Goal: Task Accomplishment & Management: Manage account settings

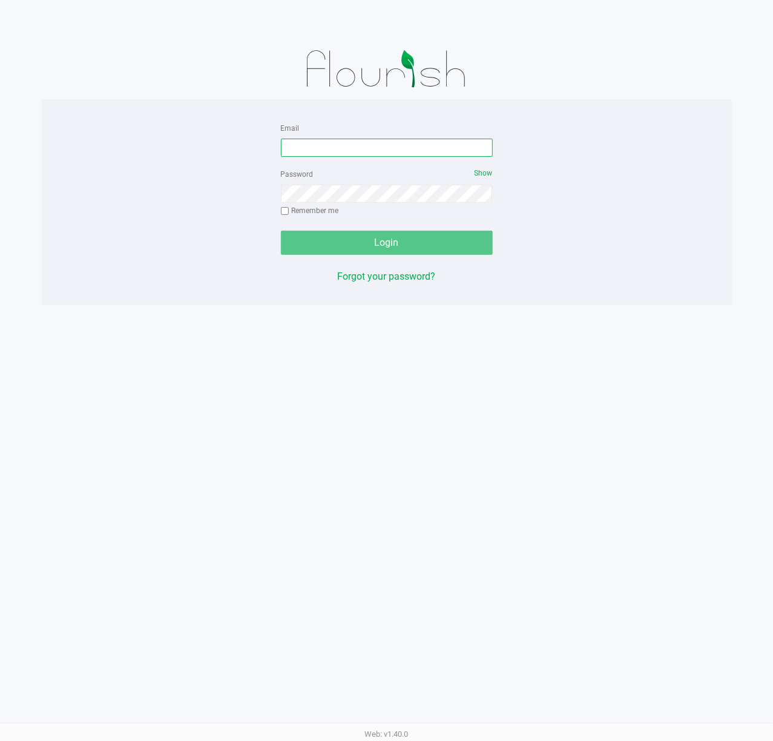
click at [375, 143] on input "Email" at bounding box center [387, 148] width 212 height 18
type input "[EMAIL_ADDRESS][DOMAIN_NAME]"
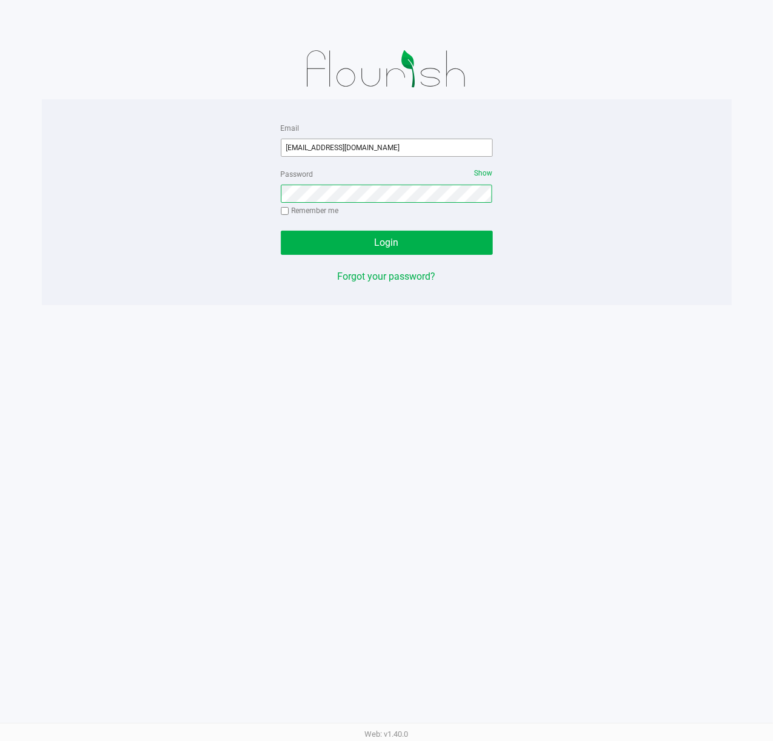
click at [281, 231] on button "Login" at bounding box center [387, 243] width 212 height 24
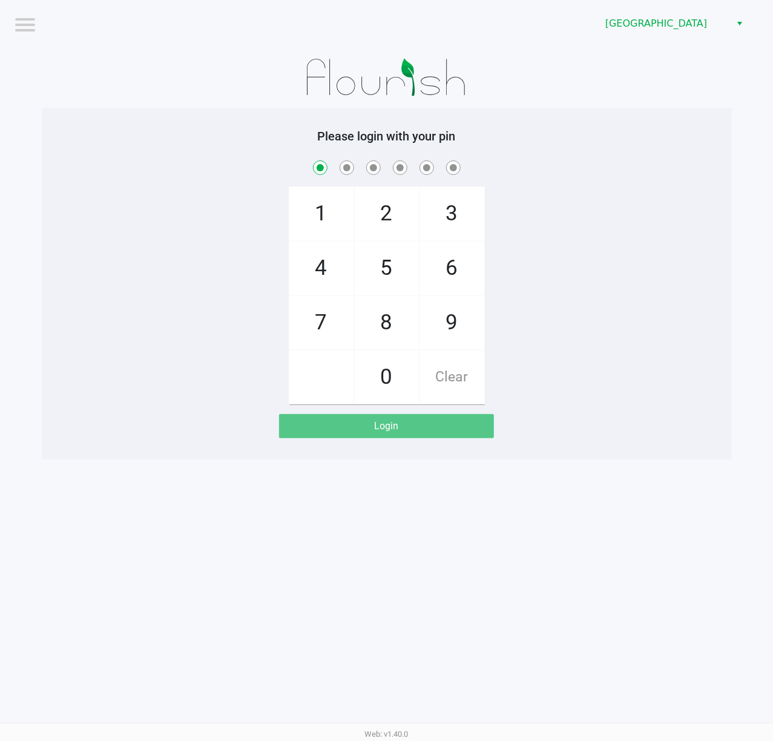
checkbox input "true"
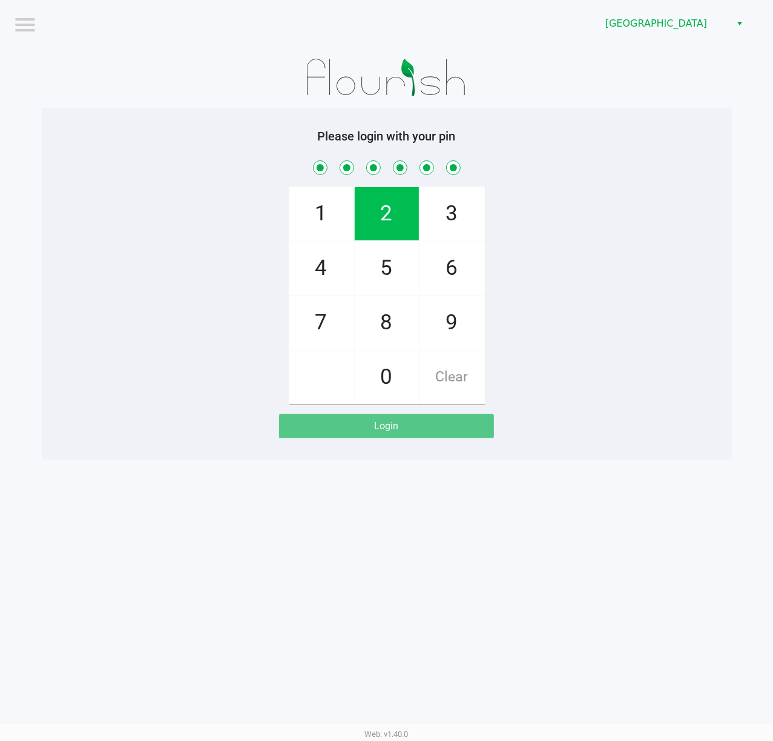
checkbox input "true"
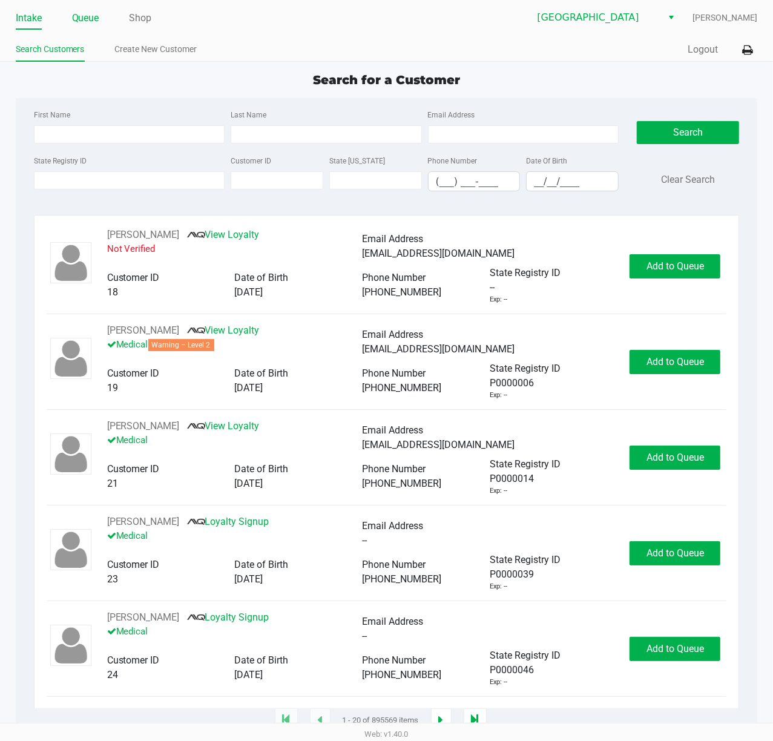
click at [83, 25] on link "Queue" at bounding box center [85, 18] width 27 height 17
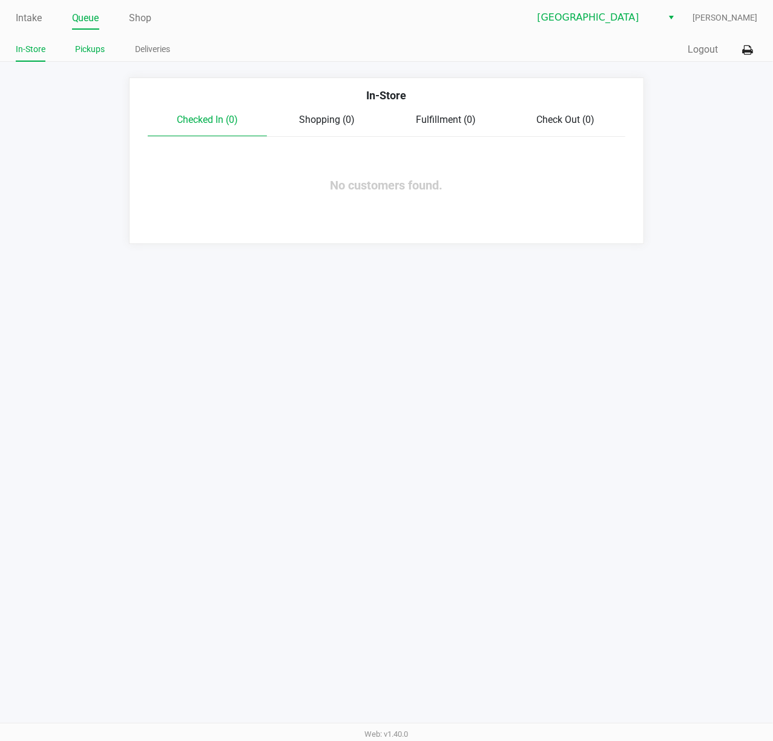
click at [88, 53] on link "Pickups" at bounding box center [91, 49] width 30 height 15
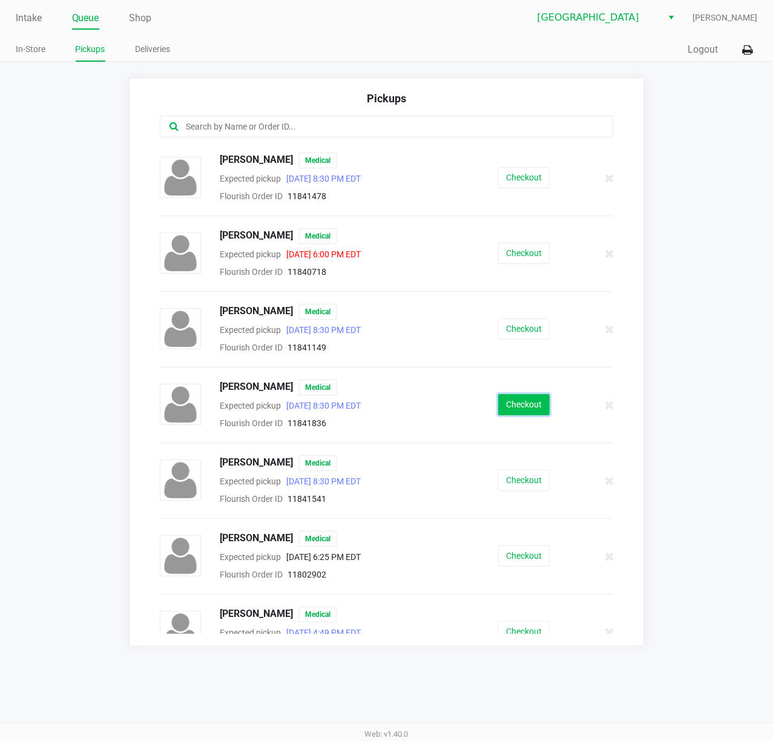
click at [506, 410] on button "Checkout" at bounding box center [523, 404] width 51 height 21
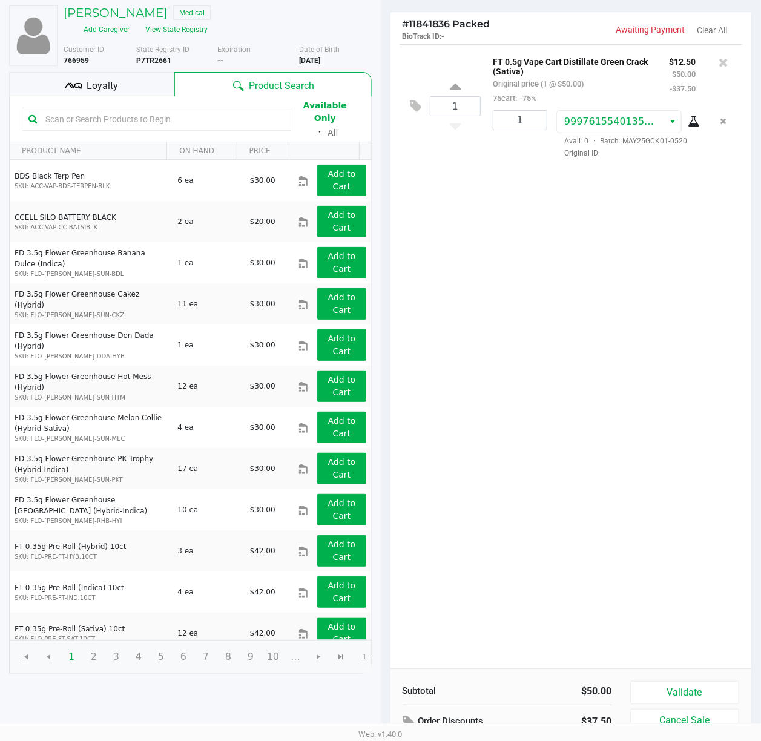
scroll to position [126, 0]
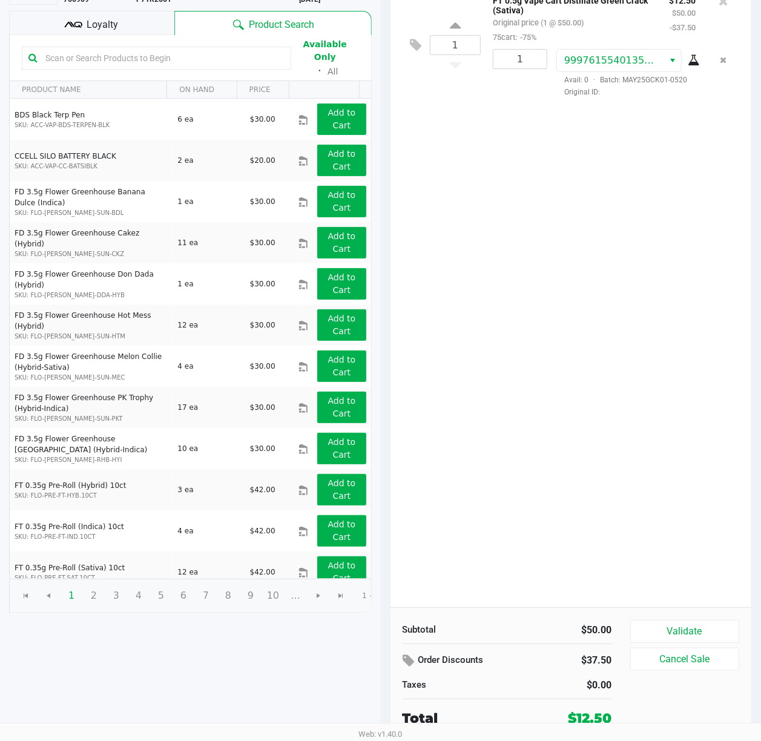
click at [87, 25] on span "Loyalty" at bounding box center [102, 25] width 31 height 15
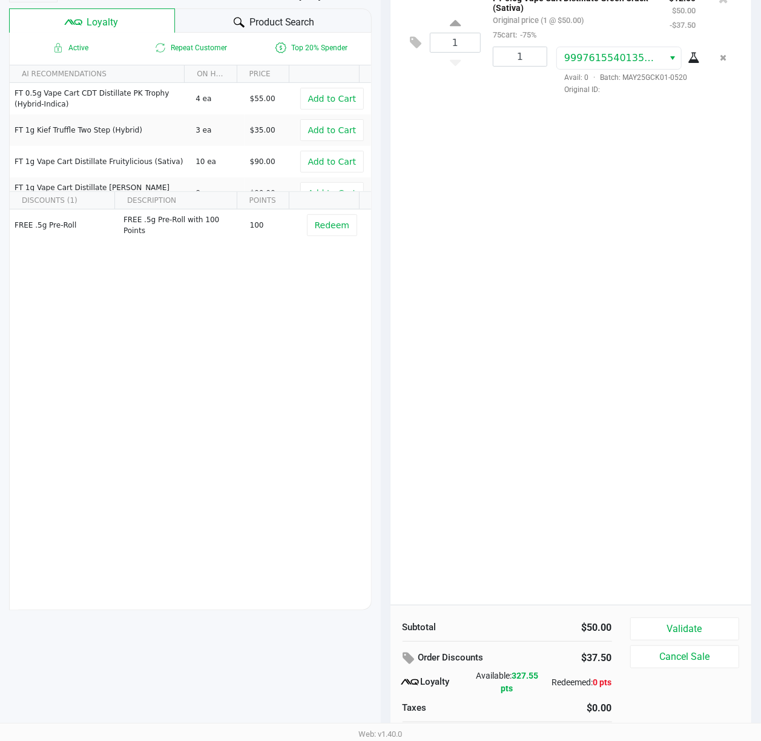
click at [485, 267] on div "1 FT 0.5g Vape Cart Distillate Green Crack (Sativa) Original price (1 @ $50.00)…" at bounding box center [570, 293] width 361 height 624
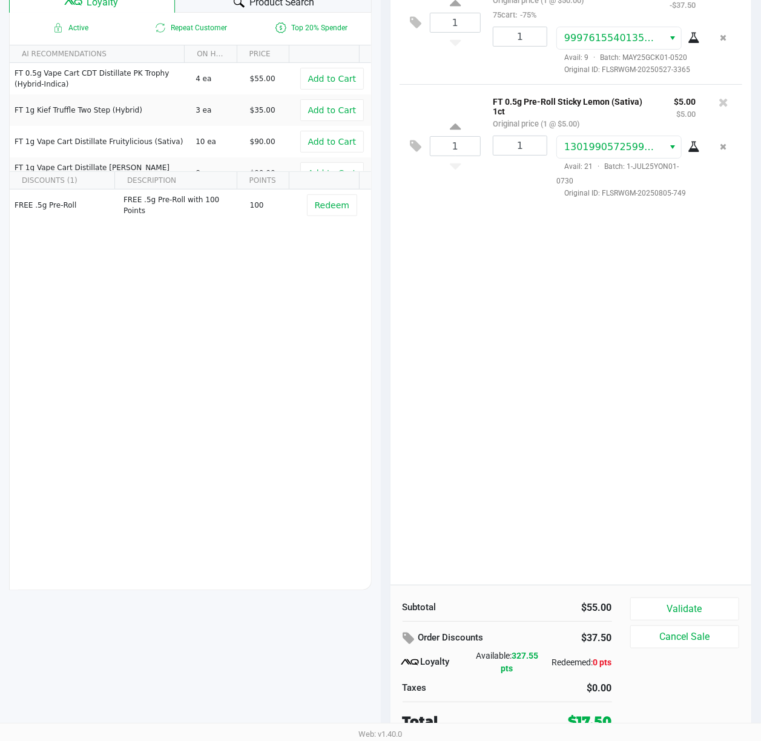
scroll to position [151, 0]
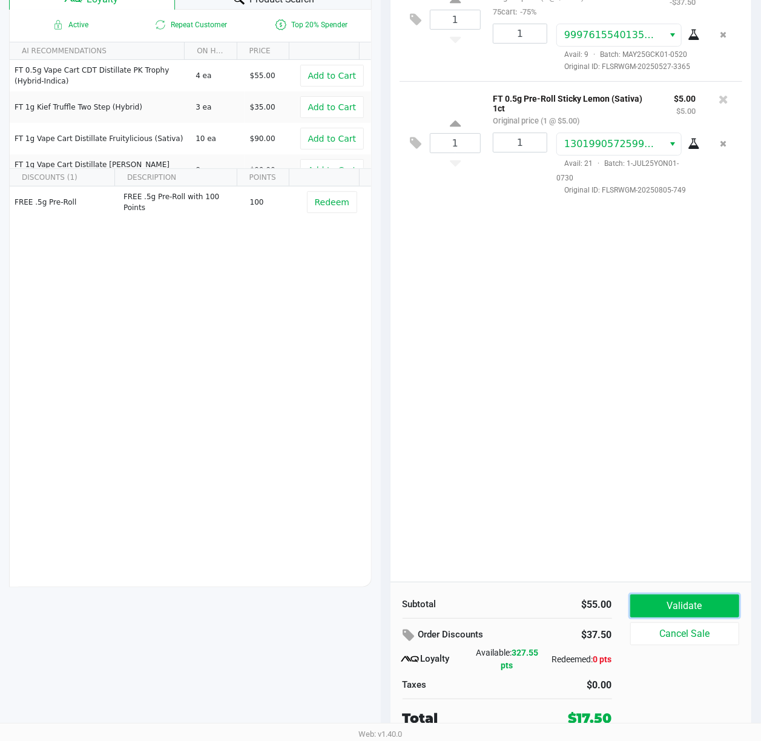
click at [664, 599] on button "Validate" at bounding box center [685, 605] width 110 height 23
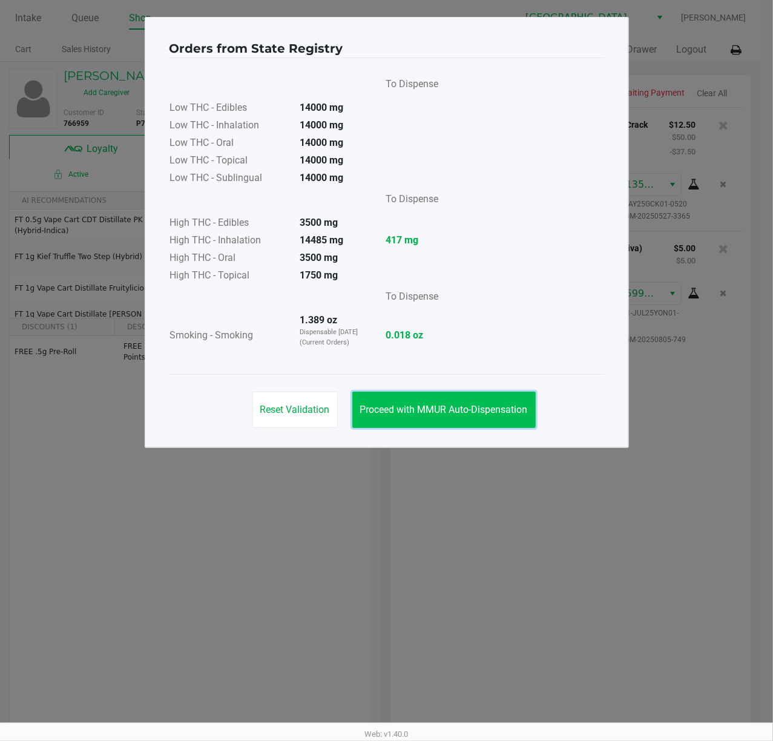
click at [398, 398] on button "Proceed with MMUR Auto-Dispensation" at bounding box center [443, 409] width 183 height 36
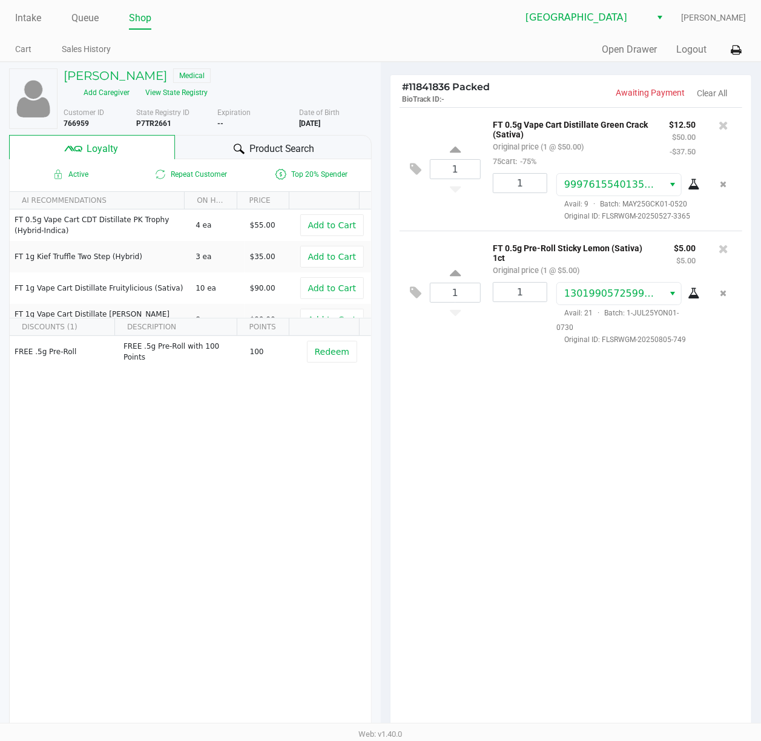
scroll to position [151, 0]
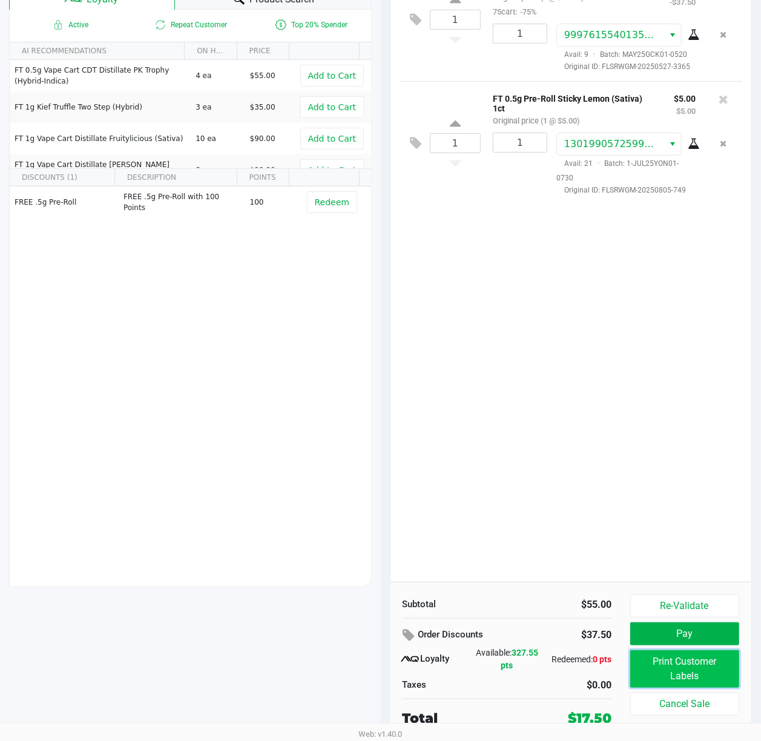
click at [709, 672] on button "Print Customer Labels" at bounding box center [685, 669] width 110 height 38
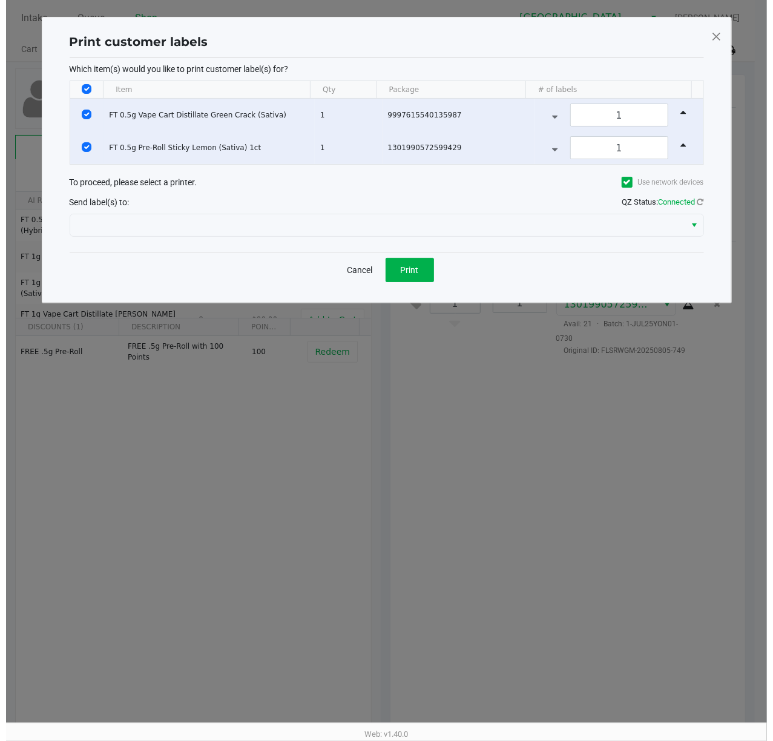
scroll to position [0, 0]
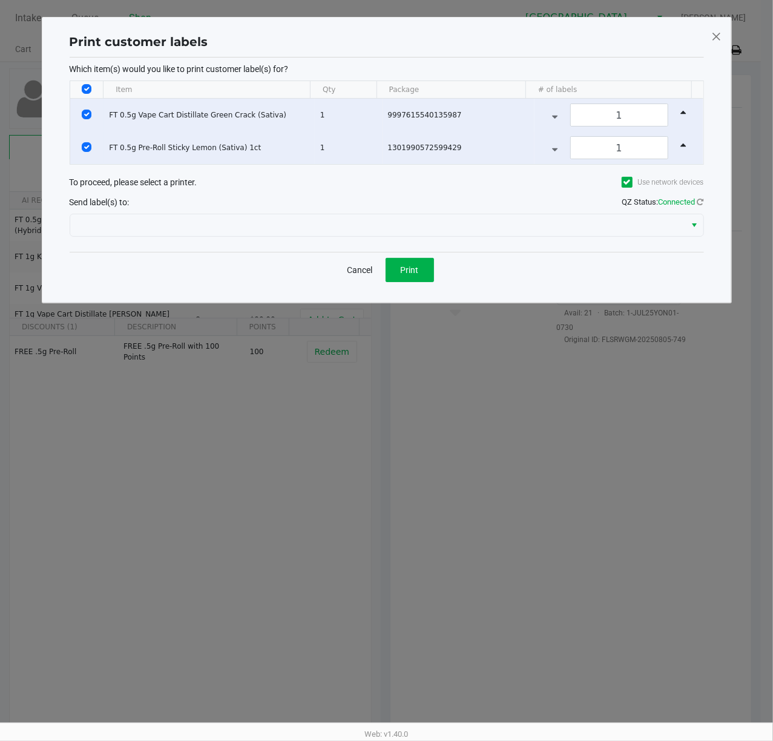
click at [85, 88] on input "Select All Rows" at bounding box center [87, 89] width 10 height 10
checkbox input "false"
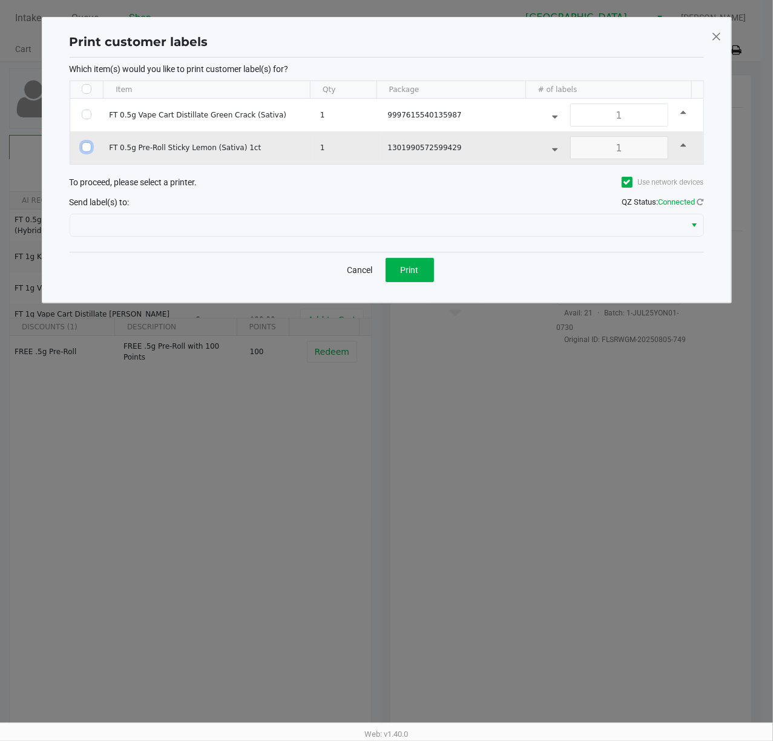
click at [90, 144] on input "Select Row" at bounding box center [87, 147] width 10 height 10
checkbox input "true"
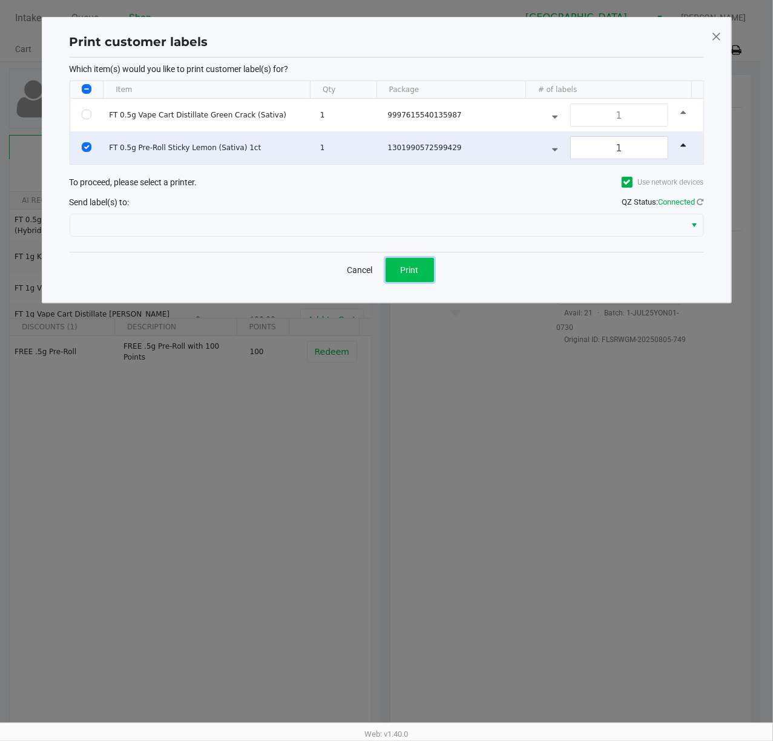
click at [405, 267] on span "Print" at bounding box center [410, 270] width 18 height 10
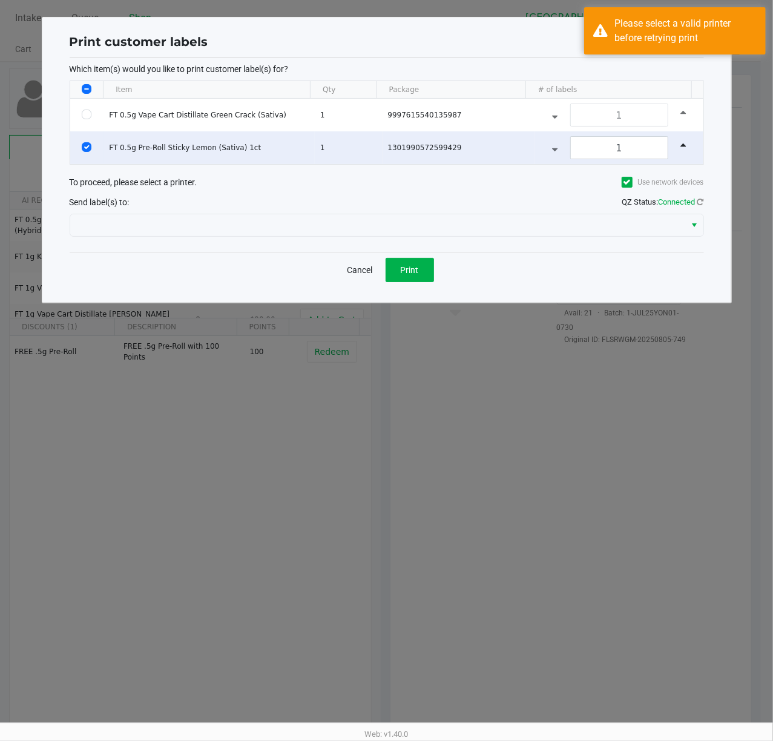
click at [643, 572] on ngb-modal-window "Print customer labels Which item(s) would you like to print customer label(s) f…" at bounding box center [386, 370] width 773 height 741
click at [366, 270] on button "Cancel" at bounding box center [359, 270] width 41 height 24
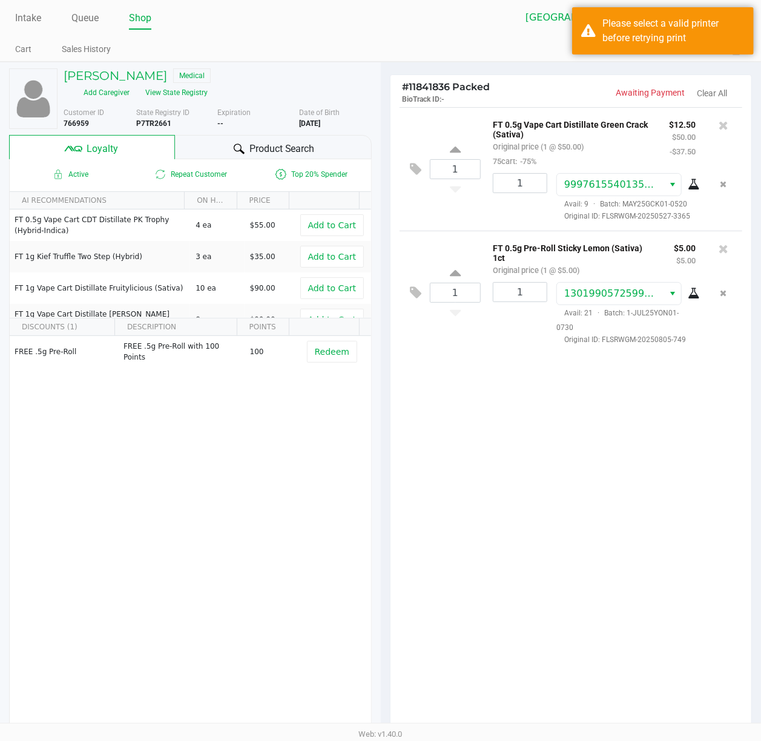
click at [500, 24] on div "Port St. Lucie WC Michelle Evans" at bounding box center [563, 17] width 365 height 23
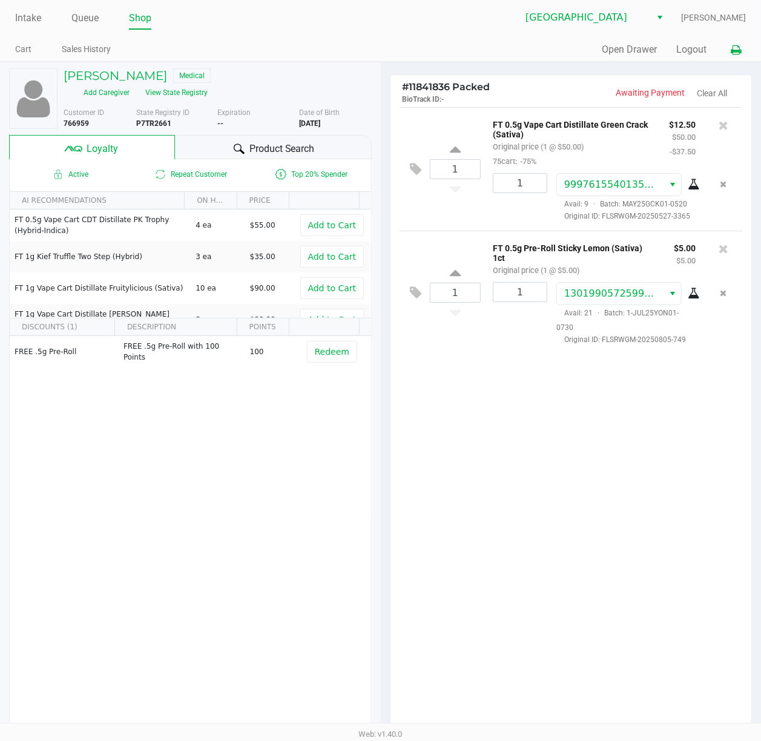
click at [736, 46] on icon at bounding box center [735, 50] width 10 height 8
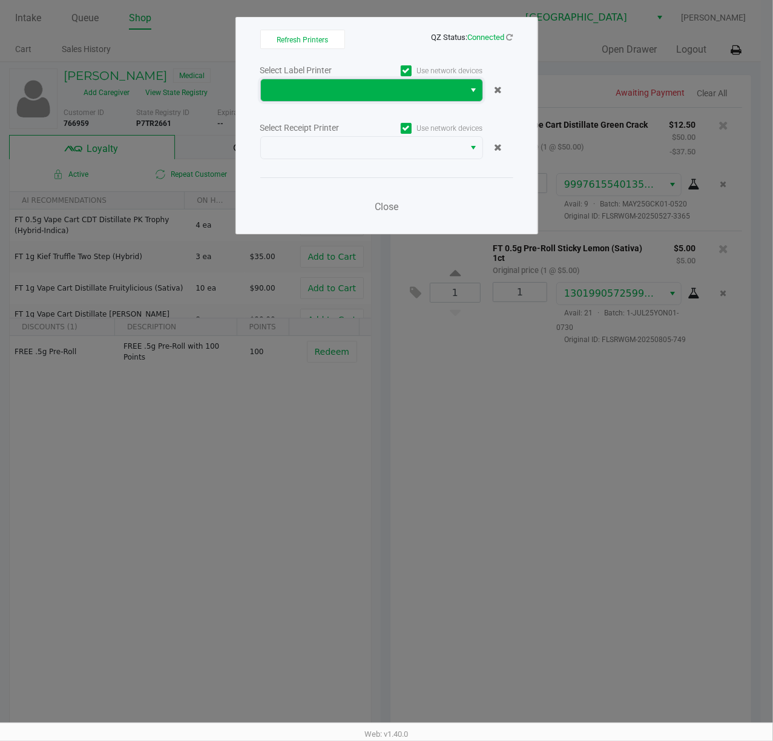
click at [373, 90] on span at bounding box center [362, 90] width 189 height 15
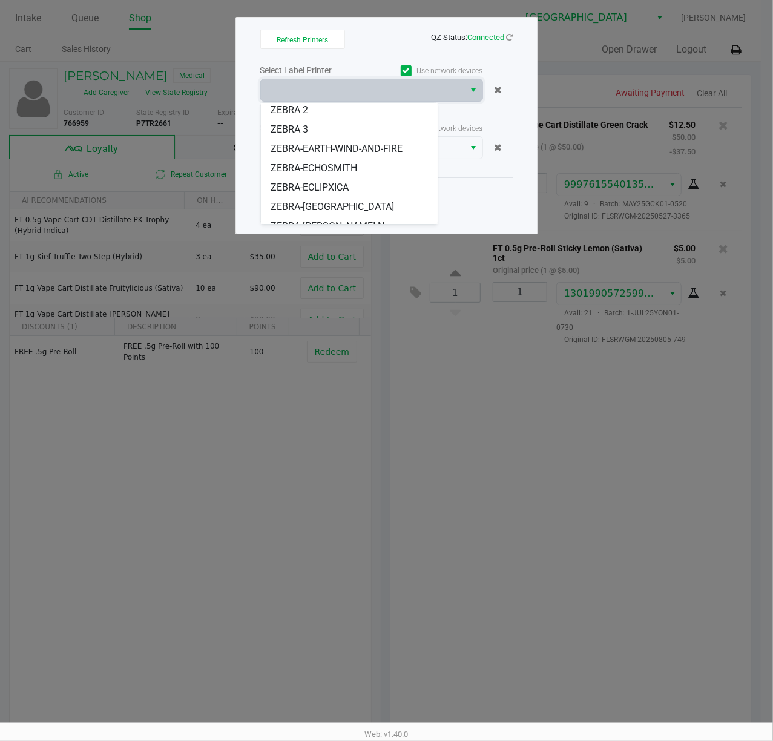
scroll to position [34, 0]
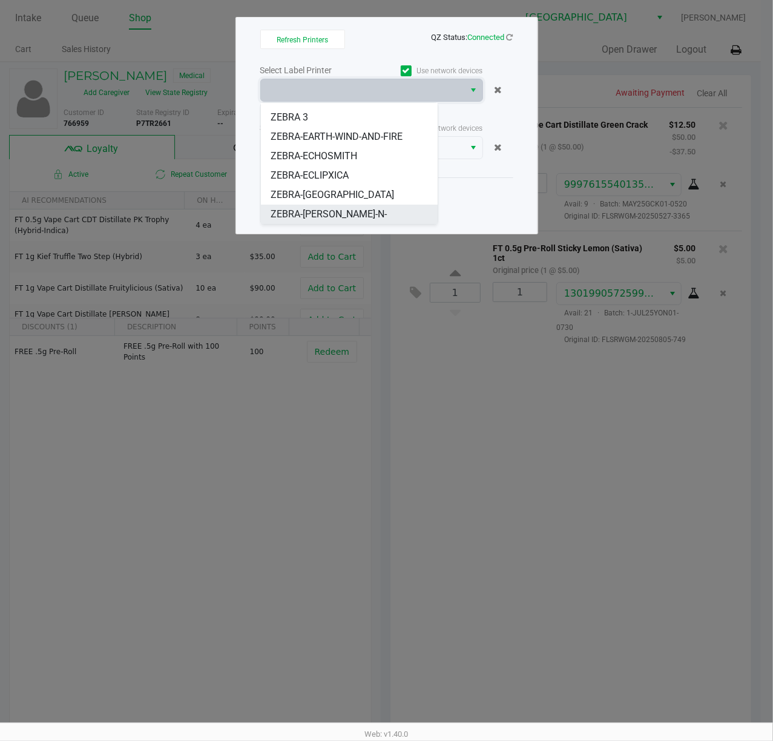
click at [306, 205] on li "ZEBRA-[PERSON_NAME]-N-[PERSON_NAME]" at bounding box center [349, 222] width 177 height 34
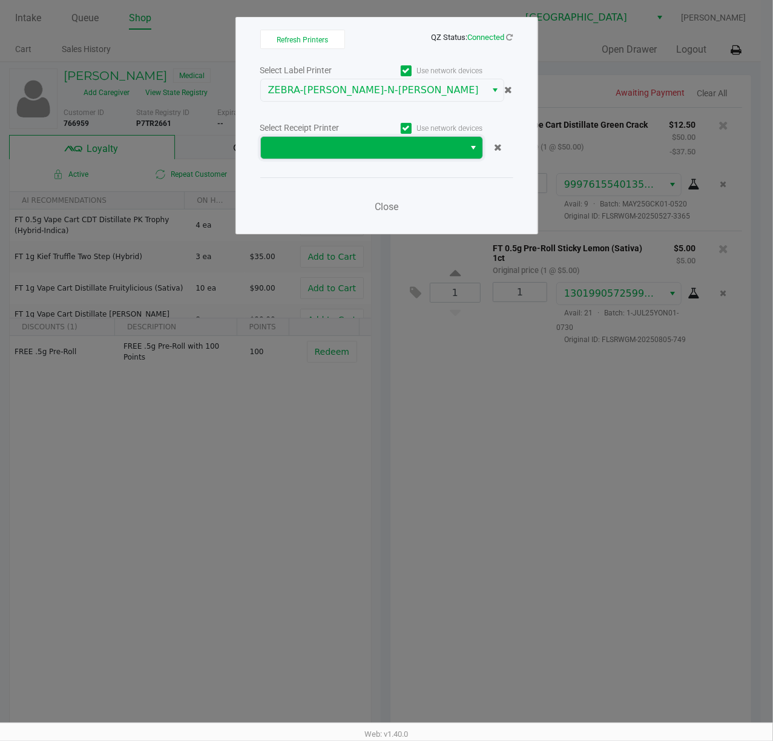
click at [320, 142] on span at bounding box center [362, 147] width 189 height 15
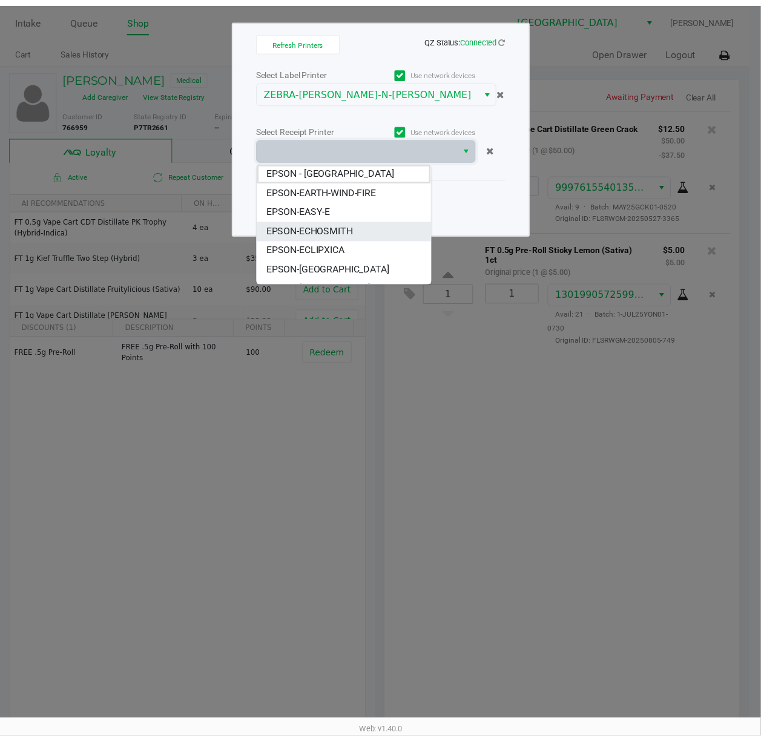
scroll to position [15, 0]
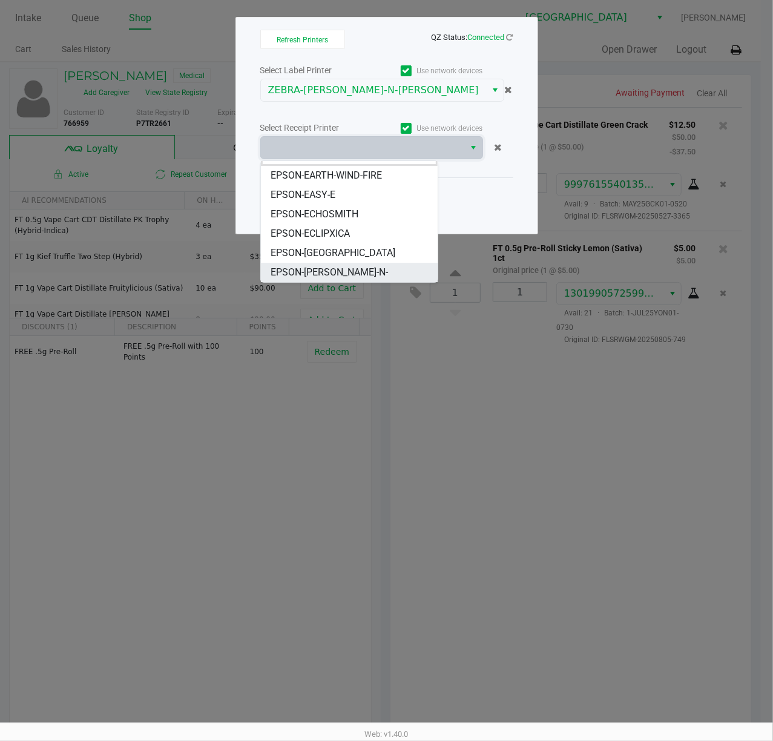
click at [346, 272] on span "EPSON-[PERSON_NAME]-N-[PERSON_NAME]" at bounding box center [348, 279] width 157 height 29
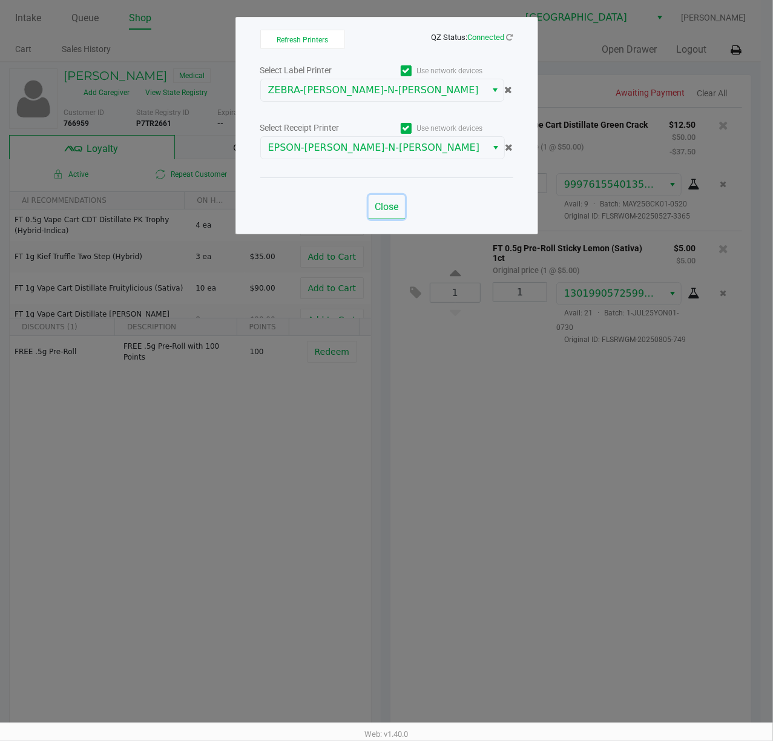
click at [390, 205] on span "Close" at bounding box center [387, 206] width 24 height 11
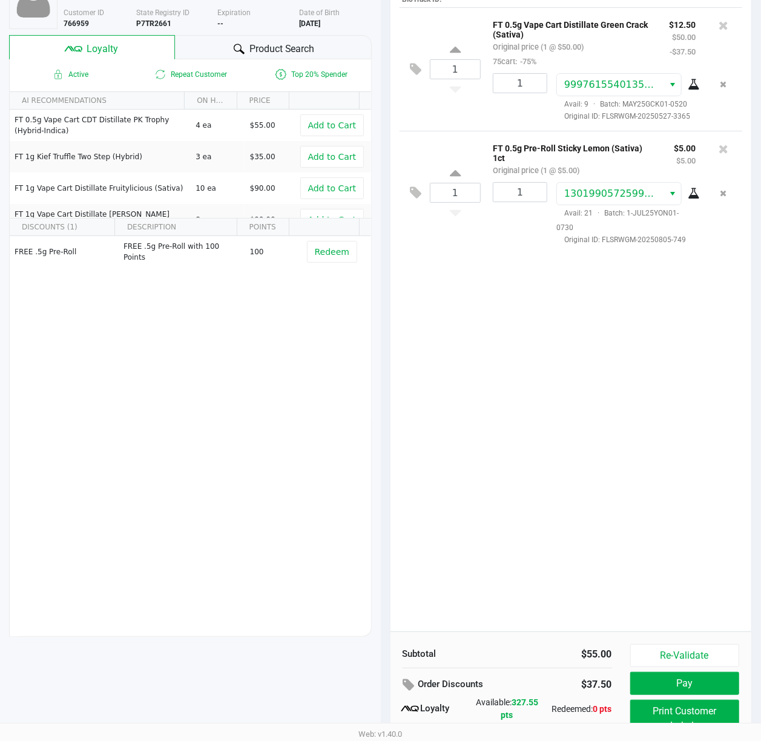
scroll to position [151, 0]
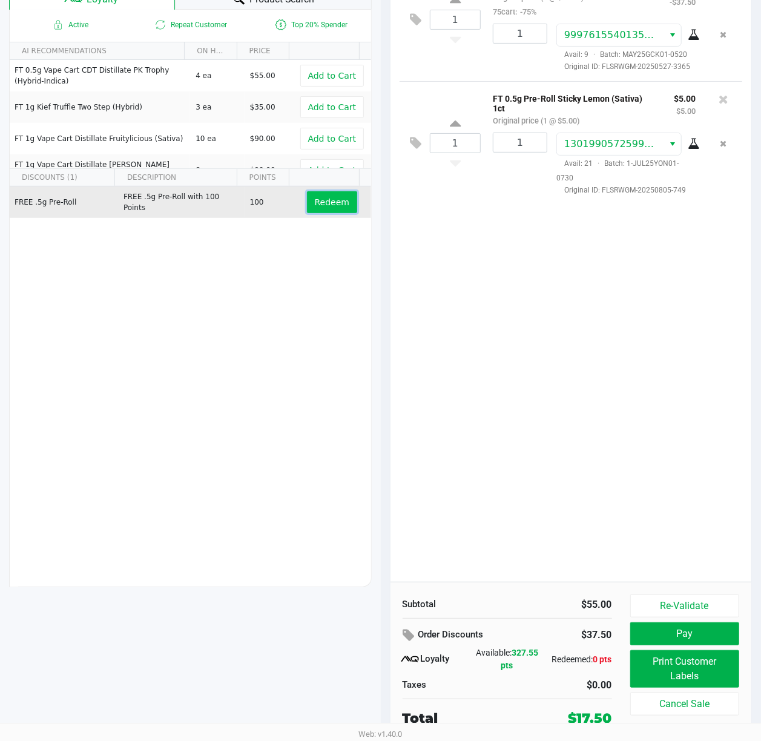
click at [319, 200] on span "Redeem" at bounding box center [332, 202] width 34 height 10
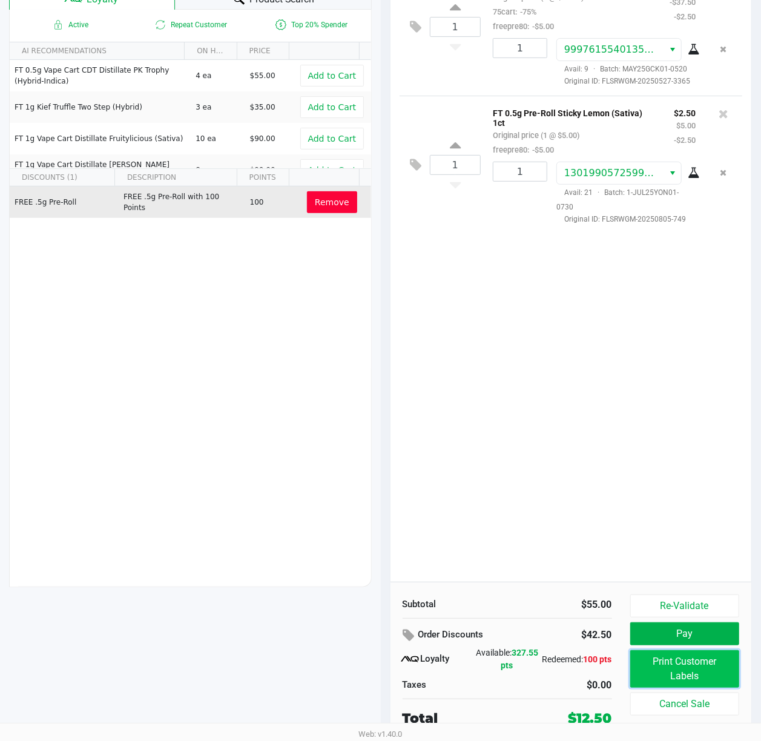
drag, startPoint x: 705, startPoint y: 659, endPoint x: 708, endPoint y: 671, distance: 12.3
click at [708, 671] on button "Print Customer Labels" at bounding box center [685, 669] width 110 height 38
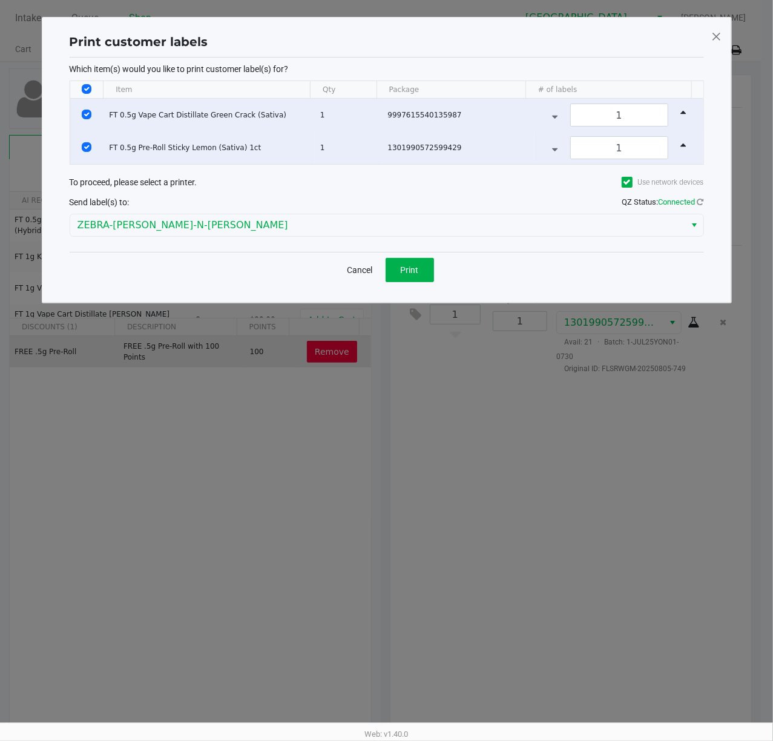
click at [80, 110] on td "Data table" at bounding box center [87, 115] width 34 height 33
click at [414, 267] on span "Print" at bounding box center [410, 270] width 18 height 10
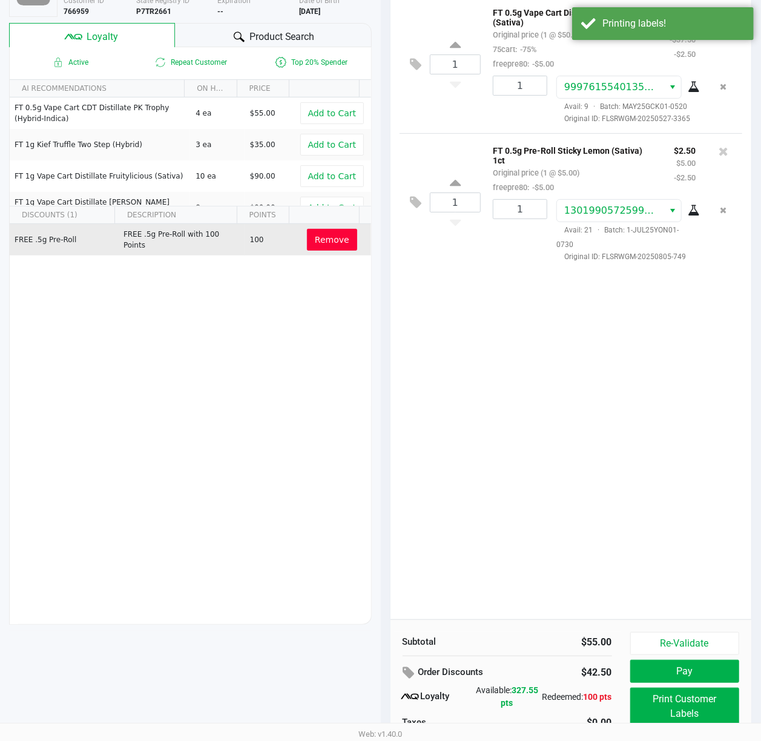
scroll to position [151, 0]
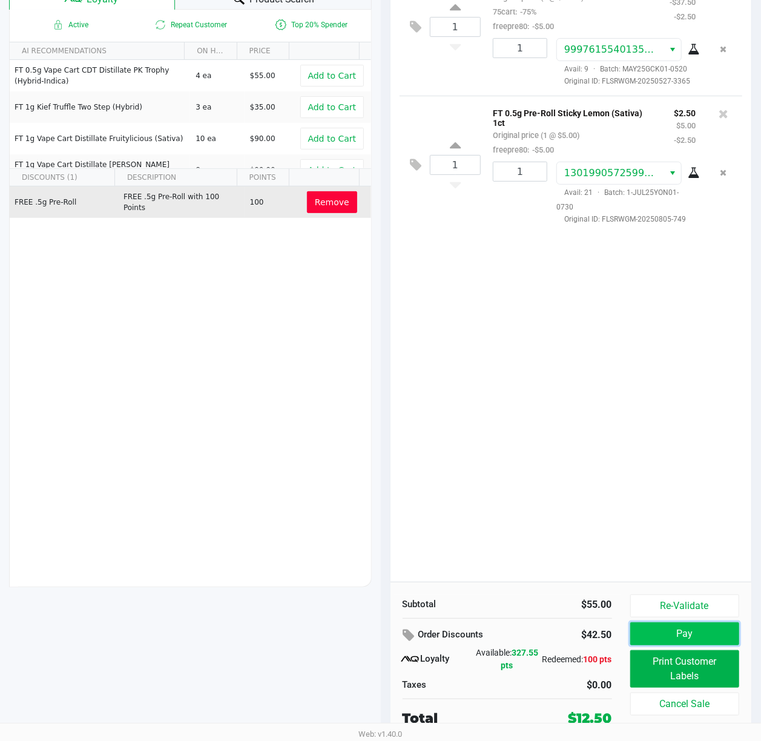
click at [669, 627] on button "Pay" at bounding box center [685, 633] width 110 height 23
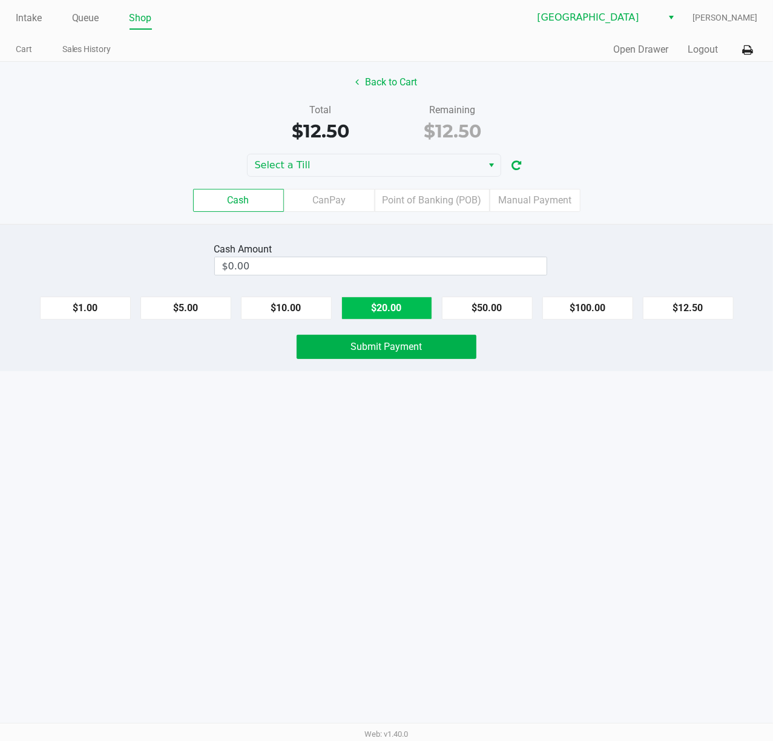
click at [371, 304] on button "$20.00" at bounding box center [386, 307] width 91 height 23
type input "$20.00"
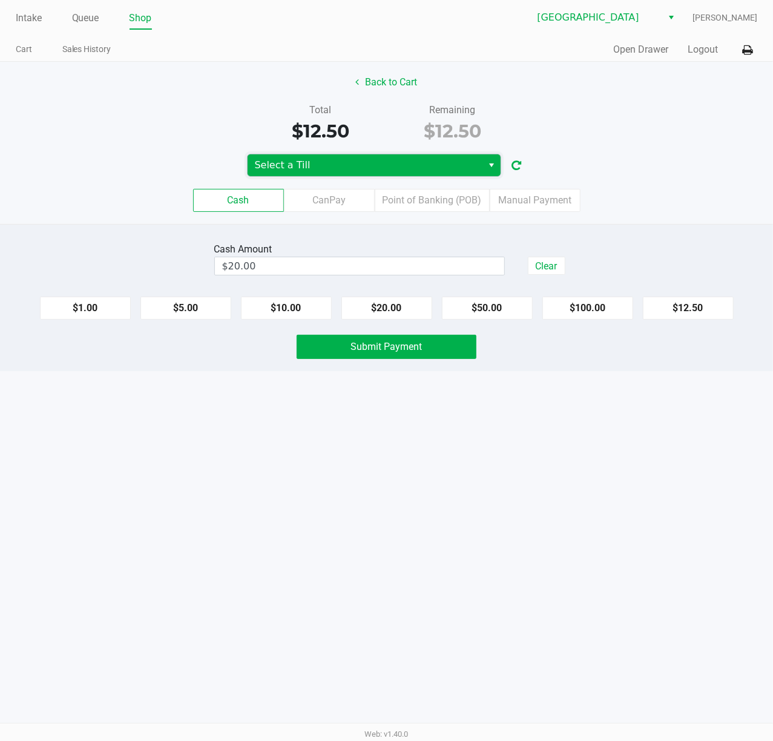
click at [347, 169] on span "Select a Till" at bounding box center [365, 165] width 221 height 15
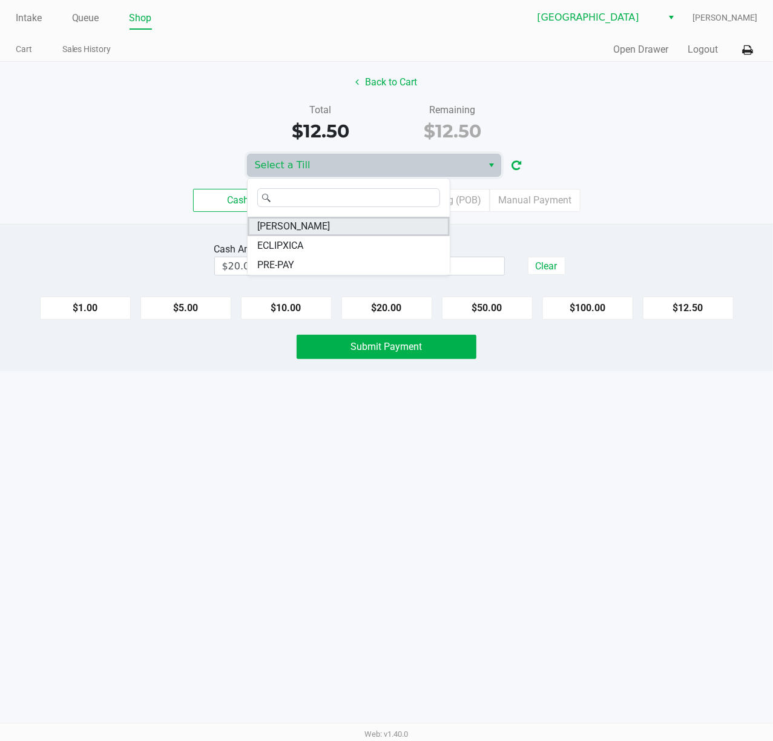
click at [294, 228] on span "[PERSON_NAME]" at bounding box center [293, 226] width 73 height 15
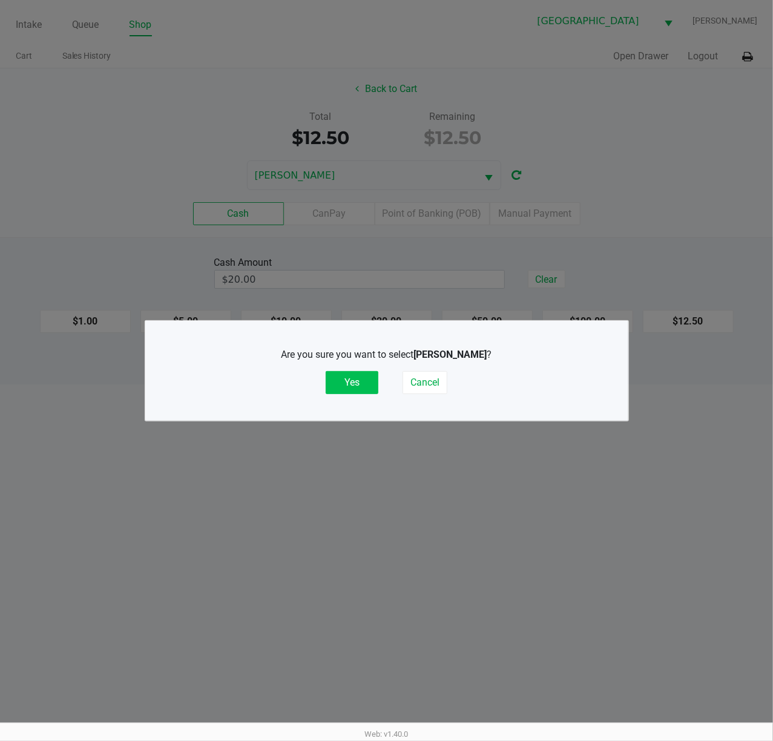
click at [339, 379] on button "Yes" at bounding box center [352, 382] width 53 height 23
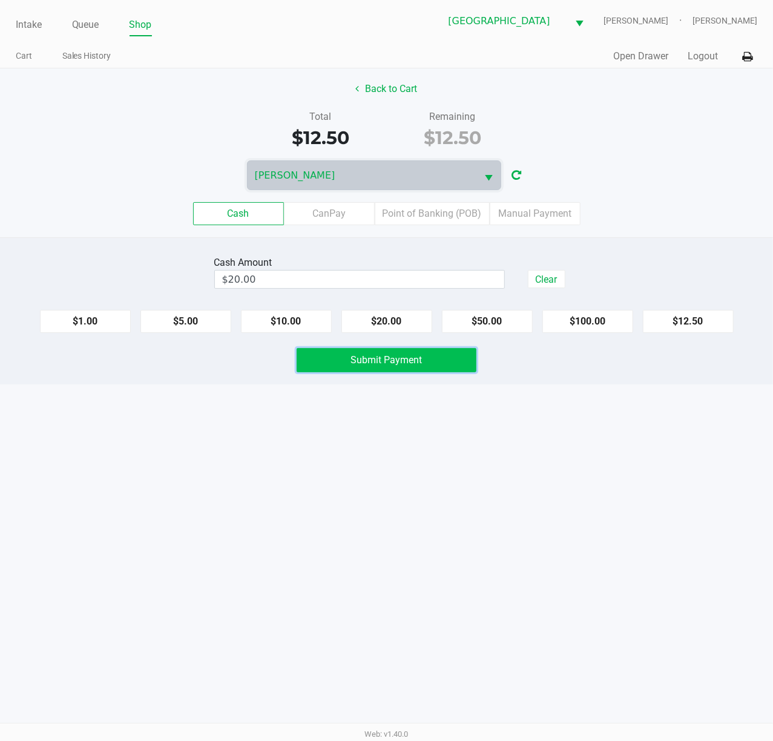
click at [385, 368] on button "Submit Payment" at bounding box center [386, 360] width 180 height 24
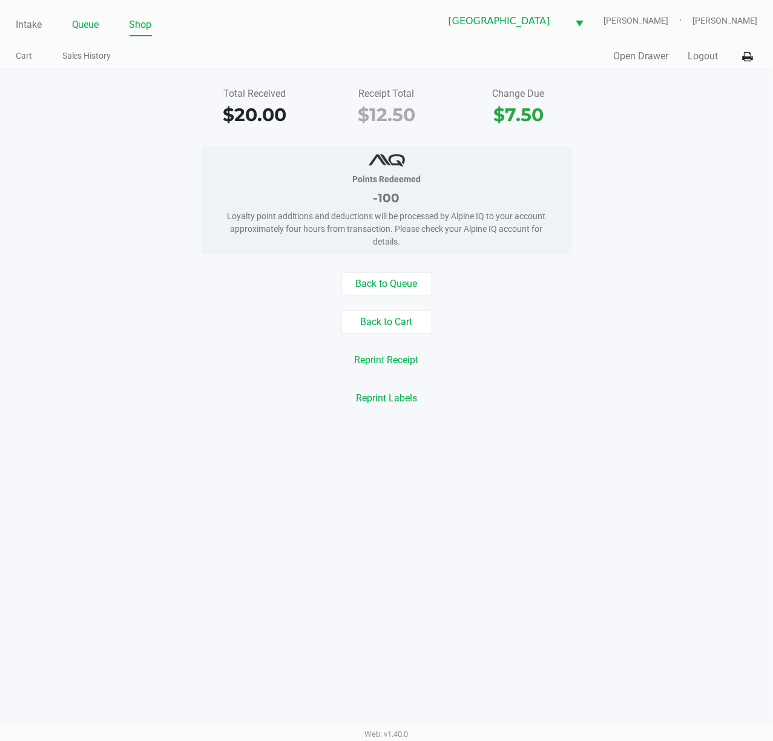
click at [87, 31] on link "Queue" at bounding box center [85, 24] width 27 height 17
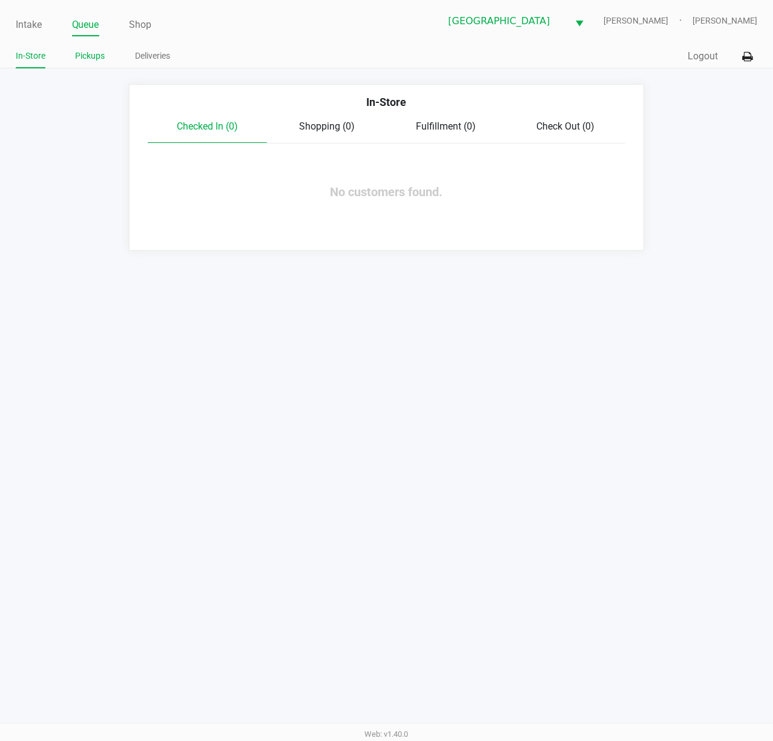
click at [93, 52] on link "Pickups" at bounding box center [91, 55] width 30 height 15
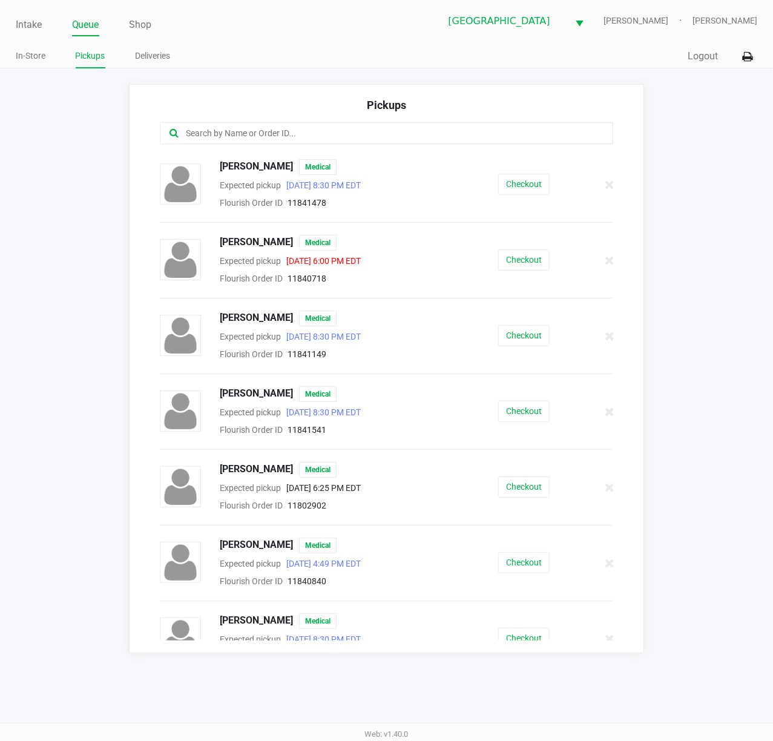
click at [255, 138] on input "text" at bounding box center [380, 133] width 391 height 14
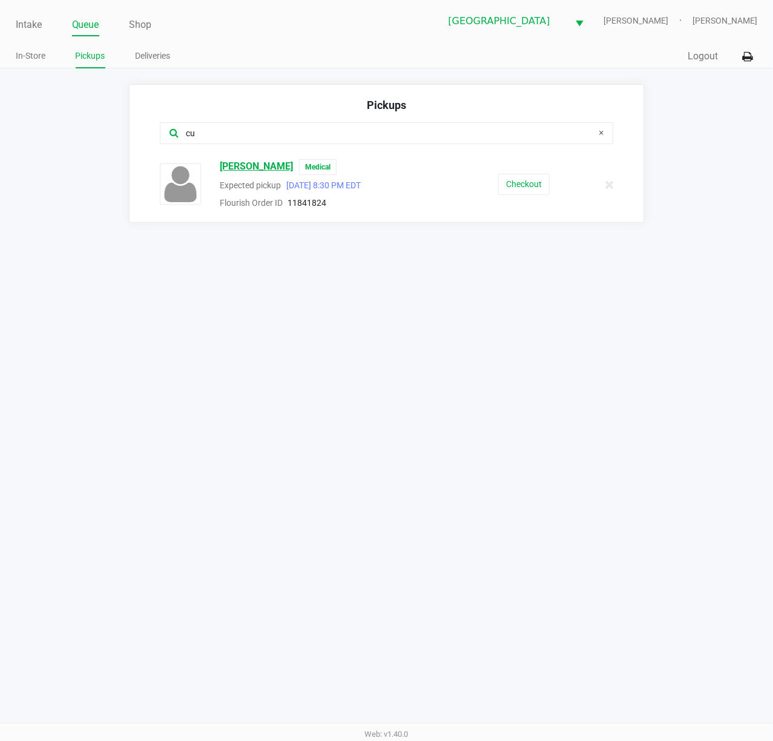
type input "cu"
click at [231, 168] on span "Simona Curd" at bounding box center [256, 167] width 73 height 16
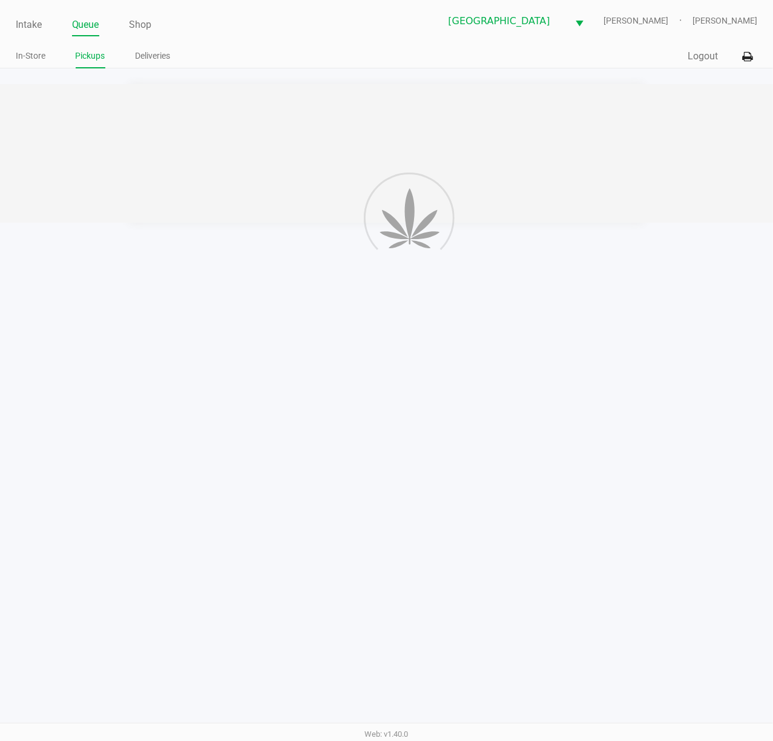
click at [449, 340] on div "Intake Queue Shop Port St. Lucie WC ED-EDD-EDDY Michelle Evans In-Store Pickups…" at bounding box center [386, 370] width 773 height 741
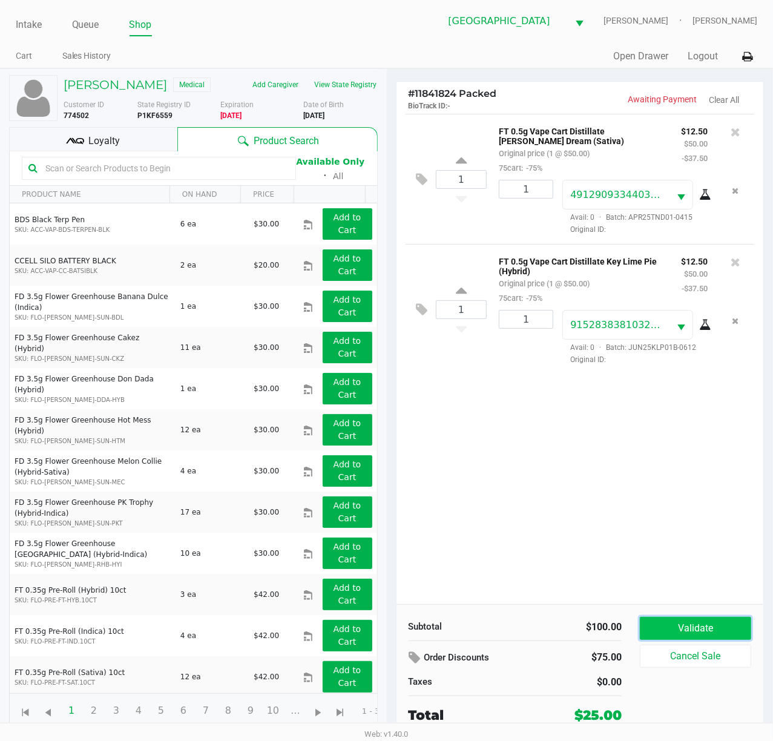
click at [707, 629] on button "Validate" at bounding box center [695, 628] width 111 height 23
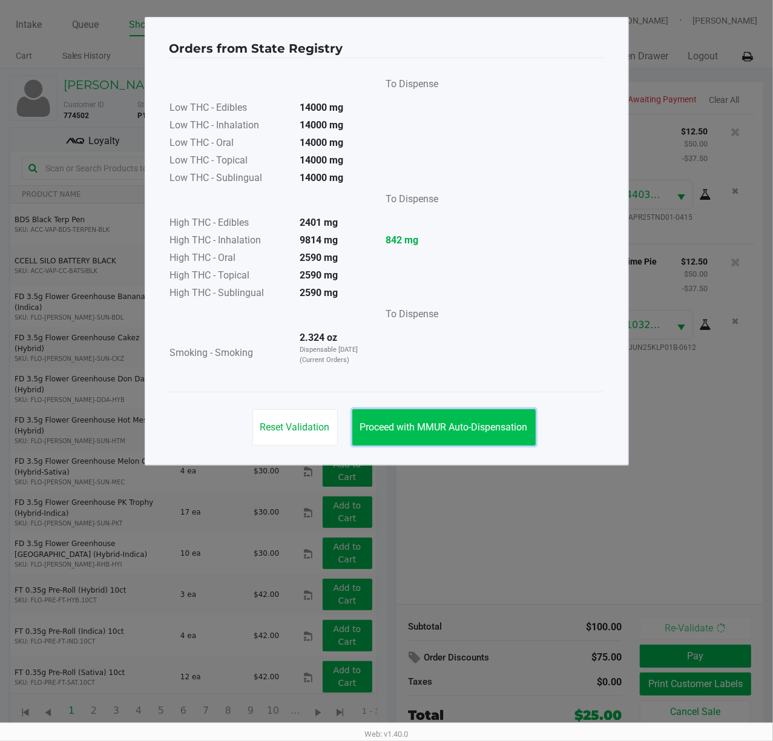
click at [404, 419] on button "Proceed with MMUR Auto-Dispensation" at bounding box center [443, 427] width 183 height 36
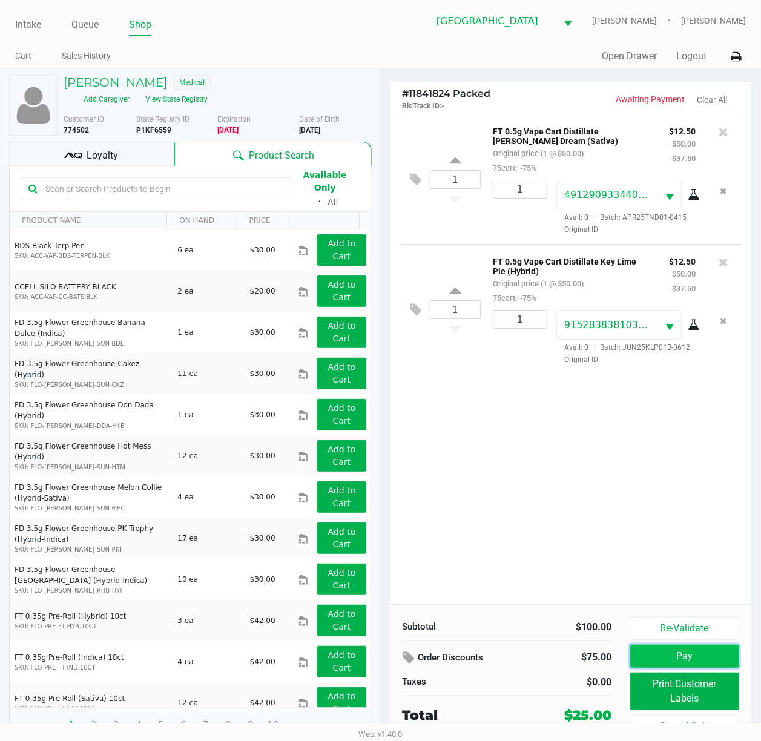
click at [690, 663] on button "Pay" at bounding box center [685, 655] width 110 height 23
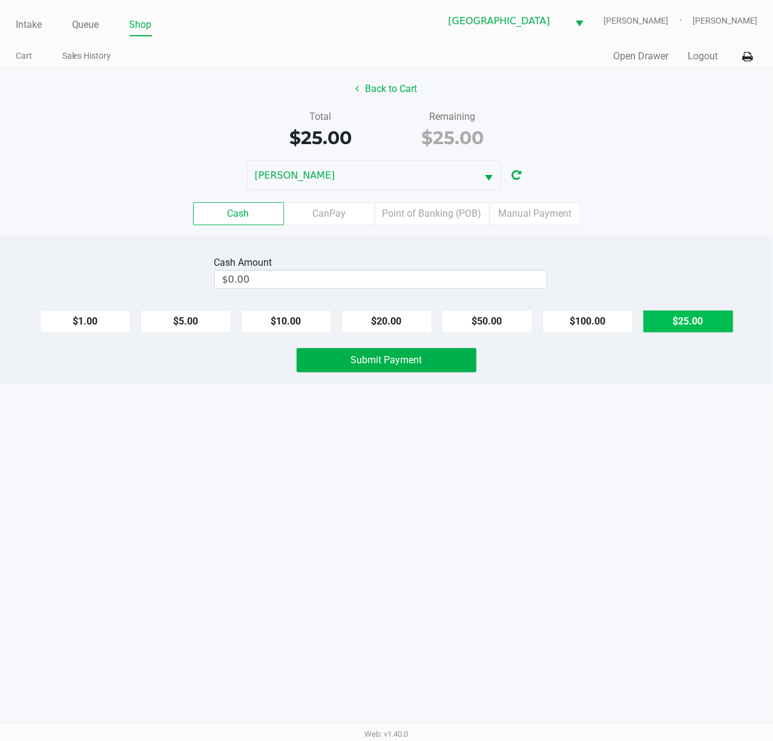
click at [695, 332] on button "$25.00" at bounding box center [688, 321] width 91 height 23
type input "$25.00"
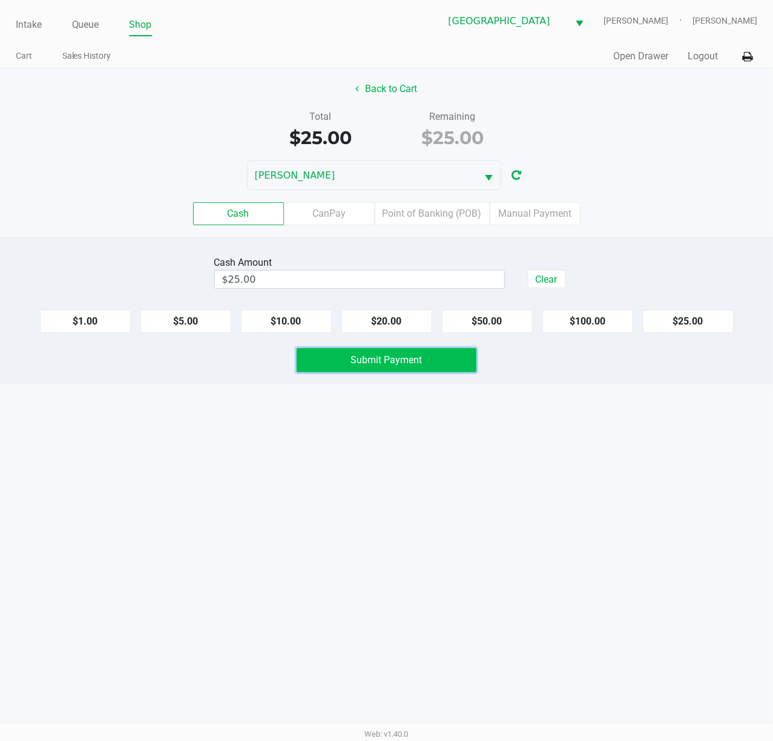
click at [379, 356] on span "Submit Payment" at bounding box center [386, 359] width 71 height 11
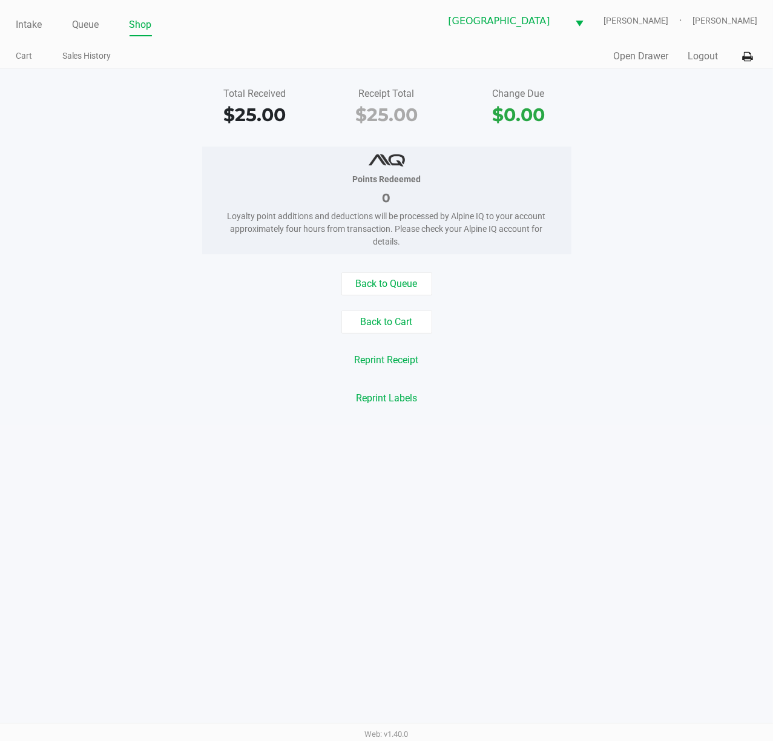
drag, startPoint x: 541, startPoint y: 417, endPoint x: 671, endPoint y: 83, distance: 357.9
click at [545, 417] on div "Total Received $25.00 Receipt Total $25.00 Change Due $0.00 Points Redeemed 0 L…" at bounding box center [386, 246] width 773 height 356
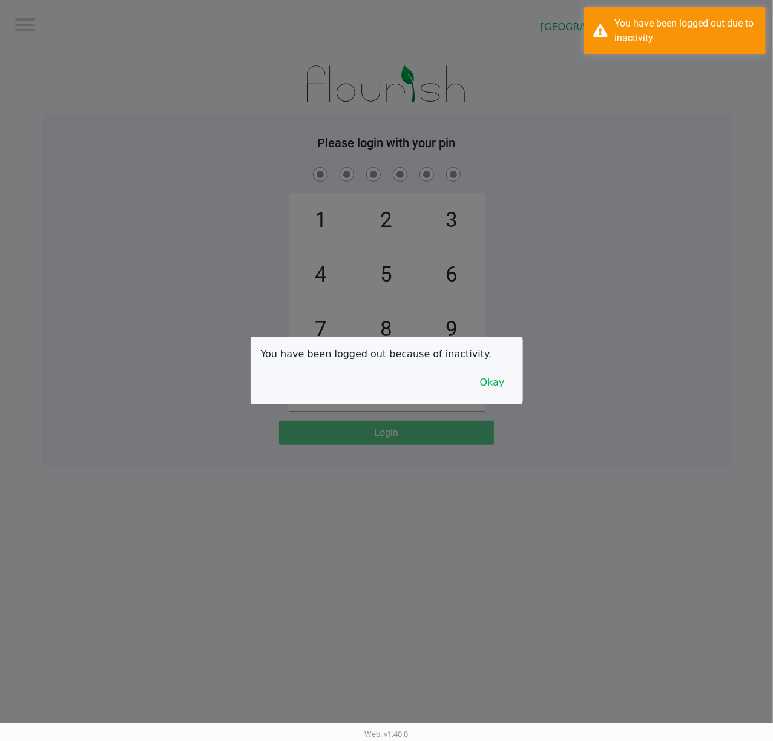
click at [705, 63] on div at bounding box center [386, 370] width 773 height 741
click at [495, 384] on button "Okay" at bounding box center [492, 382] width 41 height 23
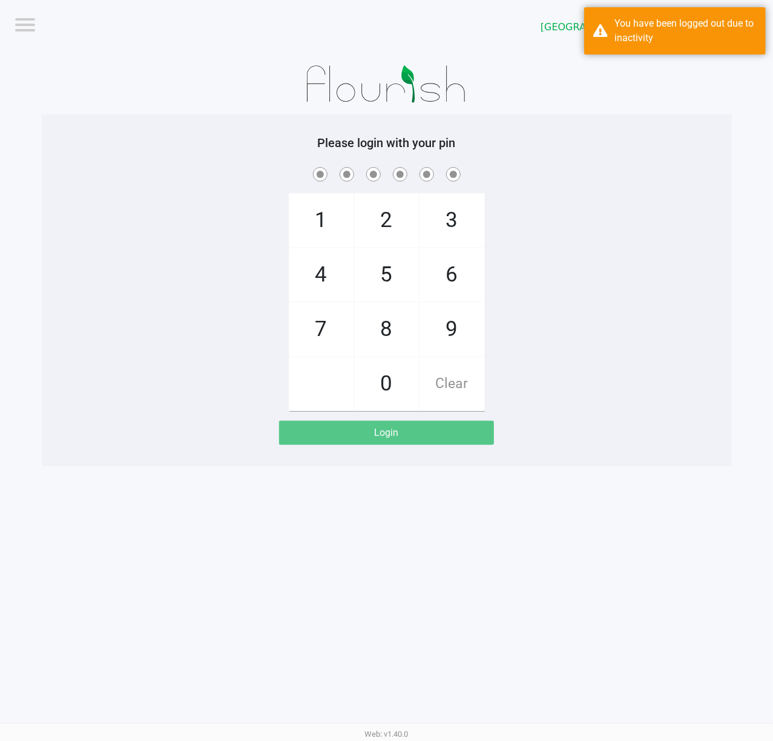
click at [546, 381] on div "1 4 7 2 5 8 0 3 6 9 Clear" at bounding box center [387, 288] width 690 height 246
checkbox input "true"
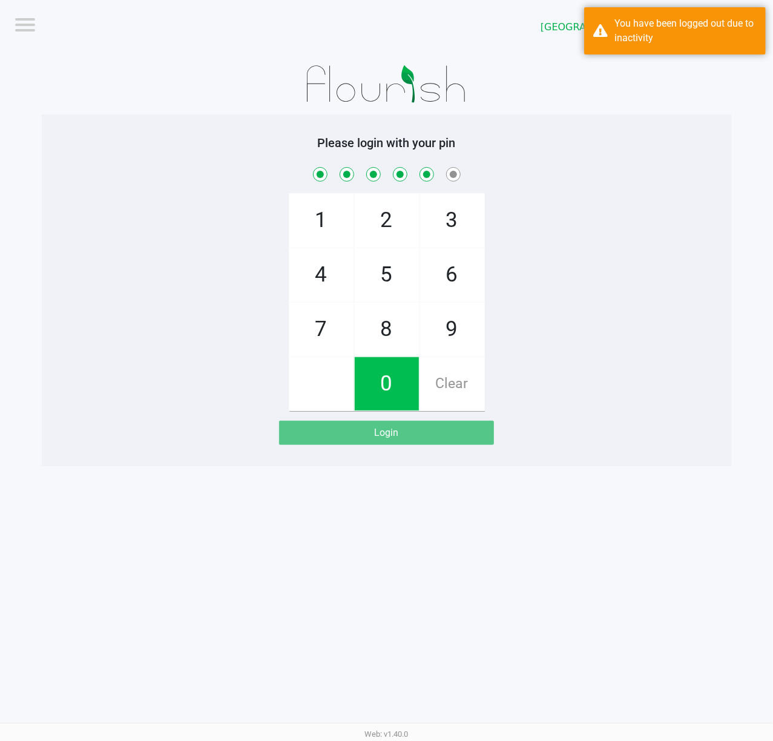
checkbox input "true"
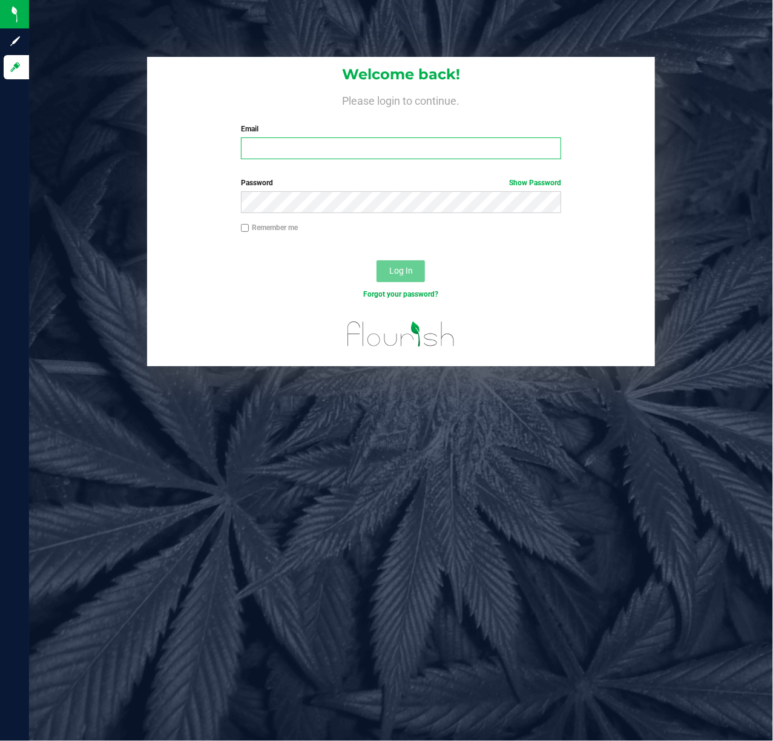
click at [293, 149] on input "Email" at bounding box center [401, 148] width 321 height 22
type input "[EMAIL_ADDRESS][DOMAIN_NAME]"
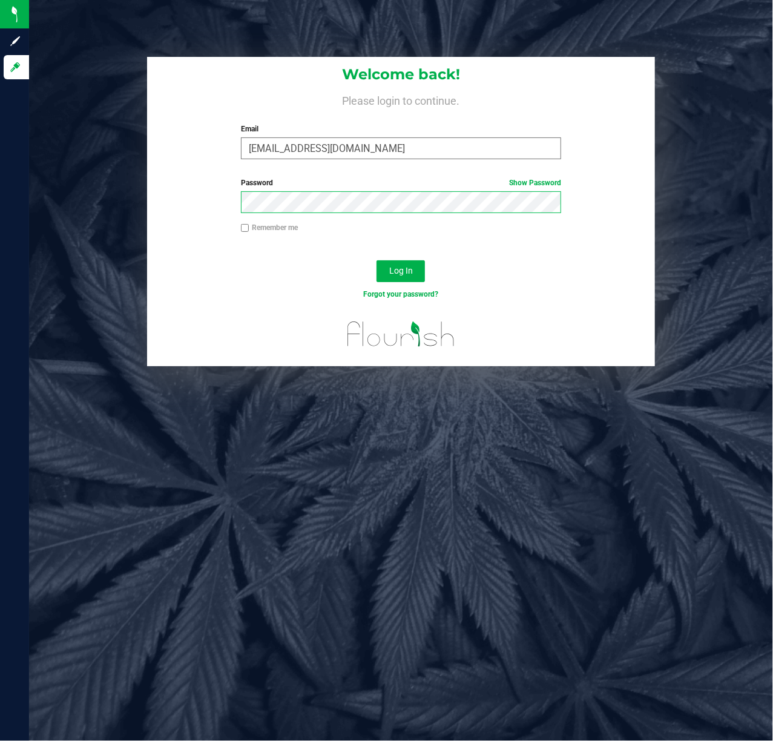
click at [376, 260] on button "Log In" at bounding box center [400, 271] width 48 height 22
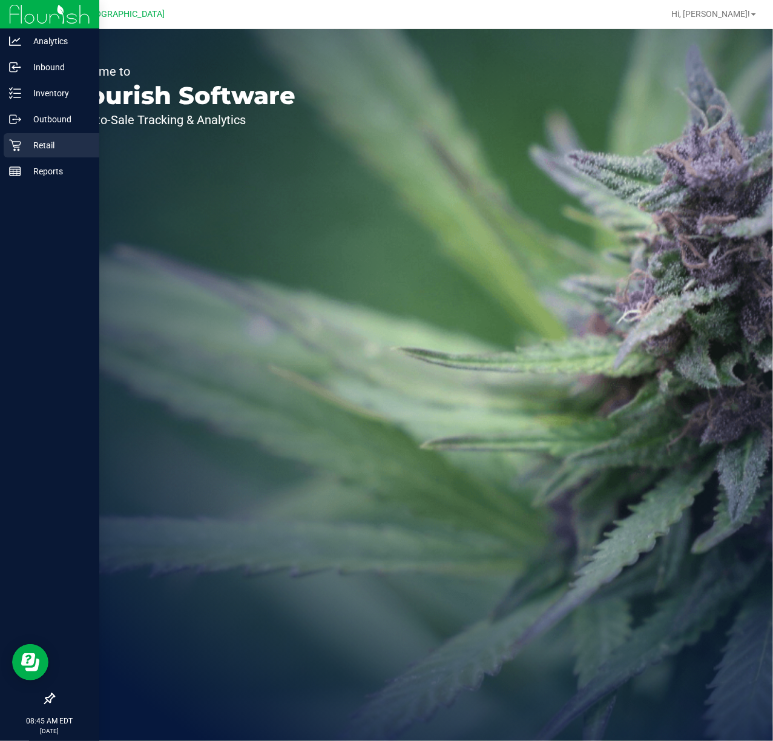
click at [51, 146] on p "Retail" at bounding box center [57, 145] width 73 height 15
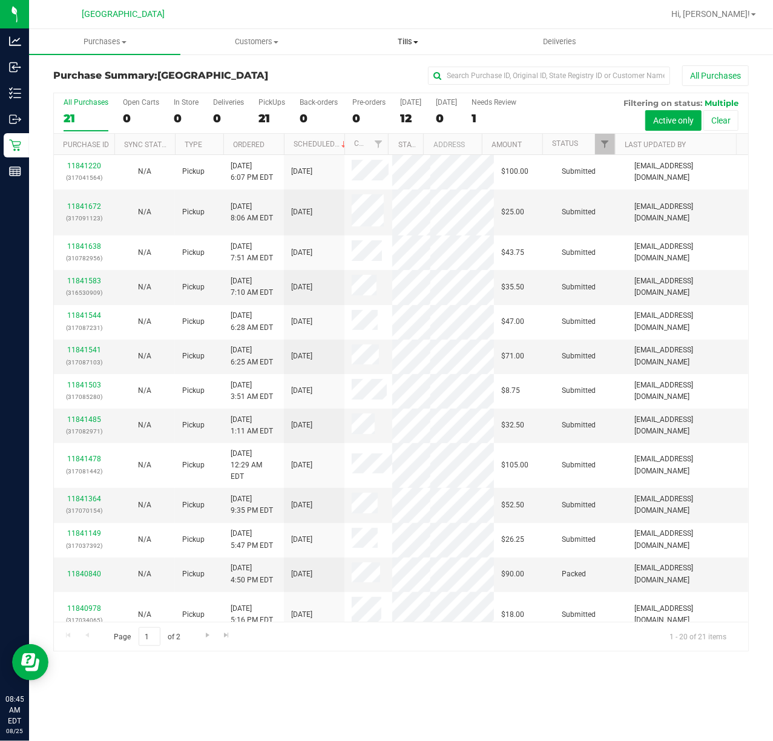
click at [403, 42] on span "Tills" at bounding box center [408, 41] width 150 height 11
click at [384, 75] on span "Manage tills" at bounding box center [373, 73] width 82 height 10
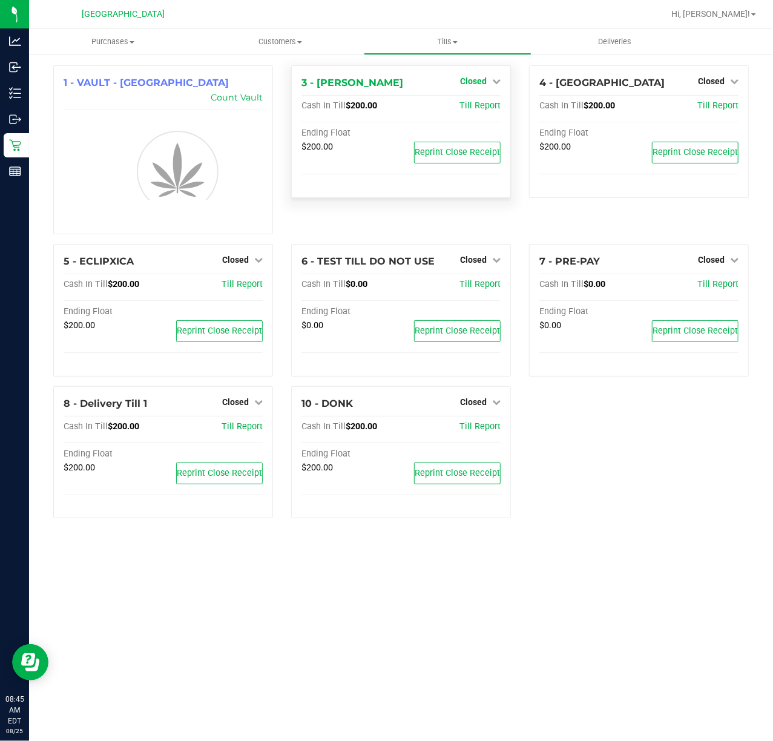
click at [478, 82] on span "Closed" at bounding box center [473, 81] width 27 height 10
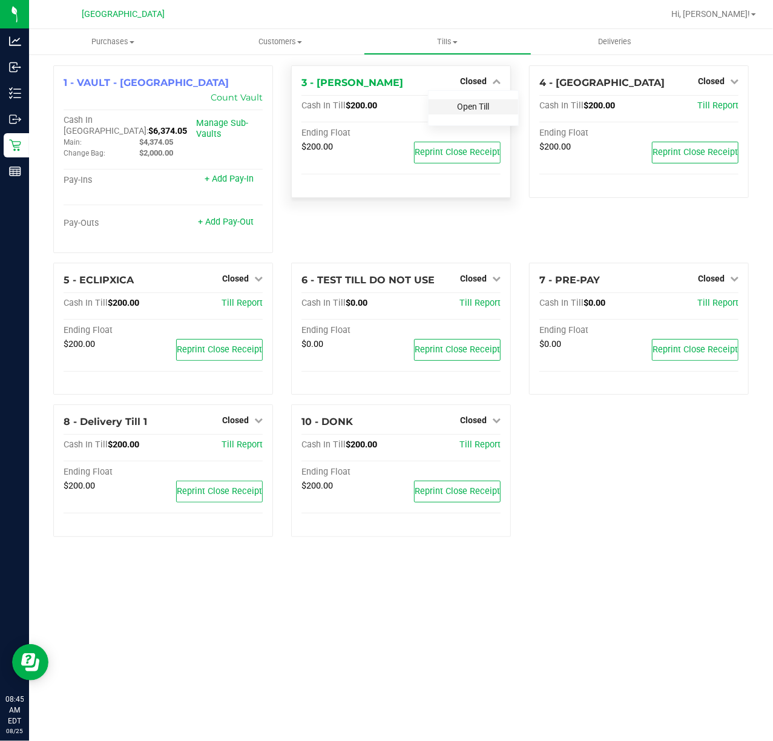
click at [479, 105] on link "Open Till" at bounding box center [473, 107] width 32 height 10
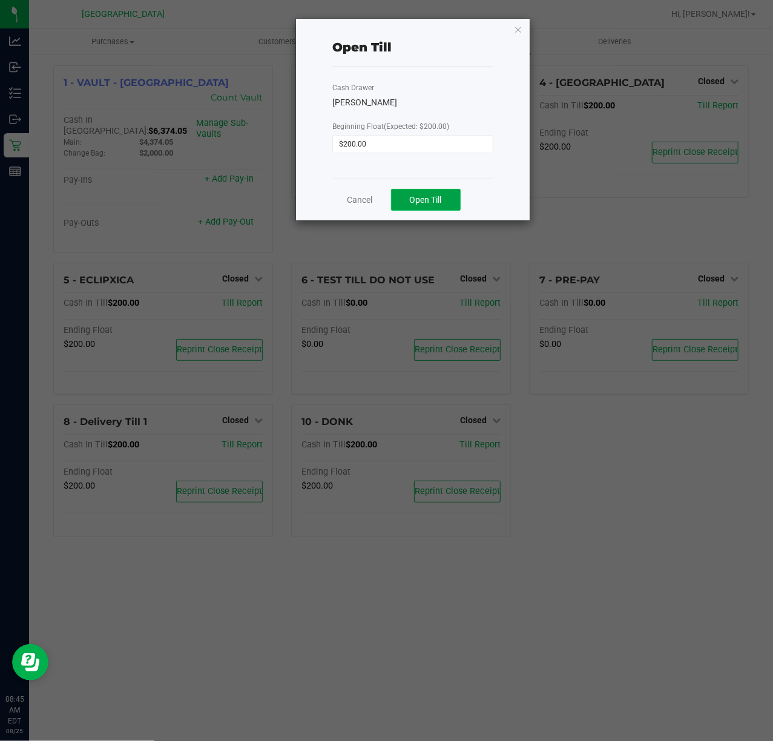
click at [448, 201] on button "Open Till" at bounding box center [426, 200] width 70 height 22
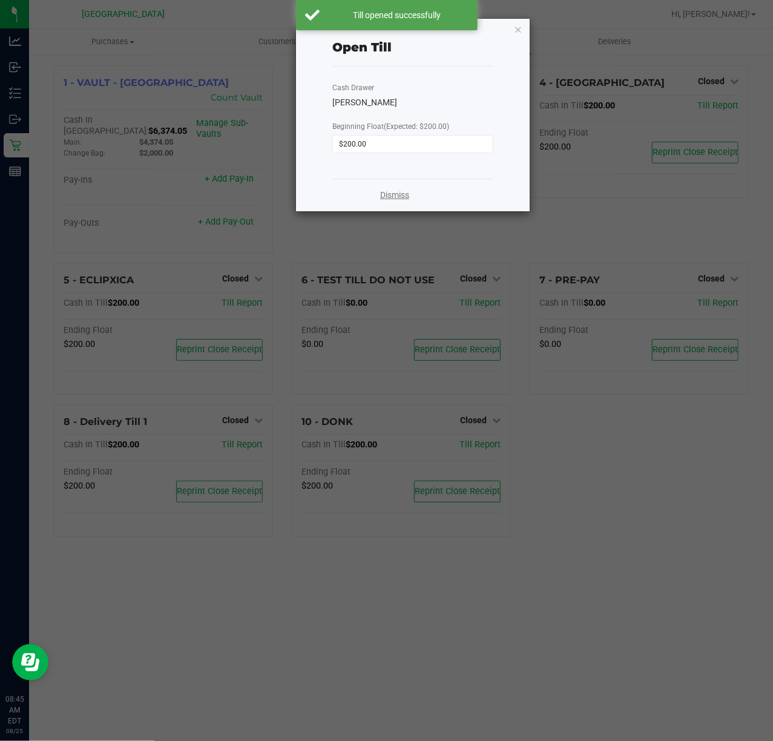
click at [386, 199] on link "Dismiss" at bounding box center [394, 195] width 29 height 13
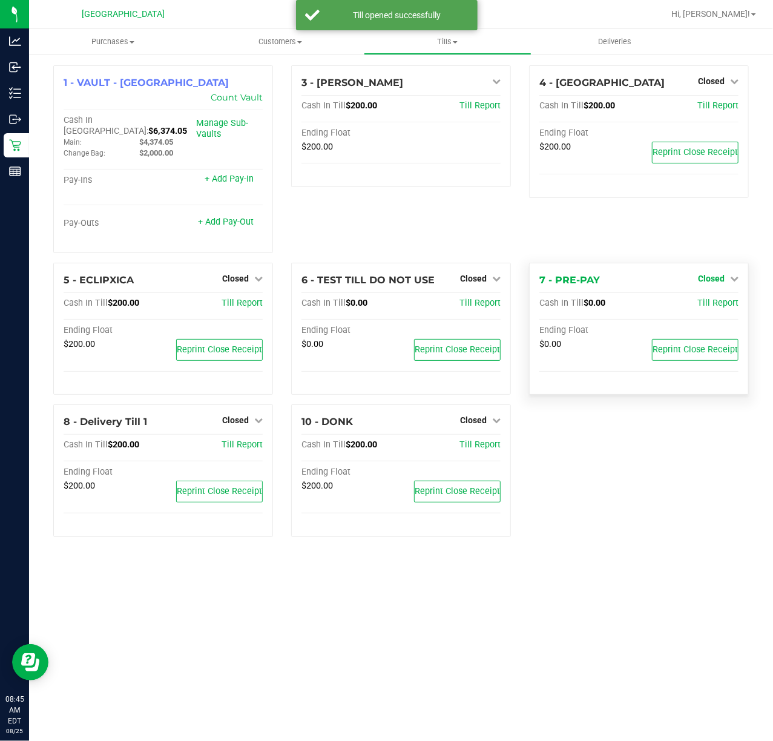
click at [715, 258] on div "1 - VAULT - [GEOGRAPHIC_DATA] Count Vault Cash In Vault: $6,374.05 Main: $4,374…" at bounding box center [400, 305] width 713 height 481
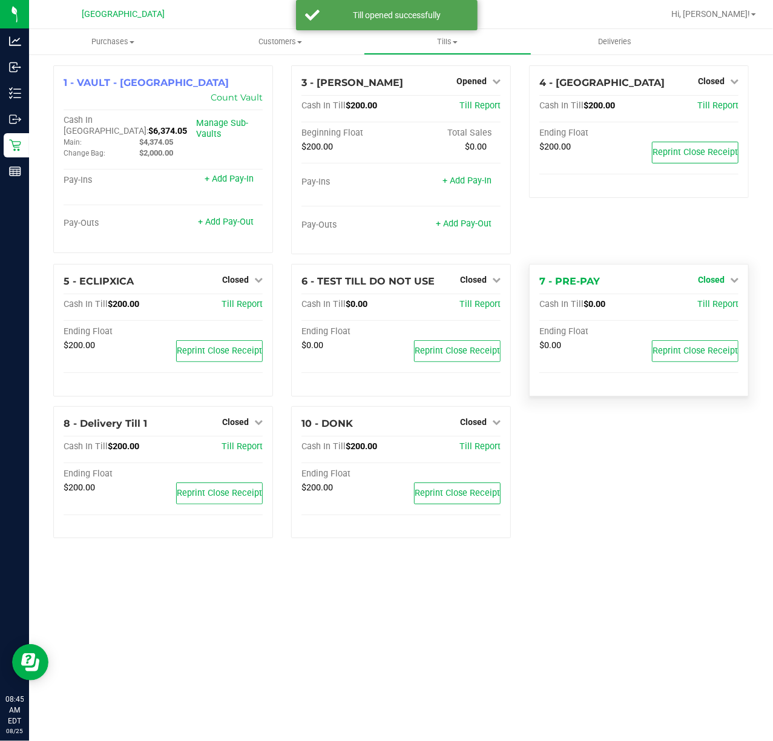
click at [722, 281] on span "Closed" at bounding box center [711, 280] width 27 height 10
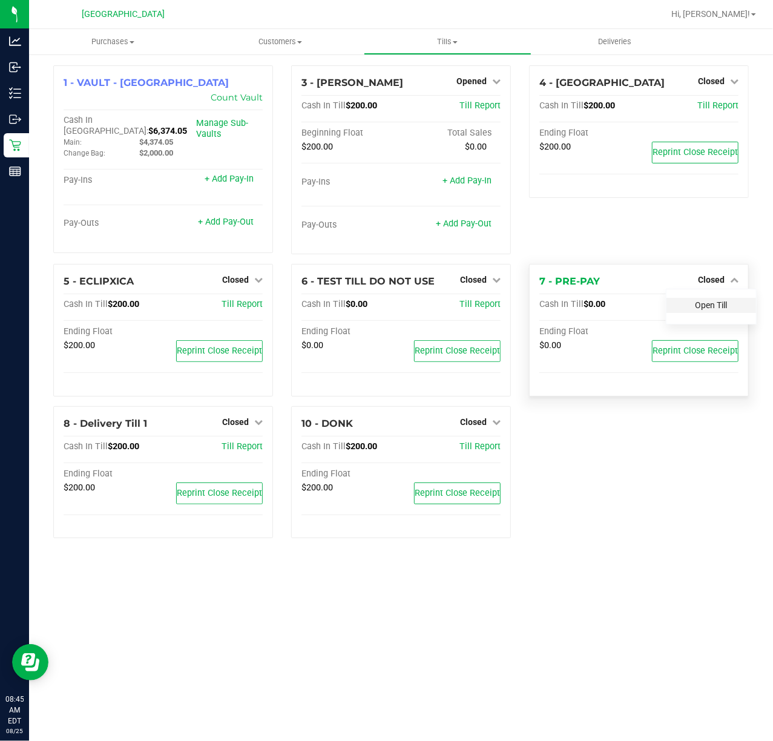
click at [712, 306] on link "Open Till" at bounding box center [711, 305] width 32 height 10
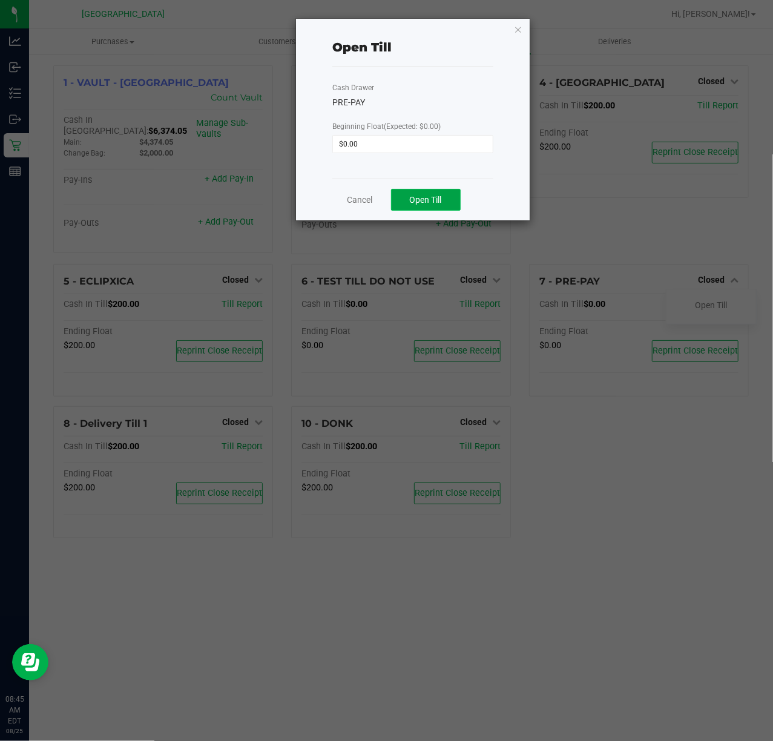
click at [424, 202] on span "Open Till" at bounding box center [426, 200] width 32 height 10
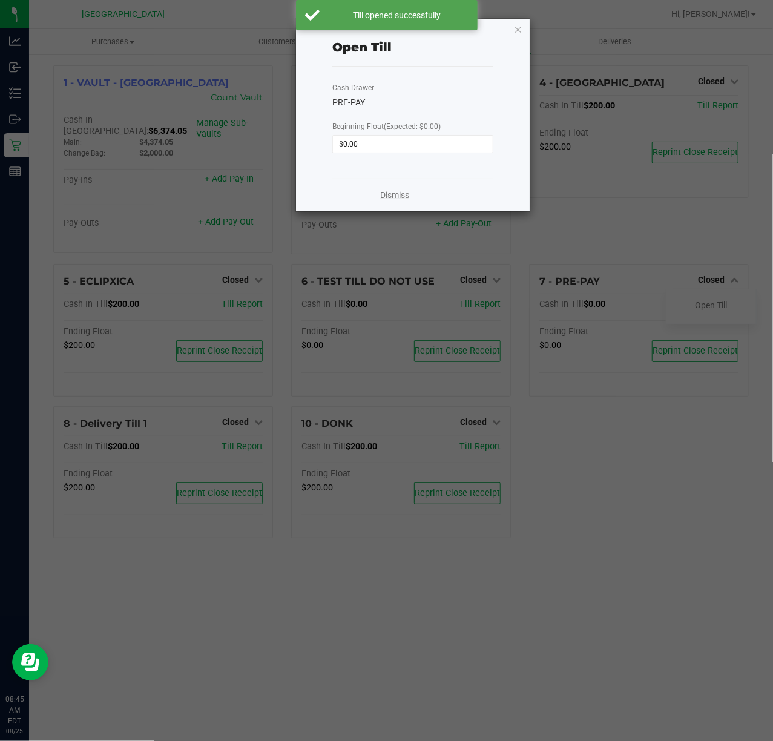
click at [388, 196] on link "Dismiss" at bounding box center [394, 195] width 29 height 13
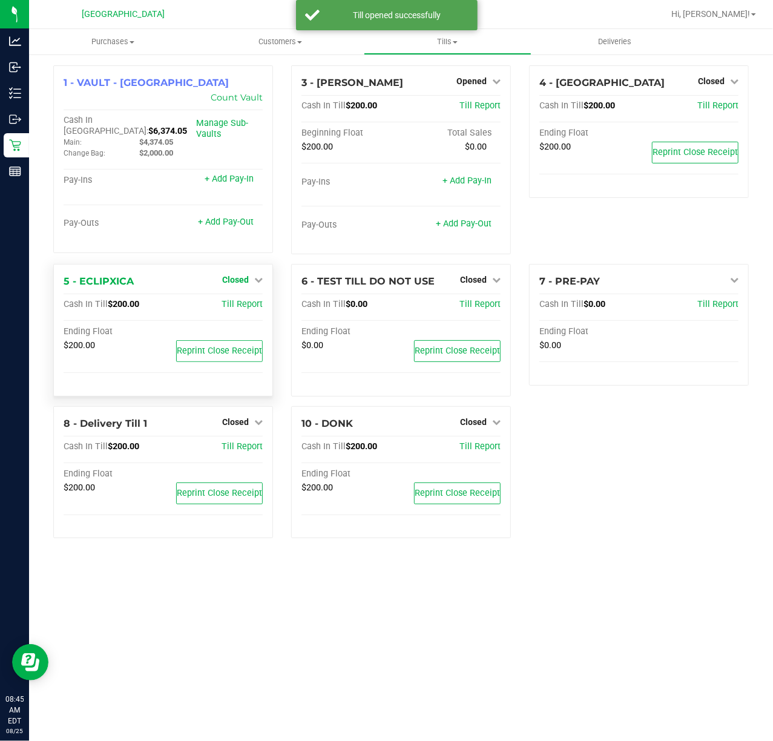
click at [232, 284] on span "Closed" at bounding box center [235, 280] width 27 height 10
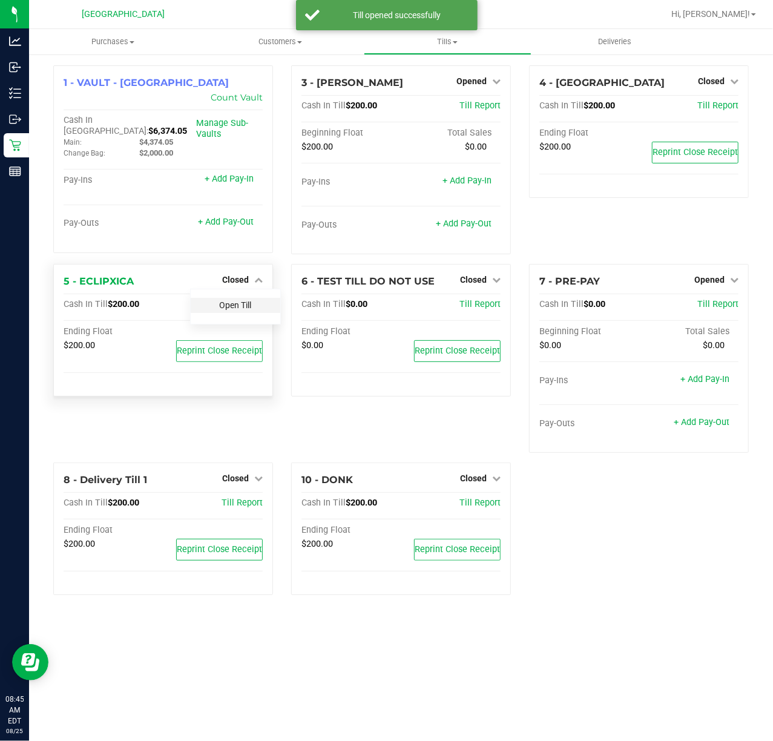
click at [236, 308] on link "Open Till" at bounding box center [235, 305] width 32 height 10
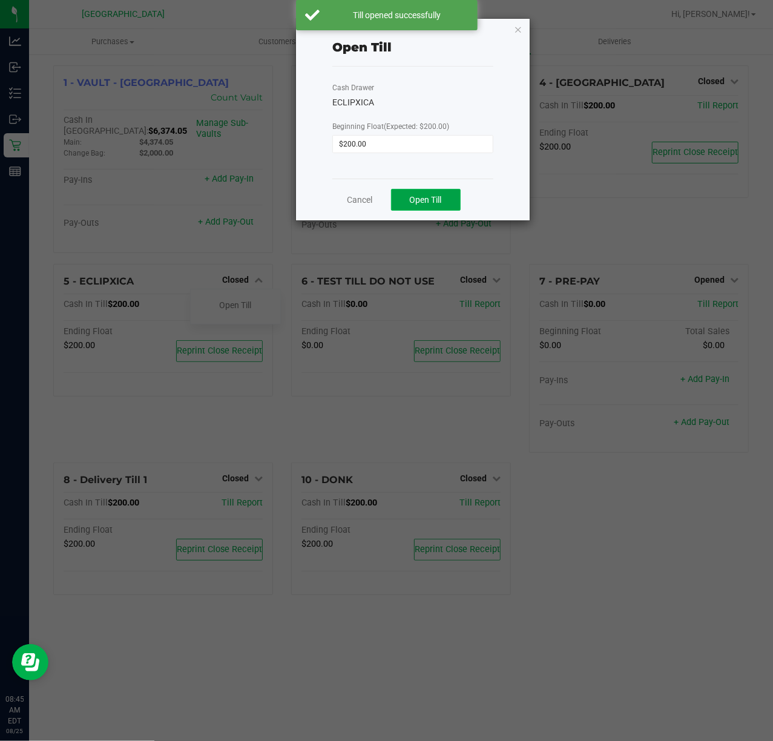
click at [431, 199] on span "Open Till" at bounding box center [426, 200] width 32 height 10
click at [394, 187] on div "Dismiss" at bounding box center [412, 194] width 161 height 33
click at [395, 185] on div "Dismiss" at bounding box center [412, 194] width 161 height 33
click at [397, 198] on link "Dismiss" at bounding box center [394, 195] width 29 height 13
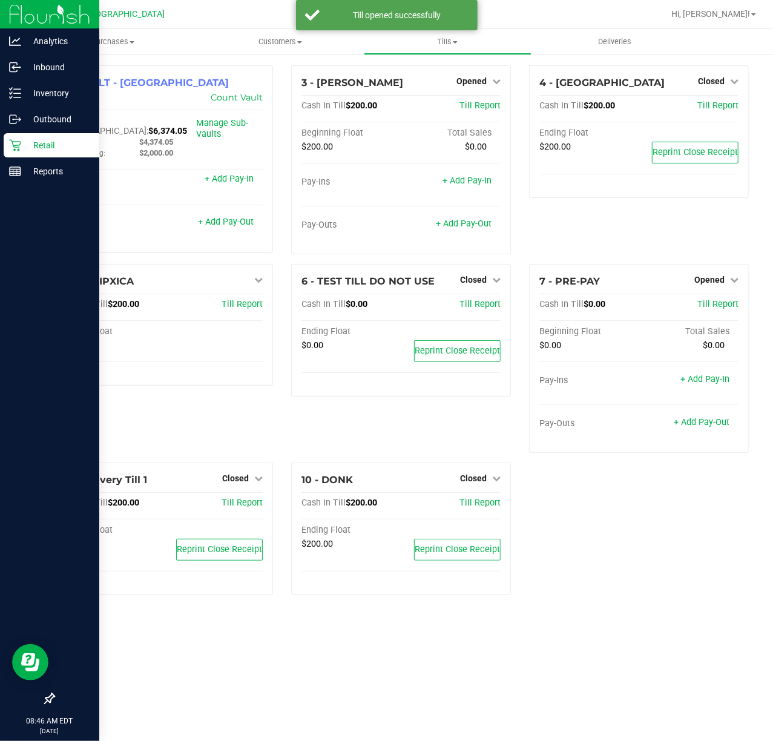
click at [41, 146] on p "Retail" at bounding box center [57, 145] width 73 height 15
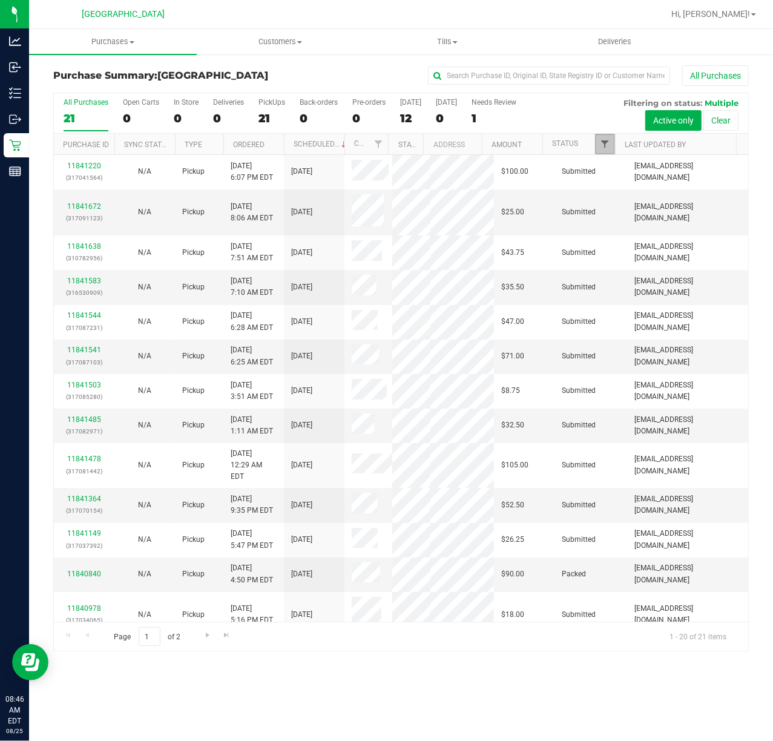
click at [603, 144] on span "Filter" at bounding box center [605, 144] width 10 height 10
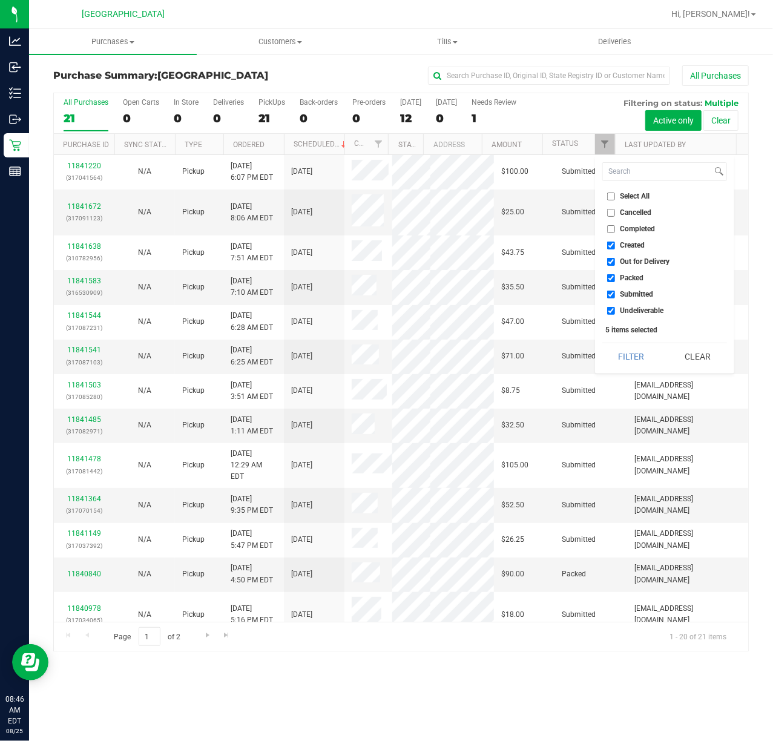
click at [610, 249] on input "Created" at bounding box center [611, 245] width 8 height 8
checkbox input "false"
click at [607, 260] on input "Out for Delivery" at bounding box center [611, 262] width 8 height 8
checkbox input "false"
click at [611, 275] on input "Packed" at bounding box center [611, 278] width 8 height 8
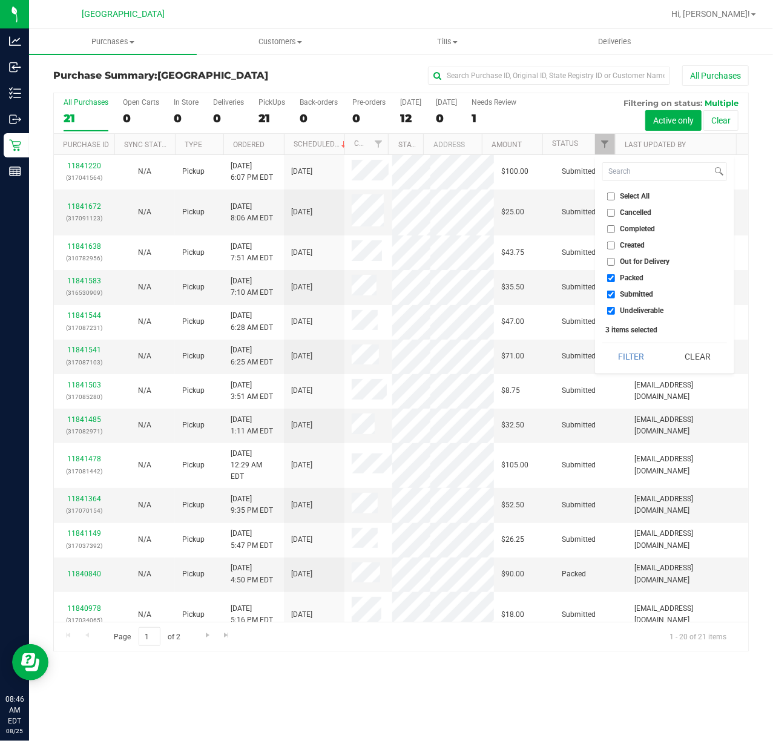
checkbox input "false"
click at [611, 307] on input "Undeliverable" at bounding box center [611, 311] width 8 height 8
checkbox input "false"
click at [611, 363] on button "Filter" at bounding box center [631, 356] width 58 height 27
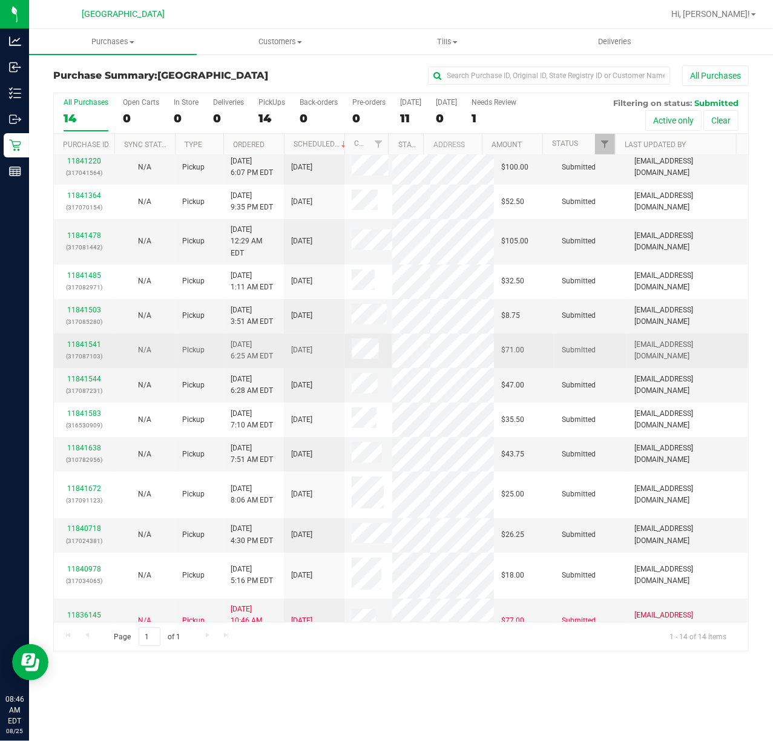
scroll to position [40, 0]
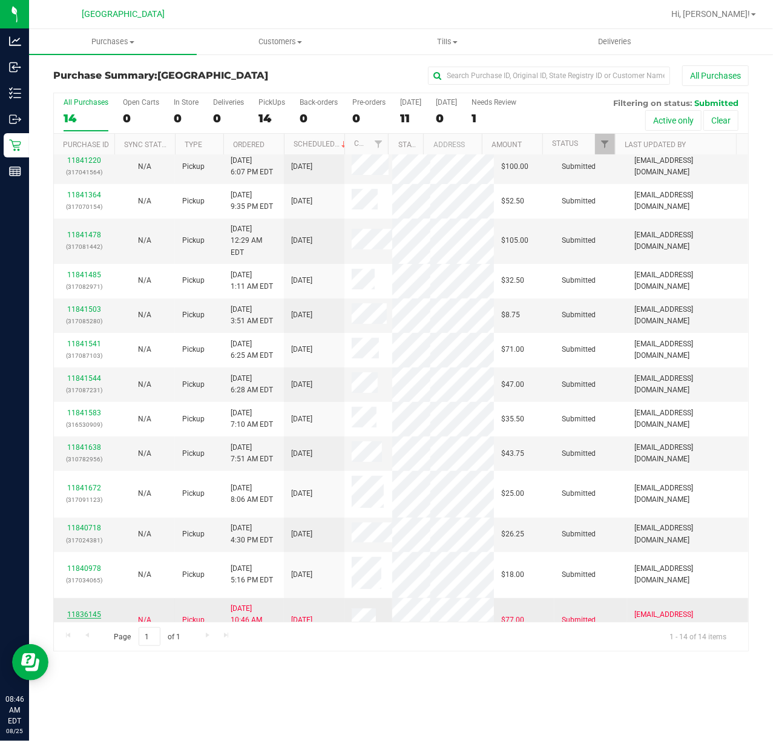
click at [80, 610] on link "11836145" at bounding box center [84, 614] width 34 height 8
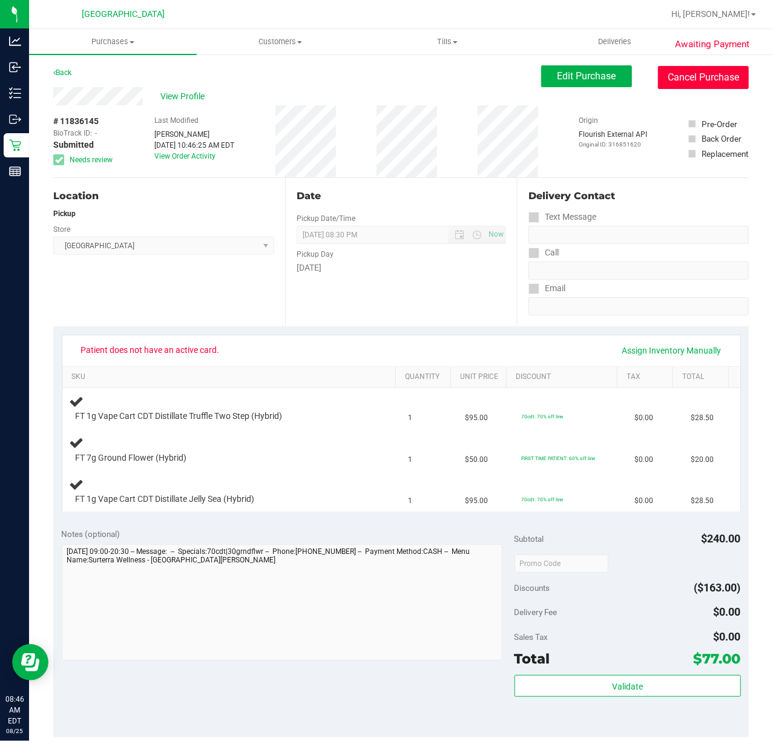
click at [687, 85] on button "Cancel Purchase" at bounding box center [703, 77] width 91 height 23
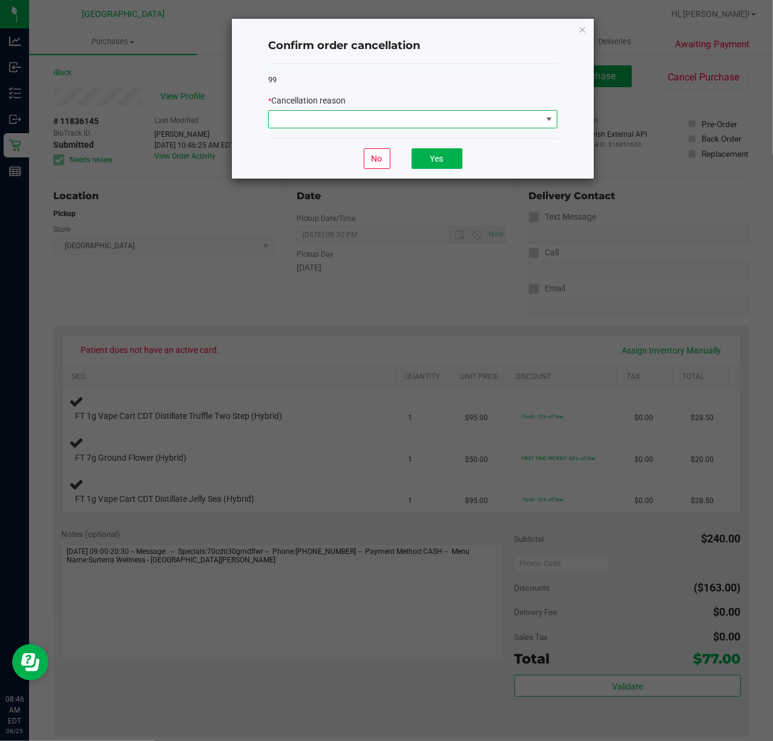
click at [295, 120] on span at bounding box center [405, 119] width 273 height 17
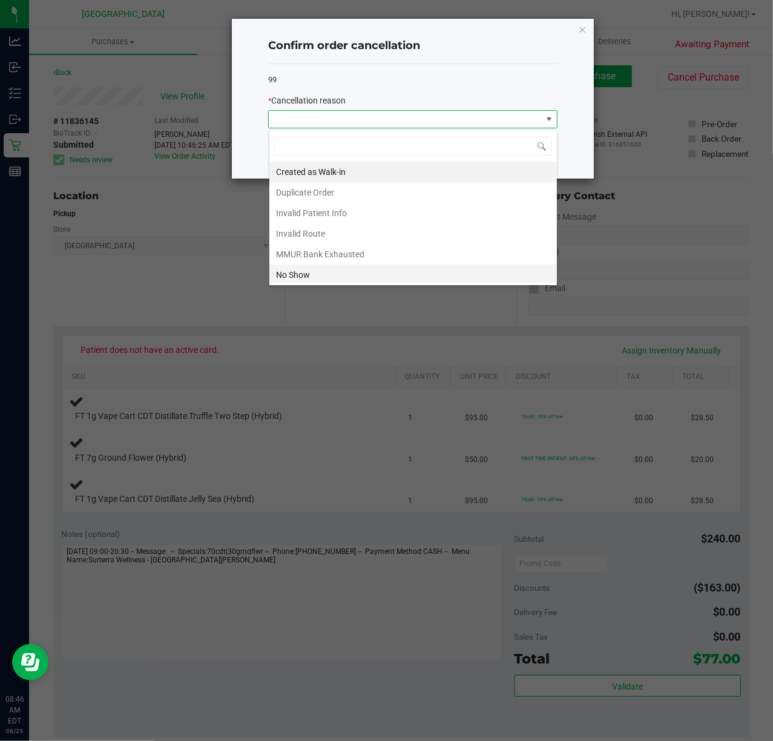
scroll to position [68, 0]
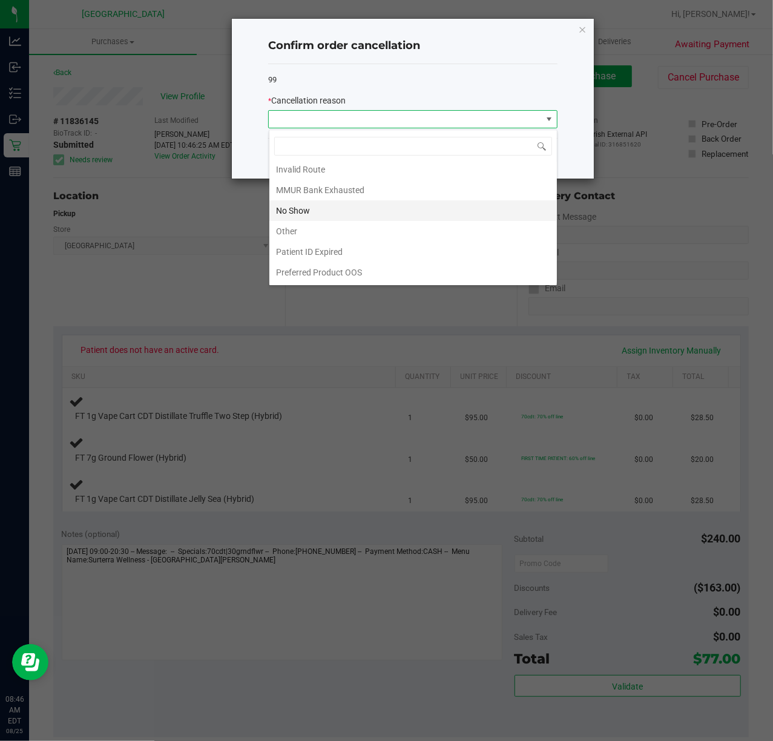
click at [295, 201] on li "No Show" at bounding box center [412, 210] width 287 height 21
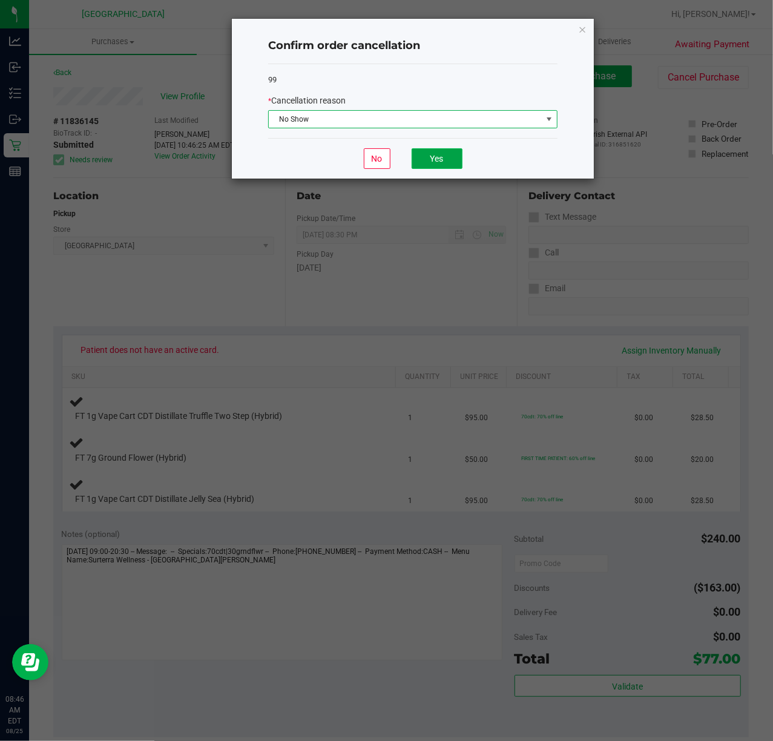
click at [437, 163] on button "Yes" at bounding box center [436, 158] width 51 height 21
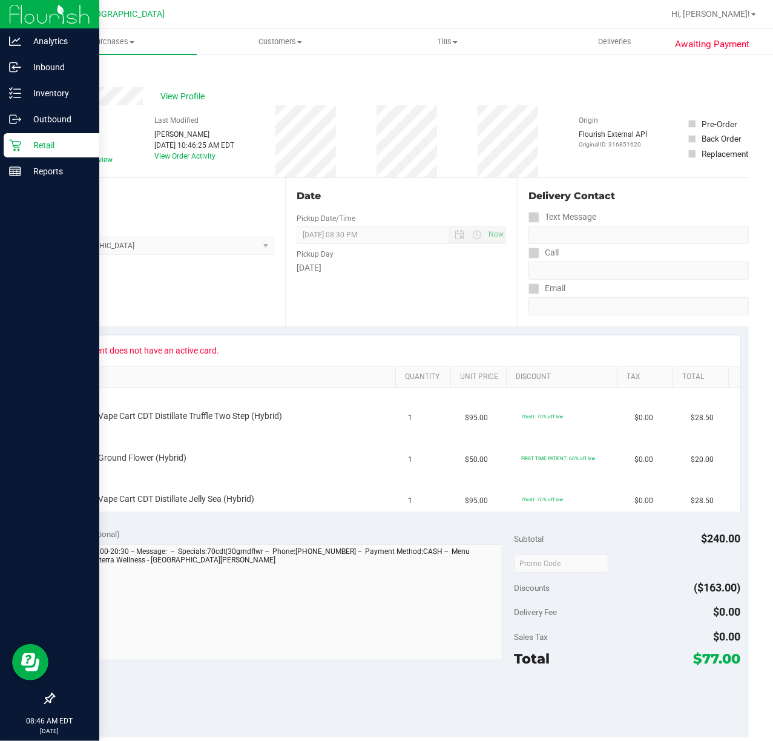
click at [27, 143] on p "Retail" at bounding box center [57, 145] width 73 height 15
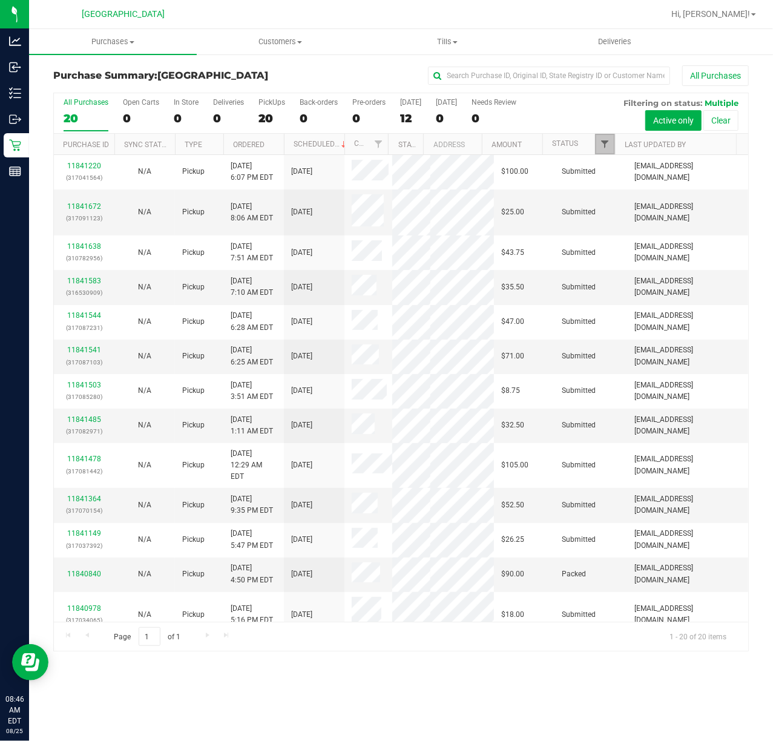
click at [603, 144] on span "Filter" at bounding box center [605, 144] width 10 height 10
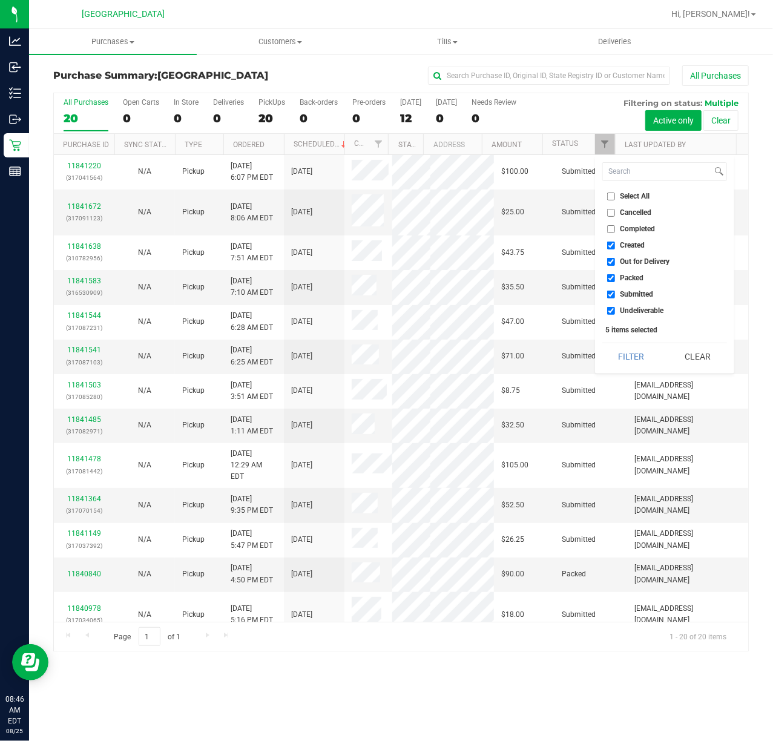
click at [609, 247] on input "Created" at bounding box center [611, 245] width 8 height 8
checkbox input "false"
click at [610, 260] on input "Out for Delivery" at bounding box center [611, 262] width 8 height 8
checkbox input "false"
click at [610, 280] on input "Packed" at bounding box center [611, 278] width 8 height 8
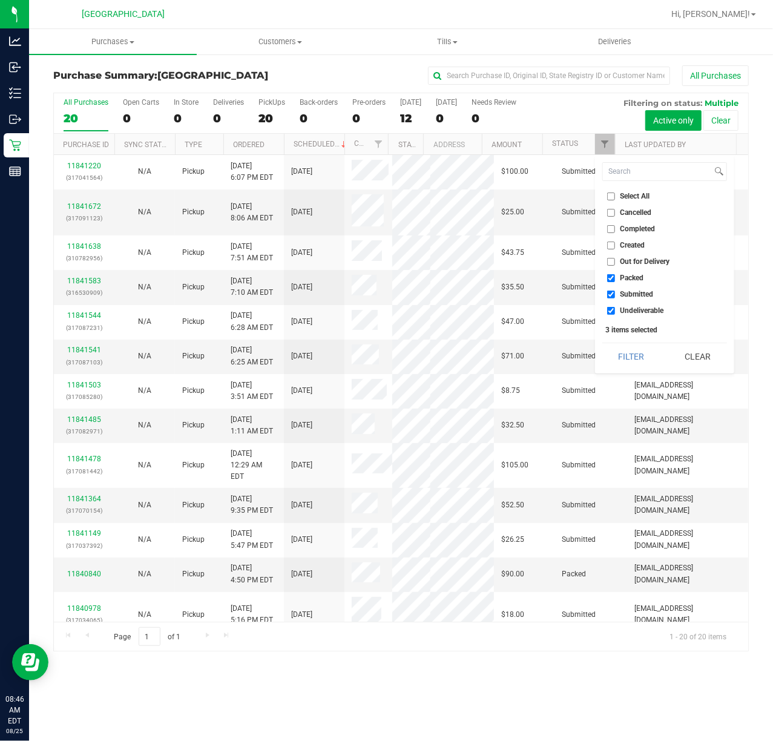
checkbox input "false"
click at [608, 311] on input "Undeliverable" at bounding box center [611, 311] width 8 height 8
checkbox input "false"
click at [622, 354] on button "Filter" at bounding box center [631, 356] width 58 height 27
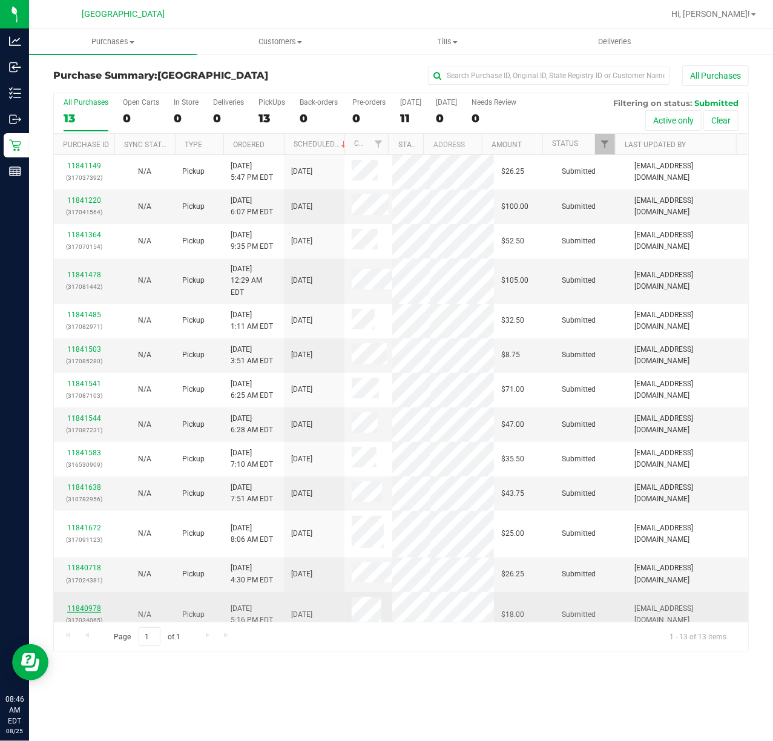
click at [78, 604] on link "11840978" at bounding box center [84, 608] width 34 height 8
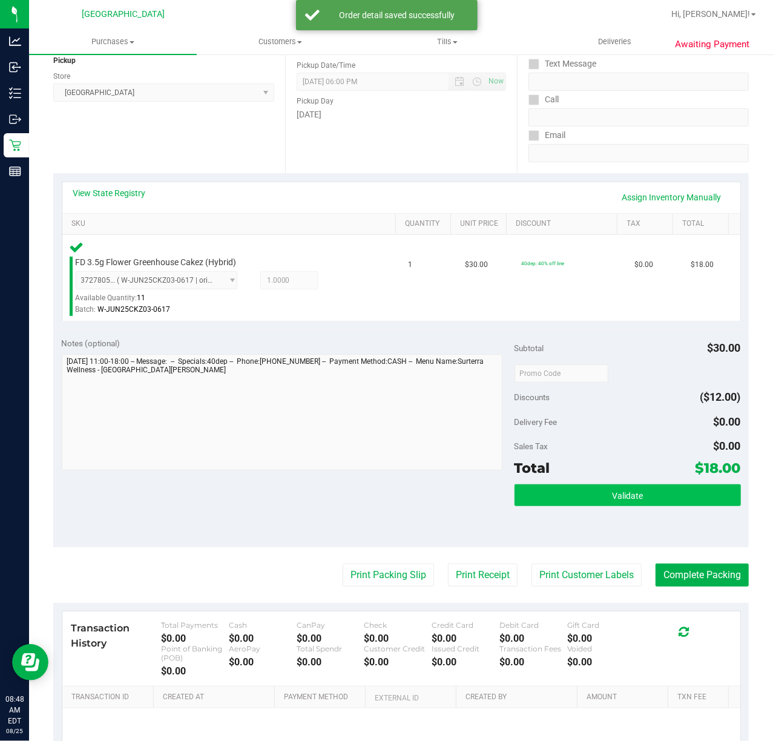
scroll to position [275, 0]
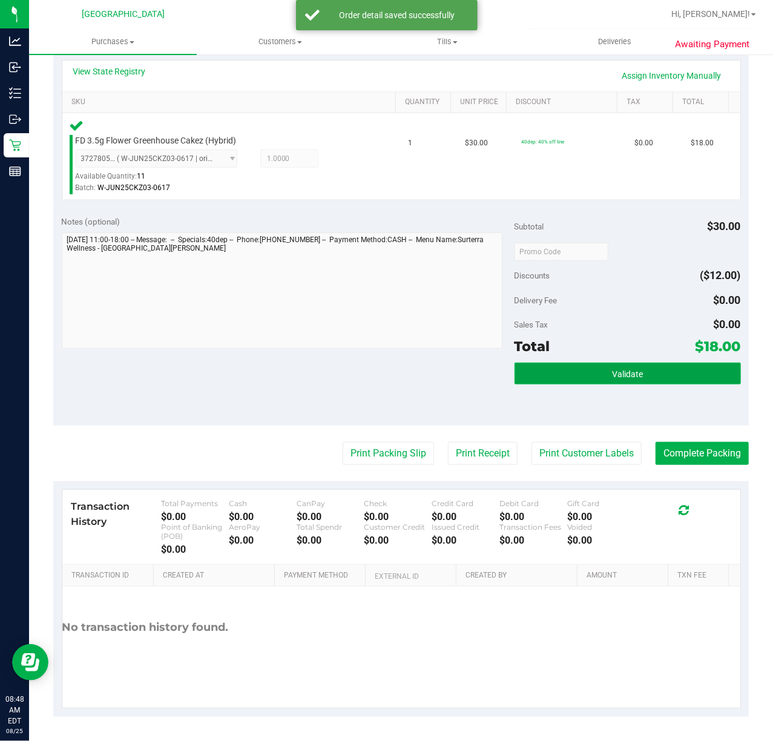
click at [662, 376] on button "Validate" at bounding box center [627, 373] width 226 height 22
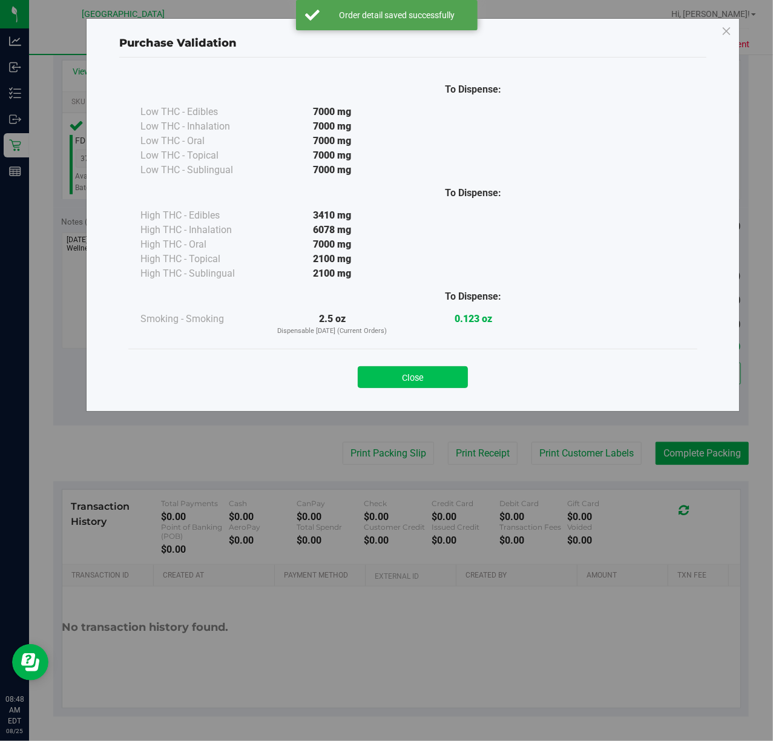
click at [436, 381] on button "Close" at bounding box center [413, 377] width 110 height 22
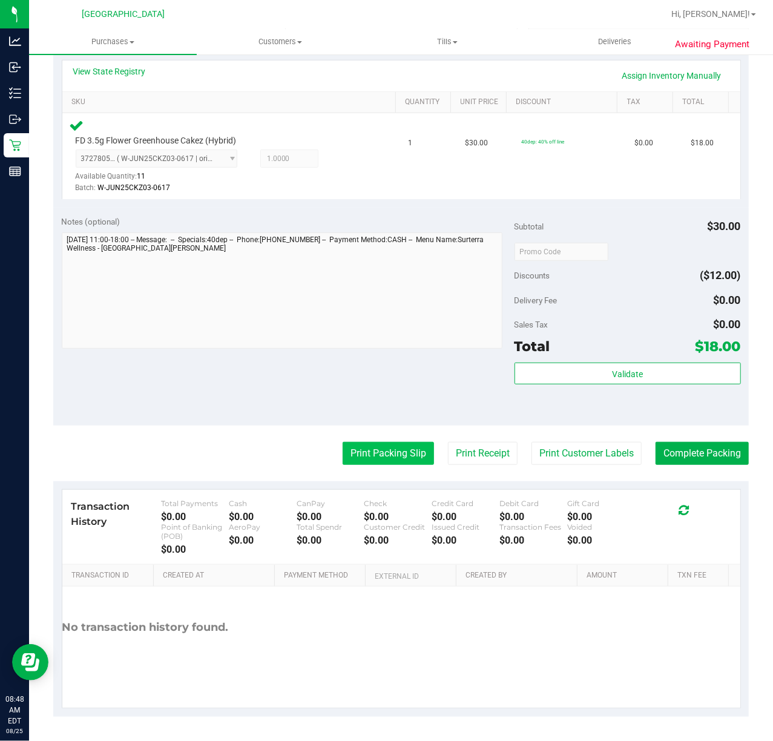
click at [358, 453] on button "Print Packing Slip" at bounding box center [387, 453] width 91 height 23
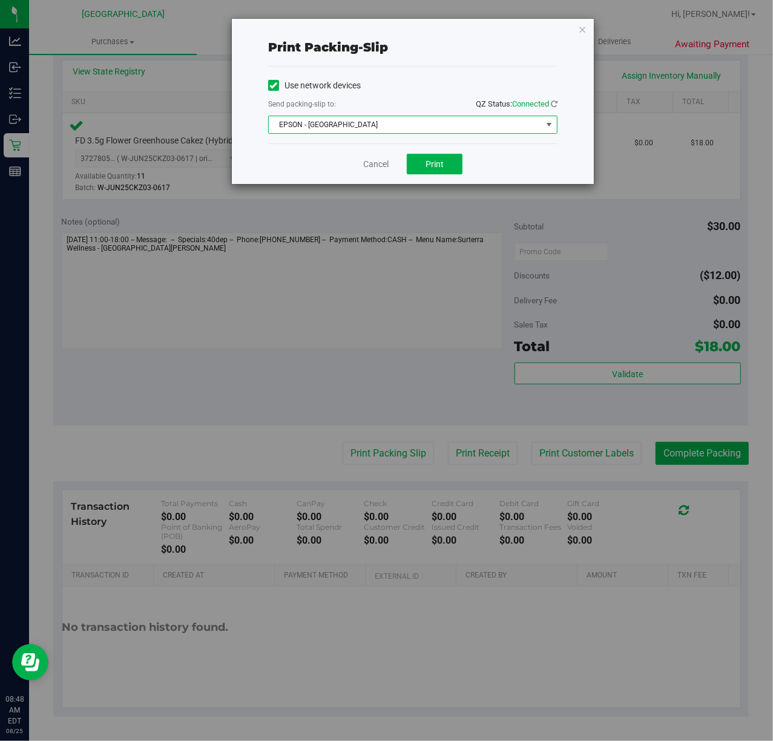
click at [385, 122] on span "EPSON - [GEOGRAPHIC_DATA]" at bounding box center [405, 124] width 273 height 17
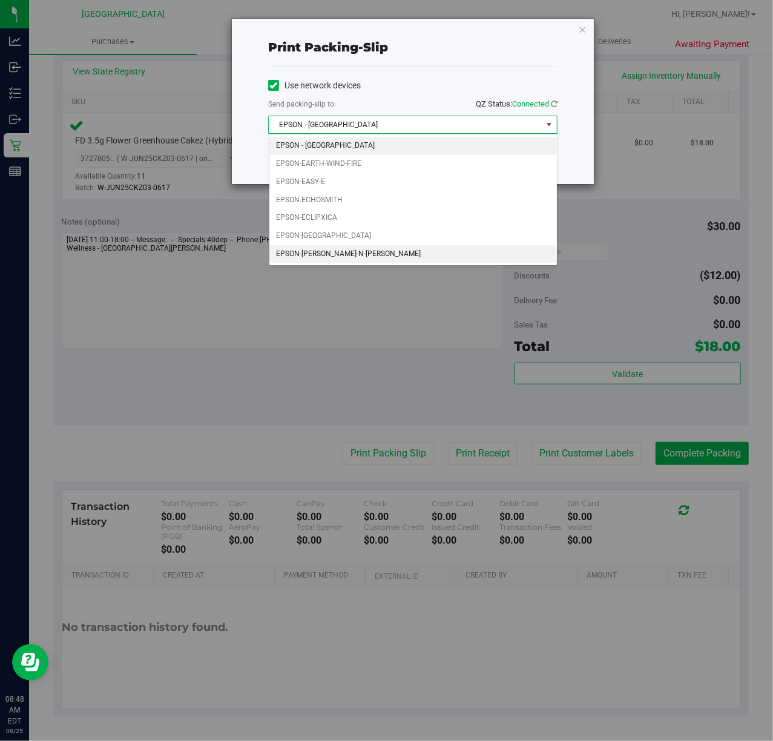
click at [310, 250] on li "EPSON-[PERSON_NAME]-N-[PERSON_NAME]" at bounding box center [412, 254] width 287 height 18
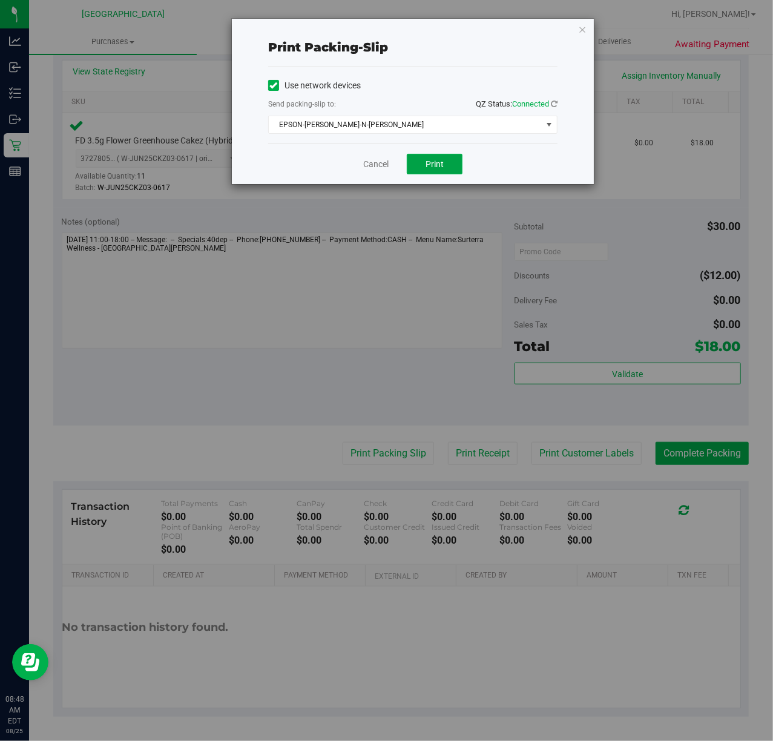
click at [444, 165] on button "Print" at bounding box center [435, 164] width 56 height 21
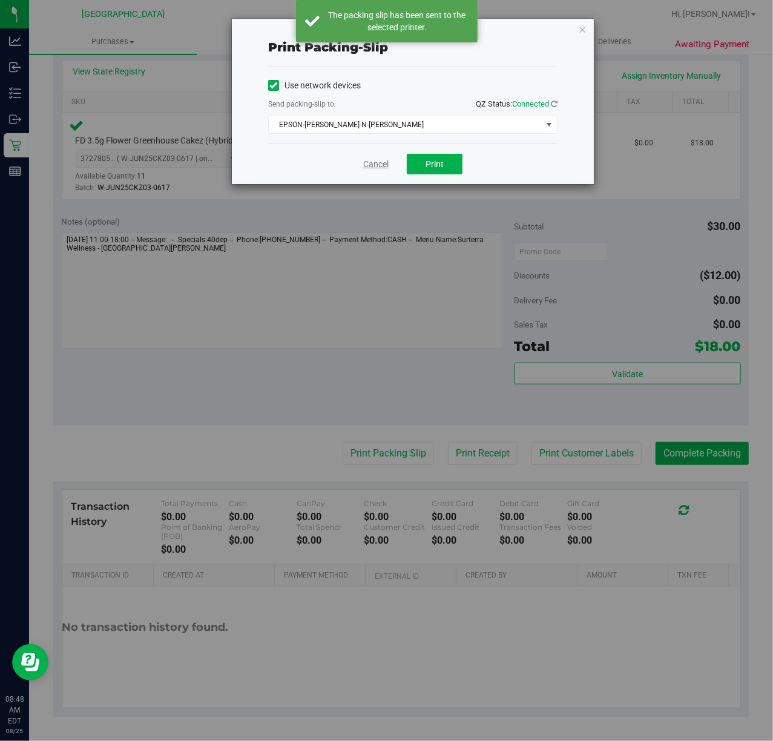
click at [382, 166] on link "Cancel" at bounding box center [375, 164] width 25 height 13
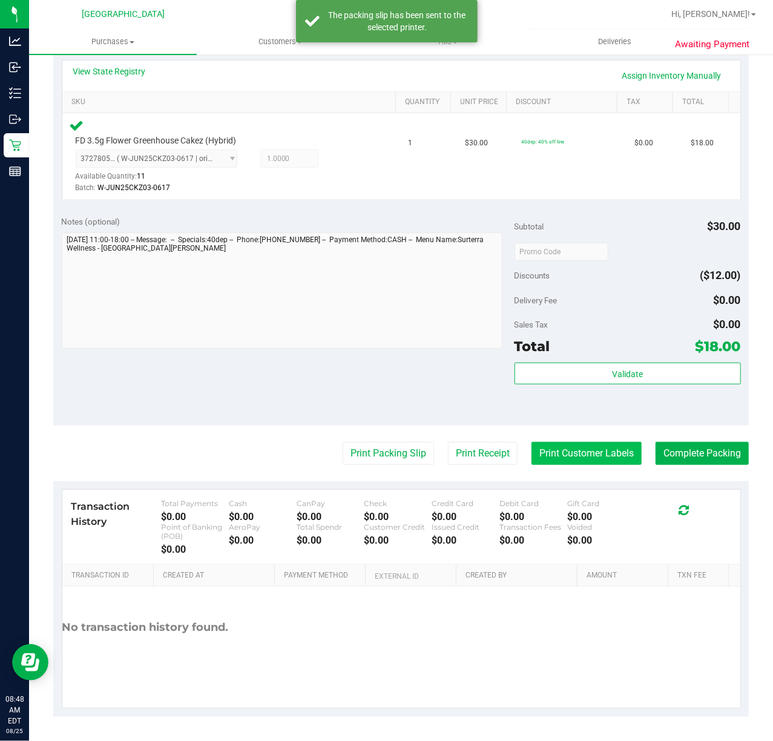
click at [610, 455] on button "Print Customer Labels" at bounding box center [586, 453] width 110 height 23
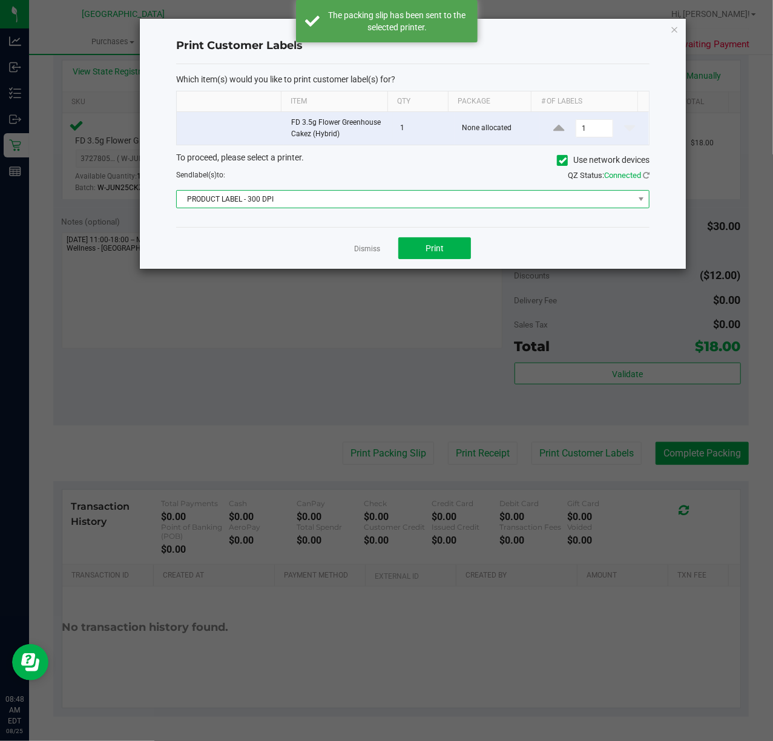
click at [315, 201] on span "PRODUCT LABEL - 300 DPI" at bounding box center [405, 199] width 457 height 17
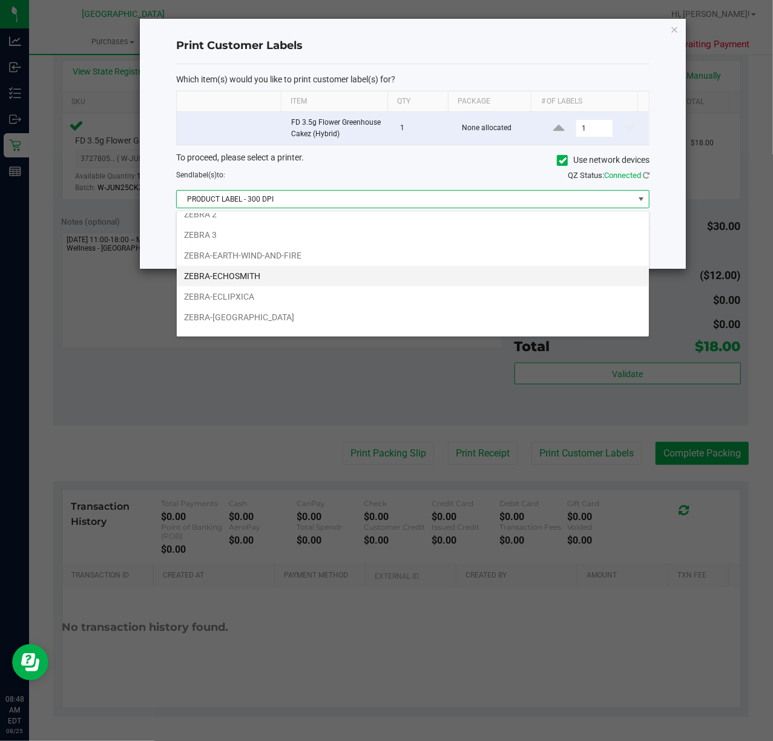
scroll to position [47, 0]
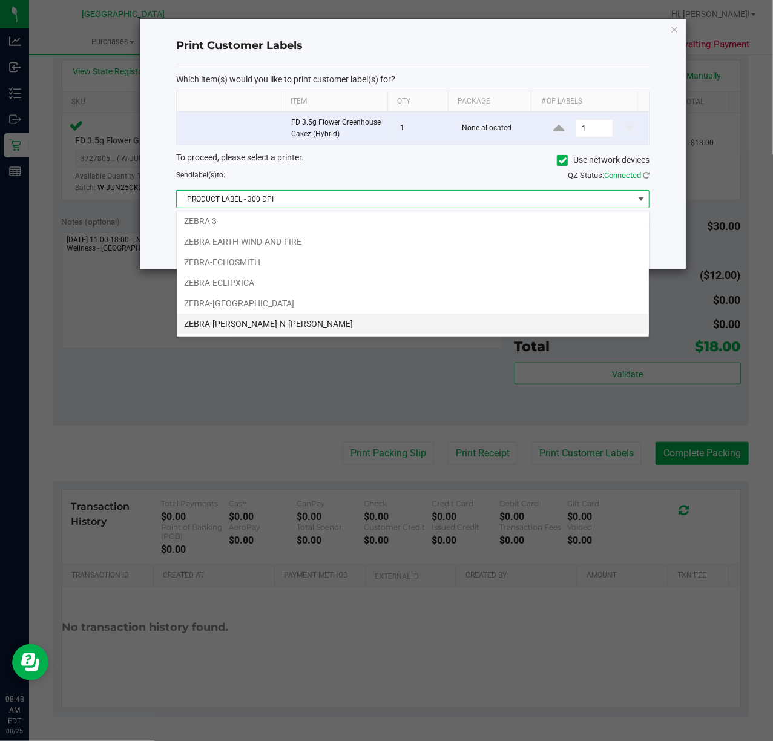
click at [250, 315] on li "ZEBRA-[PERSON_NAME]-N-[PERSON_NAME]" at bounding box center [413, 323] width 472 height 21
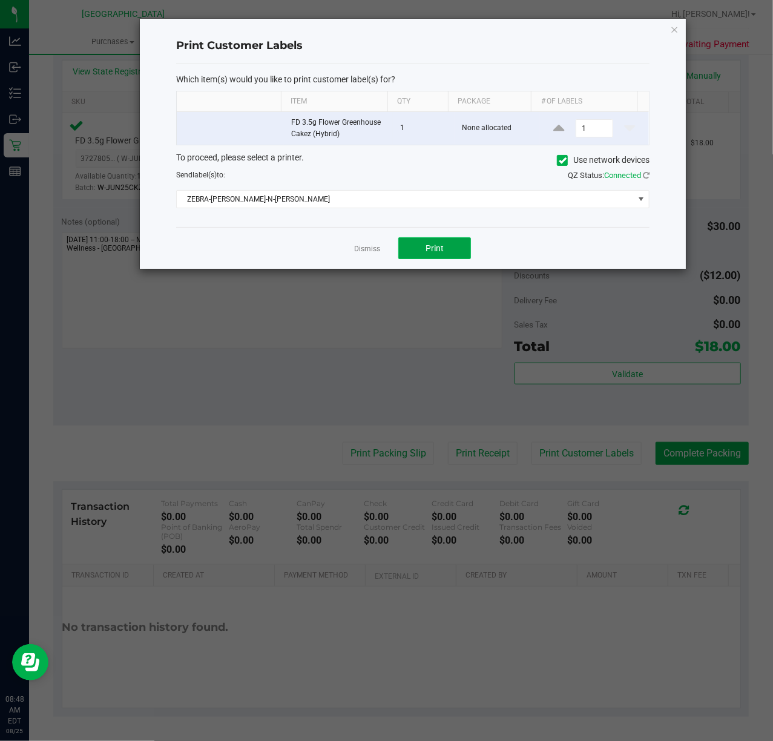
click at [443, 250] on span "Print" at bounding box center [434, 248] width 18 height 10
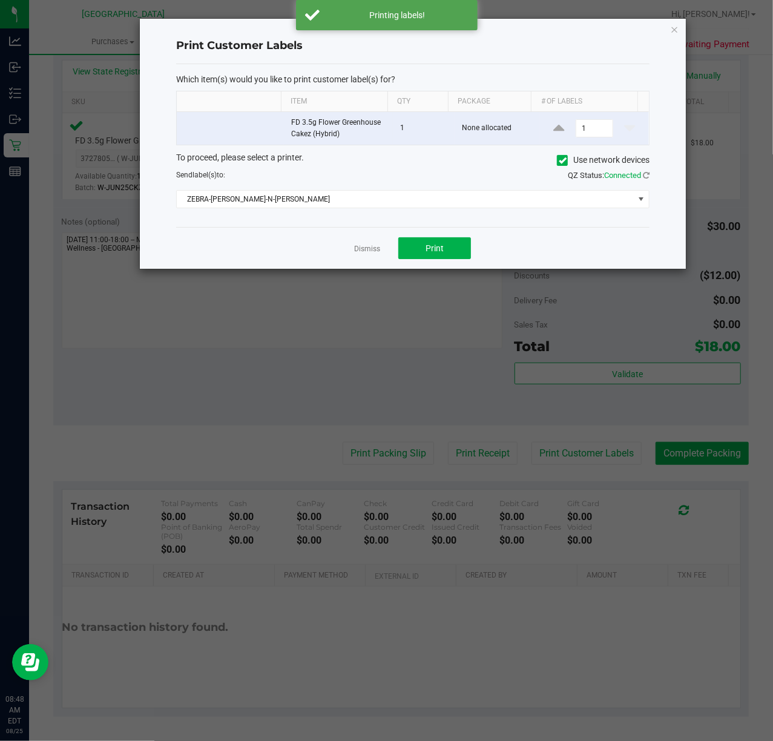
click at [351, 250] on div "Dismiss Print" at bounding box center [412, 248] width 473 height 42
click at [370, 250] on link "Dismiss" at bounding box center [367, 249] width 26 height 10
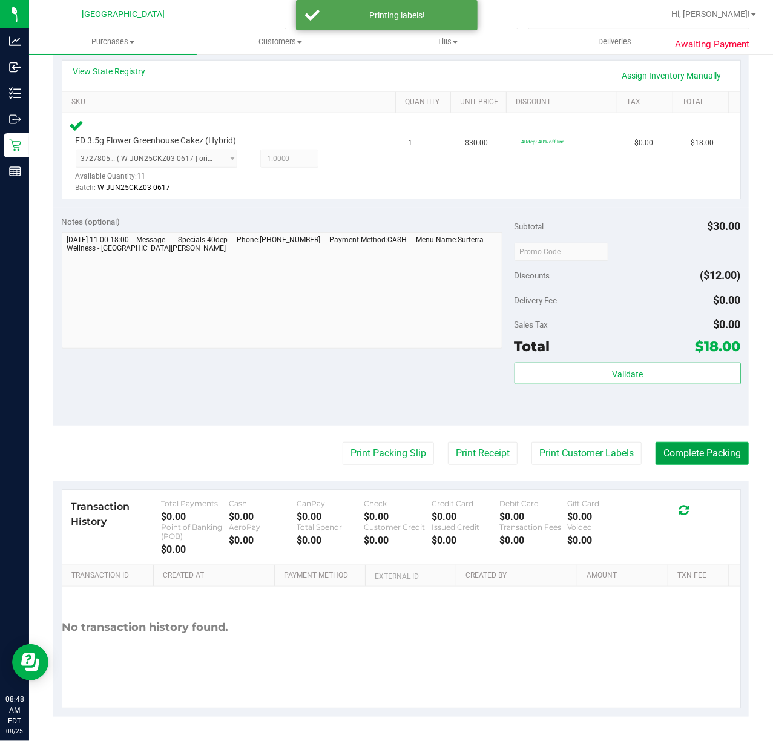
click at [680, 455] on button "Complete Packing" at bounding box center [701, 453] width 93 height 23
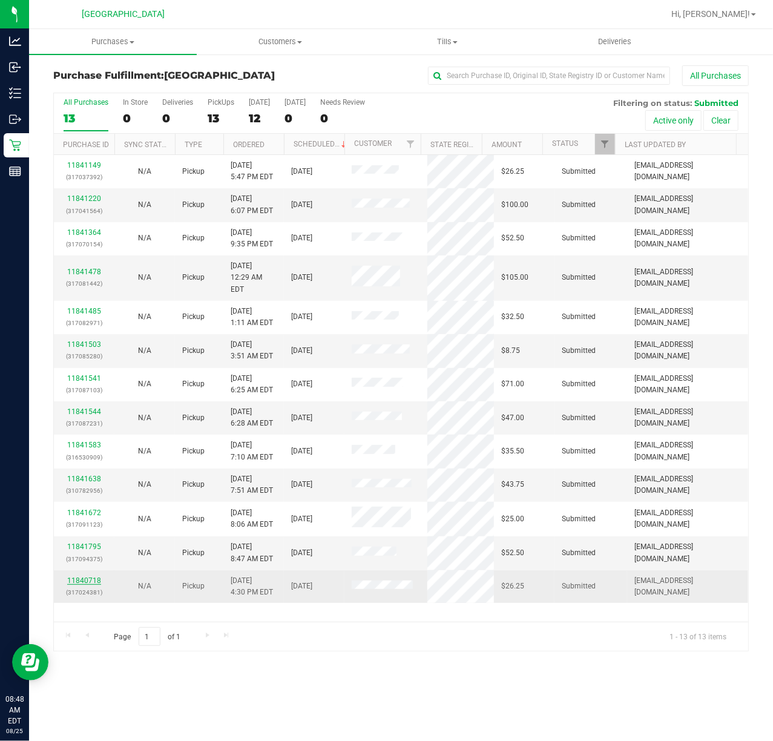
click at [90, 576] on link "11840718" at bounding box center [84, 580] width 34 height 8
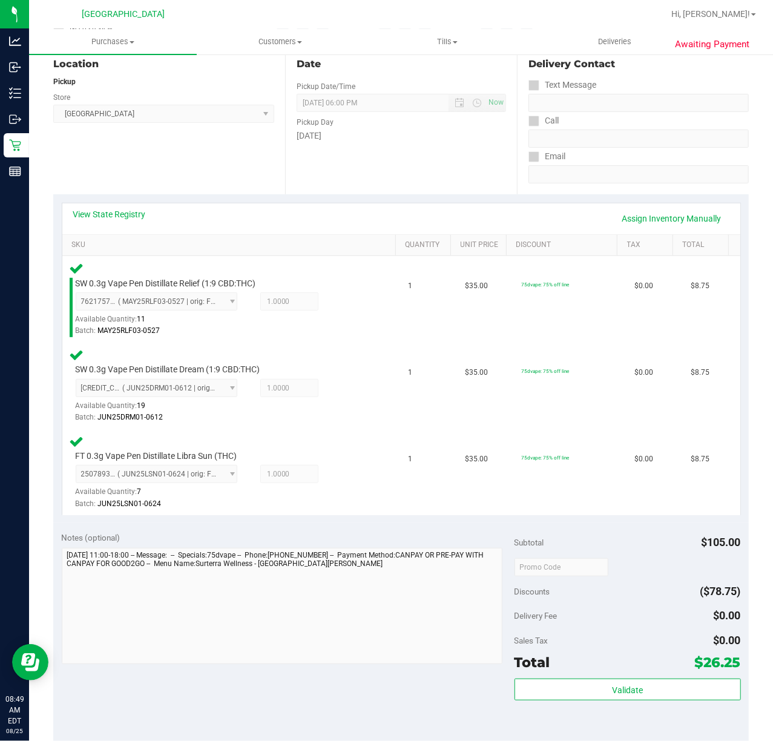
scroll to position [448, 0]
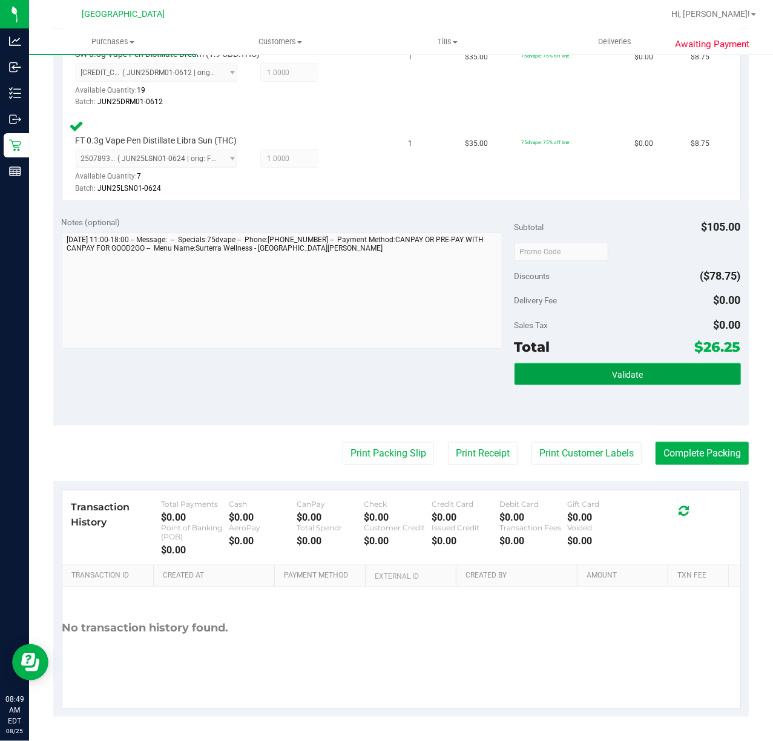
click at [543, 378] on button "Validate" at bounding box center [627, 374] width 226 height 22
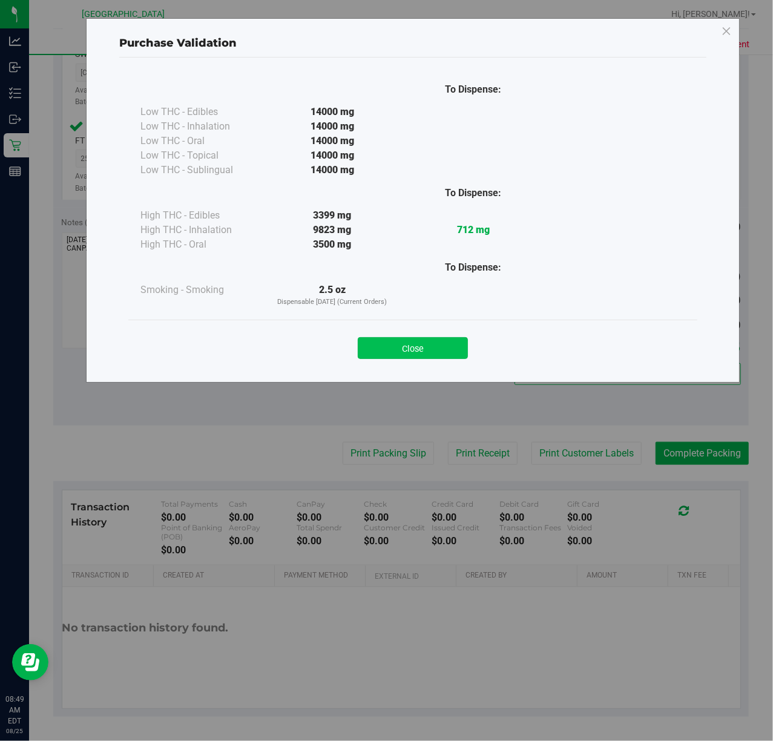
click at [420, 345] on button "Close" at bounding box center [413, 348] width 110 height 22
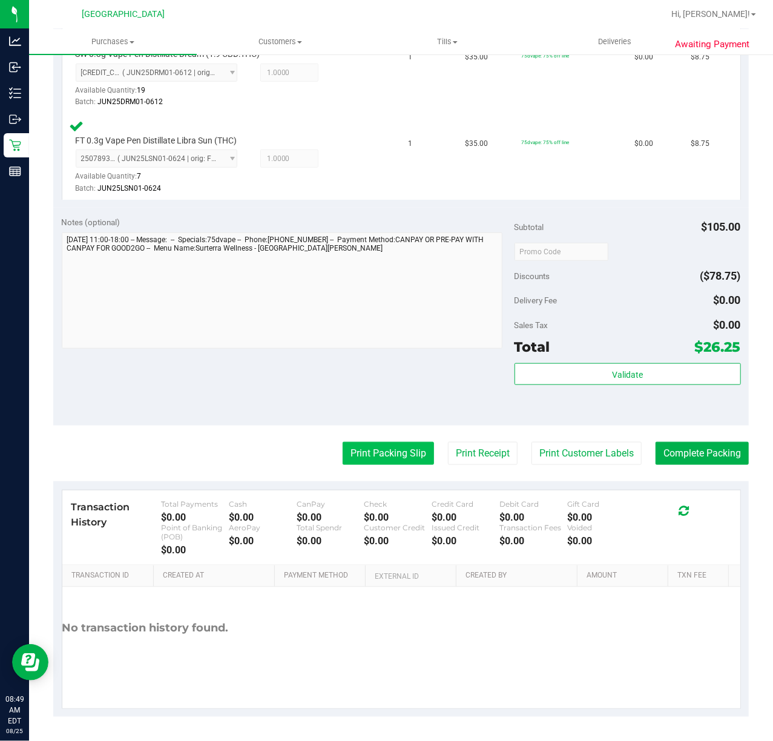
click at [391, 456] on button "Print Packing Slip" at bounding box center [387, 453] width 91 height 23
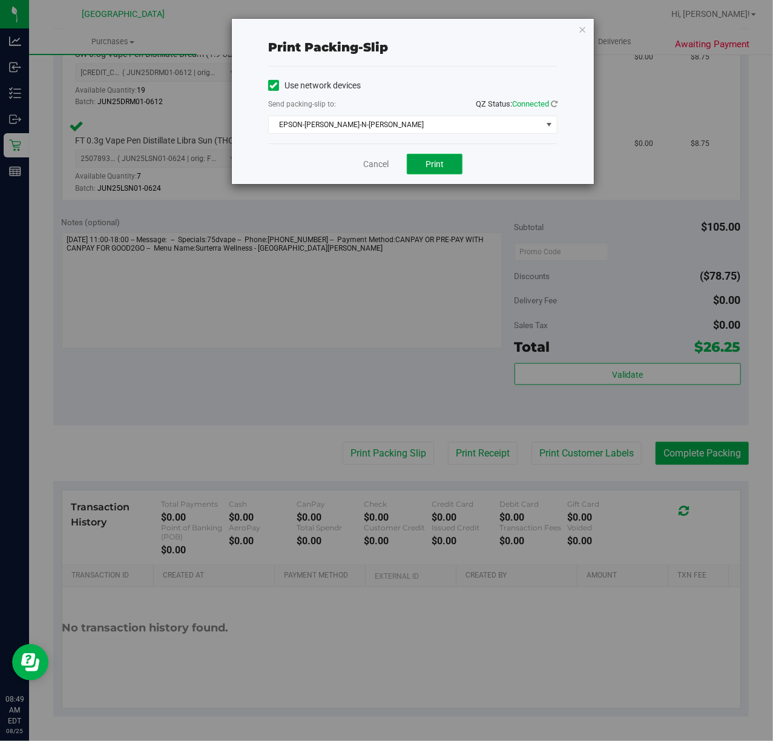
click at [424, 166] on button "Print" at bounding box center [435, 164] width 56 height 21
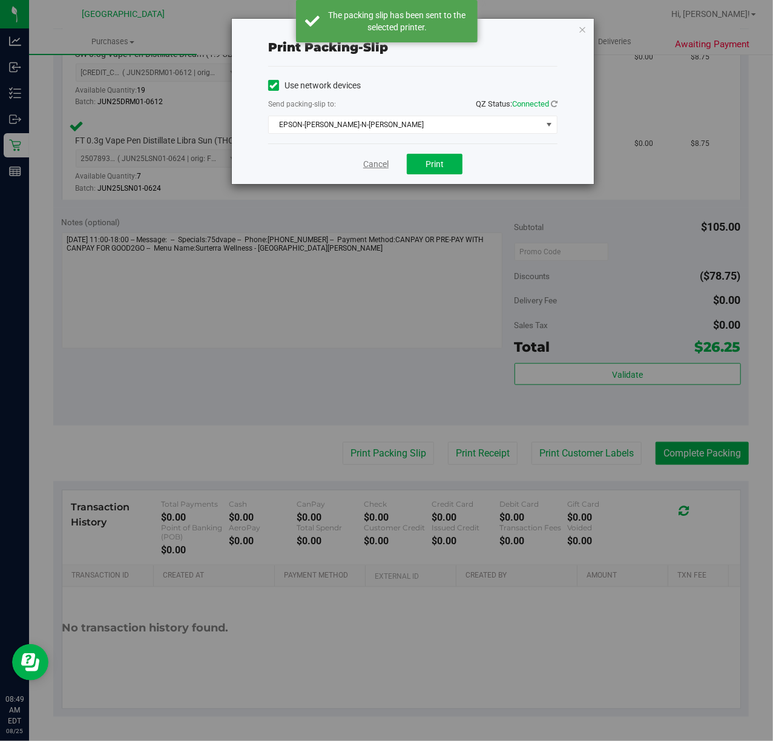
click at [370, 163] on link "Cancel" at bounding box center [375, 164] width 25 height 13
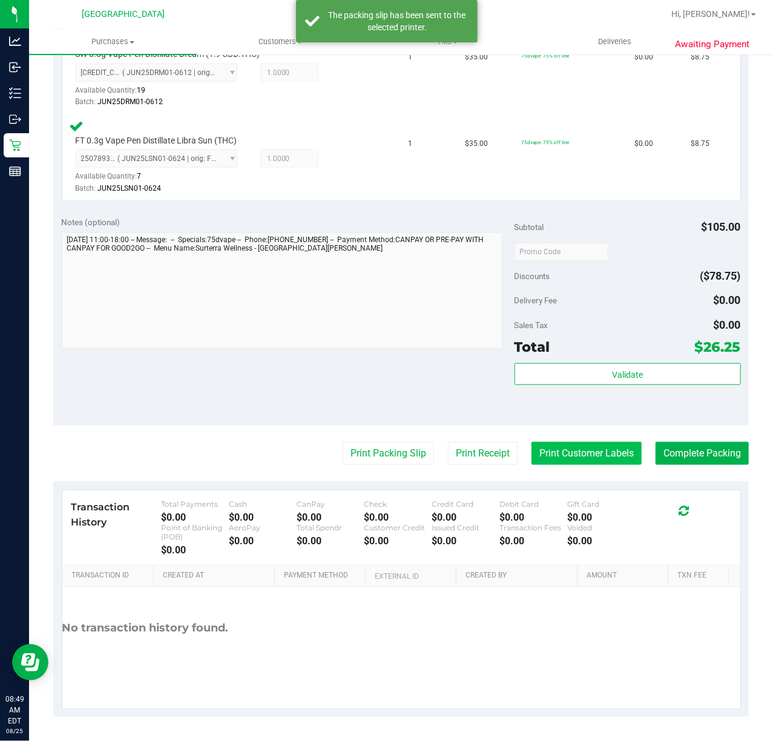
click at [560, 454] on button "Print Customer Labels" at bounding box center [586, 453] width 110 height 23
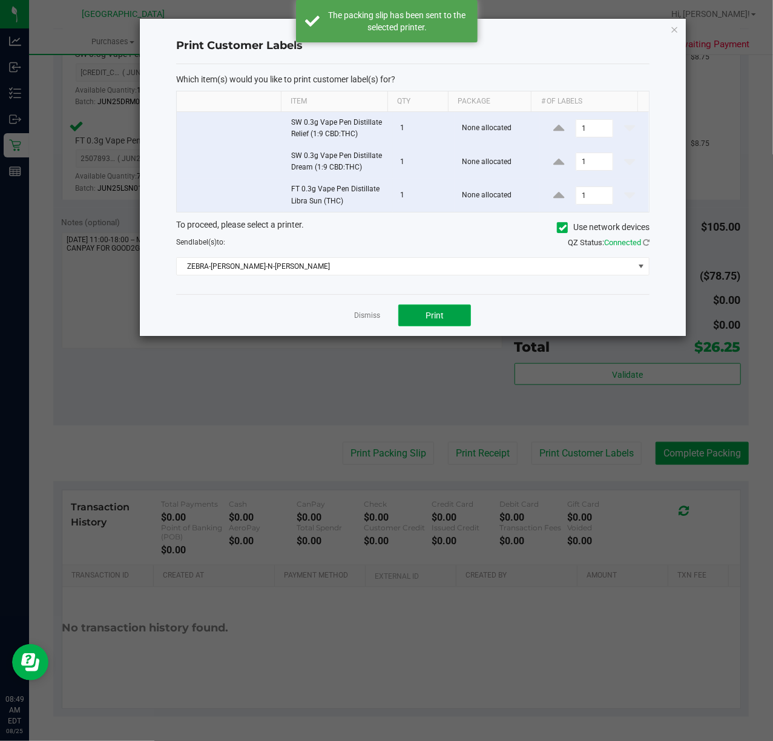
click at [455, 319] on button "Print" at bounding box center [434, 315] width 73 height 22
click at [375, 315] on link "Dismiss" at bounding box center [367, 315] width 26 height 10
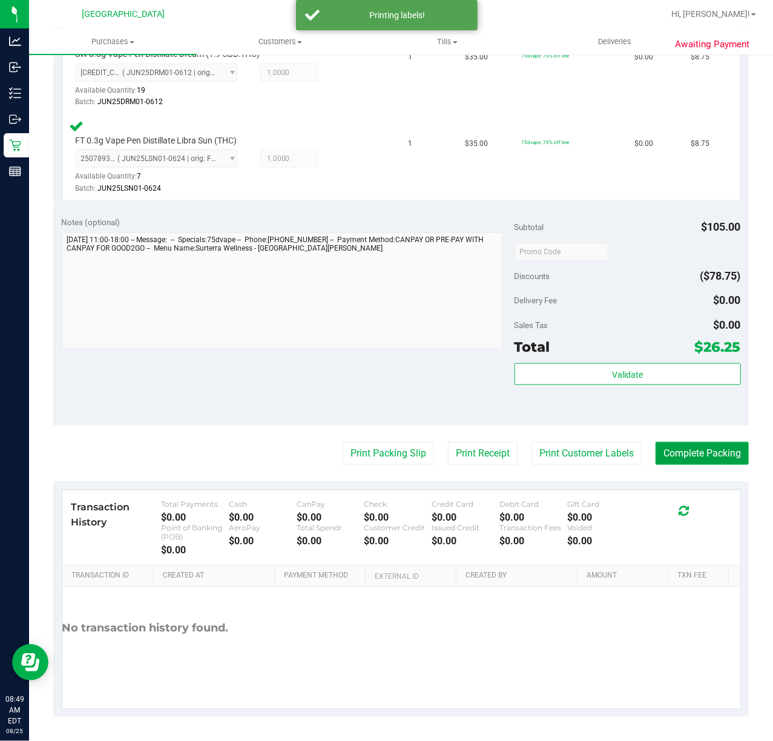
click at [659, 448] on button "Complete Packing" at bounding box center [701, 453] width 93 height 23
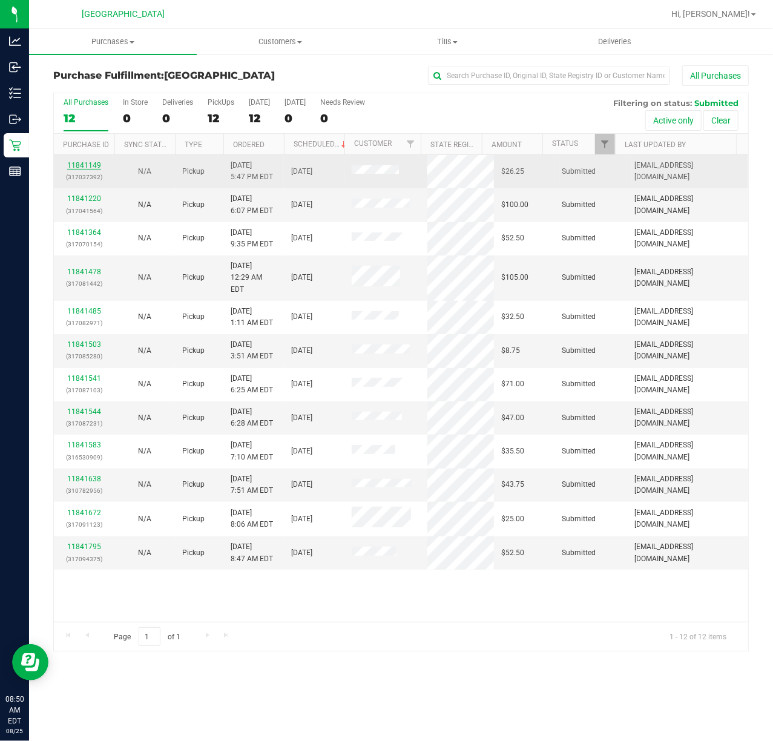
click at [90, 168] on link "11841149" at bounding box center [84, 165] width 34 height 8
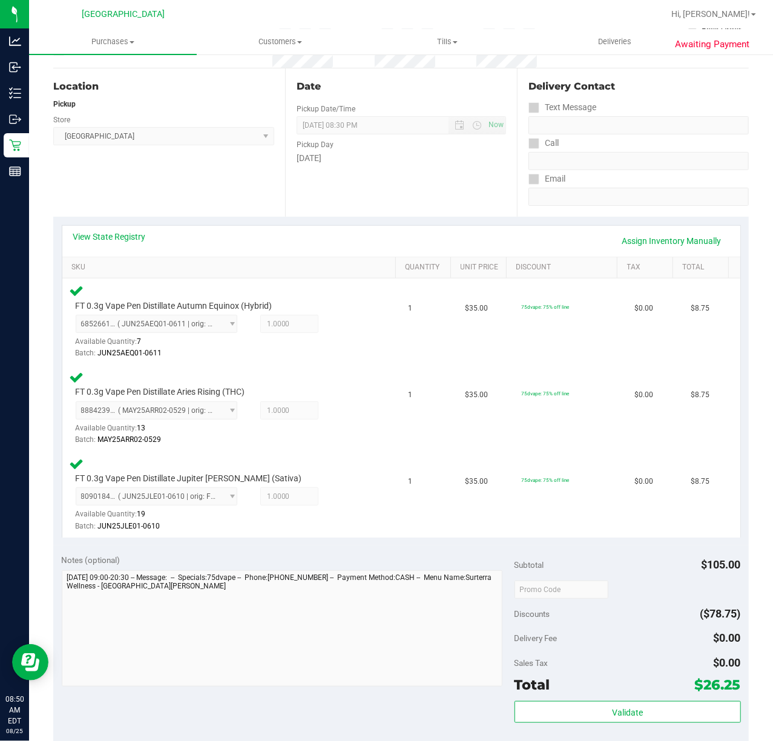
scroll to position [403, 0]
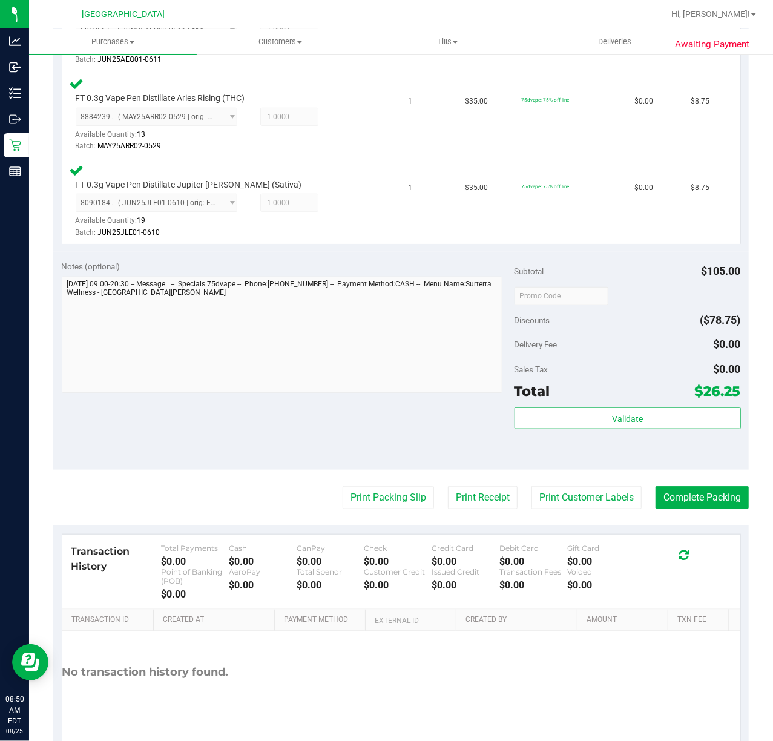
click at [627, 431] on div "Validate" at bounding box center [627, 434] width 226 height 54
click at [628, 416] on span "Validate" at bounding box center [627, 419] width 31 height 10
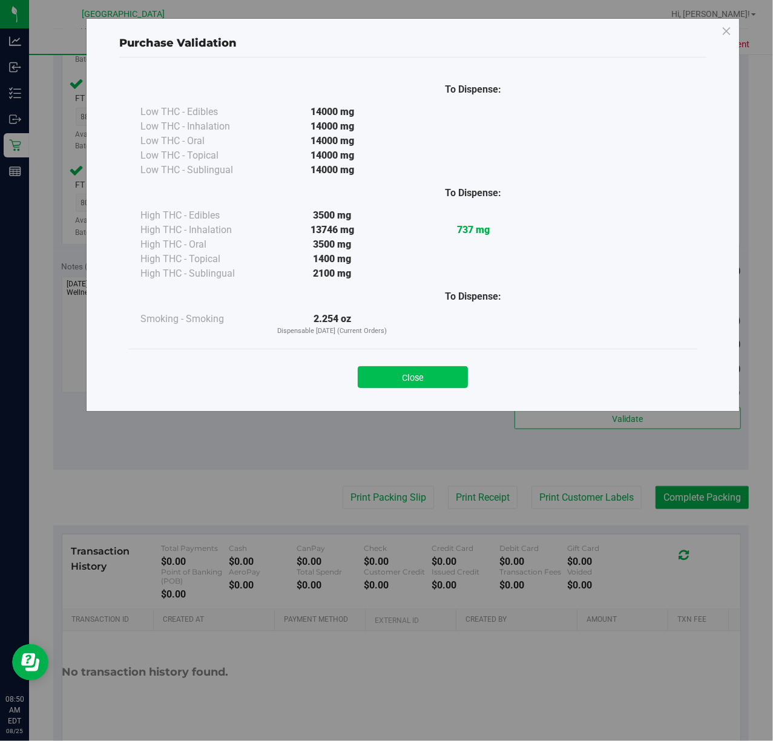
click at [399, 371] on button "Close" at bounding box center [413, 377] width 110 height 22
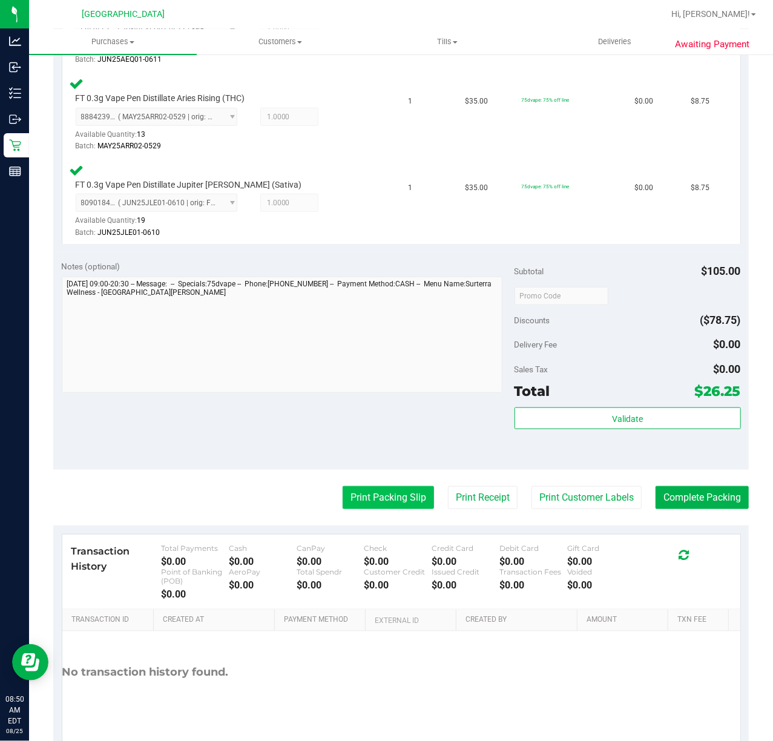
click at [357, 497] on button "Print Packing Slip" at bounding box center [387, 497] width 91 height 23
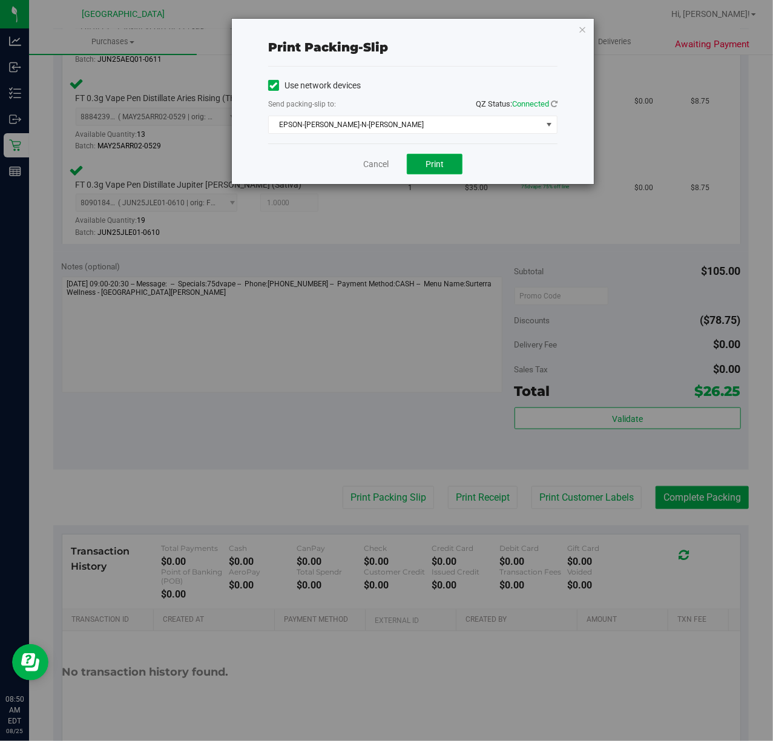
click at [434, 165] on span "Print" at bounding box center [434, 164] width 18 height 10
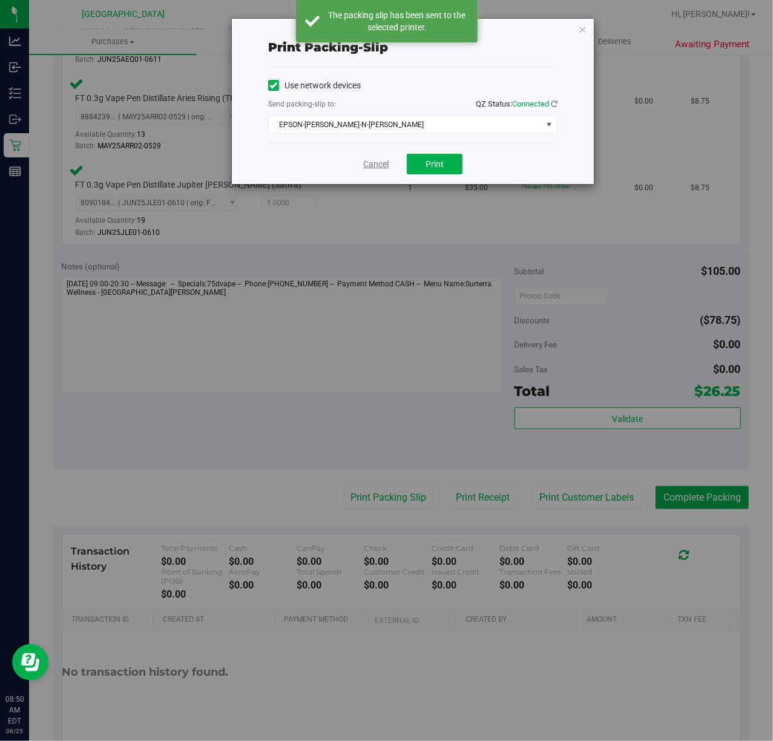
click at [373, 162] on link "Cancel" at bounding box center [375, 164] width 25 height 13
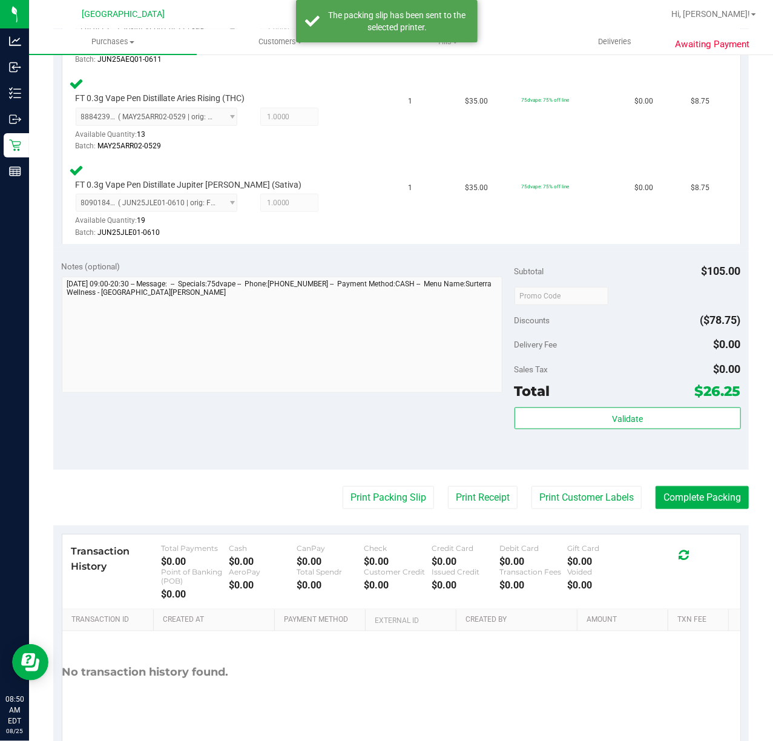
click at [542, 485] on purchase-details "Back Edit Purchase Cancel Purchase View Profile # 11841149 BioTrack ID: - Submi…" at bounding box center [400, 211] width 695 height 1098
click at [547, 502] on button "Print Customer Labels" at bounding box center [586, 497] width 110 height 23
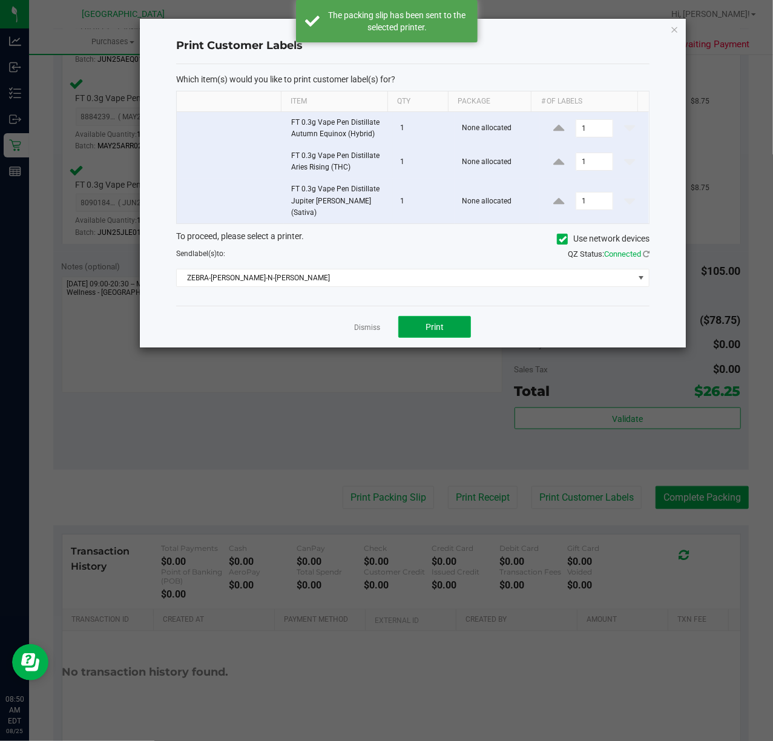
click at [456, 324] on button "Print" at bounding box center [434, 327] width 73 height 22
click at [373, 322] on link "Dismiss" at bounding box center [367, 327] width 26 height 10
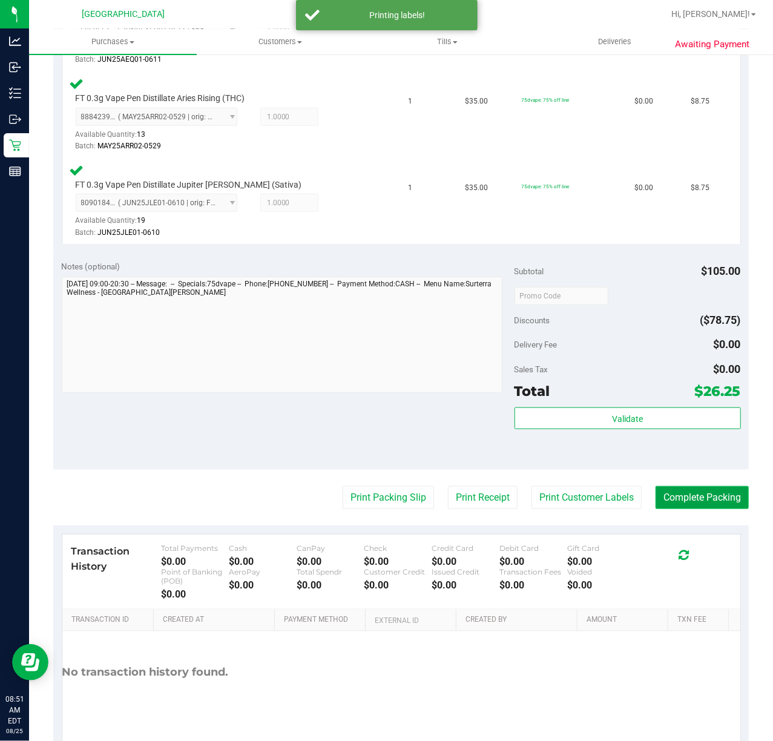
click at [673, 497] on button "Complete Packing" at bounding box center [701, 497] width 93 height 23
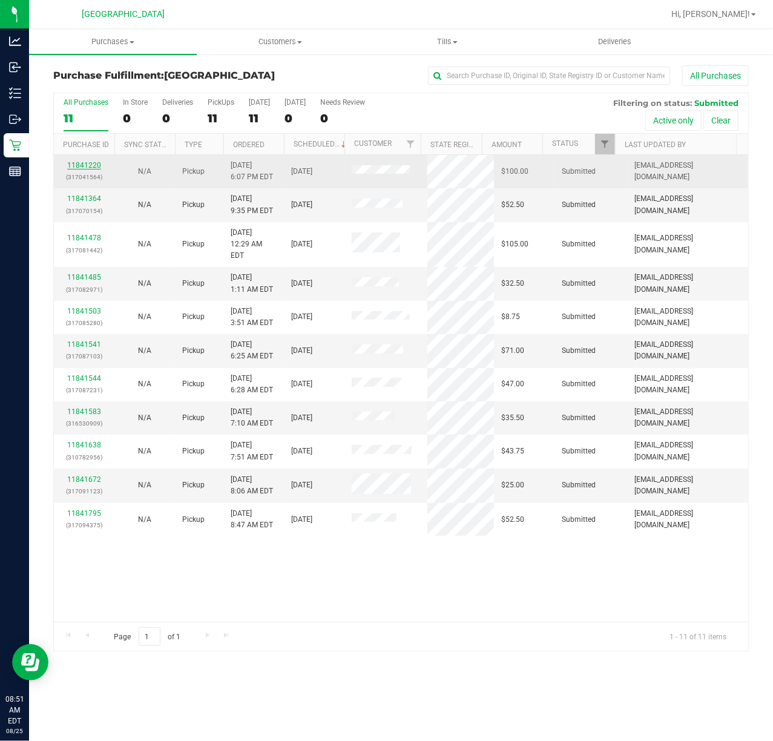
click at [86, 163] on link "11841220" at bounding box center [84, 165] width 34 height 8
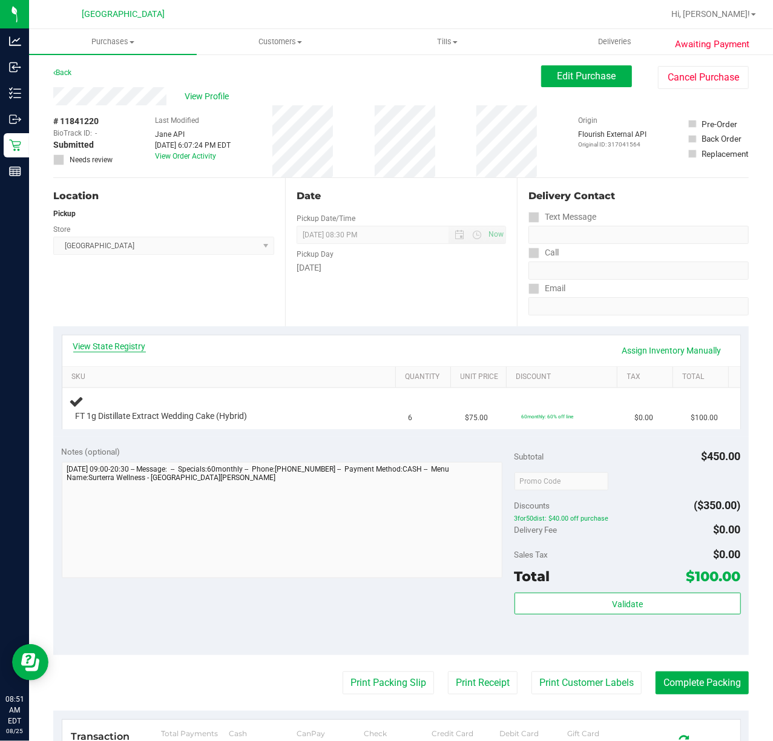
click at [126, 347] on link "View State Registry" at bounding box center [109, 346] width 73 height 12
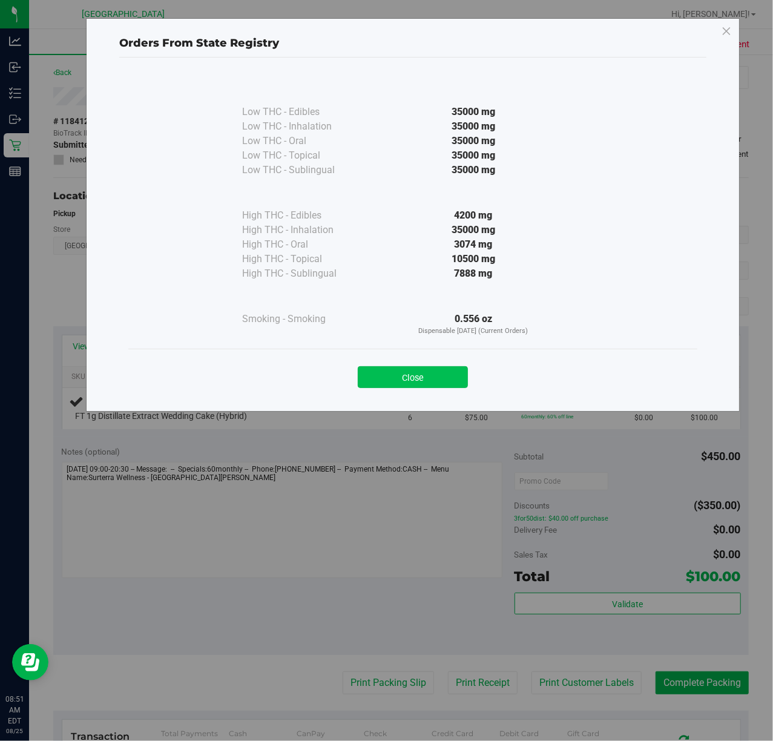
click at [417, 375] on button "Close" at bounding box center [413, 377] width 110 height 22
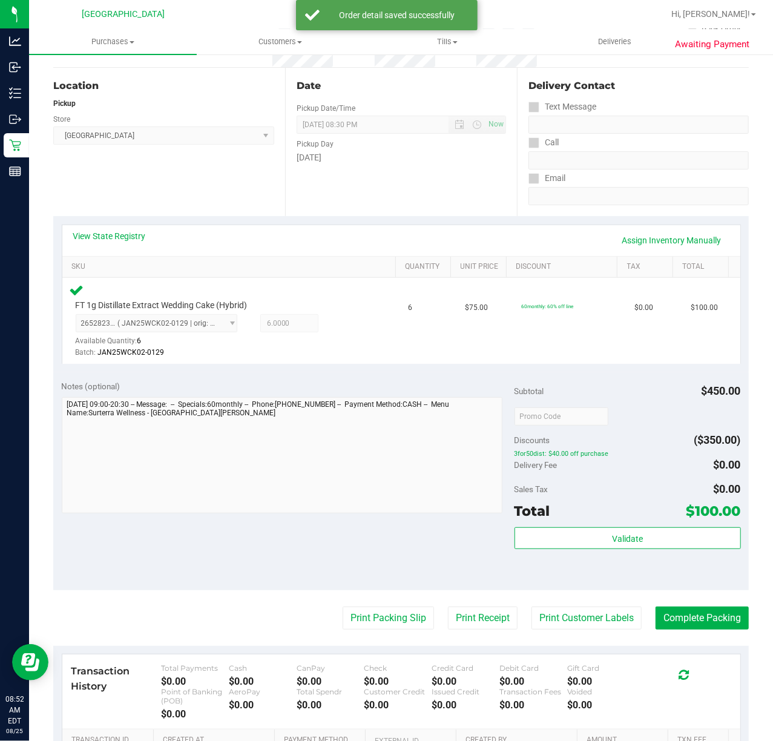
scroll to position [275, 0]
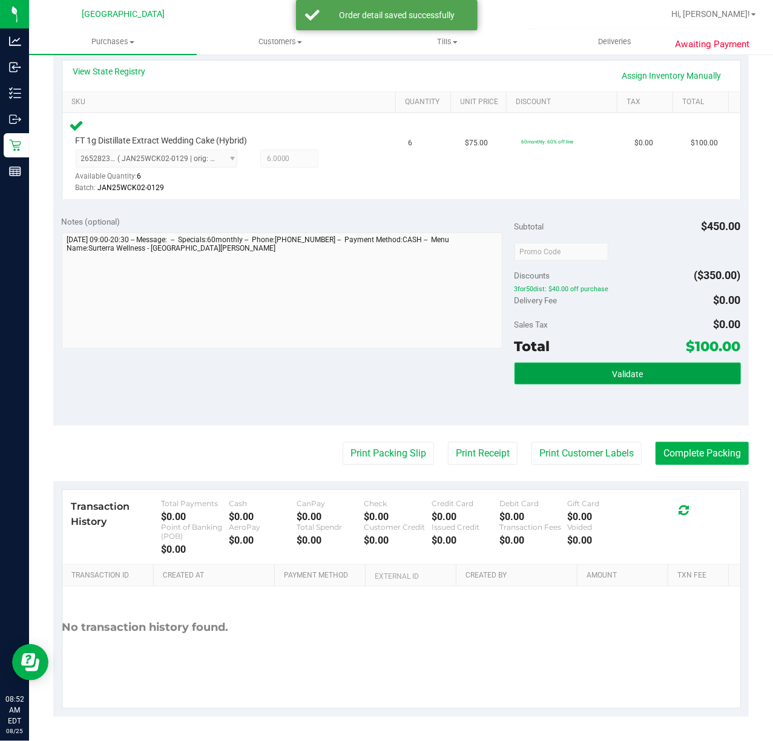
click at [656, 374] on button "Validate" at bounding box center [627, 373] width 226 height 22
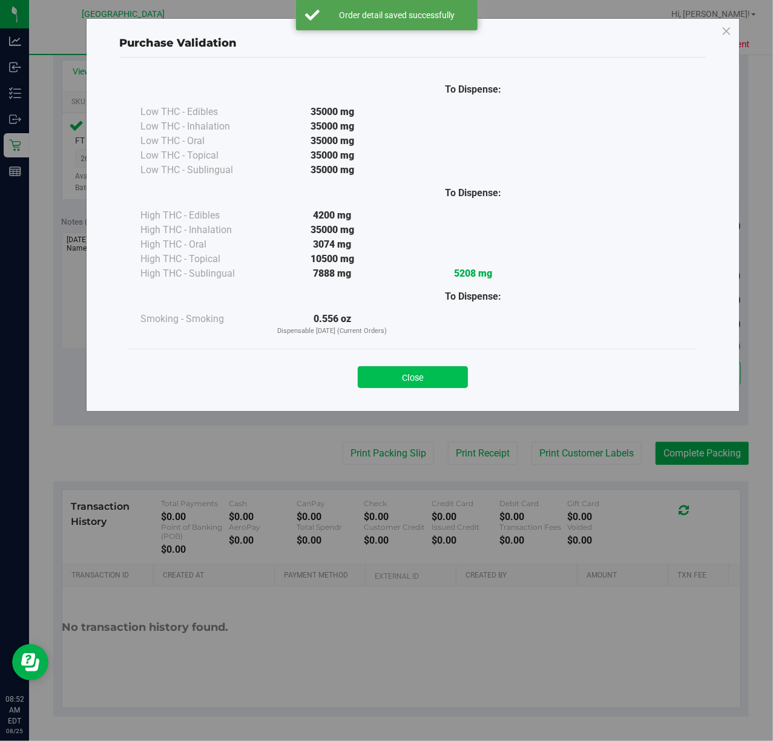
click at [417, 374] on button "Close" at bounding box center [413, 377] width 110 height 22
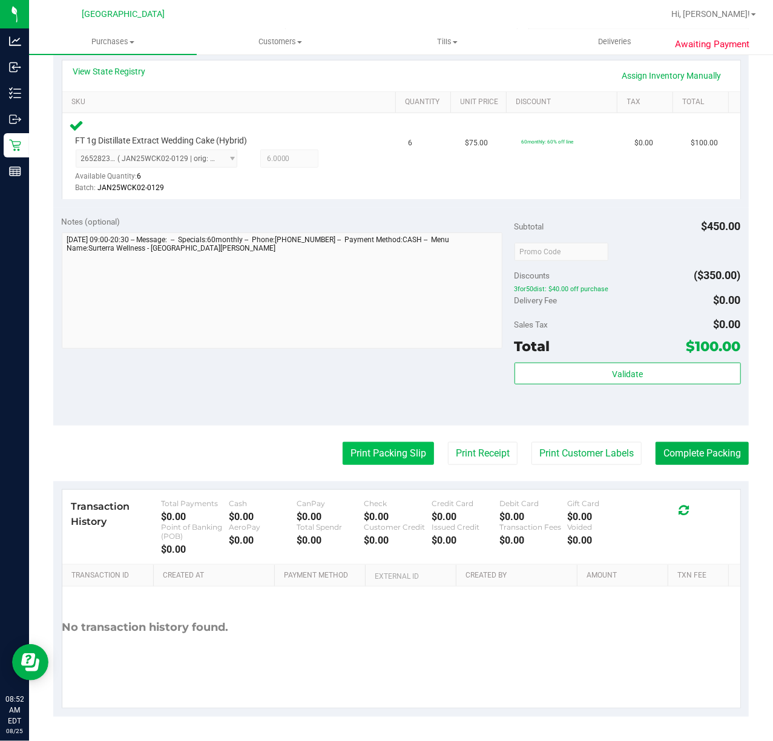
click at [363, 451] on button "Print Packing Slip" at bounding box center [387, 453] width 91 height 23
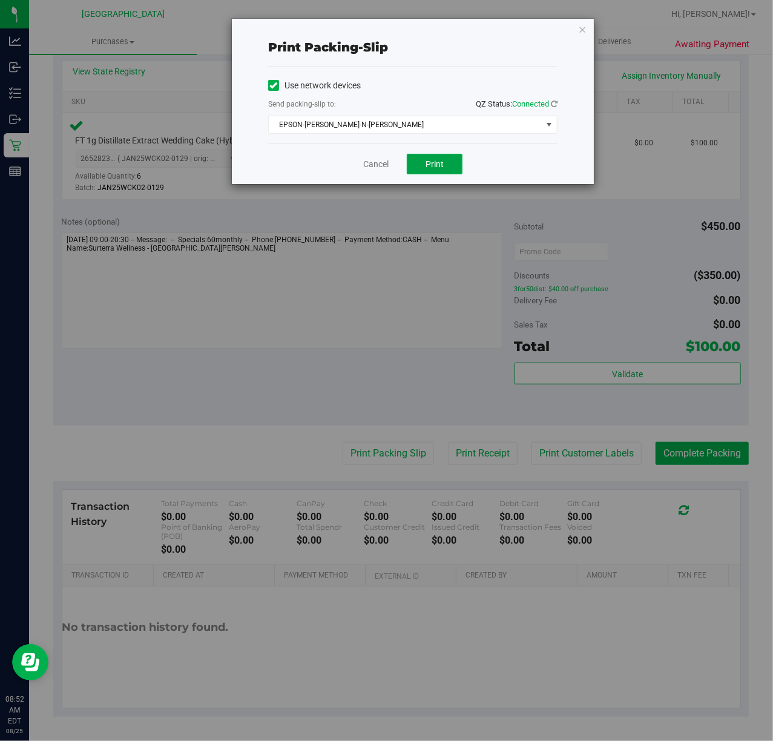
click at [422, 168] on button "Print" at bounding box center [435, 164] width 56 height 21
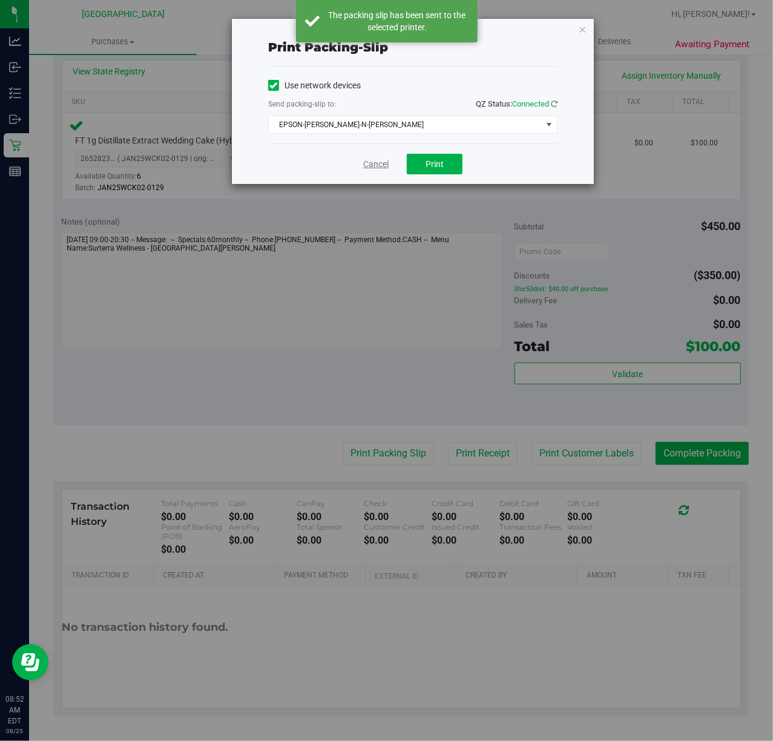
click at [370, 168] on link "Cancel" at bounding box center [375, 164] width 25 height 13
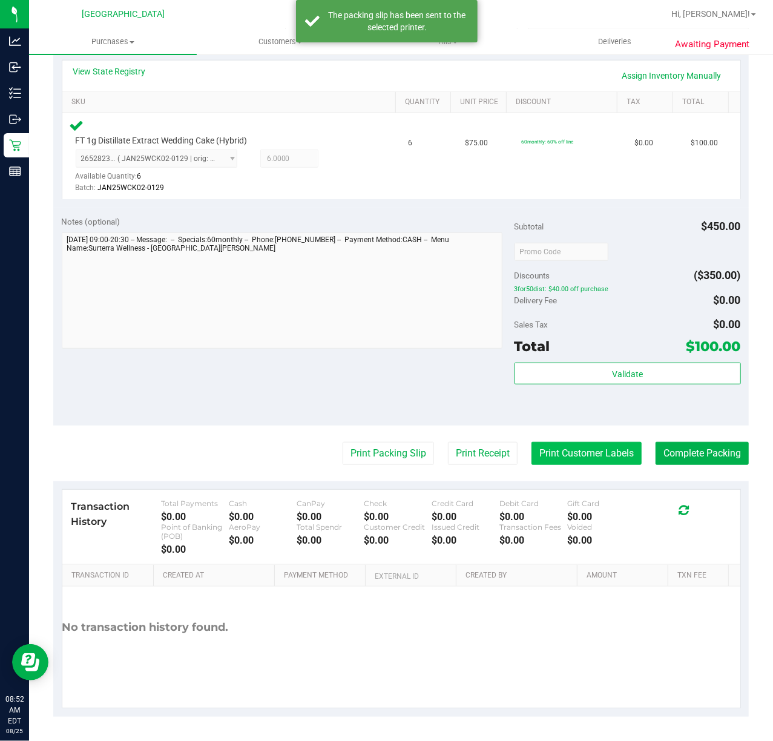
click at [552, 454] on button "Print Customer Labels" at bounding box center [586, 453] width 110 height 23
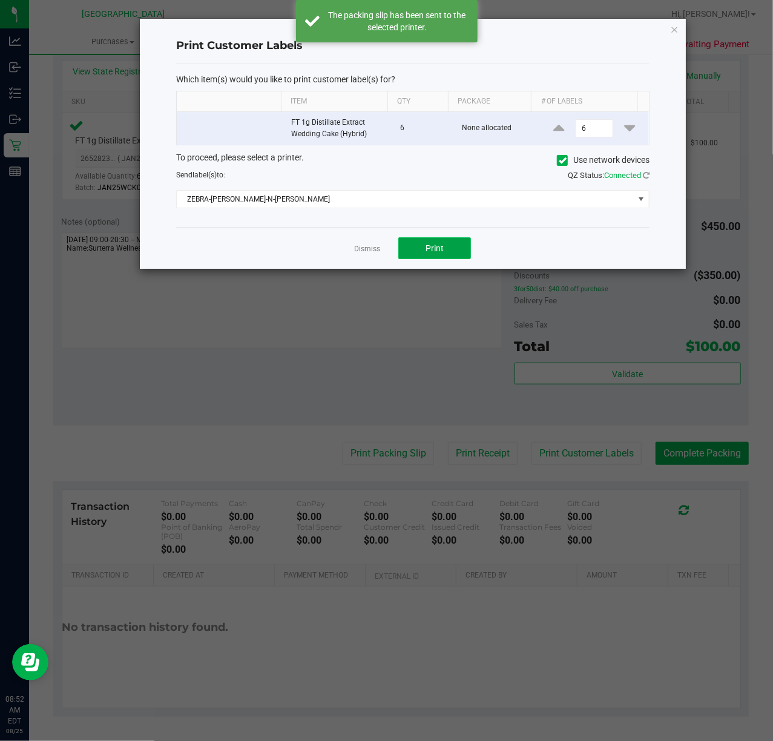
click at [460, 244] on button "Print" at bounding box center [434, 248] width 73 height 22
click at [376, 250] on link "Dismiss" at bounding box center [367, 249] width 26 height 10
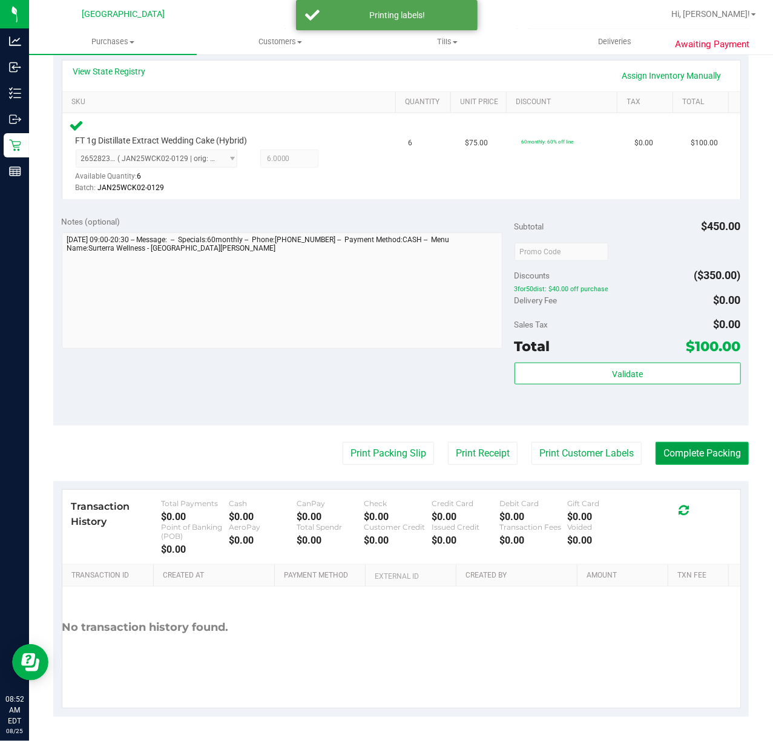
click at [671, 454] on button "Complete Packing" at bounding box center [701, 453] width 93 height 23
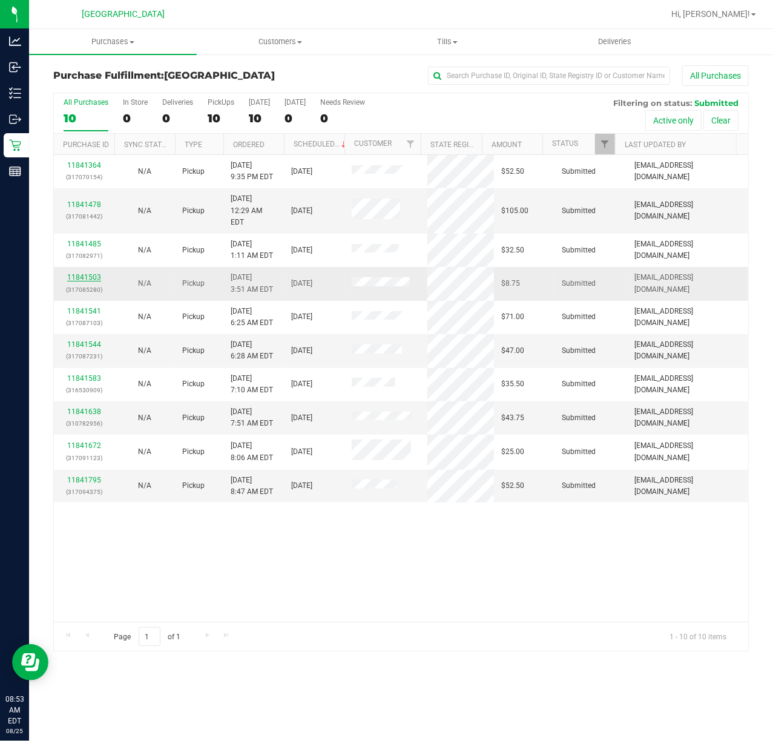
click at [80, 273] on link "11841503" at bounding box center [84, 277] width 34 height 8
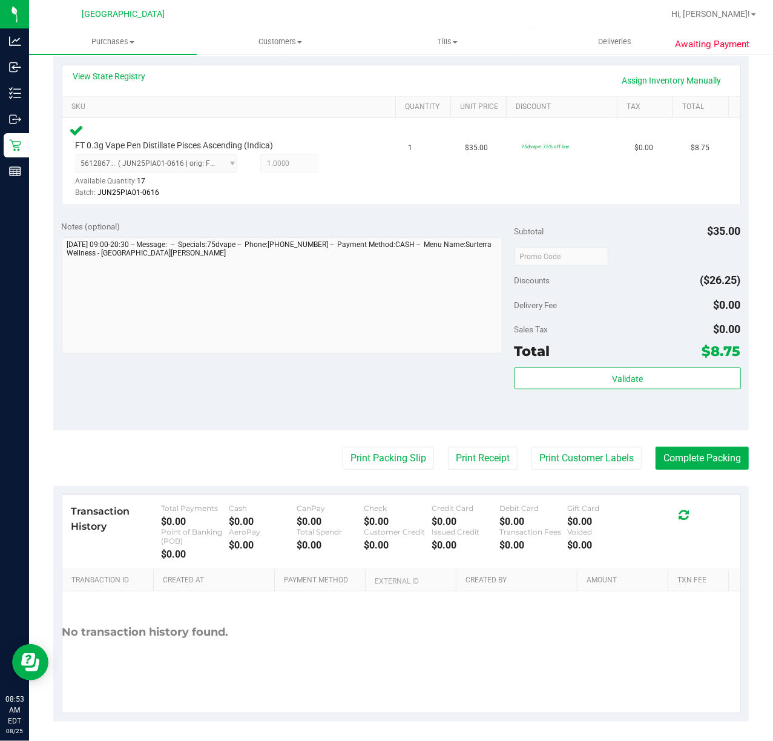
scroll to position [275, 0]
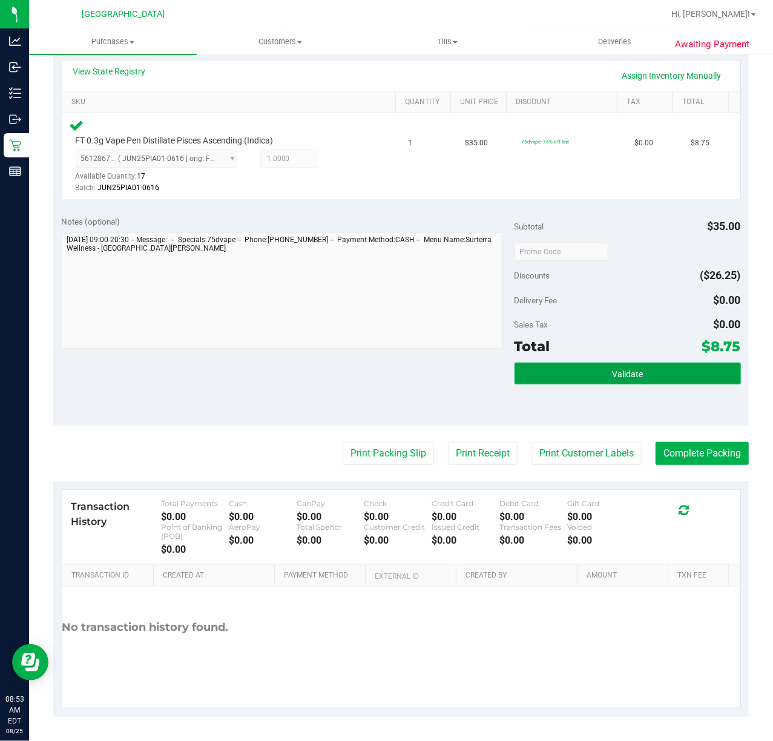
click at [546, 378] on button "Validate" at bounding box center [627, 373] width 226 height 22
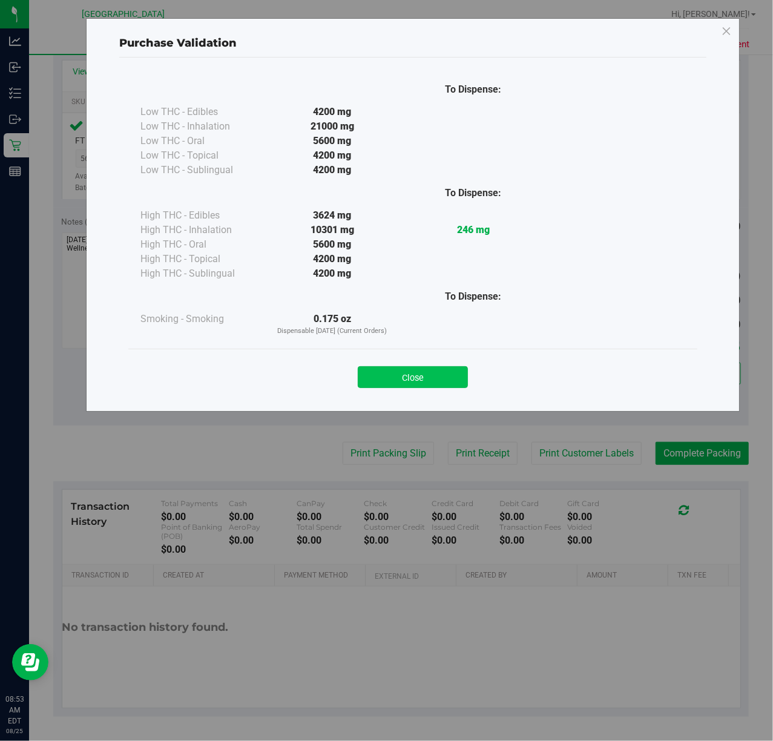
click at [383, 373] on button "Close" at bounding box center [413, 377] width 110 height 22
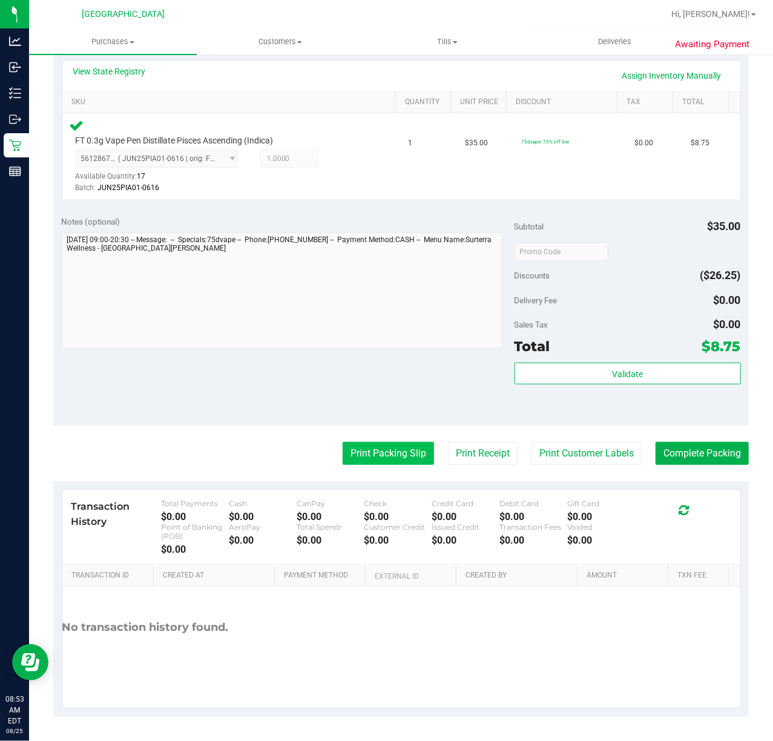
click at [391, 443] on button "Print Packing Slip" at bounding box center [387, 453] width 91 height 23
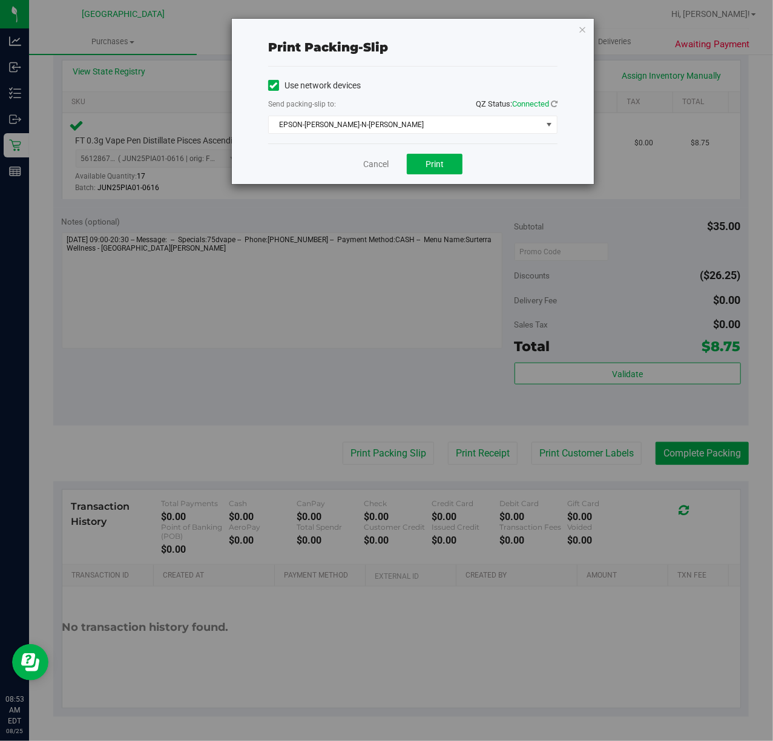
click at [468, 163] on div "Cancel Print" at bounding box center [412, 163] width 289 height 41
click at [450, 165] on button "Print" at bounding box center [435, 164] width 56 height 21
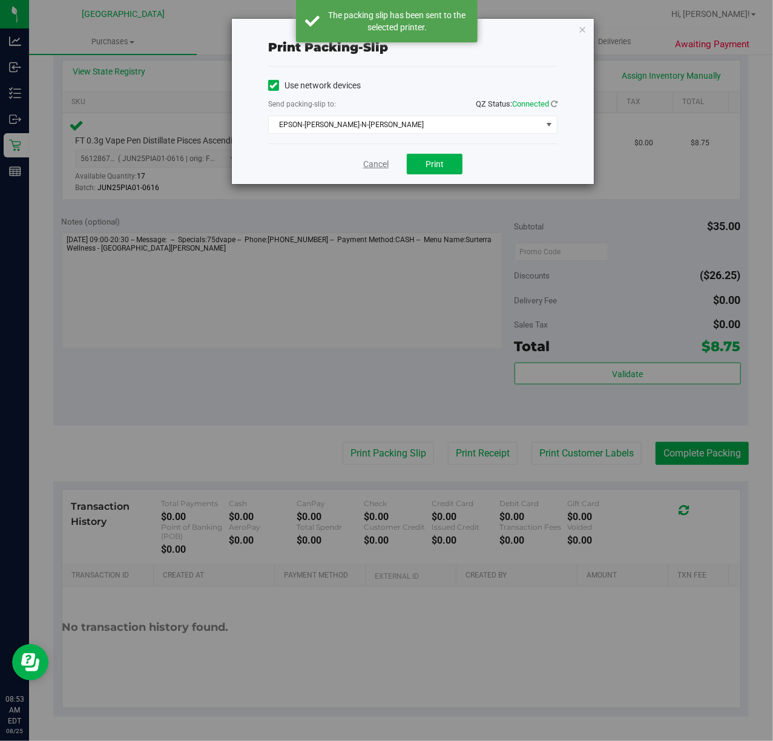
click at [369, 166] on link "Cancel" at bounding box center [375, 164] width 25 height 13
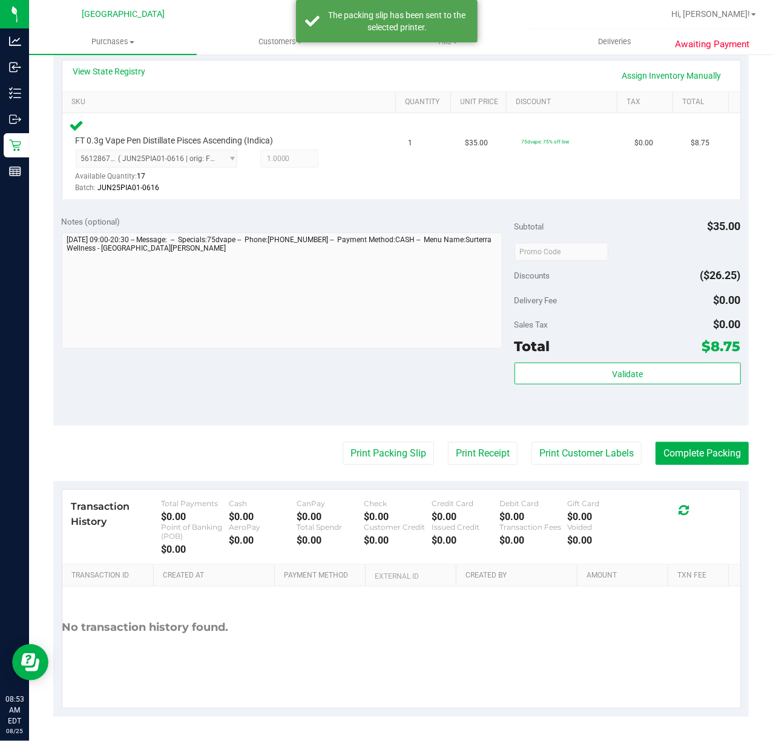
click at [594, 440] on purchase-details "Back Edit Purchase Cancel Purchase View Profile # 11841503 BioTrack ID: - Submi…" at bounding box center [400, 254] width 695 height 926
click at [591, 451] on button "Print Customer Labels" at bounding box center [586, 453] width 110 height 23
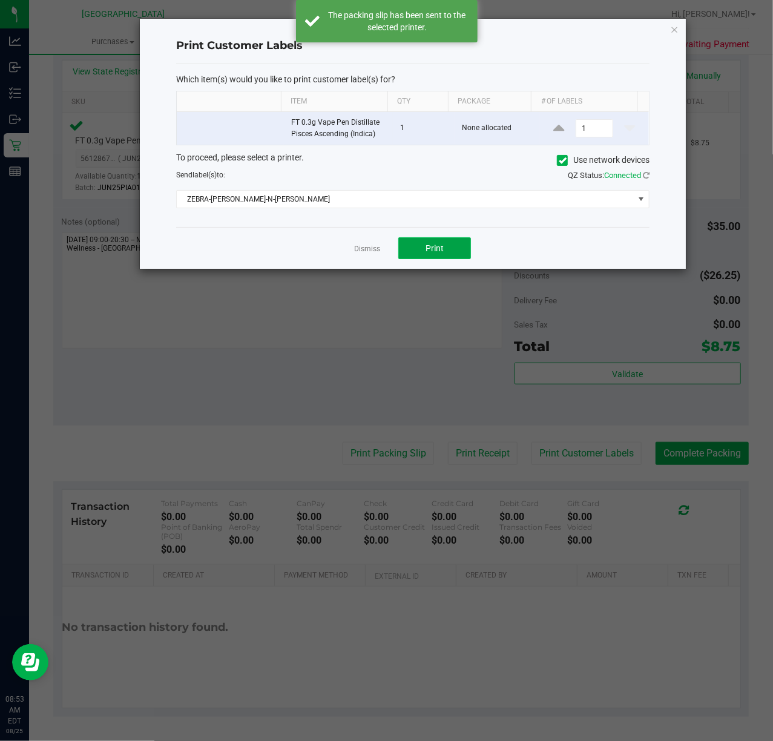
click at [443, 247] on span "Print" at bounding box center [434, 248] width 18 height 10
click at [366, 247] on link "Dismiss" at bounding box center [367, 249] width 26 height 10
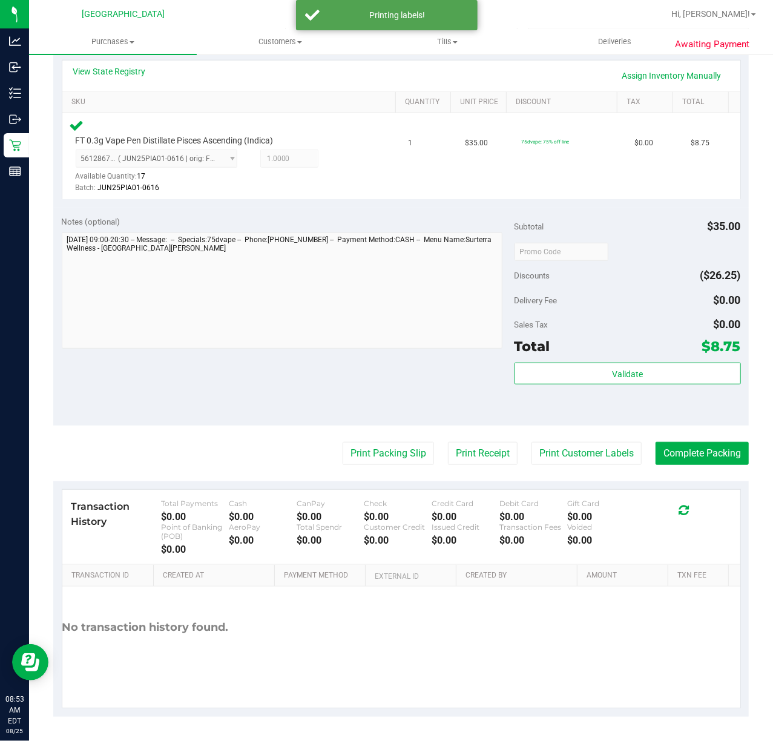
click at [690, 440] on purchase-details "Back Edit Purchase Cancel Purchase View Profile # 11841503 BioTrack ID: - Submi…" at bounding box center [400, 254] width 695 height 926
click at [689, 460] on button "Complete Packing" at bounding box center [701, 453] width 93 height 23
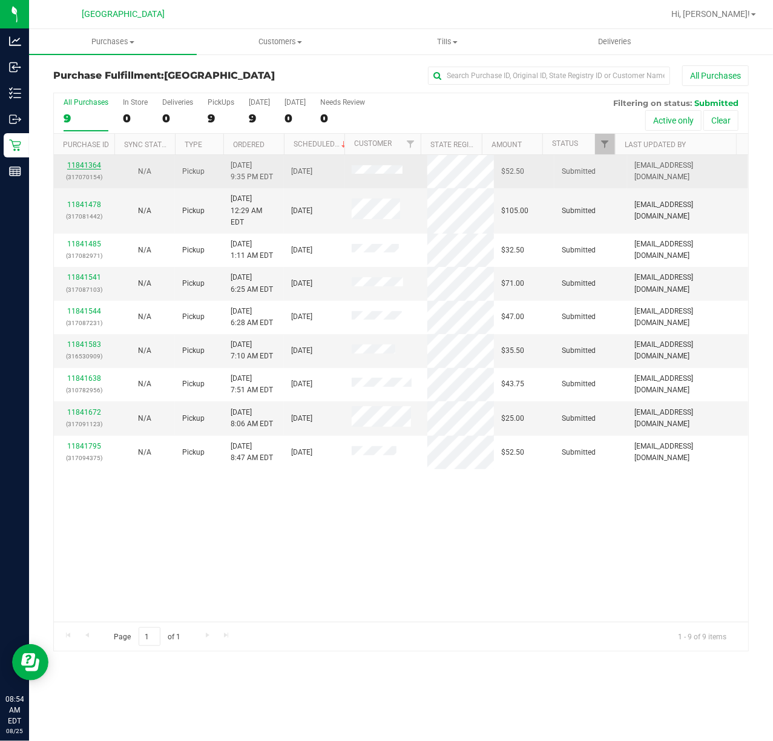
click at [85, 165] on link "11841364" at bounding box center [84, 165] width 34 height 8
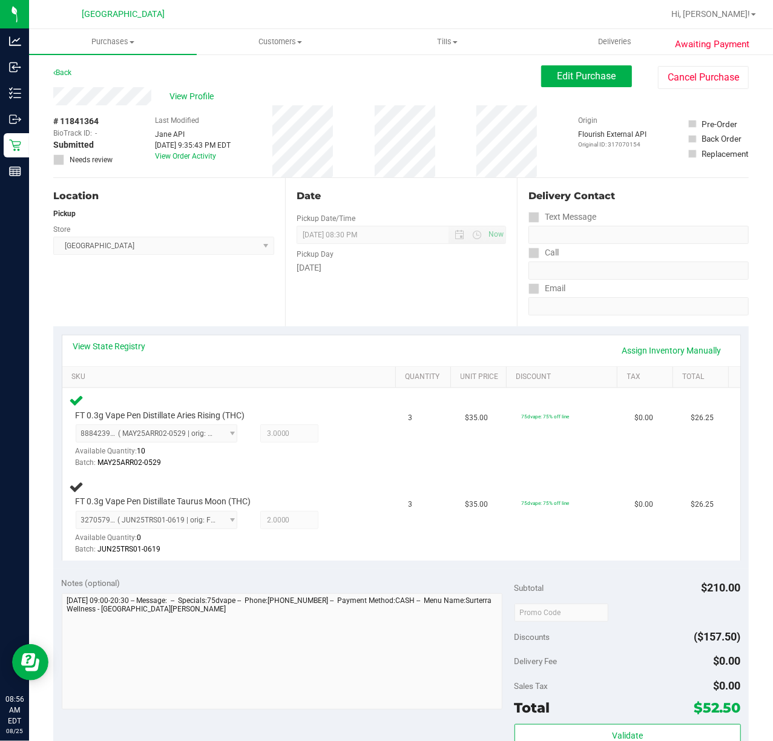
click at [219, 293] on div "Location Pickup Store [GEOGRAPHIC_DATA] WC Select Store [PERSON_NAME][GEOGRAPHI…" at bounding box center [169, 252] width 232 height 148
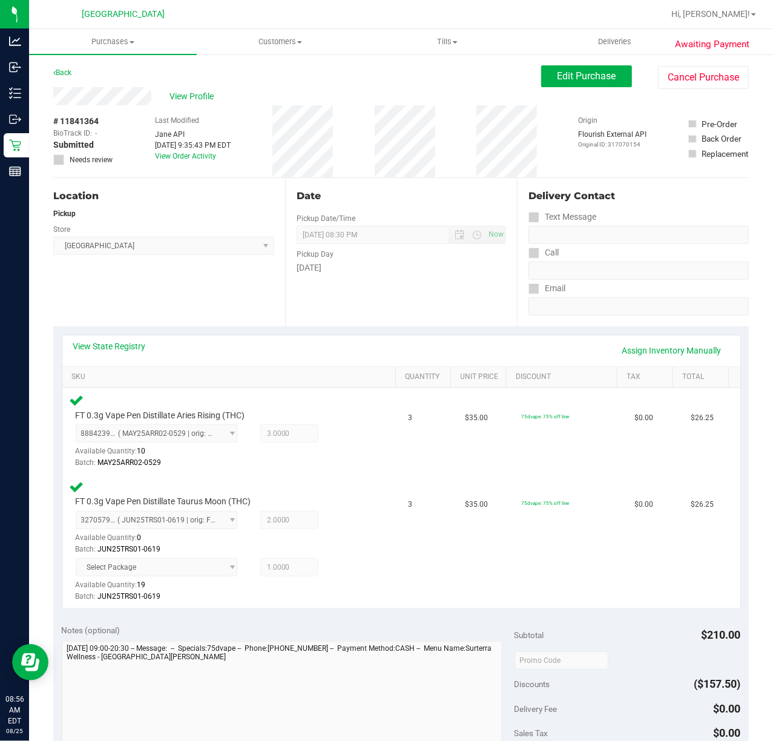
scroll to position [242, 0]
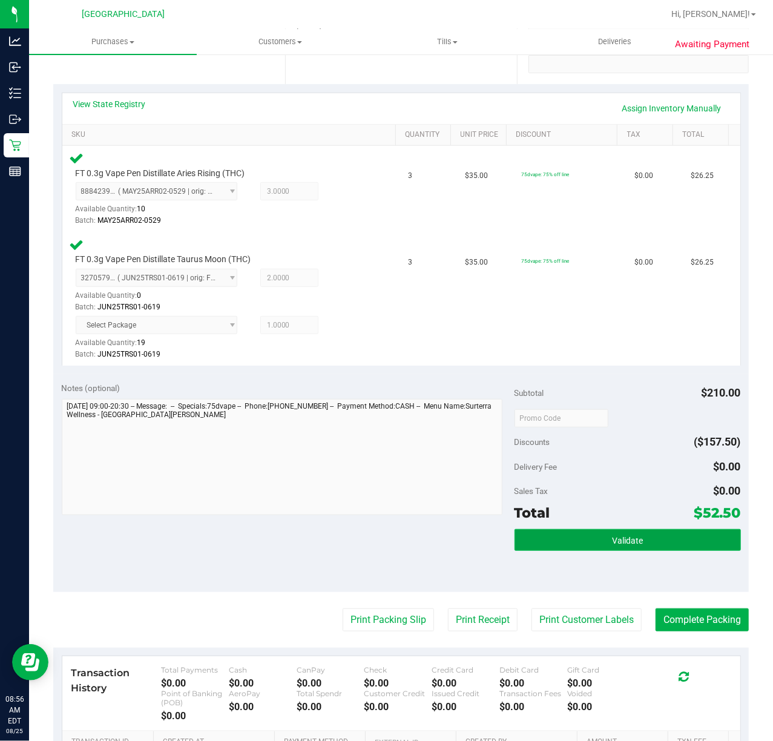
click at [581, 534] on button "Validate" at bounding box center [627, 540] width 226 height 22
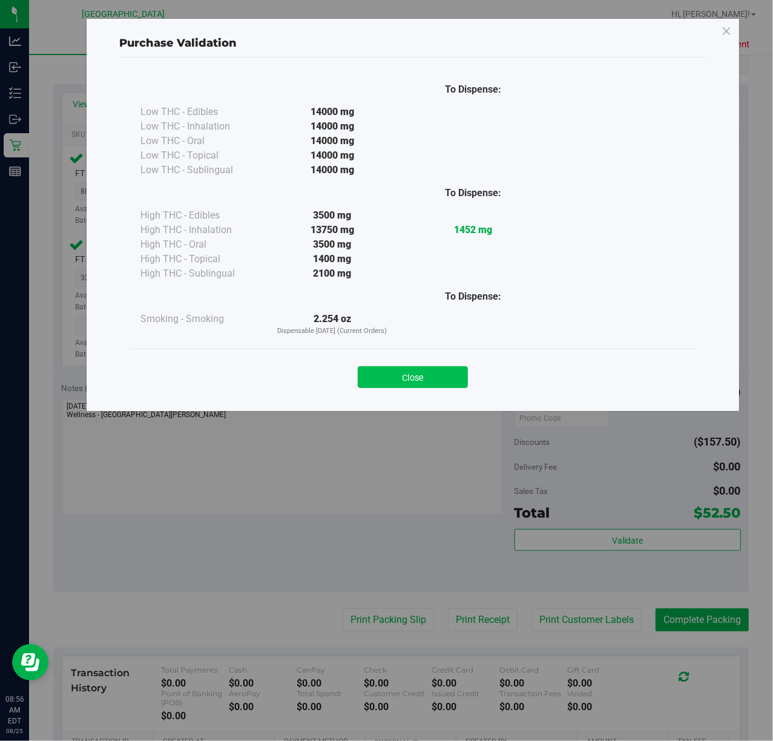
click at [399, 374] on button "Close" at bounding box center [413, 377] width 110 height 22
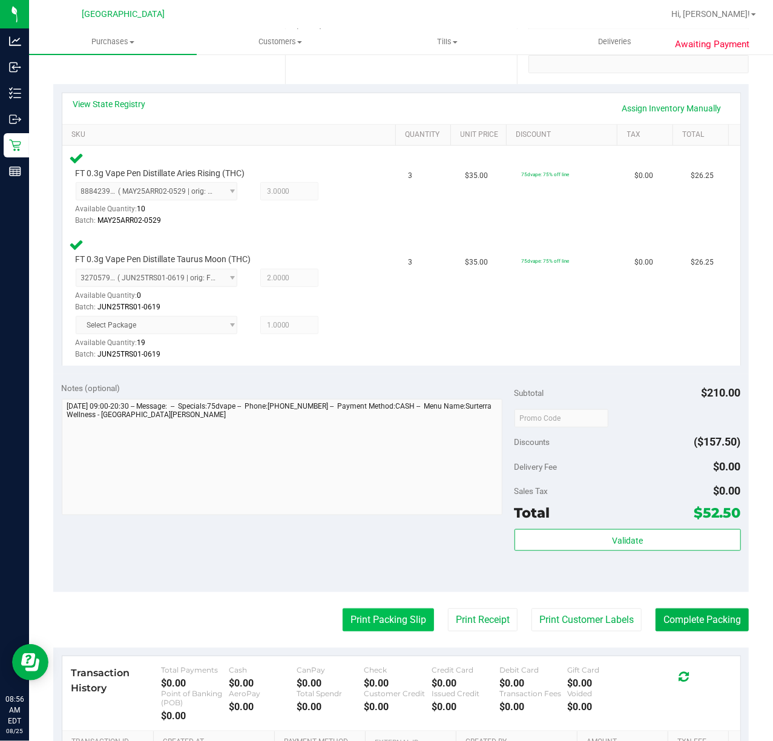
click at [367, 608] on button "Print Packing Slip" at bounding box center [387, 619] width 91 height 23
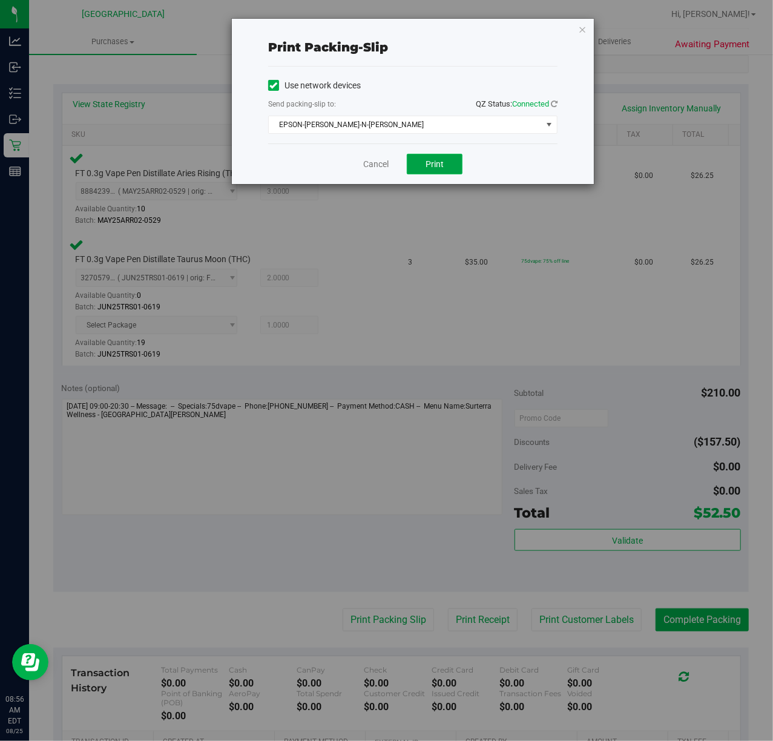
click at [439, 157] on button "Print" at bounding box center [435, 164] width 56 height 21
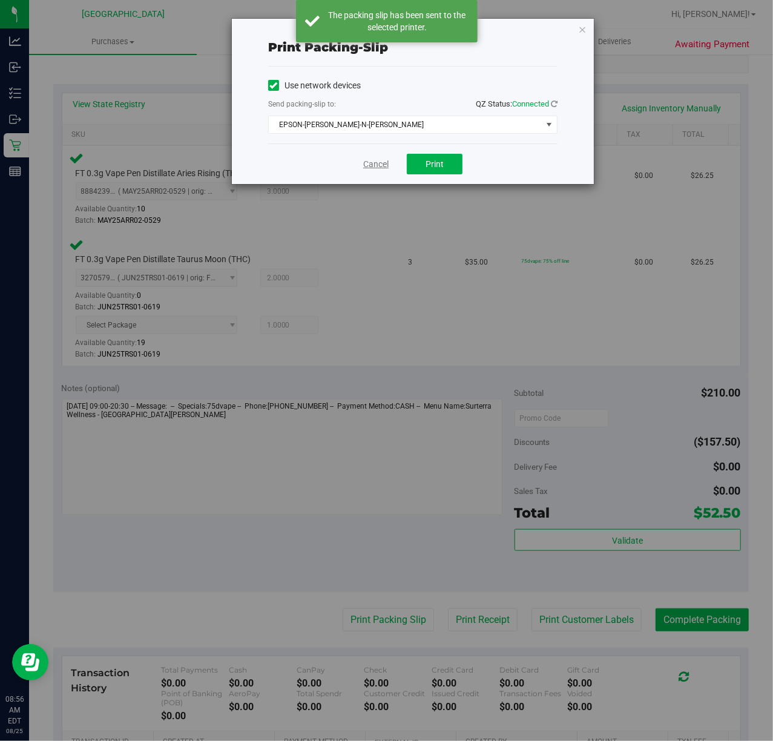
click at [378, 163] on link "Cancel" at bounding box center [375, 164] width 25 height 13
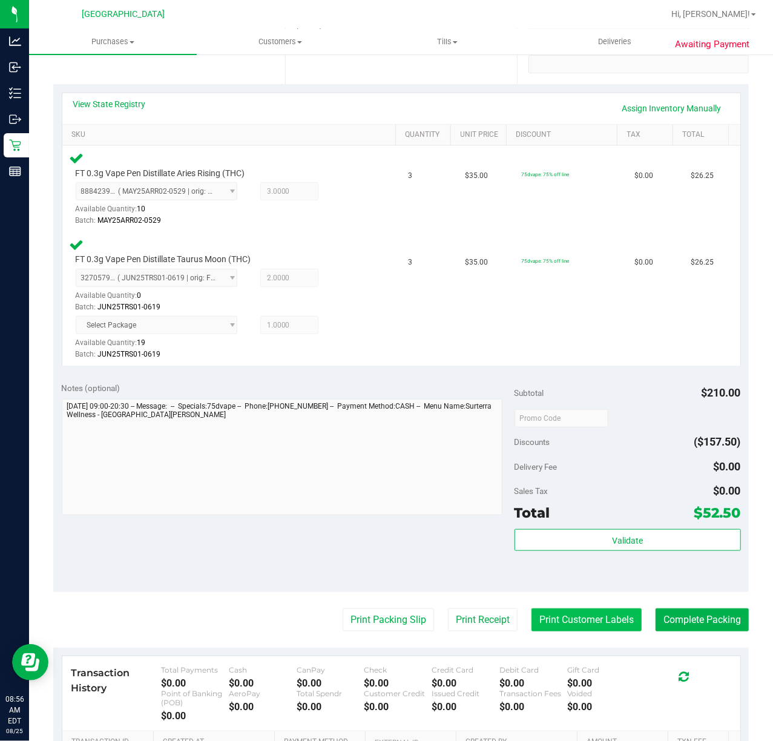
click at [567, 620] on button "Print Customer Labels" at bounding box center [586, 619] width 110 height 23
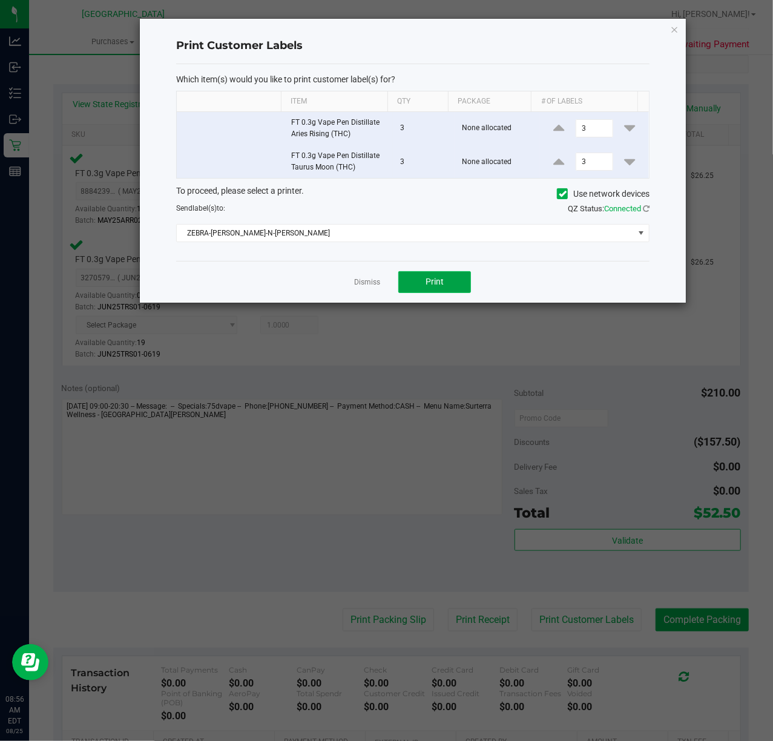
click at [427, 281] on span "Print" at bounding box center [434, 282] width 18 height 10
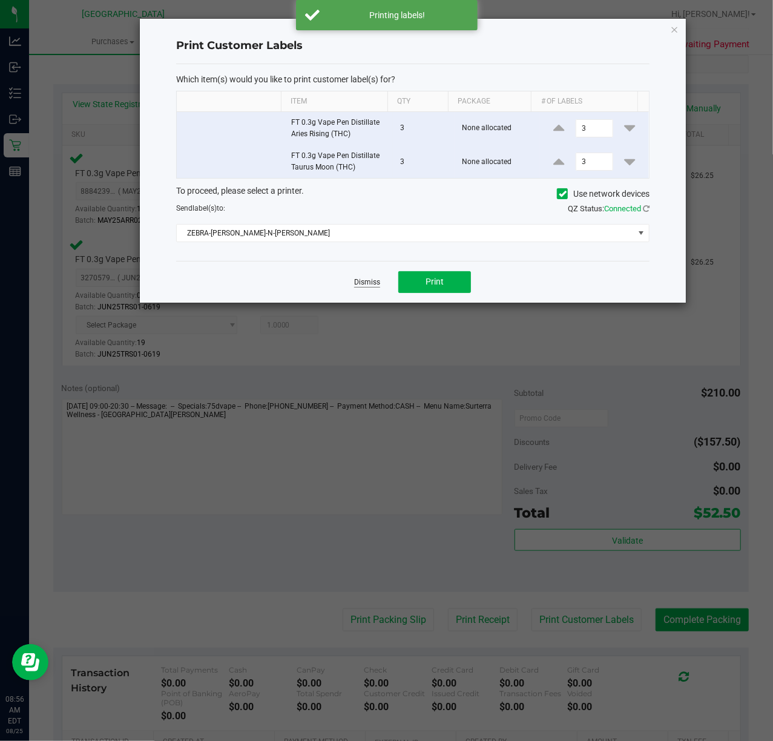
click at [368, 287] on link "Dismiss" at bounding box center [367, 282] width 26 height 10
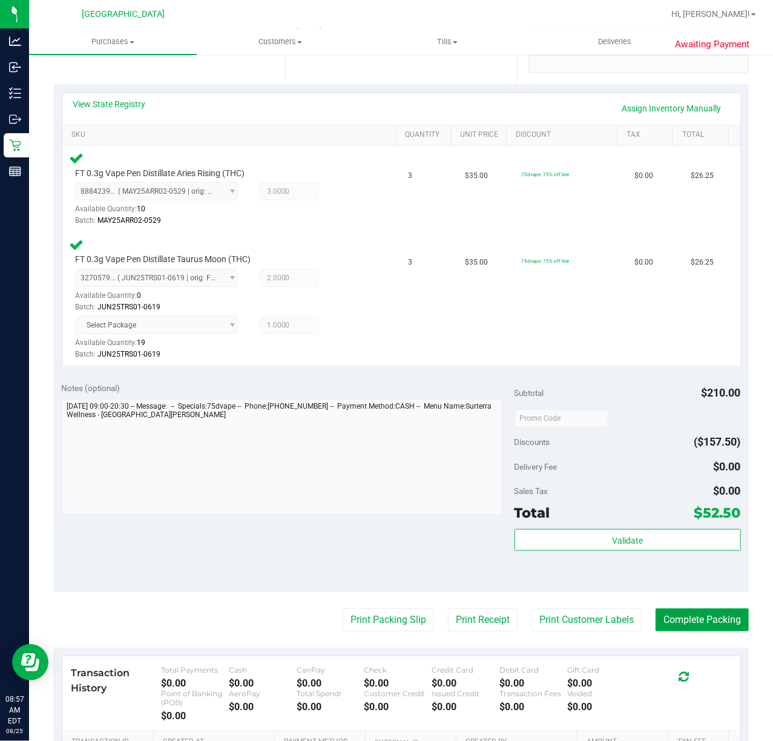
click at [691, 617] on button "Complete Packing" at bounding box center [701, 619] width 93 height 23
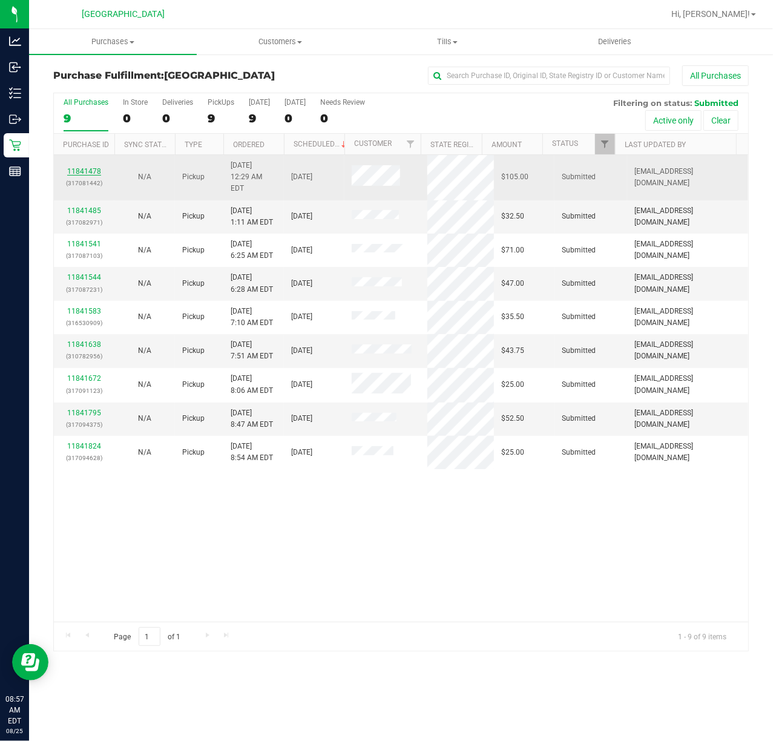
click at [82, 167] on link "11841478" at bounding box center [84, 171] width 34 height 8
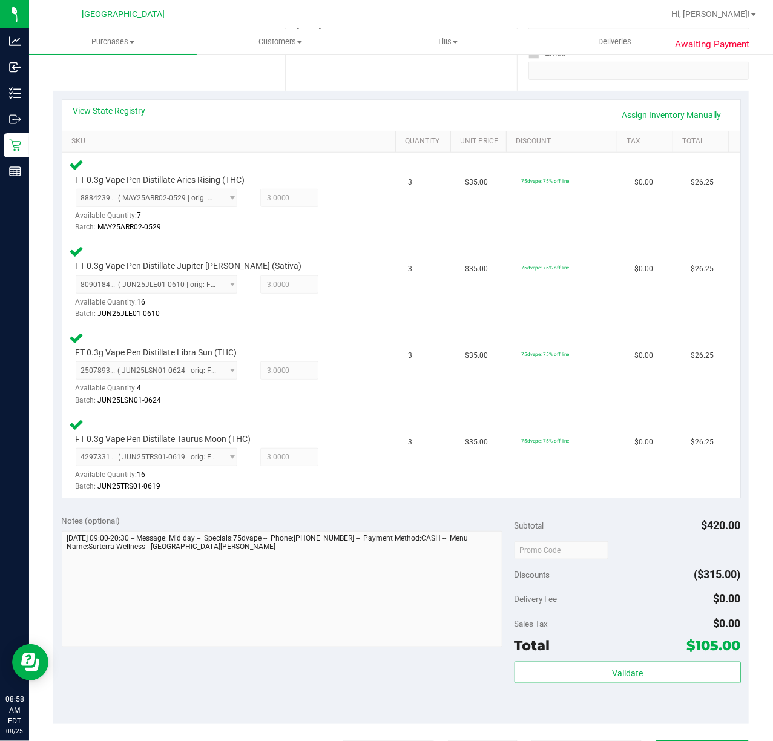
scroll to position [403, 0]
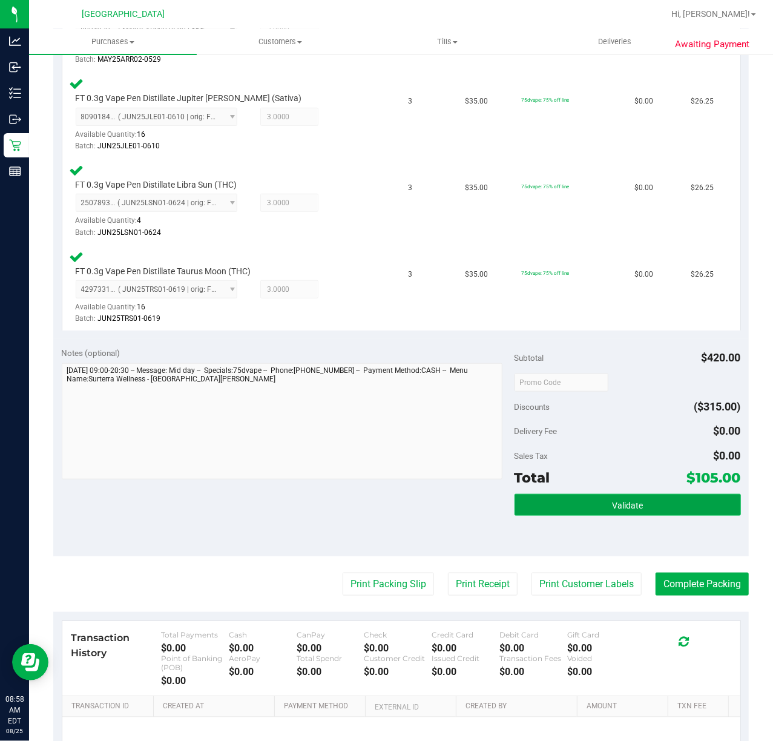
click at [568, 506] on button "Validate" at bounding box center [627, 505] width 226 height 22
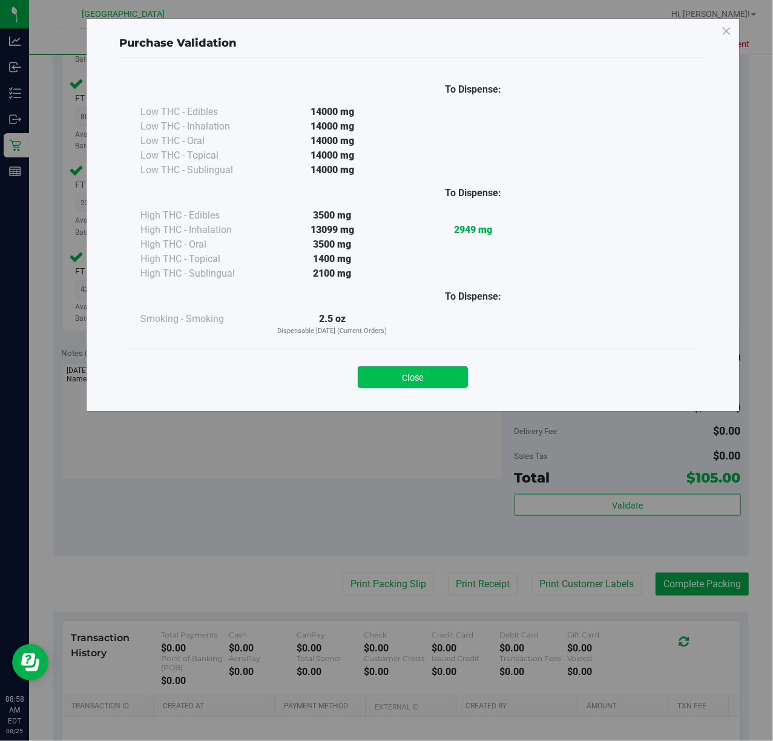
click at [408, 375] on button "Close" at bounding box center [413, 377] width 110 height 22
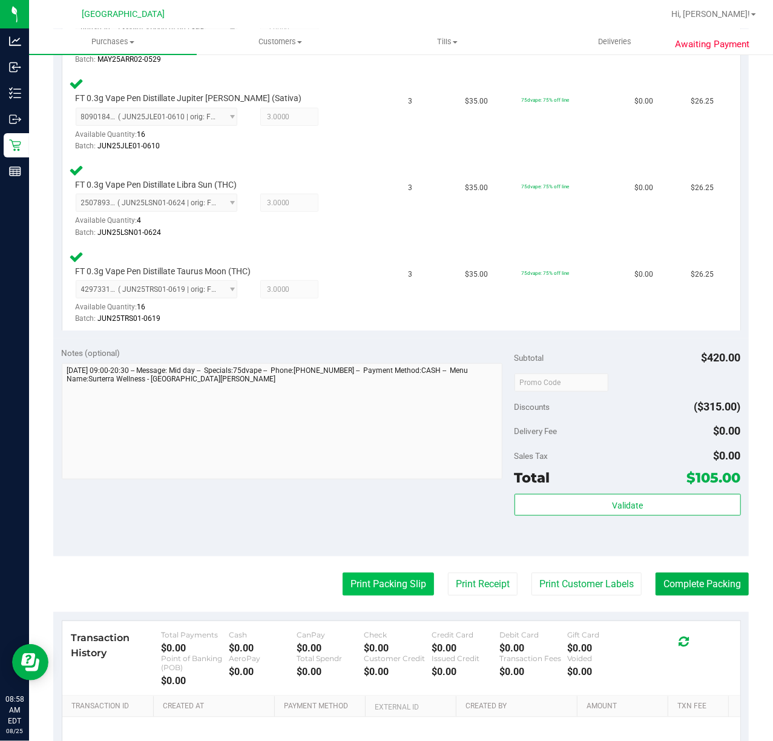
click at [356, 586] on button "Print Packing Slip" at bounding box center [387, 583] width 91 height 23
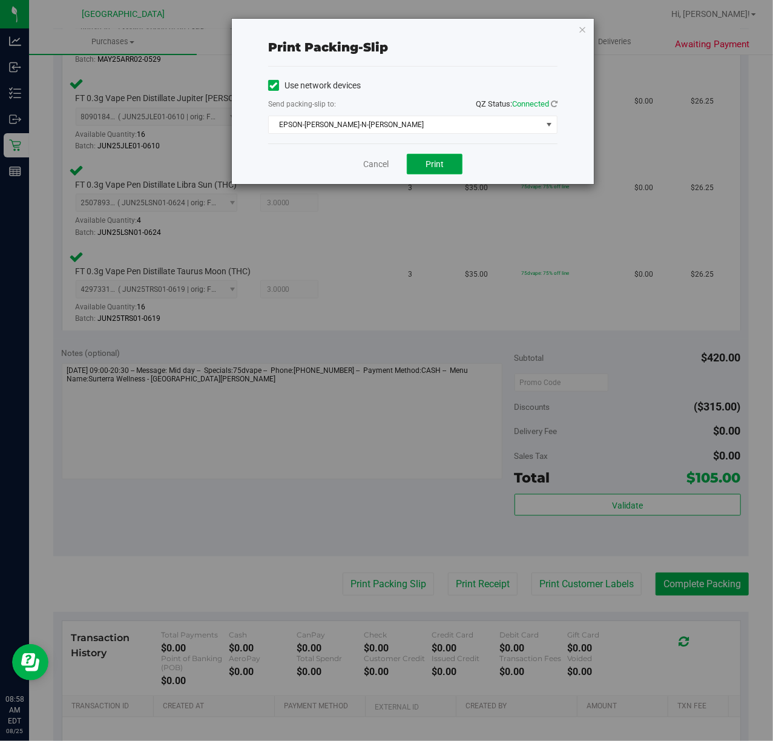
click at [428, 167] on span "Print" at bounding box center [434, 164] width 18 height 10
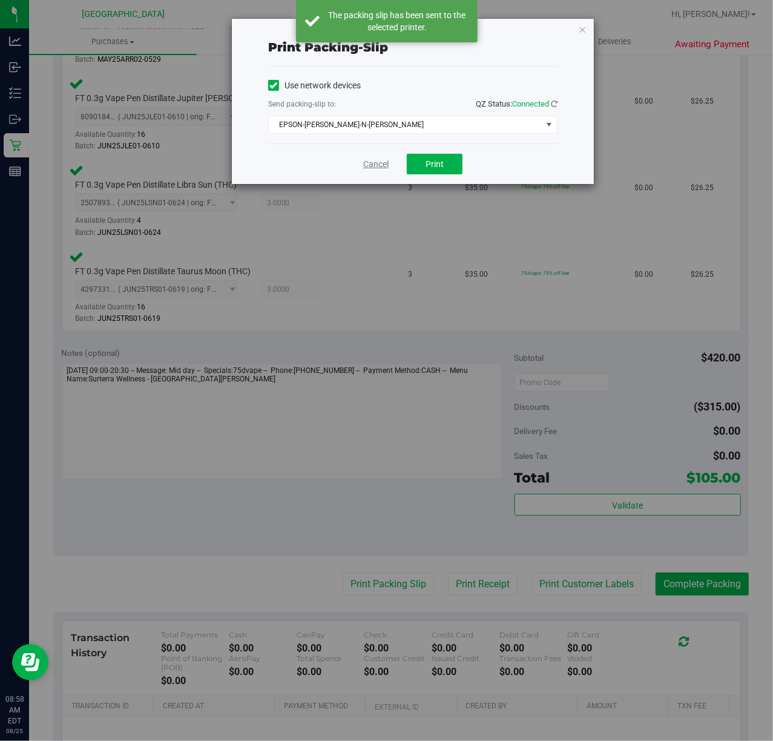
click at [378, 163] on link "Cancel" at bounding box center [375, 164] width 25 height 13
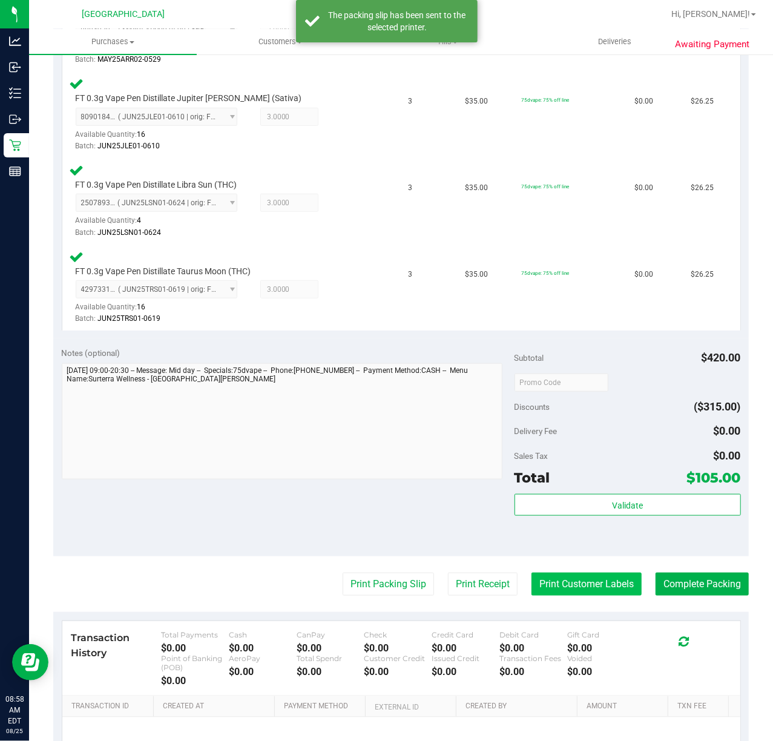
click at [571, 586] on button "Print Customer Labels" at bounding box center [586, 583] width 110 height 23
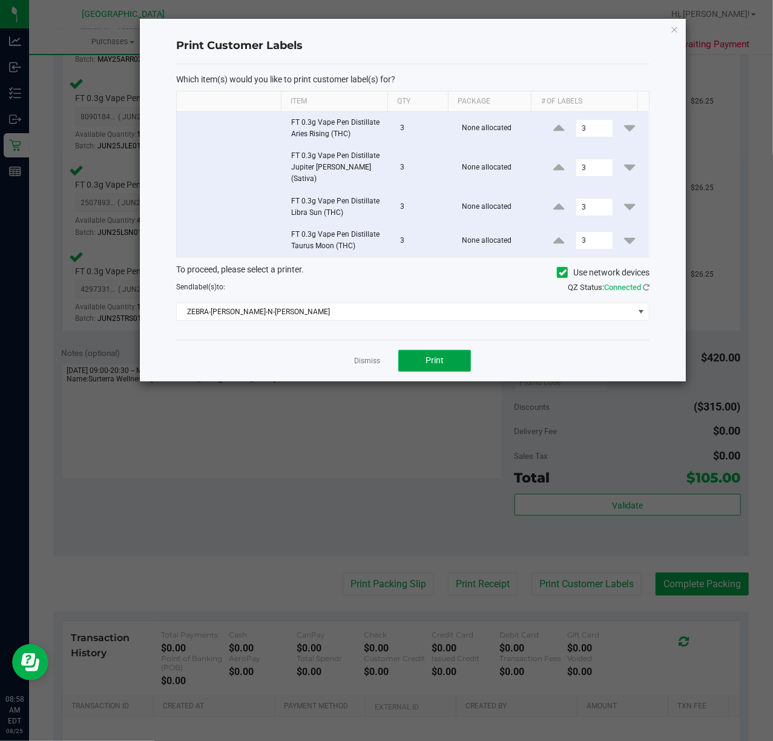
click at [444, 351] on button "Print" at bounding box center [434, 361] width 73 height 22
click at [368, 356] on link "Dismiss" at bounding box center [367, 361] width 26 height 10
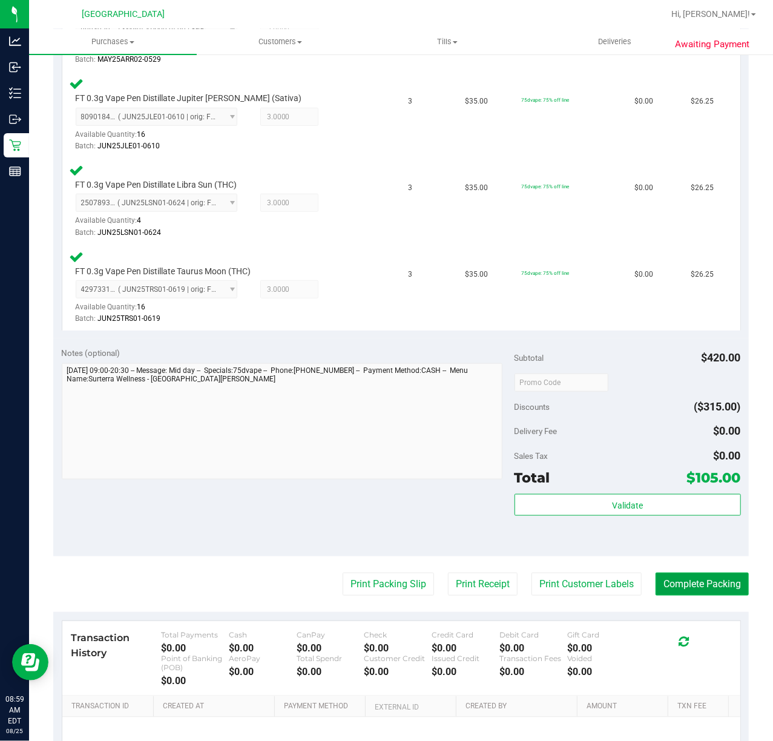
click at [702, 577] on button "Complete Packing" at bounding box center [701, 583] width 93 height 23
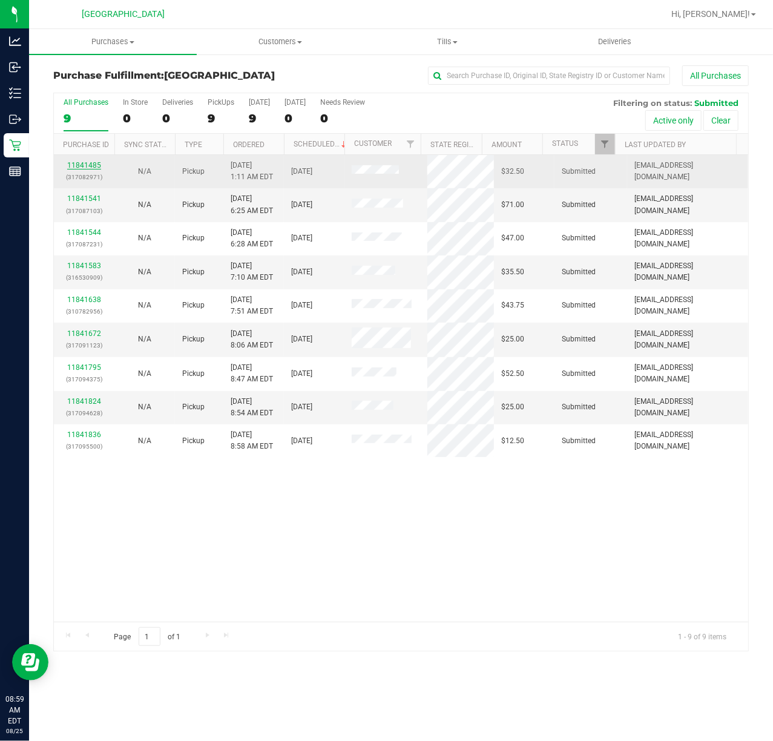
click at [83, 168] on link "11841485" at bounding box center [84, 165] width 34 height 8
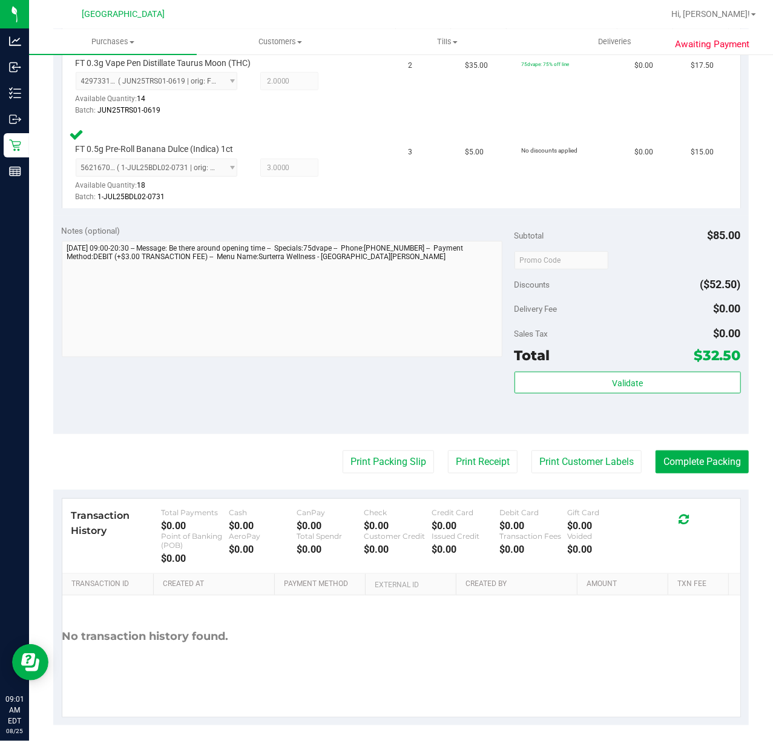
scroll to position [361, 0]
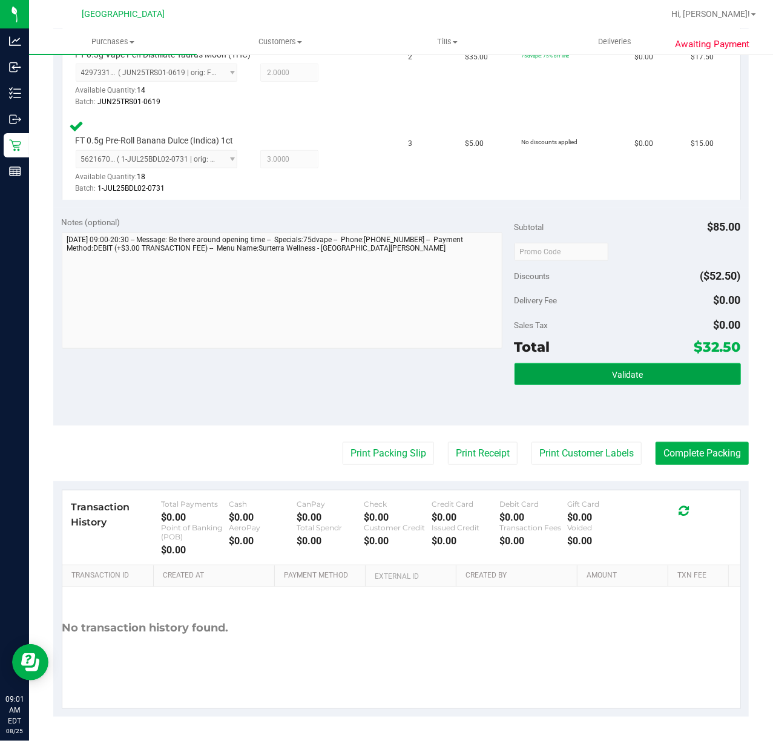
click at [640, 373] on button "Validate" at bounding box center [627, 374] width 226 height 22
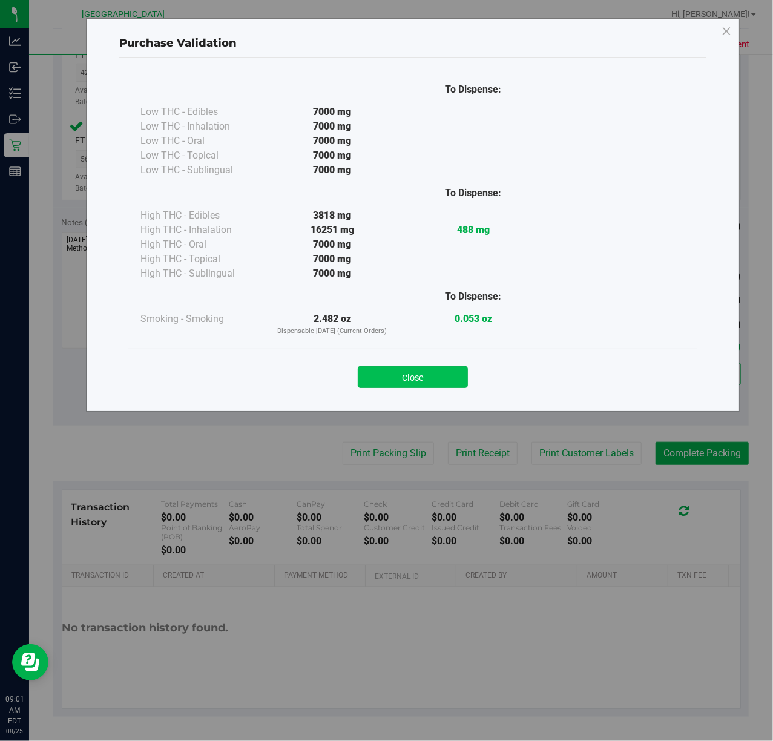
click at [417, 371] on button "Close" at bounding box center [413, 377] width 110 height 22
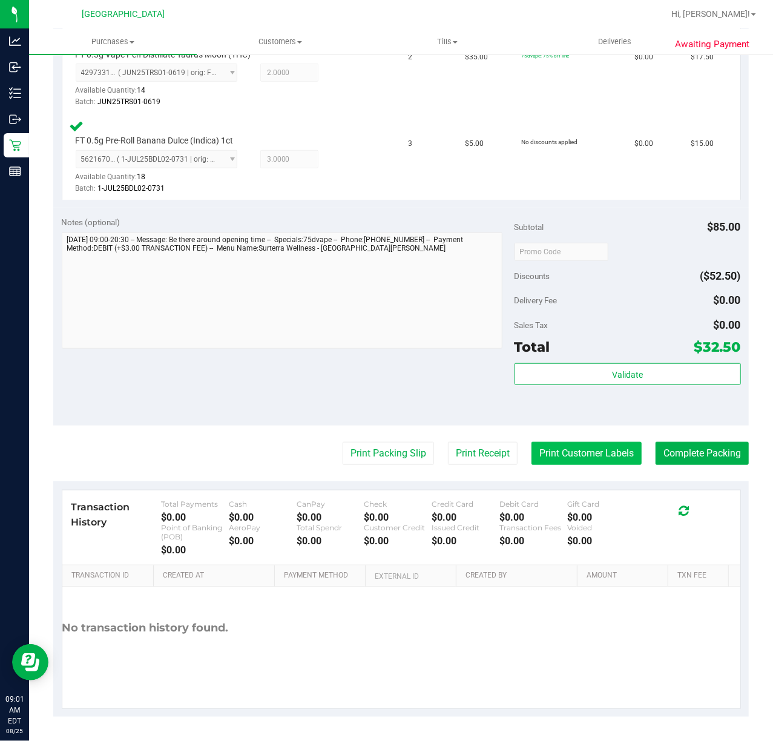
click at [591, 450] on button "Print Customer Labels" at bounding box center [586, 453] width 110 height 23
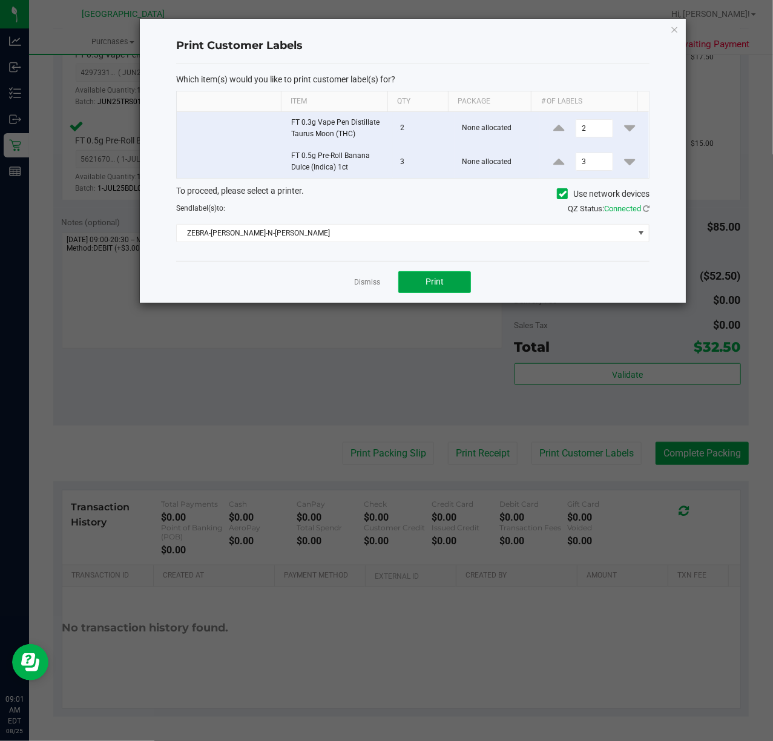
click at [431, 286] on span "Print" at bounding box center [434, 282] width 18 height 10
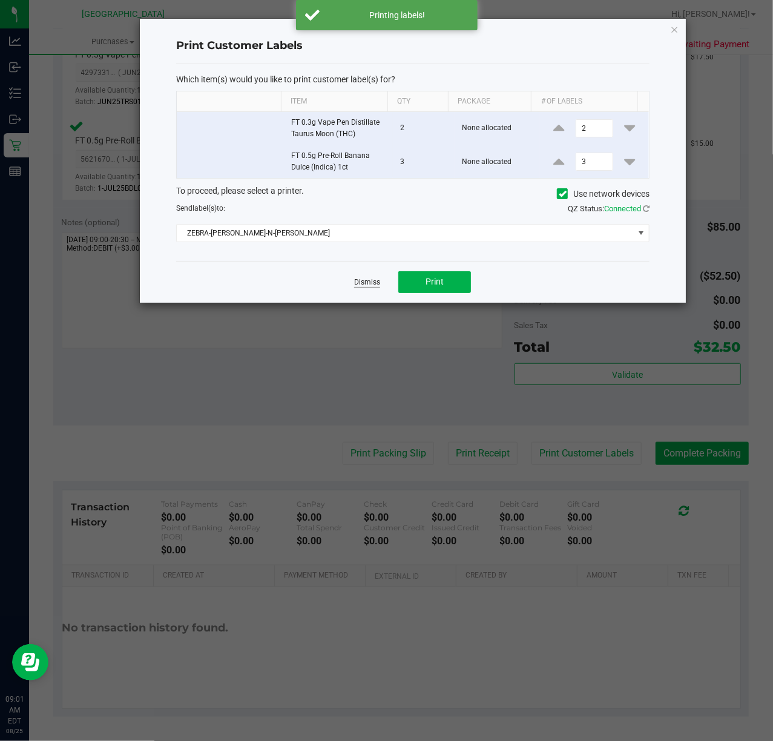
click at [378, 286] on link "Dismiss" at bounding box center [367, 282] width 26 height 10
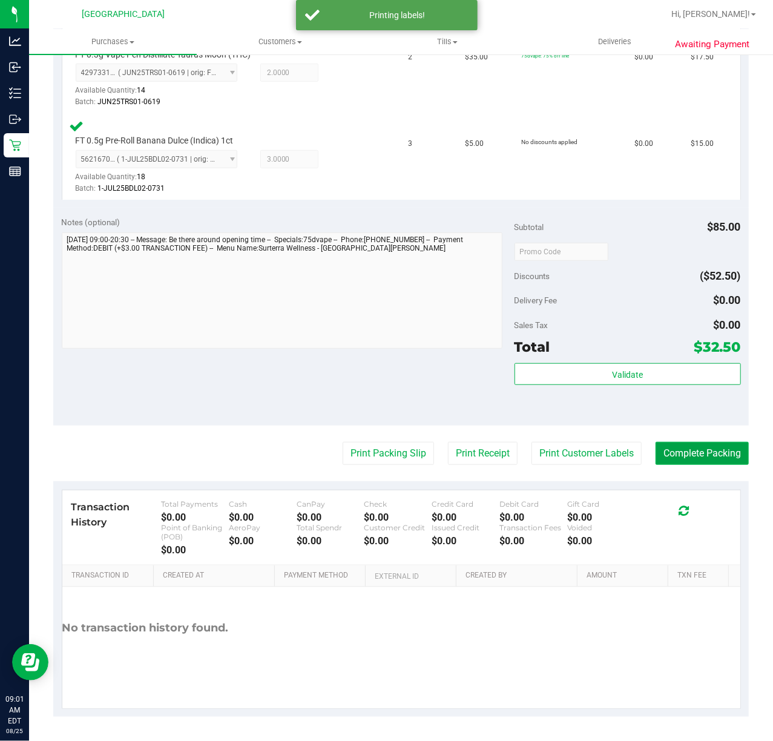
click at [716, 458] on button "Complete Packing" at bounding box center [701, 453] width 93 height 23
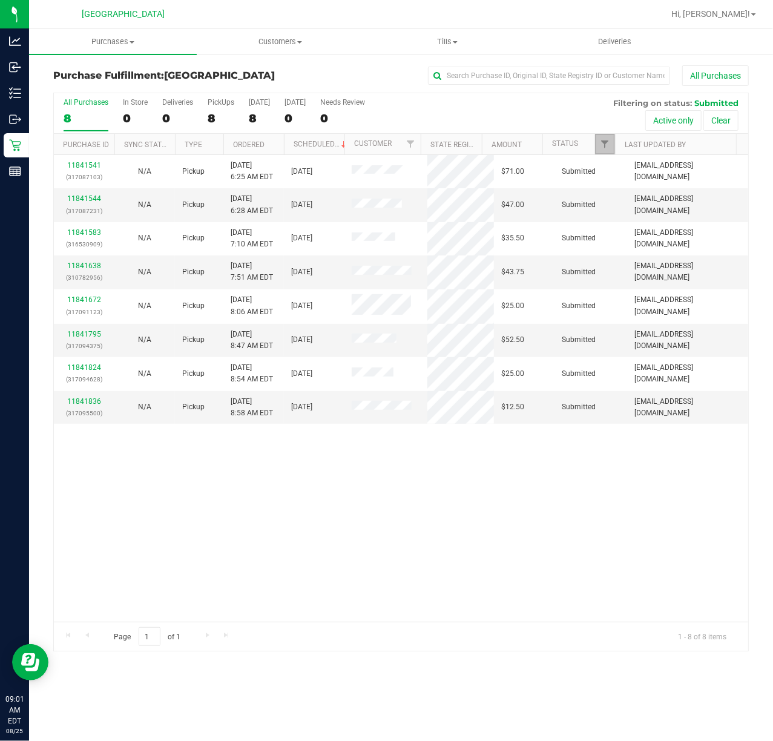
click at [598, 143] on link "Filter" at bounding box center [605, 144] width 20 height 21
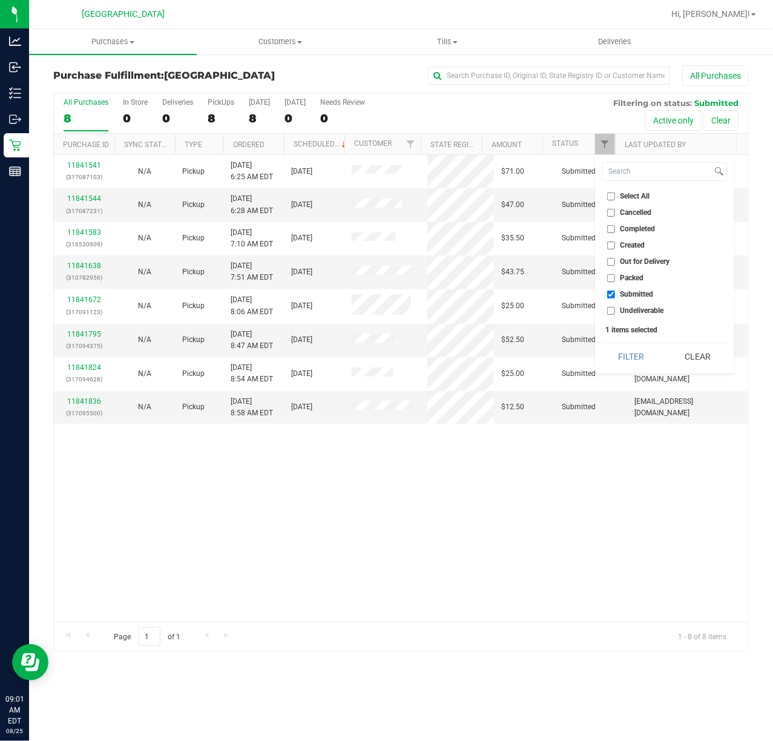
click at [610, 280] on input "Packed" at bounding box center [611, 278] width 8 height 8
checkbox input "true"
click at [635, 356] on button "Filter" at bounding box center [631, 356] width 58 height 27
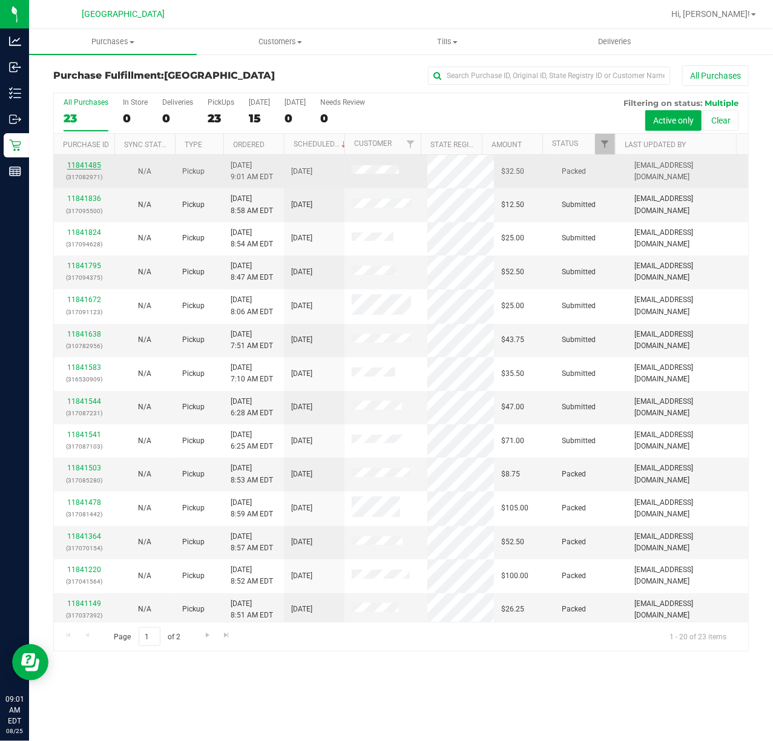
click at [86, 165] on link "11841485" at bounding box center [84, 165] width 34 height 8
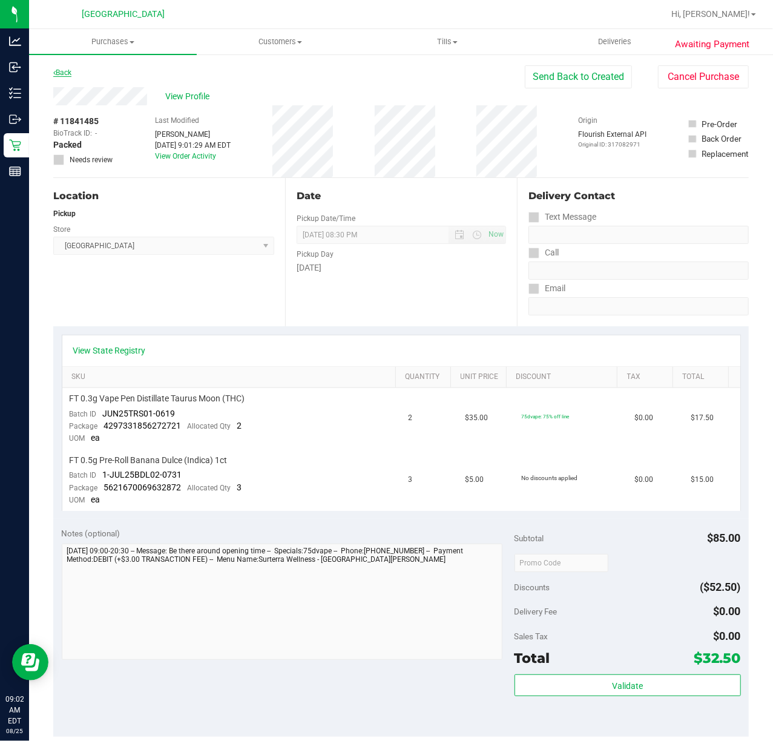
click at [59, 68] on link "Back" at bounding box center [62, 72] width 18 height 8
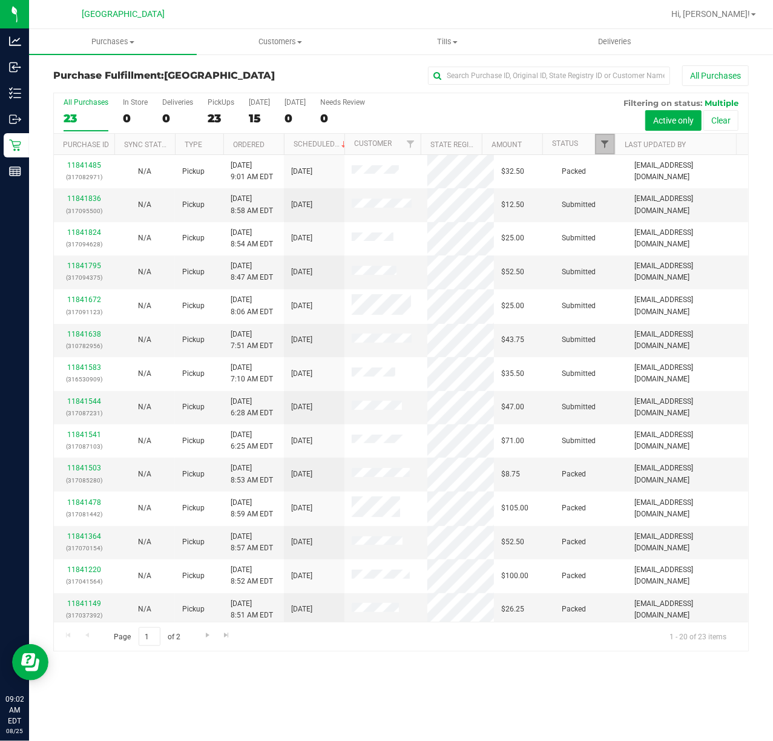
click at [601, 141] on span "Filter" at bounding box center [605, 144] width 10 height 10
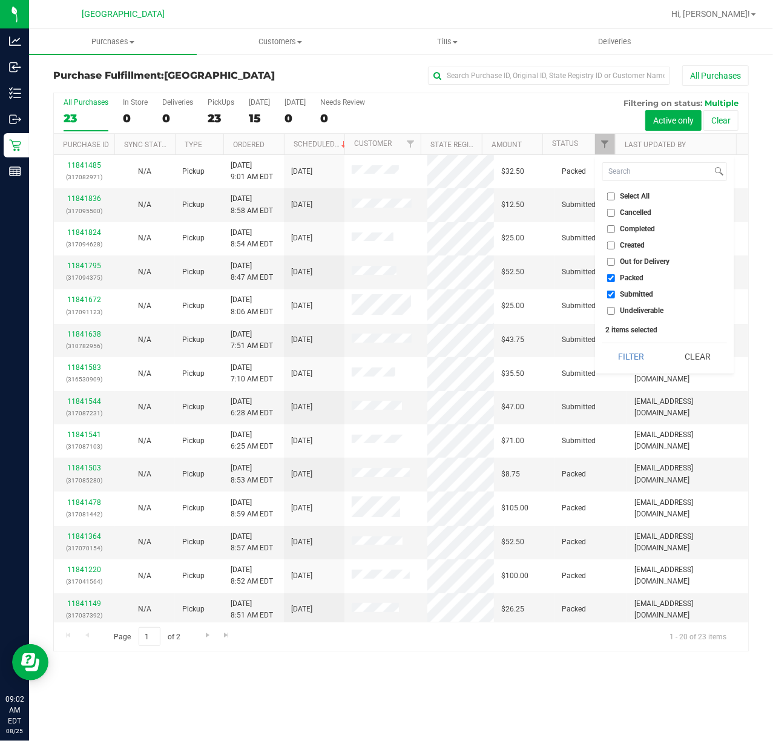
click at [613, 280] on input "Packed" at bounding box center [611, 278] width 8 height 8
checkbox input "false"
click at [622, 356] on button "Filter" at bounding box center [631, 356] width 58 height 27
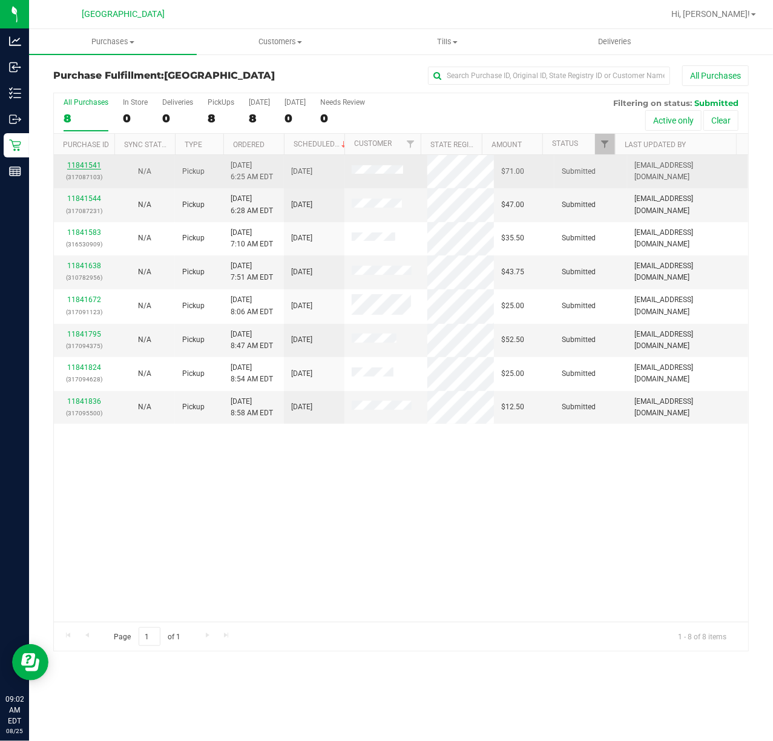
click at [86, 166] on link "11841541" at bounding box center [84, 165] width 34 height 8
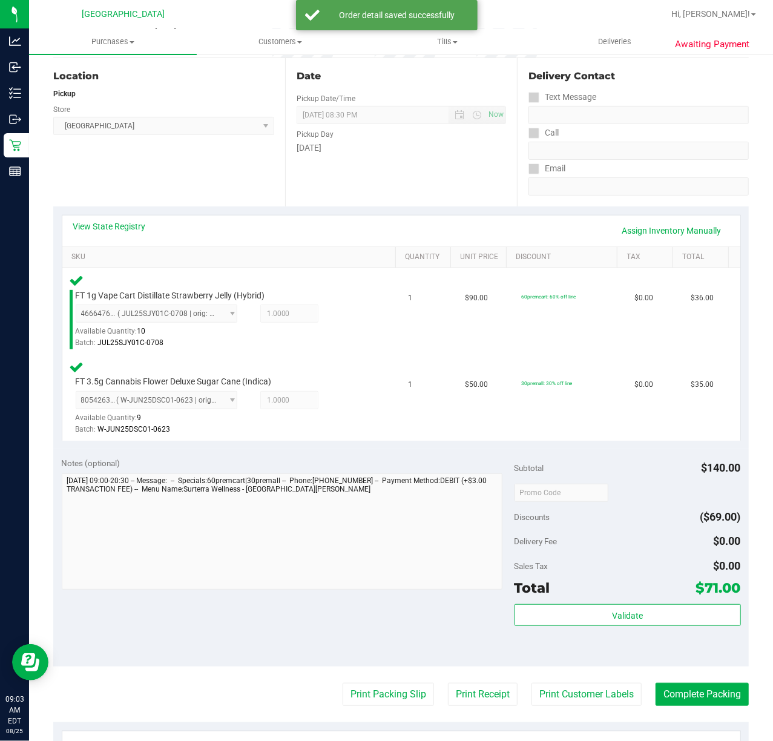
scroll to position [322, 0]
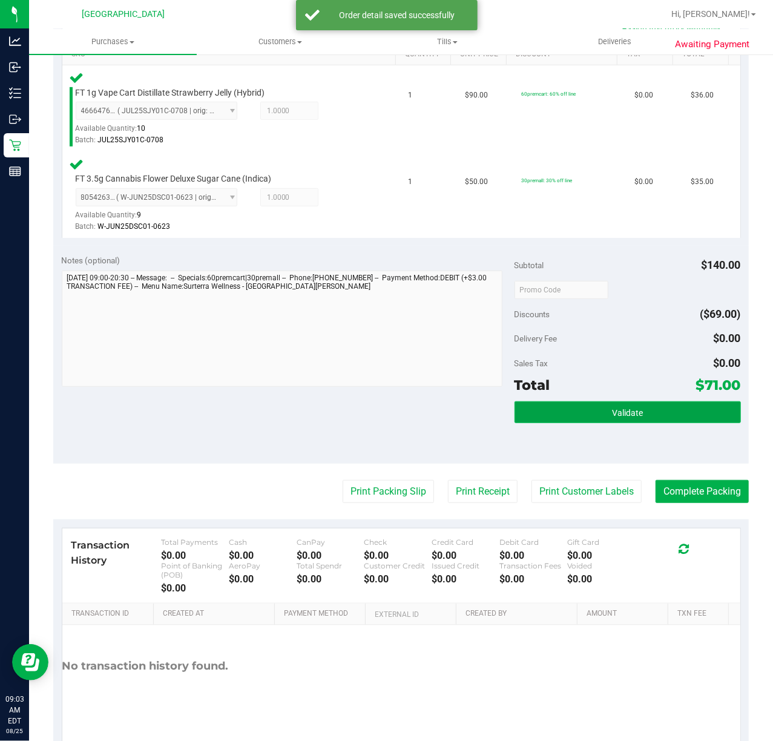
click at [576, 410] on button "Validate" at bounding box center [627, 412] width 226 height 22
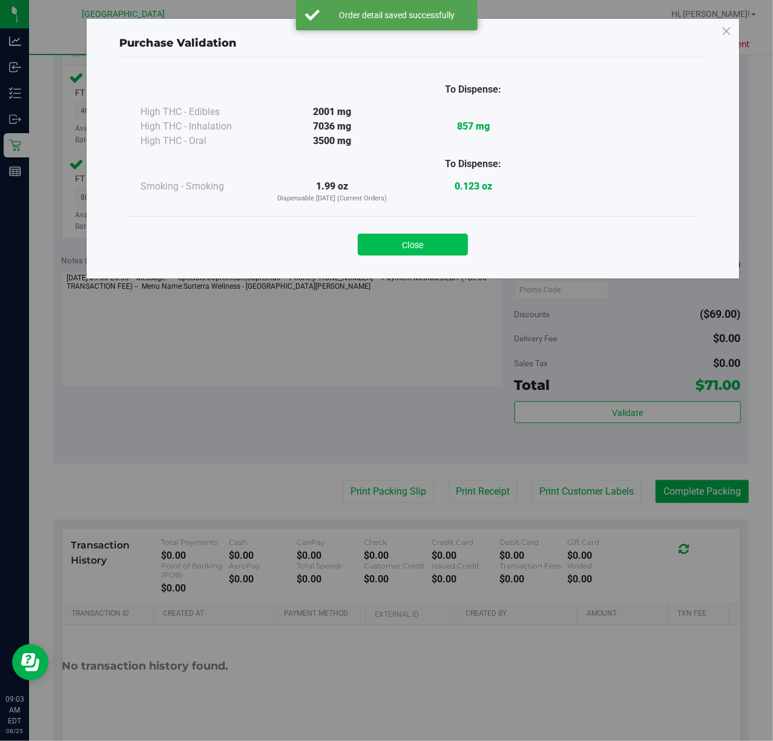
click at [404, 241] on button "Close" at bounding box center [413, 245] width 110 height 22
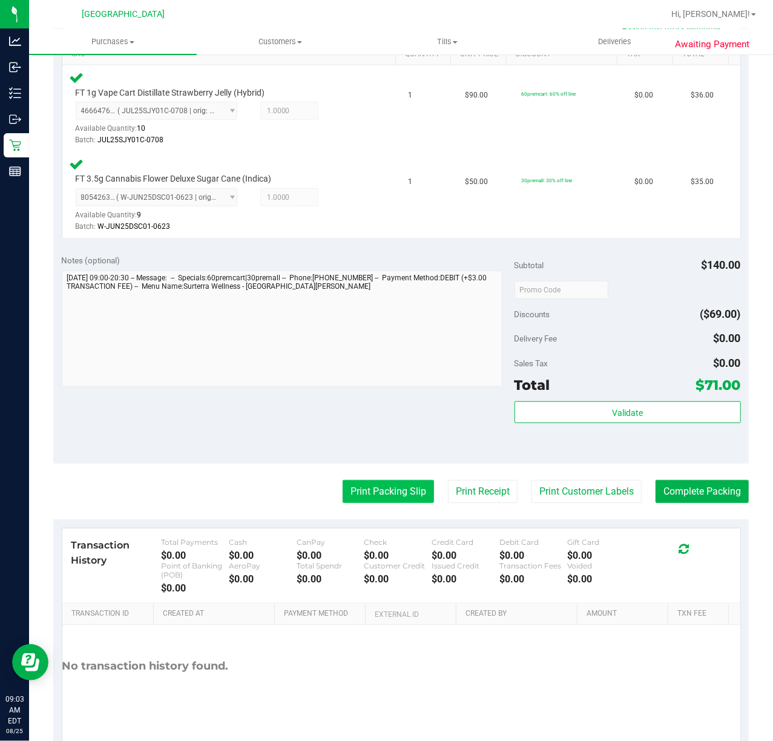
click at [359, 484] on button "Print Packing Slip" at bounding box center [387, 491] width 91 height 23
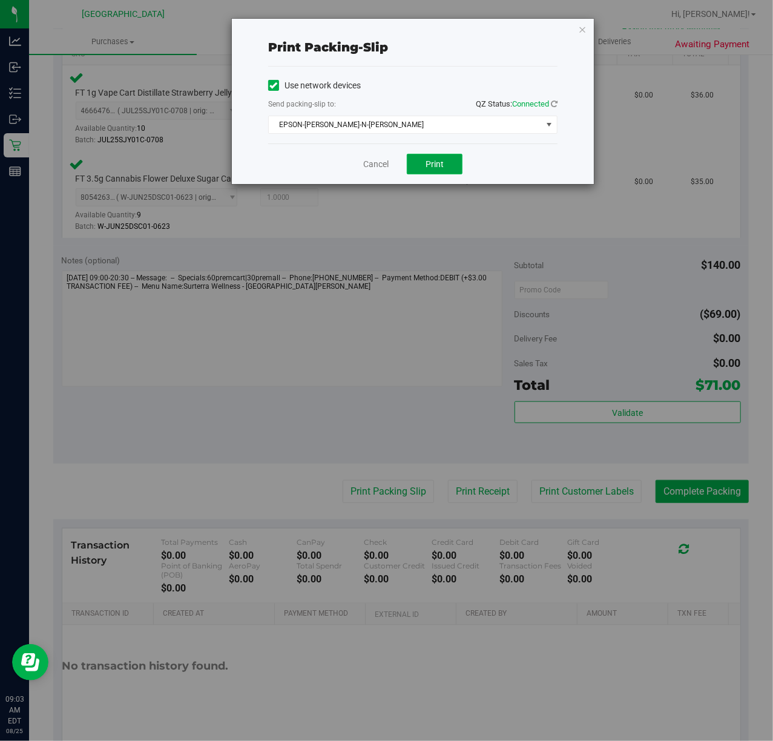
click at [428, 165] on span "Print" at bounding box center [434, 164] width 18 height 10
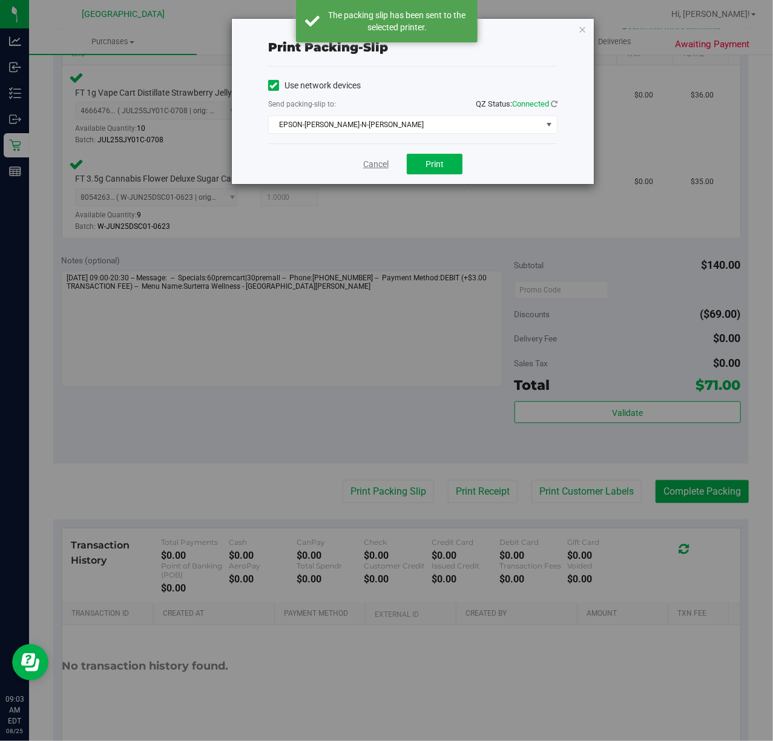
click at [376, 163] on link "Cancel" at bounding box center [375, 164] width 25 height 13
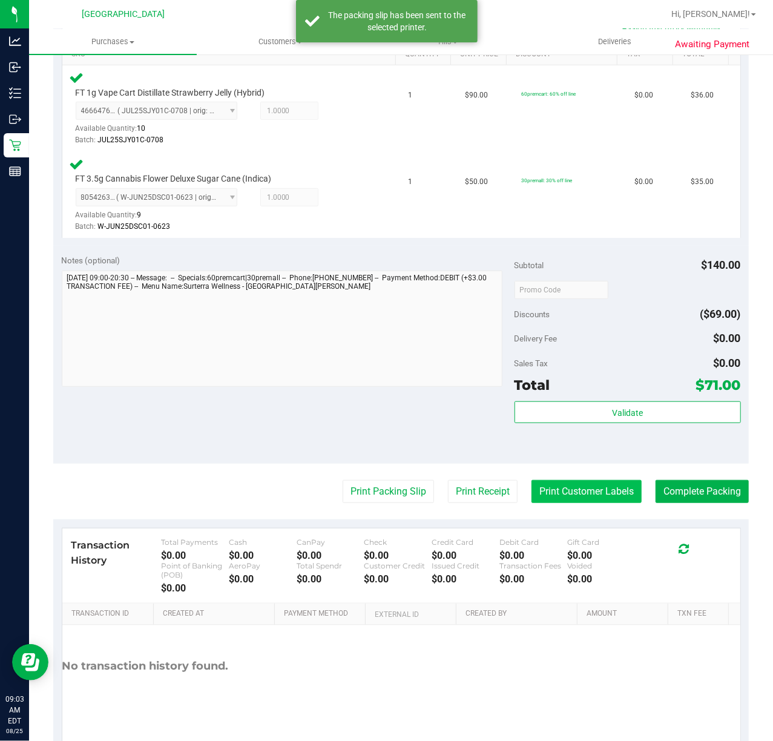
click at [563, 494] on button "Print Customer Labels" at bounding box center [586, 491] width 110 height 23
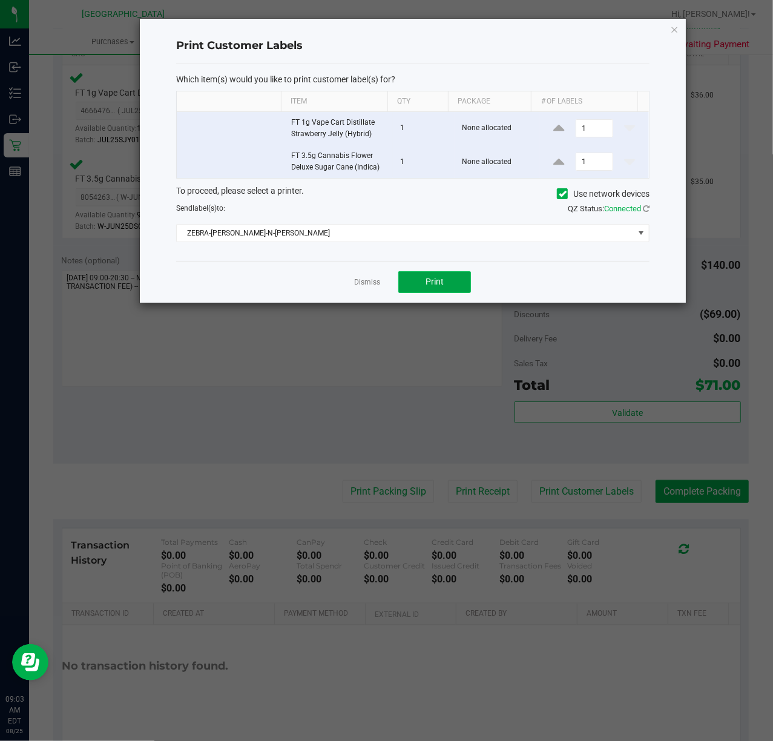
click at [443, 283] on span "Print" at bounding box center [434, 282] width 18 height 10
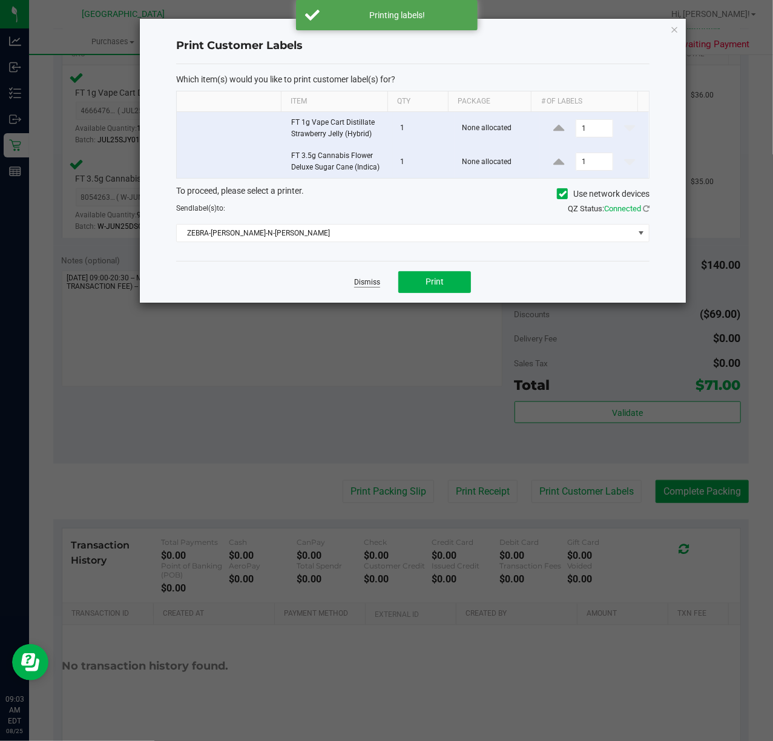
click at [361, 281] on link "Dismiss" at bounding box center [367, 282] width 26 height 10
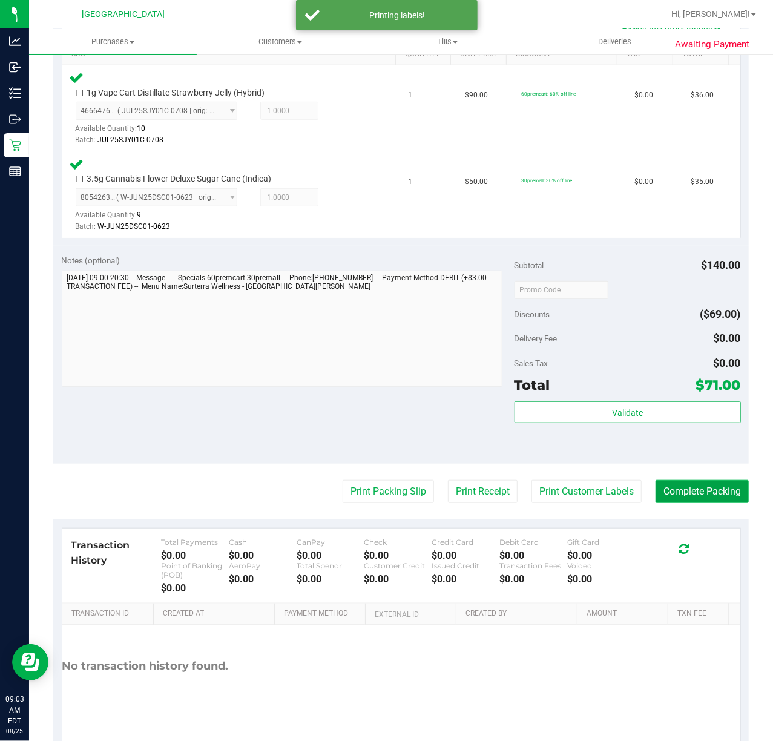
click at [664, 485] on button "Complete Packing" at bounding box center [701, 491] width 93 height 23
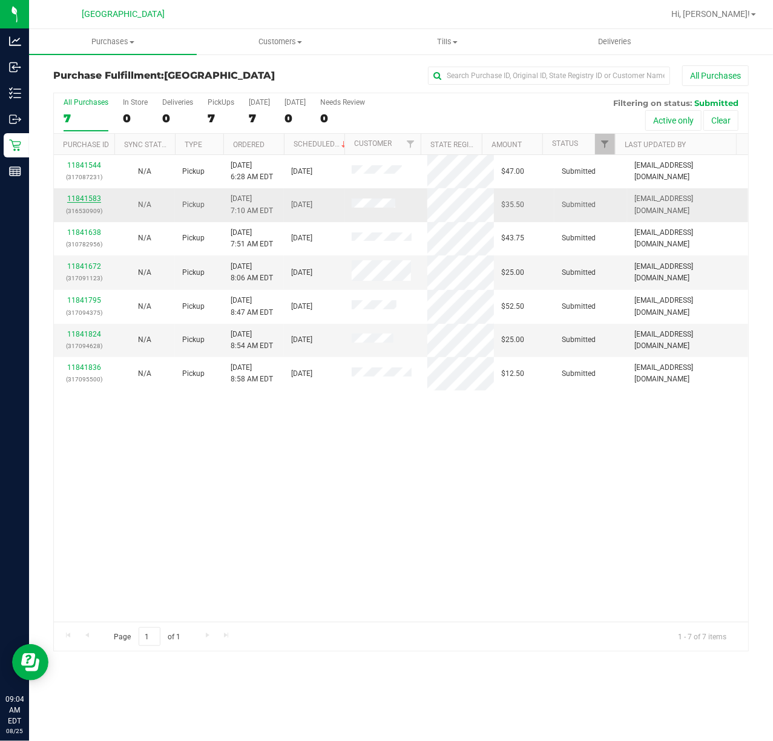
click at [93, 200] on link "11841583" at bounding box center [84, 198] width 34 height 8
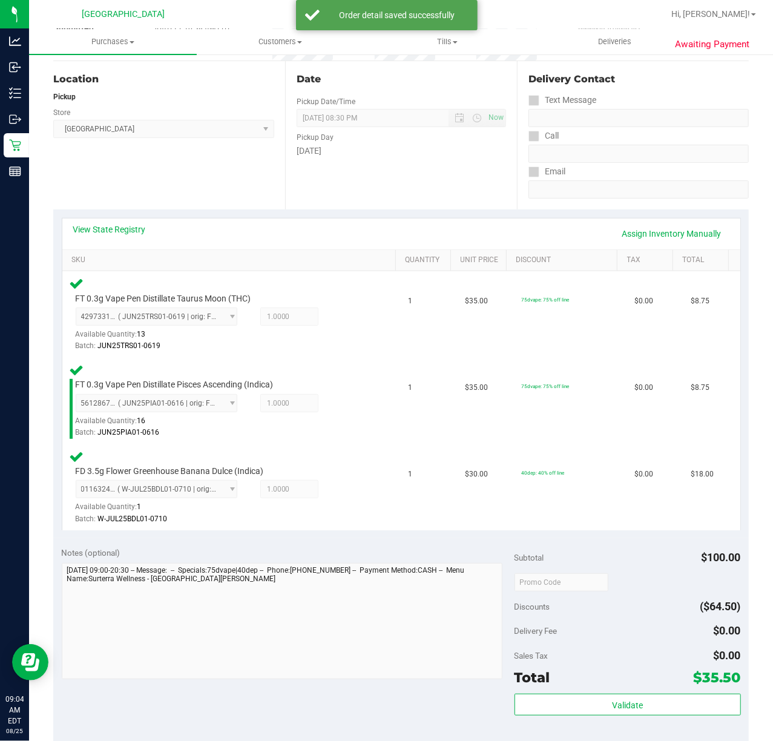
scroll to position [322, 0]
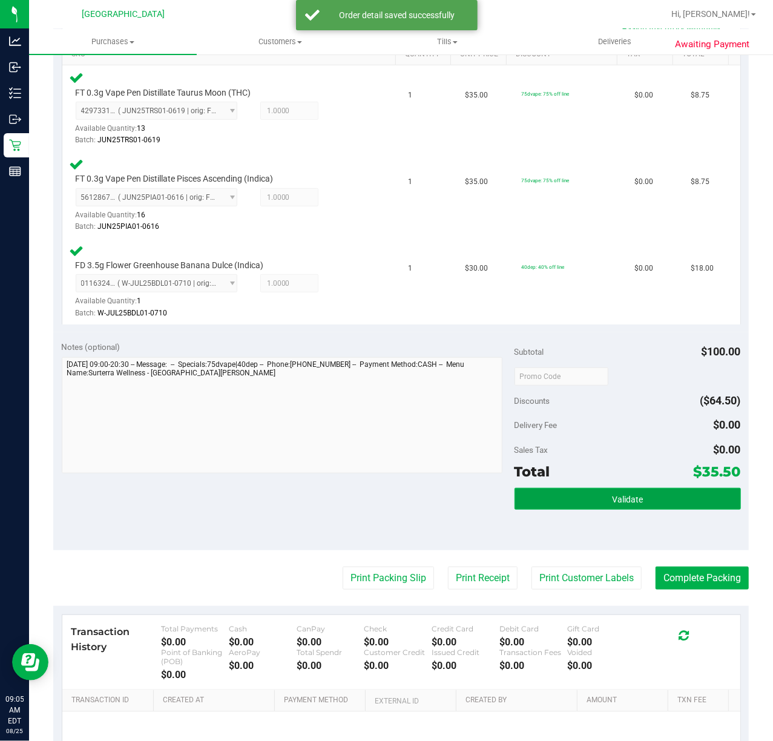
click at [612, 495] on span "Validate" at bounding box center [627, 499] width 31 height 10
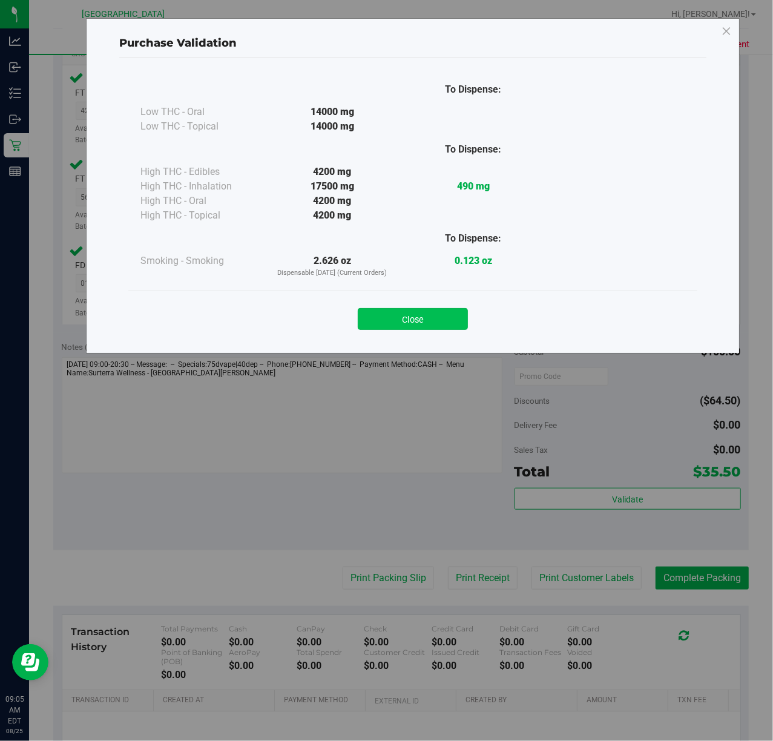
click at [405, 319] on button "Close" at bounding box center [413, 319] width 110 height 22
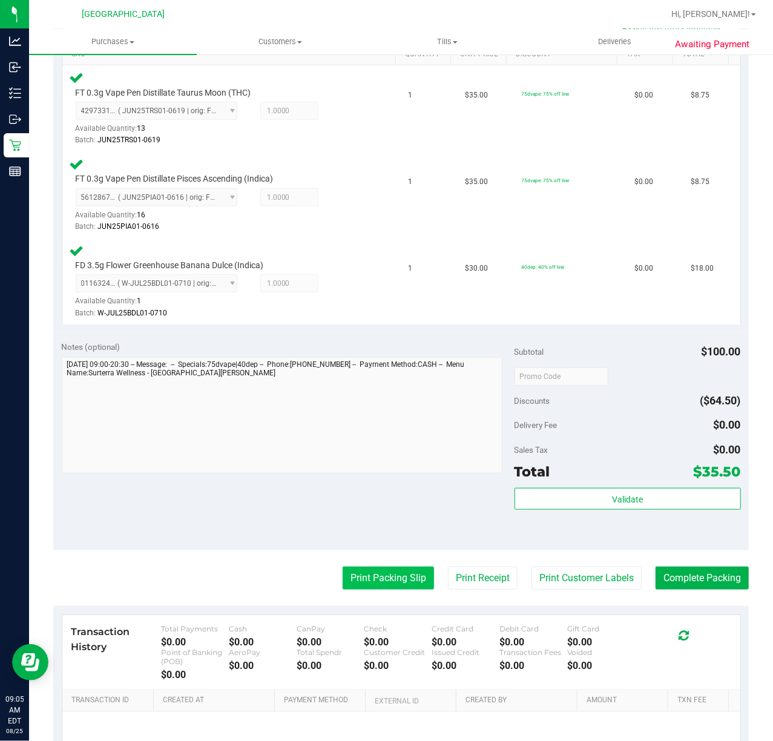
click at [385, 581] on button "Print Packing Slip" at bounding box center [387, 577] width 91 height 23
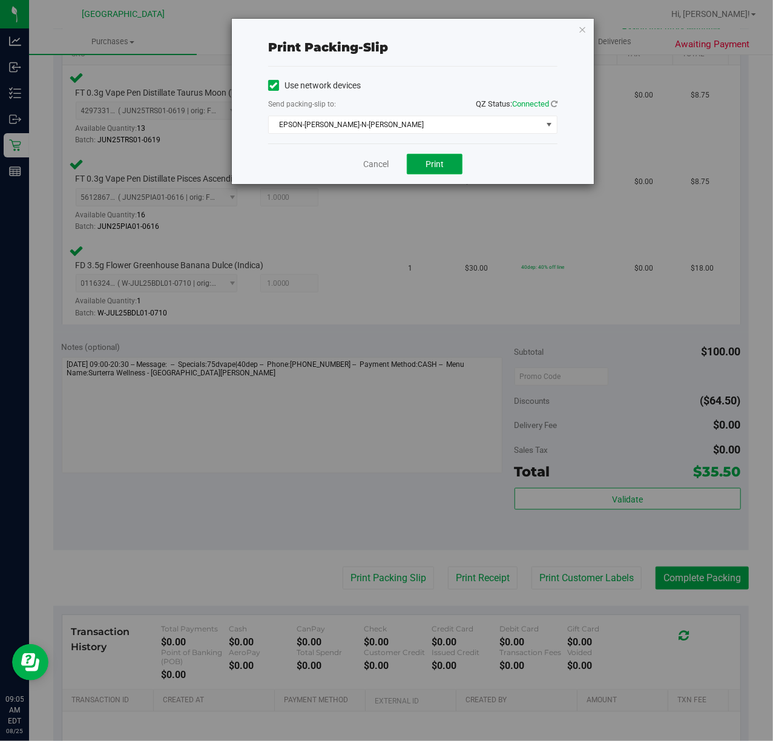
click at [434, 168] on span "Print" at bounding box center [434, 164] width 18 height 10
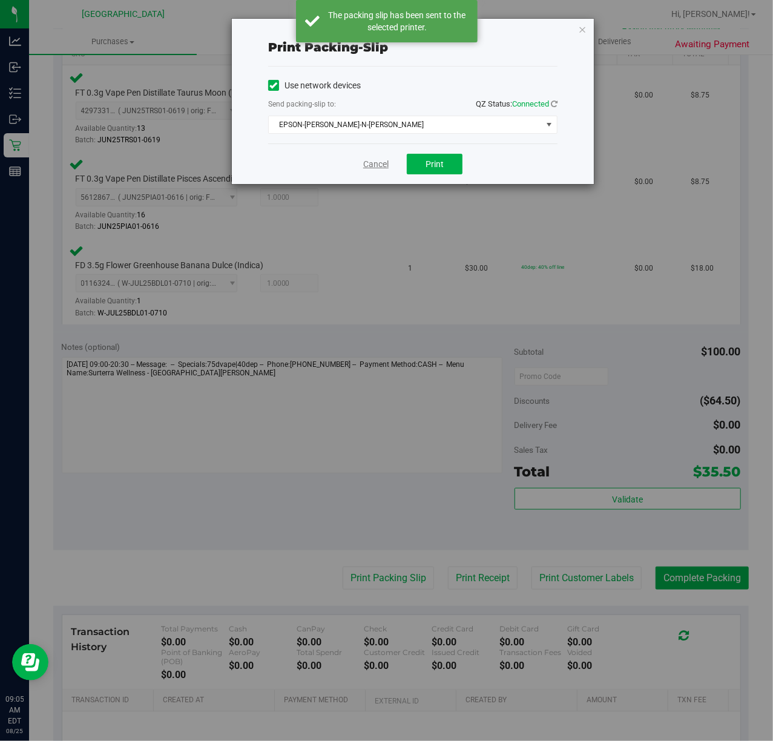
click at [365, 165] on link "Cancel" at bounding box center [375, 164] width 25 height 13
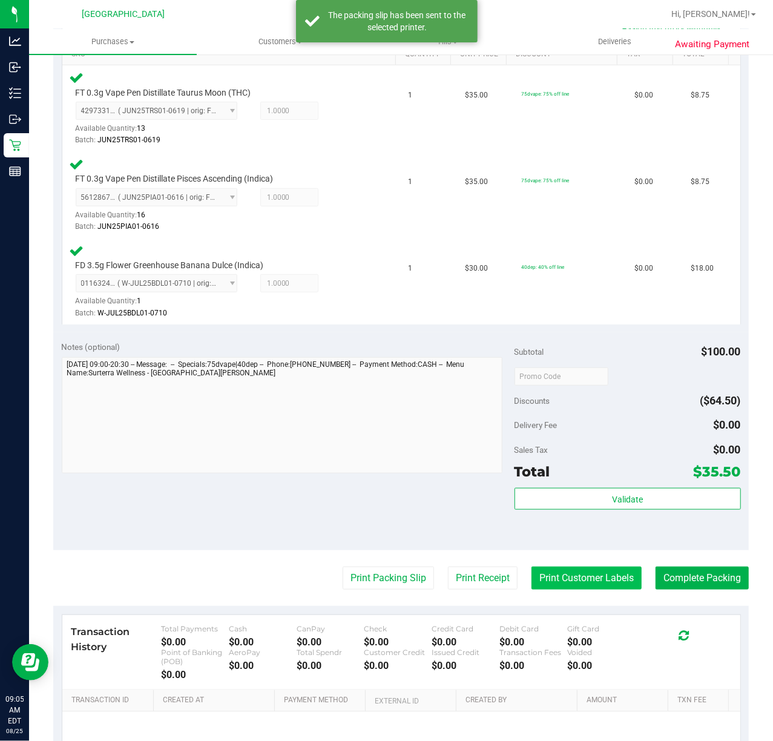
click at [583, 575] on button "Print Customer Labels" at bounding box center [586, 577] width 110 height 23
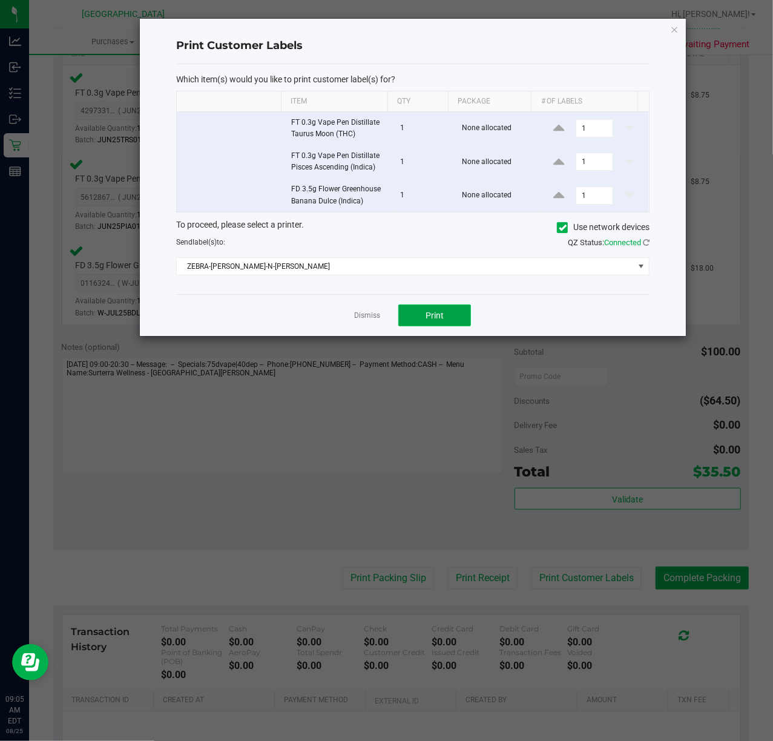
click at [432, 318] on span "Print" at bounding box center [434, 315] width 18 height 10
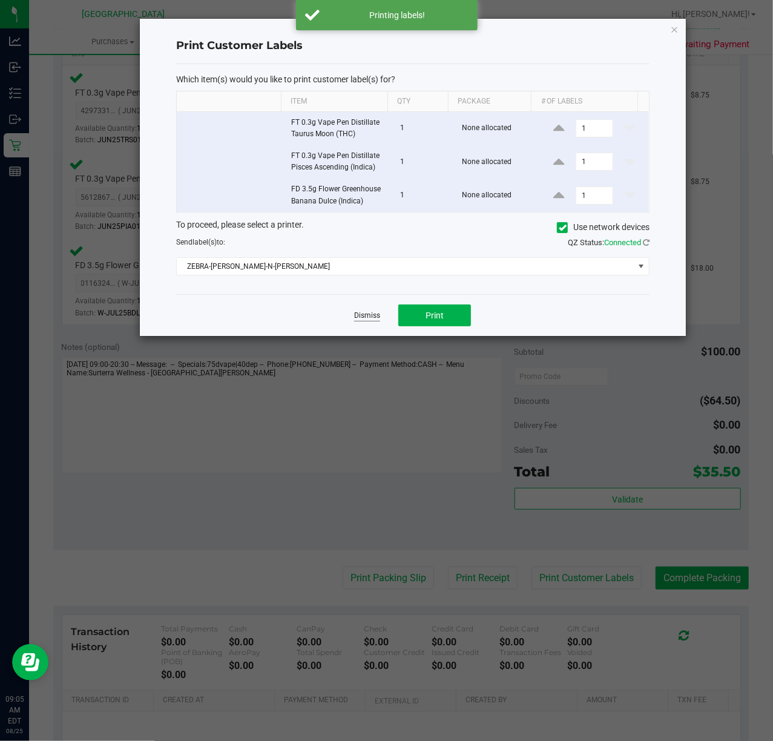
click at [379, 315] on link "Dismiss" at bounding box center [367, 315] width 26 height 10
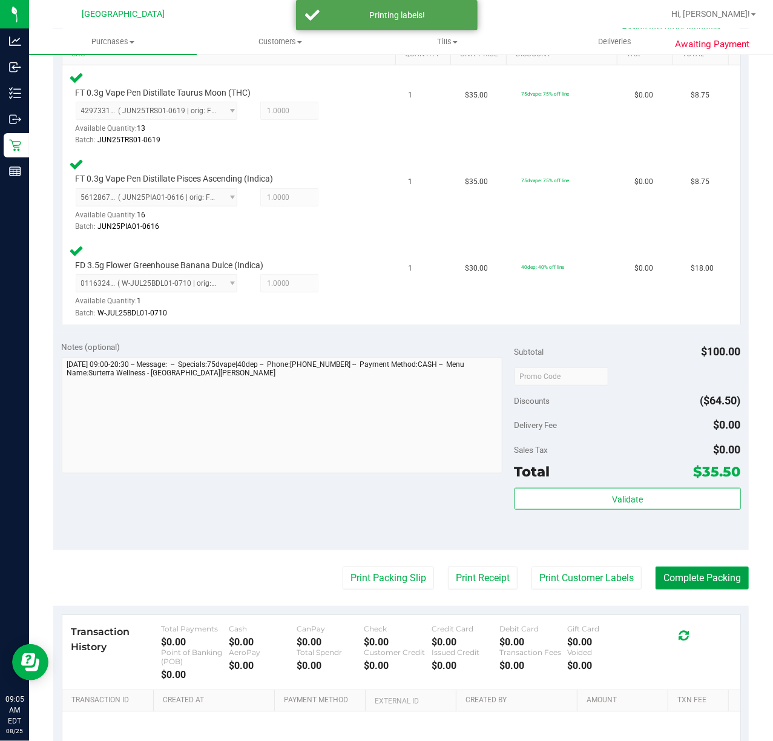
click at [699, 574] on button "Complete Packing" at bounding box center [701, 577] width 93 height 23
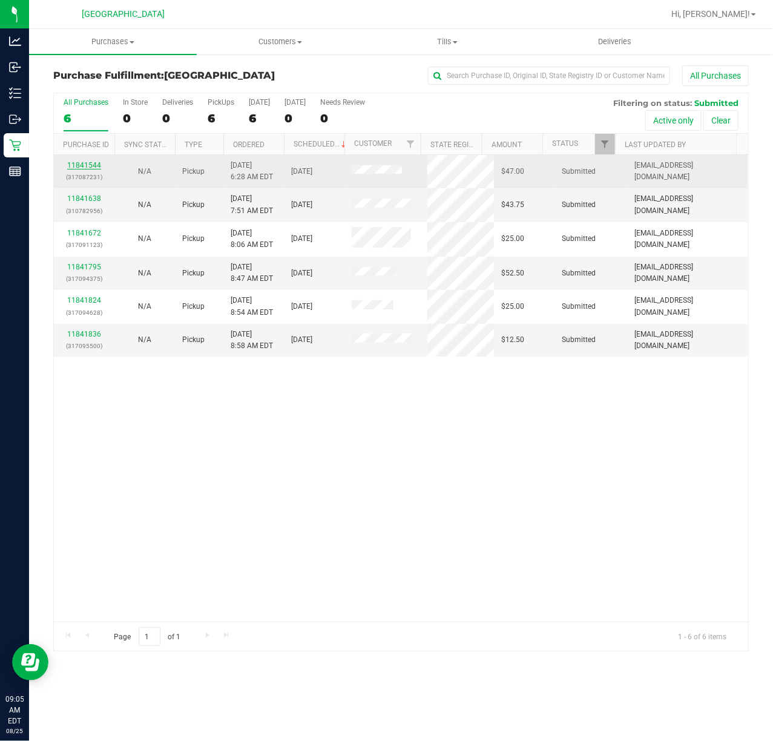
click at [90, 163] on link "11841544" at bounding box center [84, 165] width 34 height 8
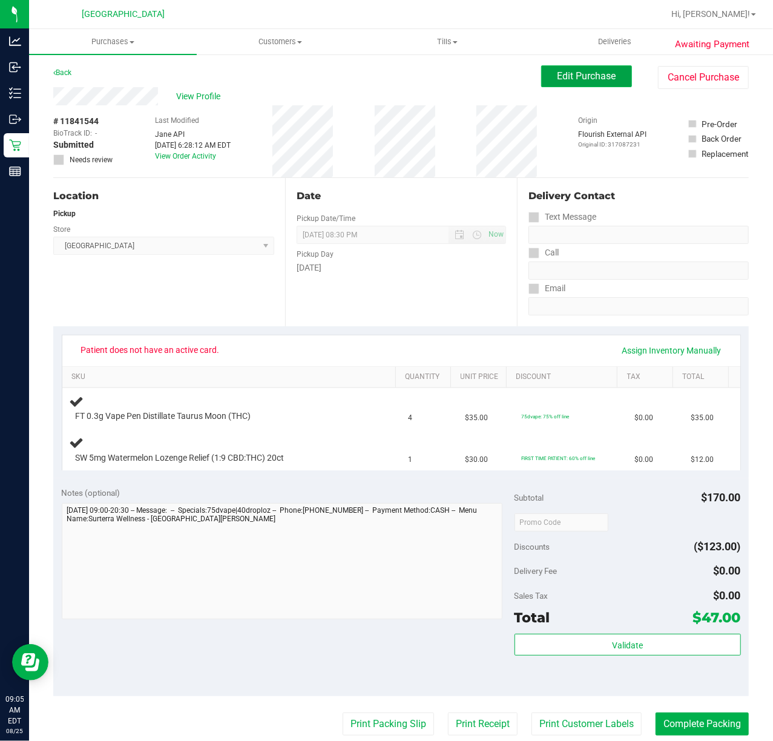
click at [571, 77] on span "Edit Purchase" at bounding box center [586, 75] width 59 height 11
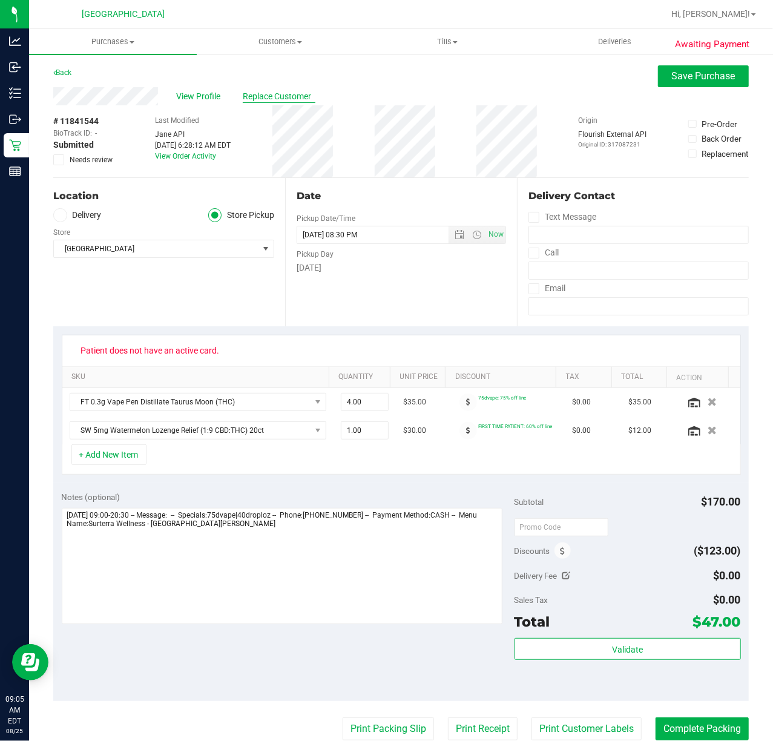
click at [279, 97] on span "Replace Customer" at bounding box center [279, 96] width 73 height 13
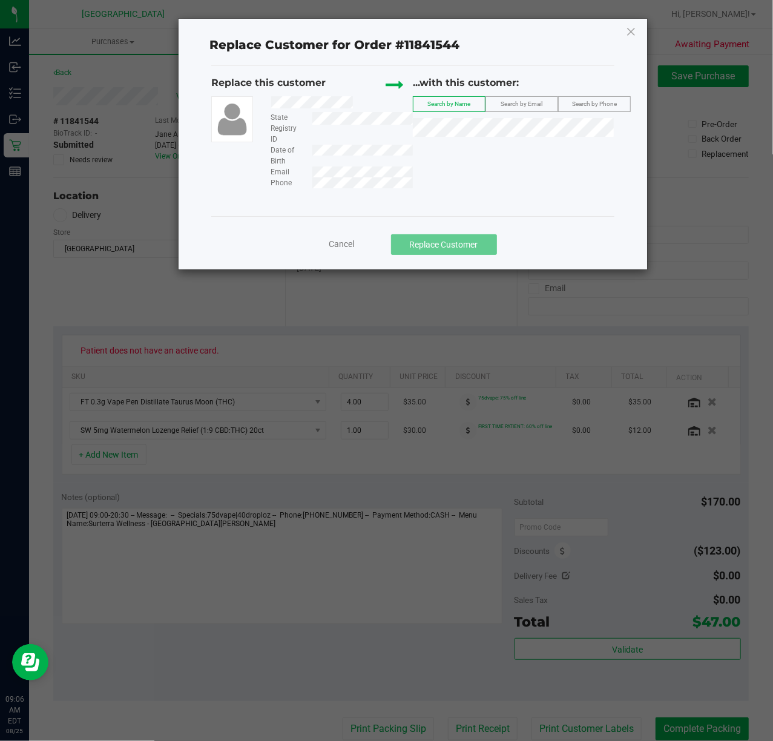
click at [511, 111] on label "Search by Email" at bounding box center [521, 104] width 71 height 15
click at [413, 172] on div "Replace this customer State Registry ID Date of Birth Email Phone ...with this …" at bounding box center [412, 132] width 402 height 113
click at [453, 146] on span "[PERSON_NAME]" at bounding box center [453, 151] width 65 height 10
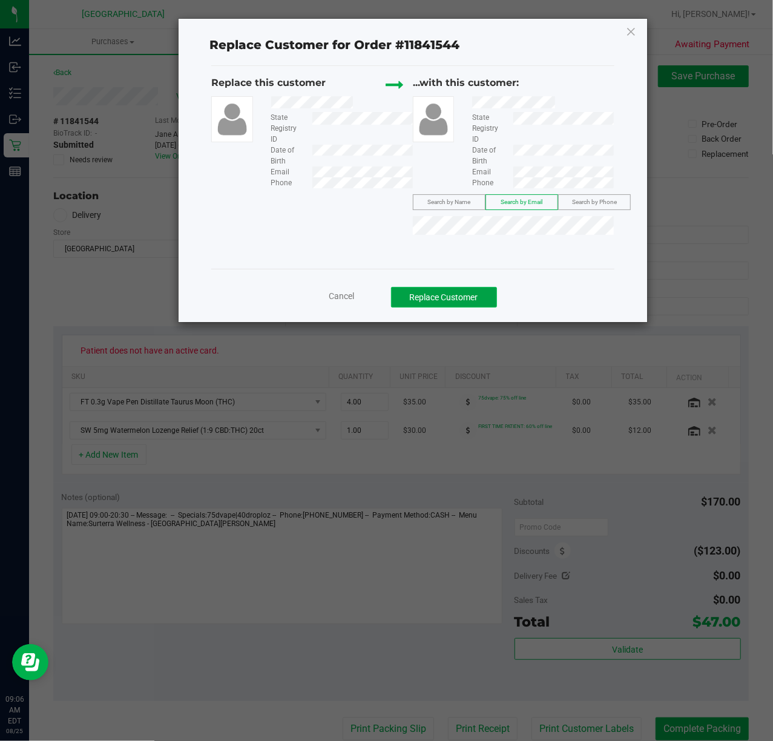
click at [475, 295] on button "Replace Customer" at bounding box center [444, 297] width 106 height 21
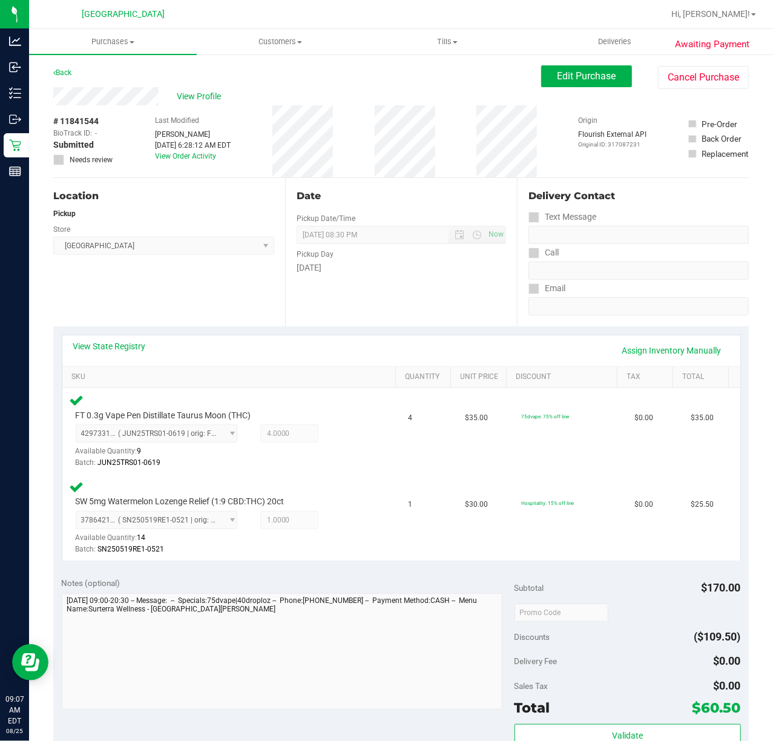
scroll to position [322, 0]
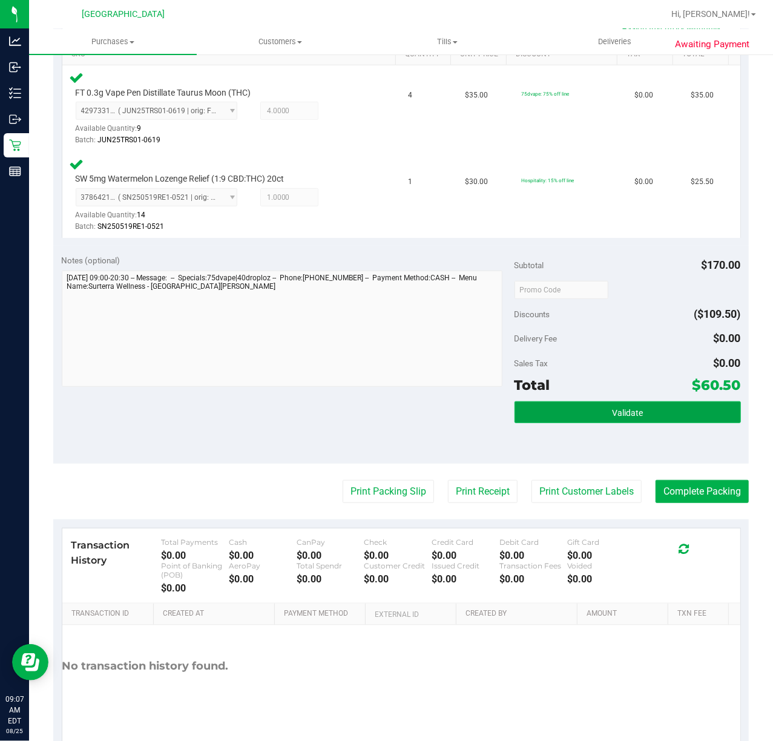
click at [564, 409] on button "Validate" at bounding box center [627, 412] width 226 height 22
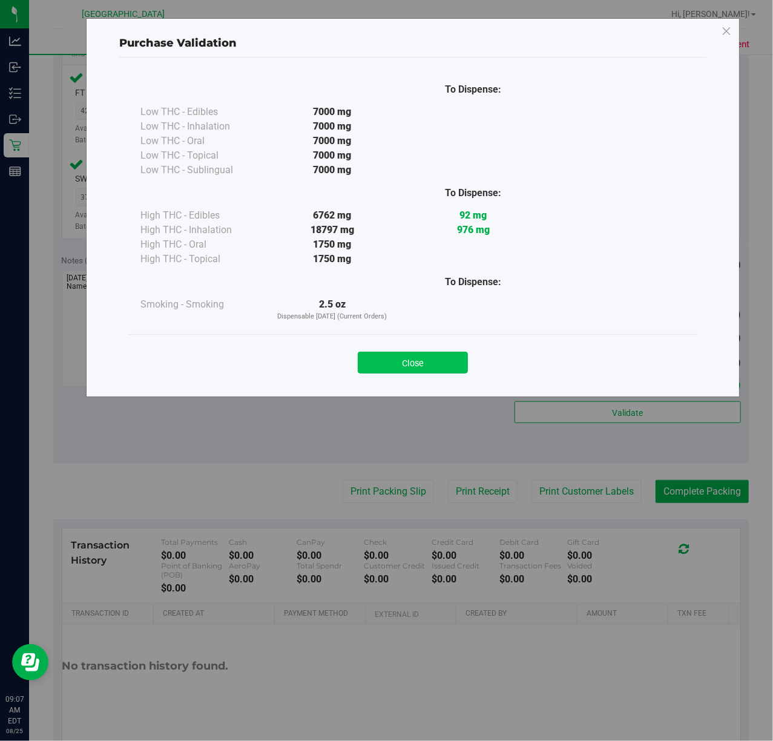
click at [428, 364] on button "Close" at bounding box center [413, 363] width 110 height 22
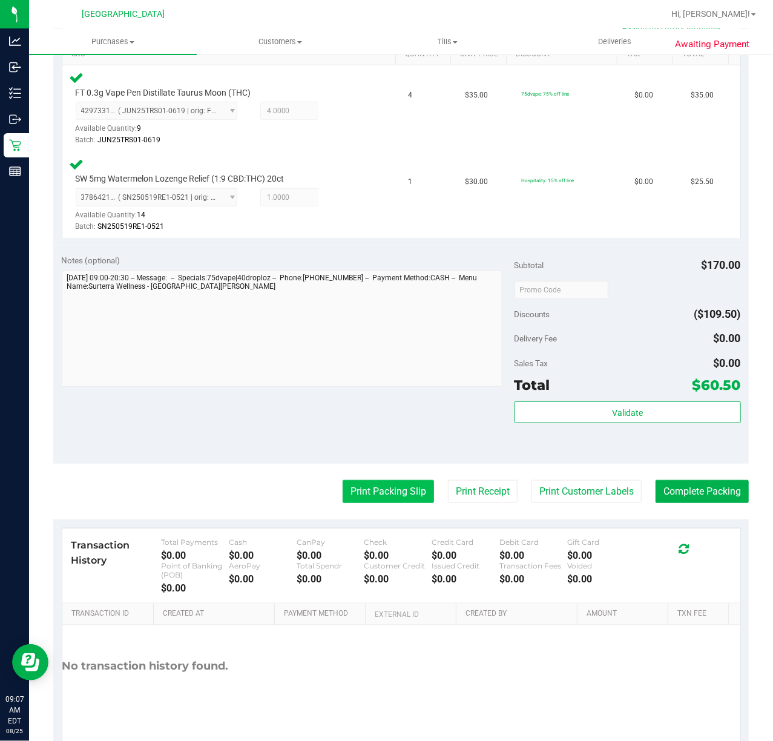
click at [392, 489] on button "Print Packing Slip" at bounding box center [387, 491] width 91 height 23
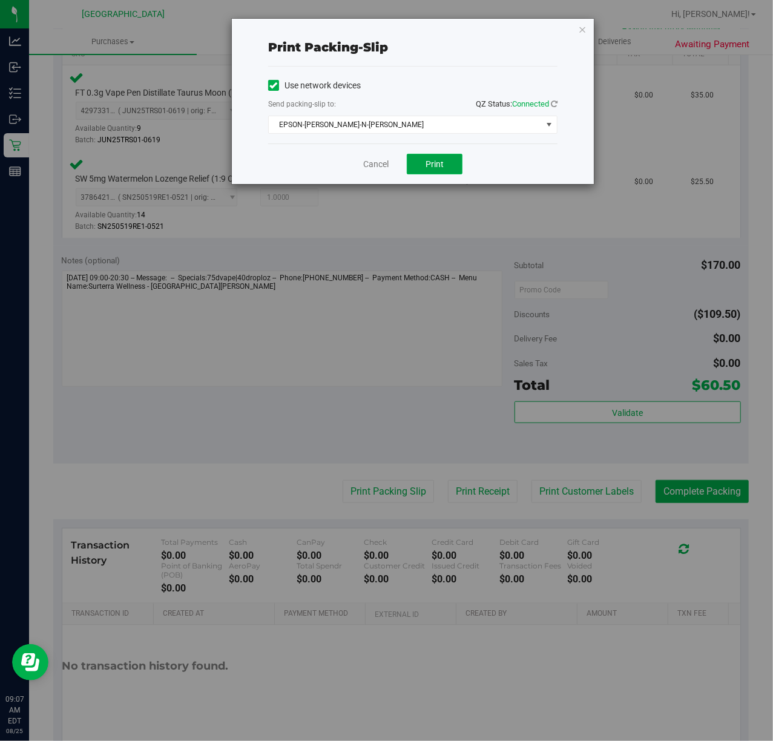
click at [430, 168] on span "Print" at bounding box center [434, 164] width 18 height 10
click at [375, 167] on link "Cancel" at bounding box center [375, 164] width 25 height 13
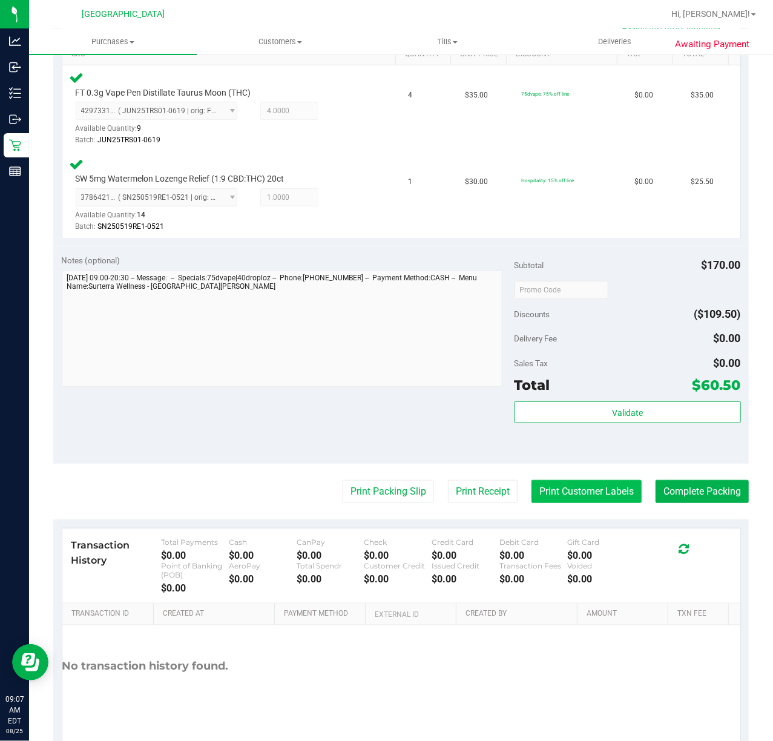
click at [553, 493] on button "Print Customer Labels" at bounding box center [586, 491] width 110 height 23
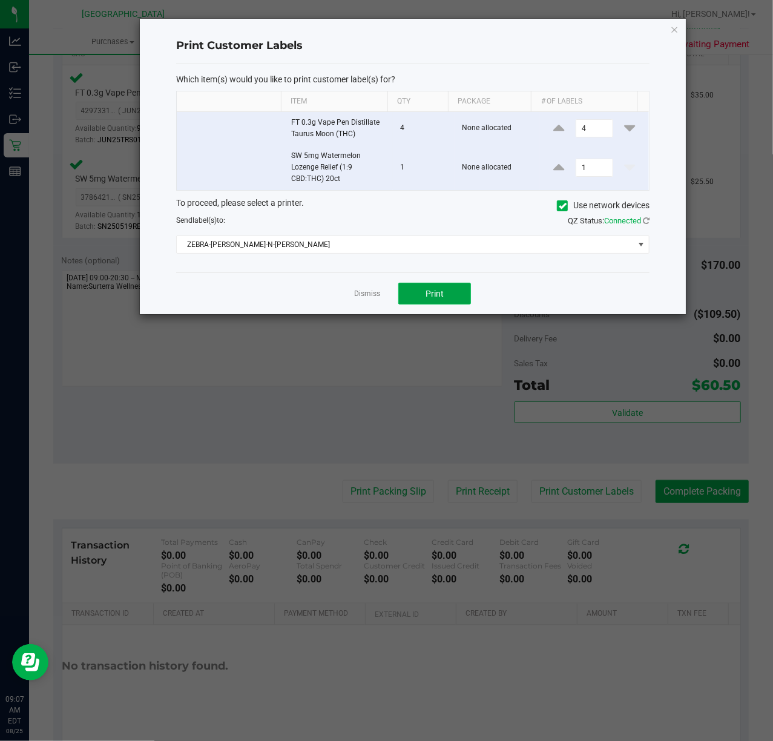
click at [443, 294] on span "Print" at bounding box center [434, 294] width 18 height 10
click at [370, 298] on link "Dismiss" at bounding box center [367, 294] width 26 height 10
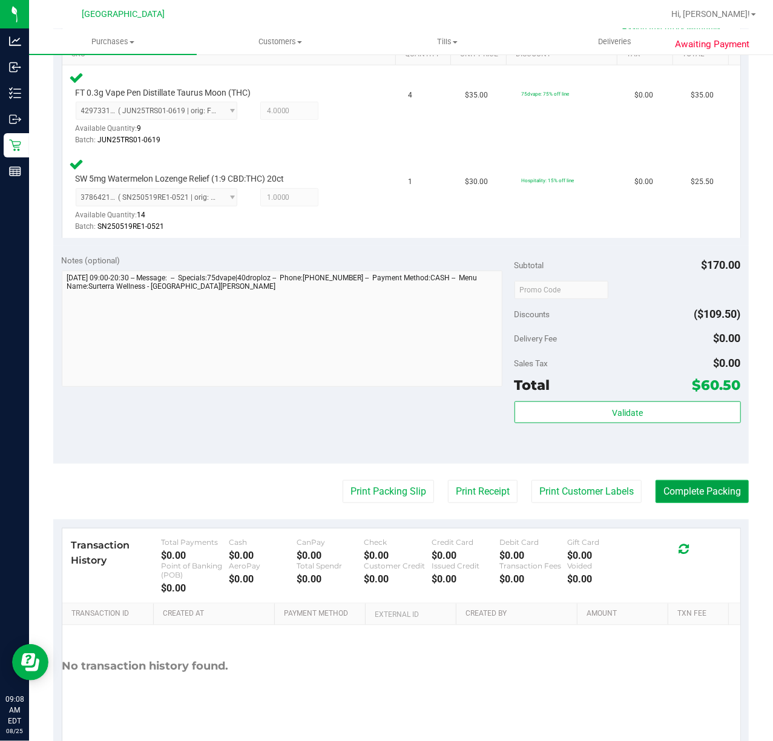
click at [712, 489] on button "Complete Packing" at bounding box center [701, 491] width 93 height 23
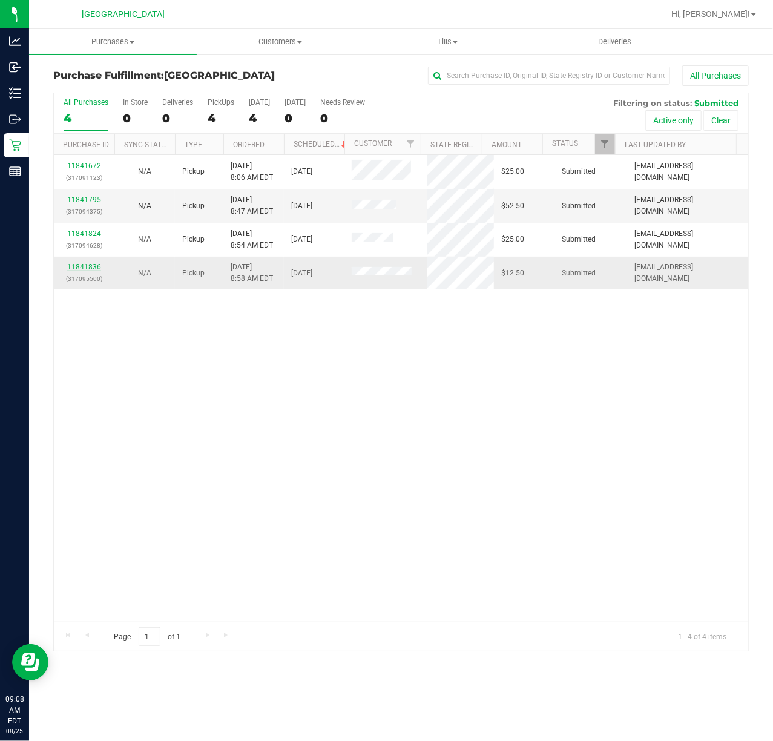
click at [86, 265] on link "11841836" at bounding box center [84, 267] width 34 height 8
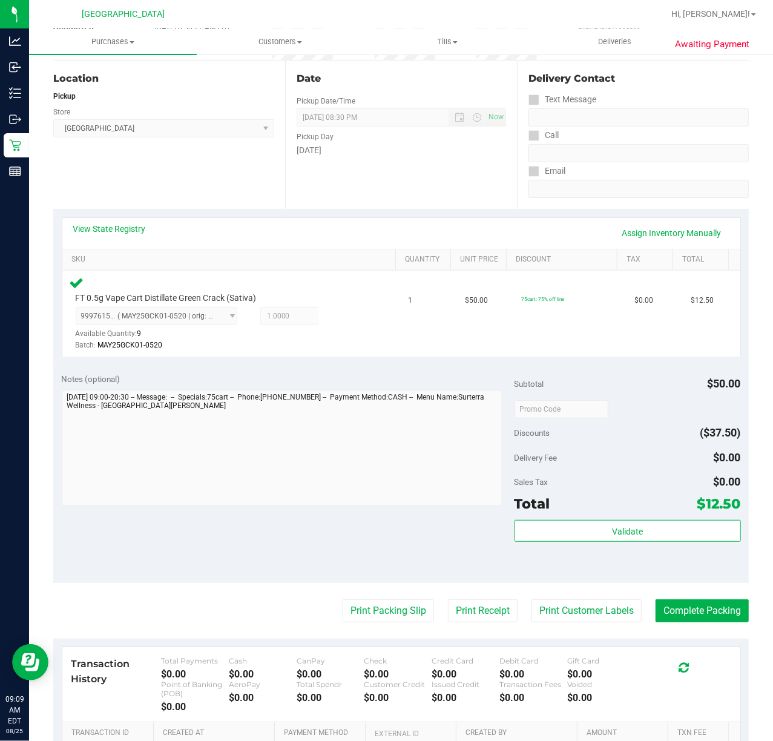
scroll to position [242, 0]
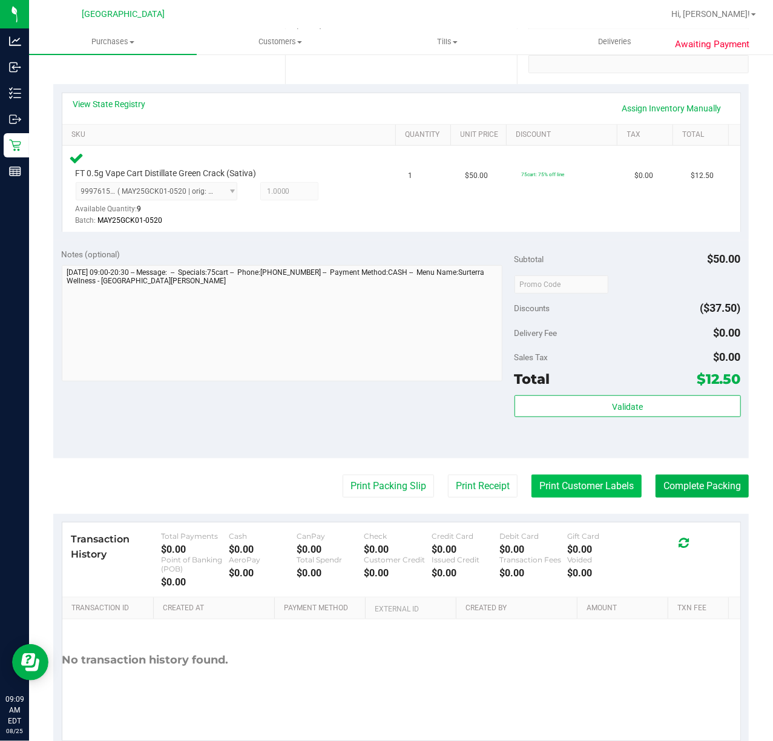
click at [543, 491] on button "Print Customer Labels" at bounding box center [586, 485] width 110 height 23
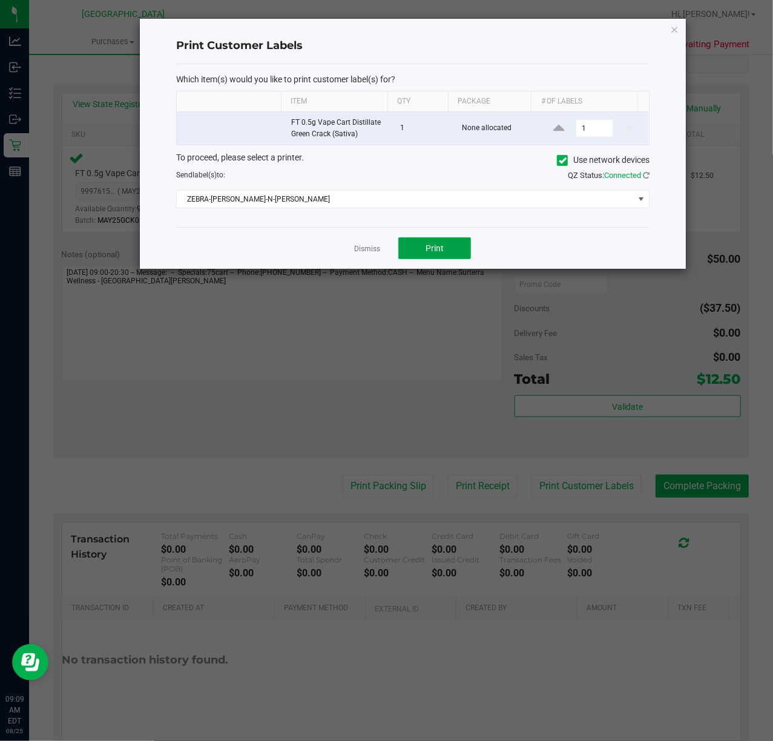
click at [436, 255] on button "Print" at bounding box center [434, 248] width 73 height 22
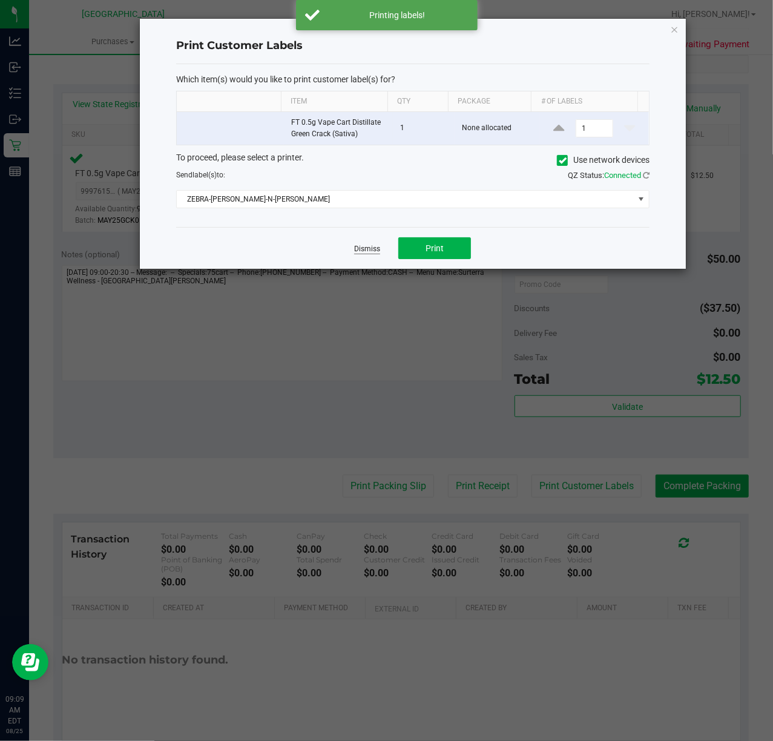
click at [364, 252] on link "Dismiss" at bounding box center [367, 249] width 26 height 10
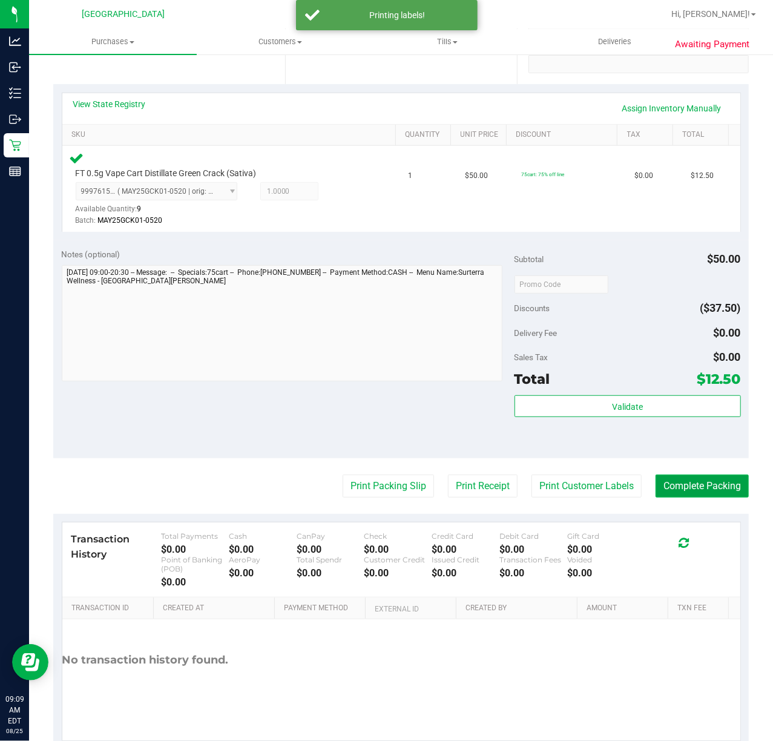
click at [697, 482] on button "Complete Packing" at bounding box center [701, 485] width 93 height 23
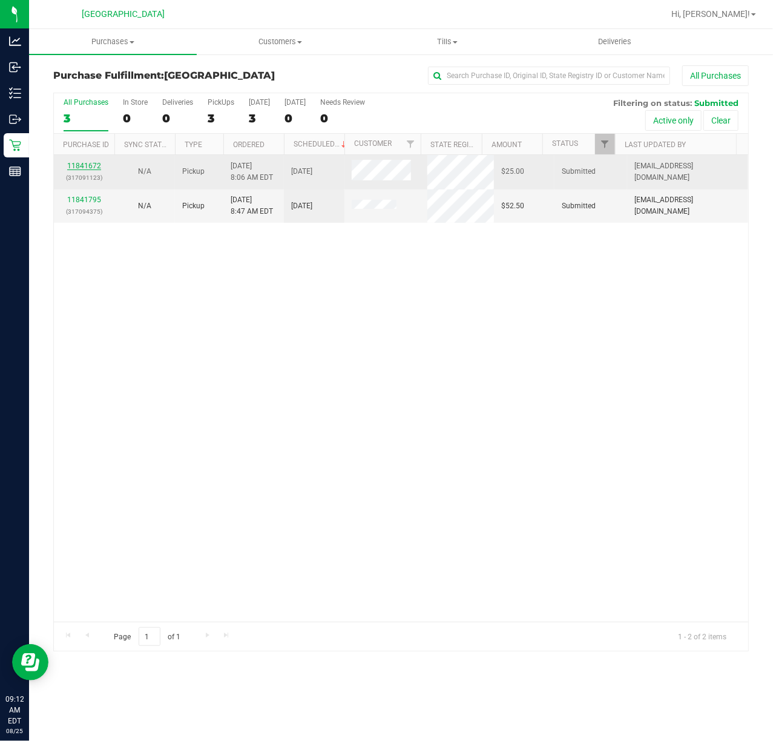
click at [95, 163] on link "11841672" at bounding box center [84, 166] width 34 height 8
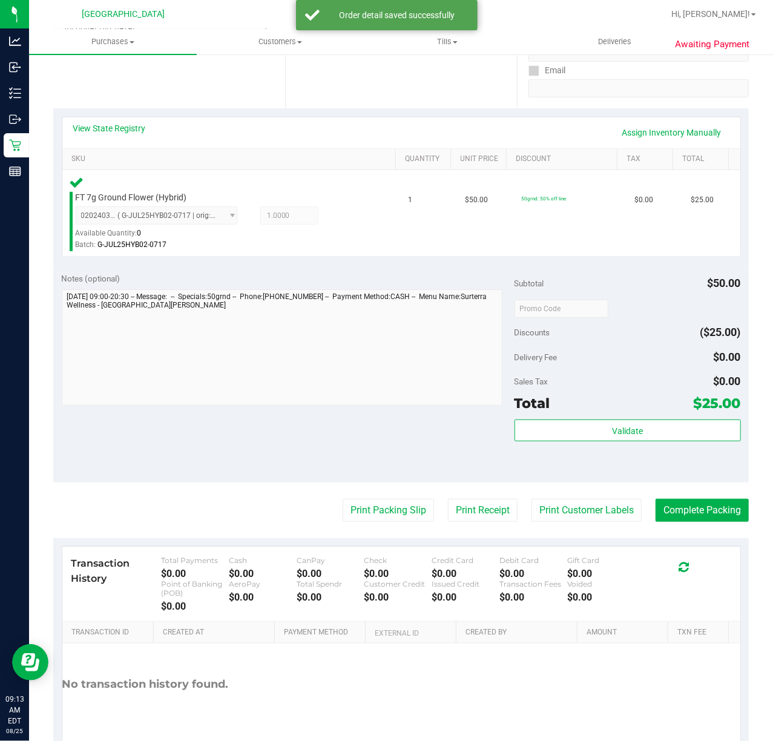
scroll to position [242, 0]
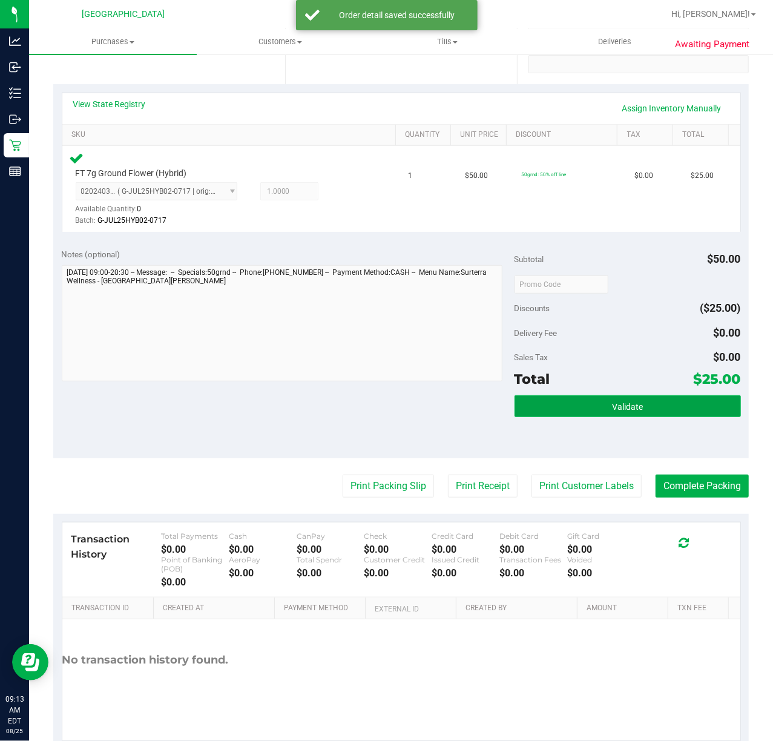
click at [638, 409] on button "Validate" at bounding box center [627, 406] width 226 height 22
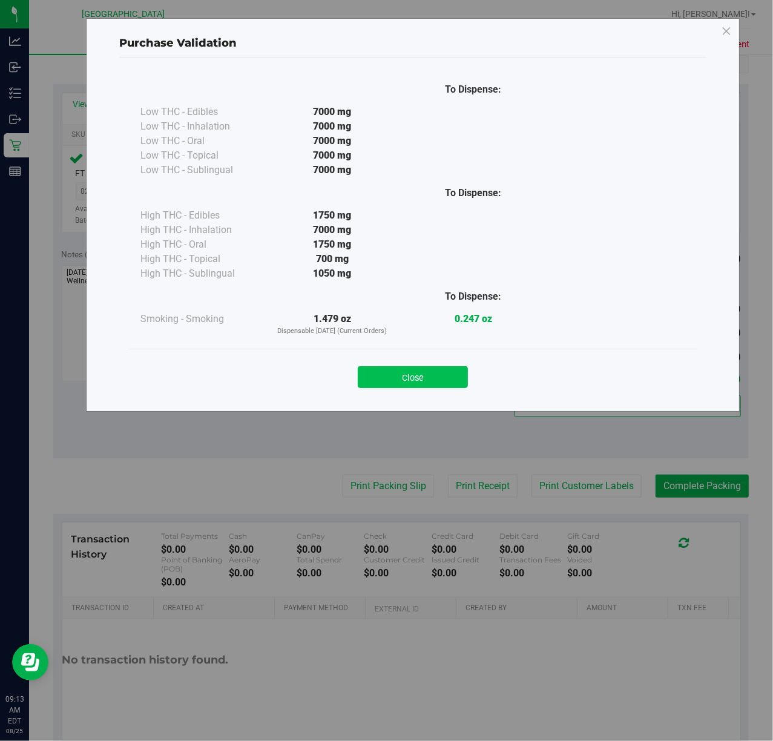
click at [417, 378] on button "Close" at bounding box center [413, 377] width 110 height 22
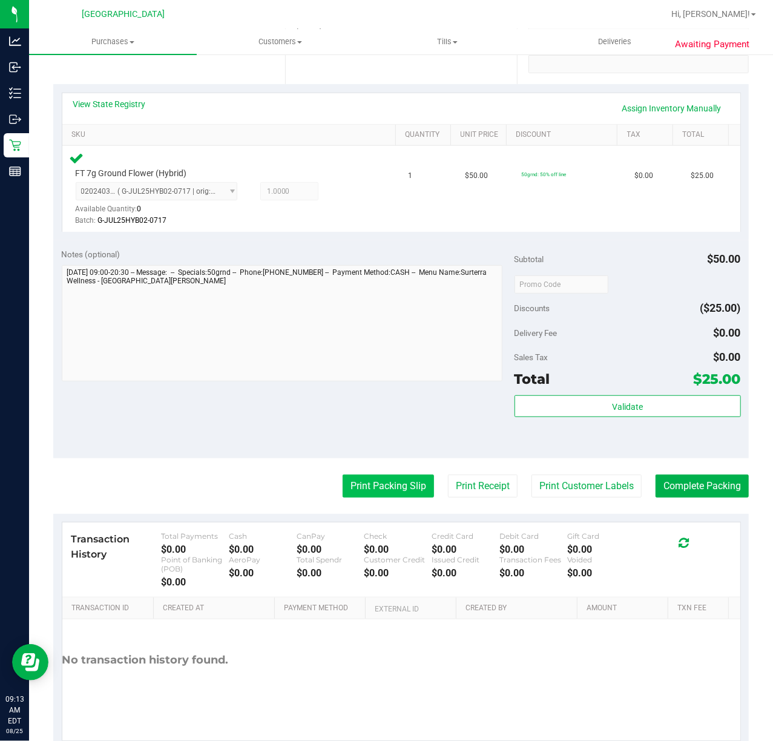
click at [390, 480] on button "Print Packing Slip" at bounding box center [387, 485] width 91 height 23
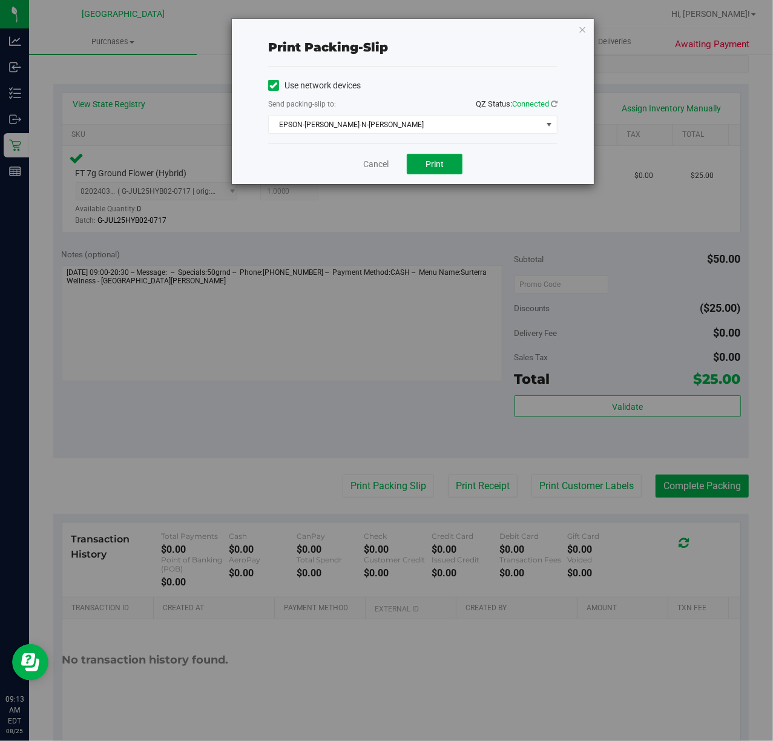
click at [446, 173] on button "Print" at bounding box center [435, 164] width 56 height 21
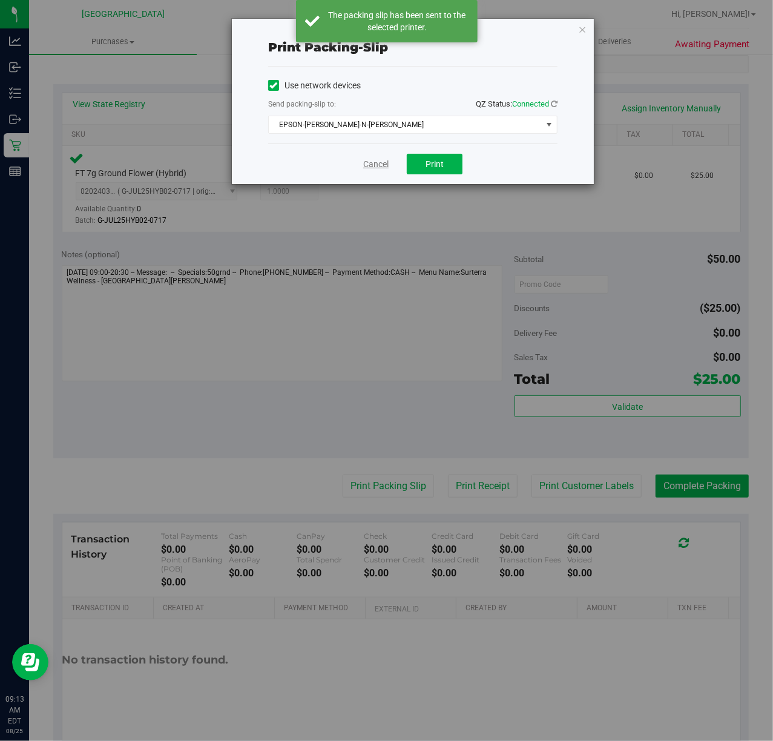
click at [376, 163] on link "Cancel" at bounding box center [375, 164] width 25 height 13
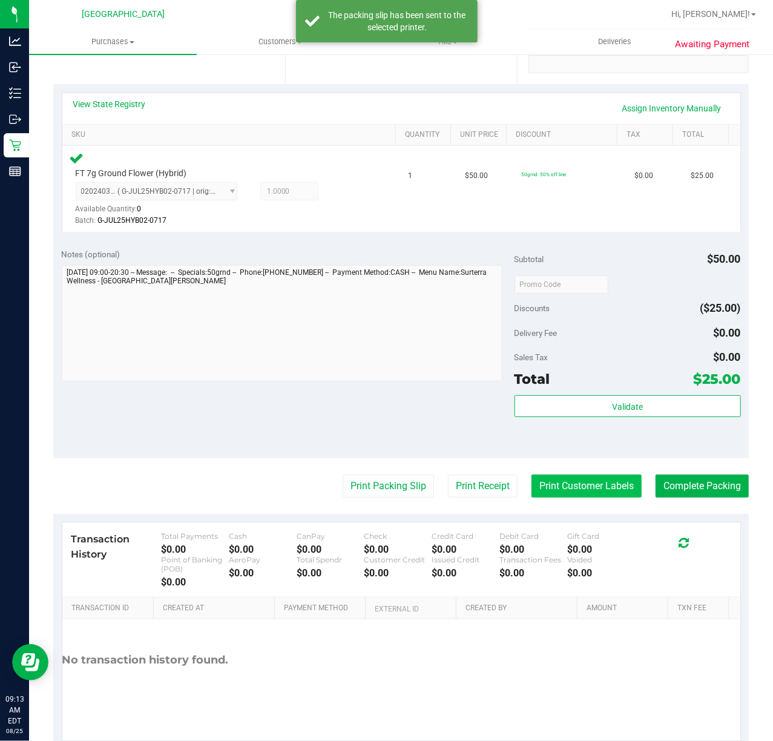
click at [584, 484] on button "Print Customer Labels" at bounding box center [586, 485] width 110 height 23
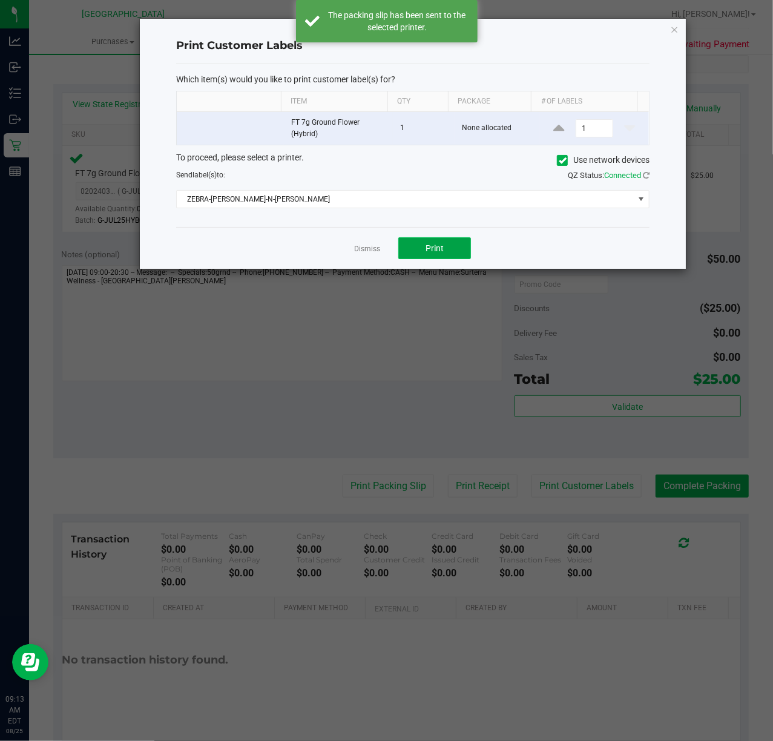
click at [432, 253] on span "Print" at bounding box center [434, 248] width 18 height 10
click at [371, 250] on link "Dismiss" at bounding box center [367, 249] width 26 height 10
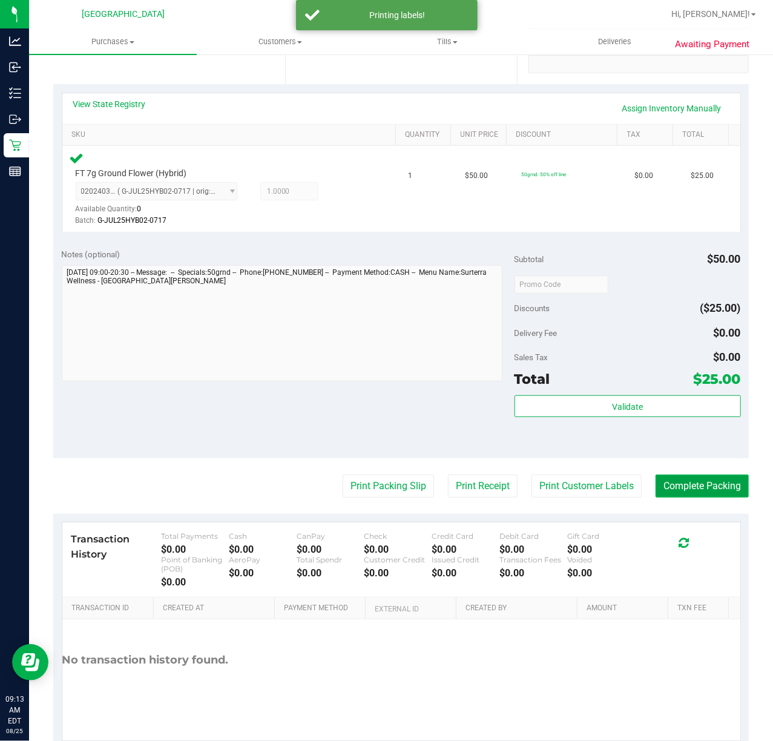
click at [718, 494] on button "Complete Packing" at bounding box center [701, 485] width 93 height 23
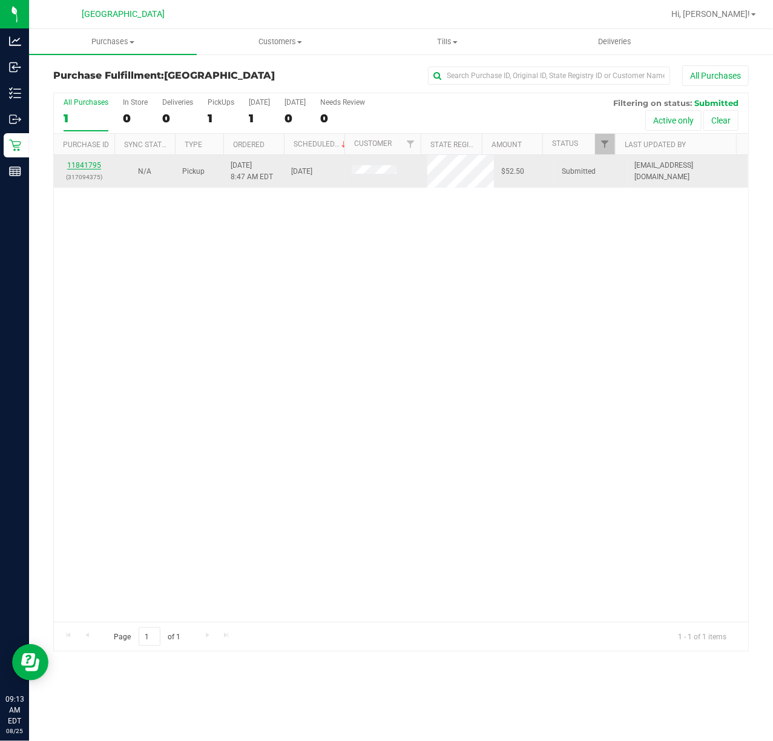
click at [80, 168] on link "11841795" at bounding box center [84, 165] width 34 height 8
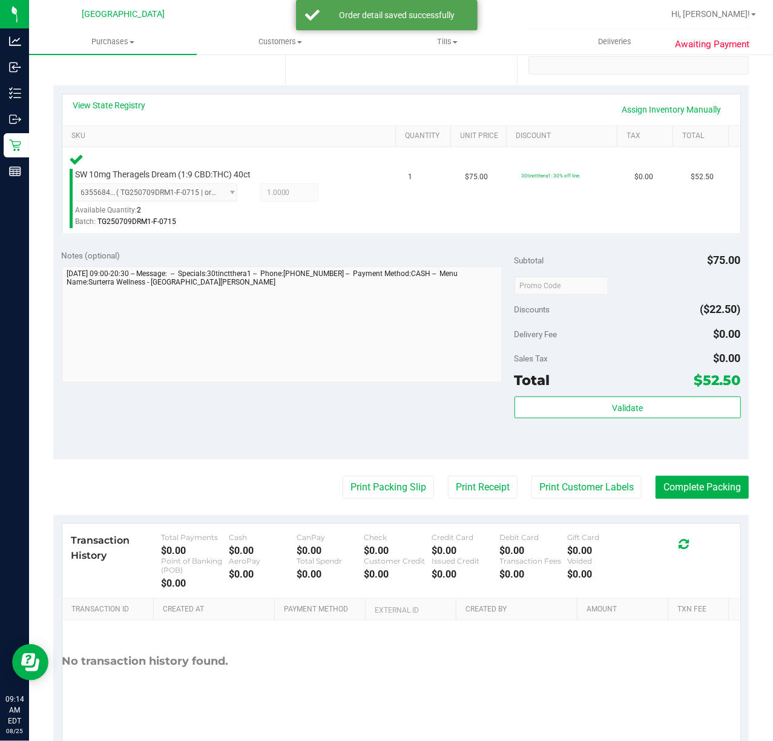
scroll to position [242, 0]
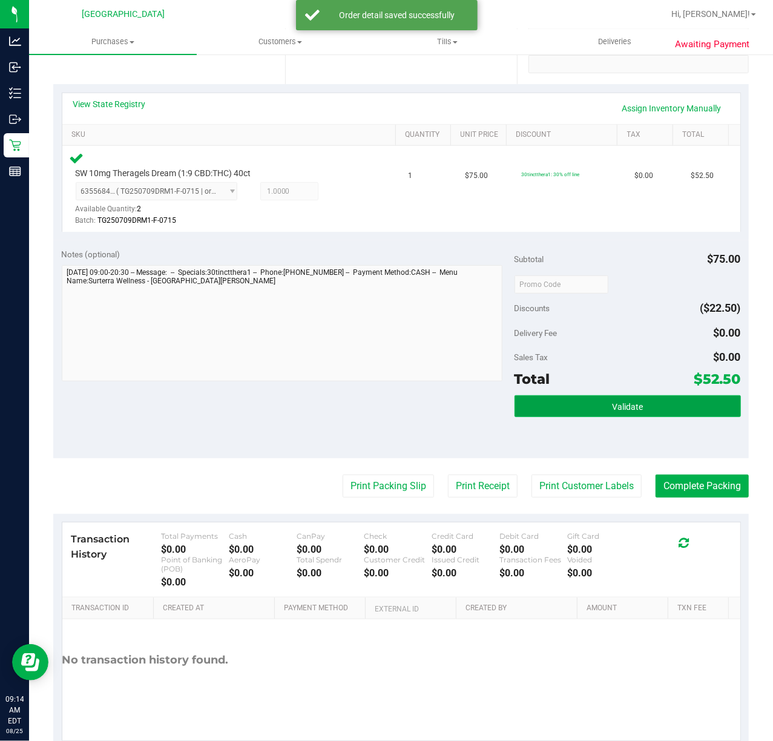
click at [715, 410] on button "Validate" at bounding box center [627, 406] width 226 height 22
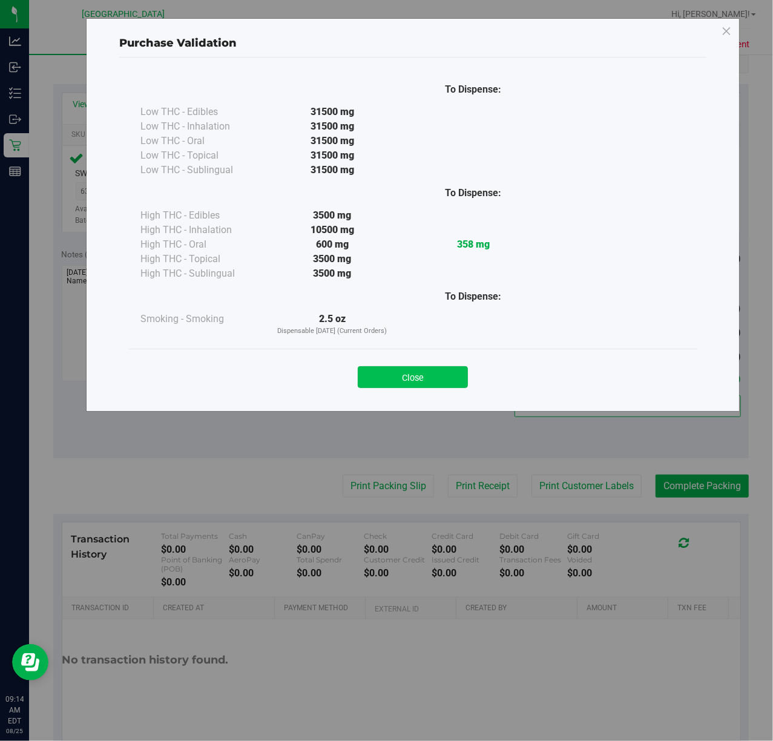
click at [392, 368] on button "Close" at bounding box center [413, 377] width 110 height 22
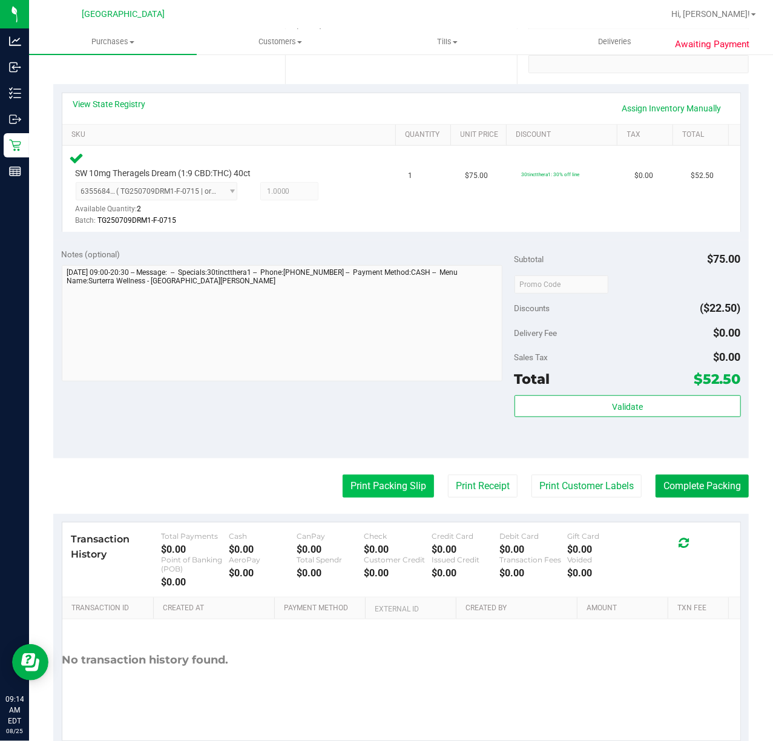
click at [385, 477] on button "Print Packing Slip" at bounding box center [387, 485] width 91 height 23
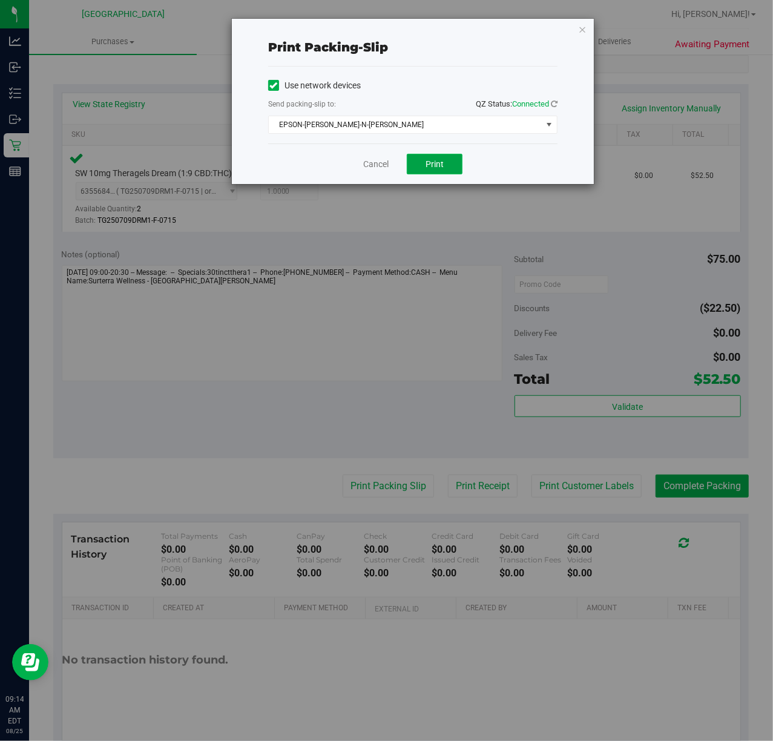
click at [442, 166] on span "Print" at bounding box center [434, 164] width 18 height 10
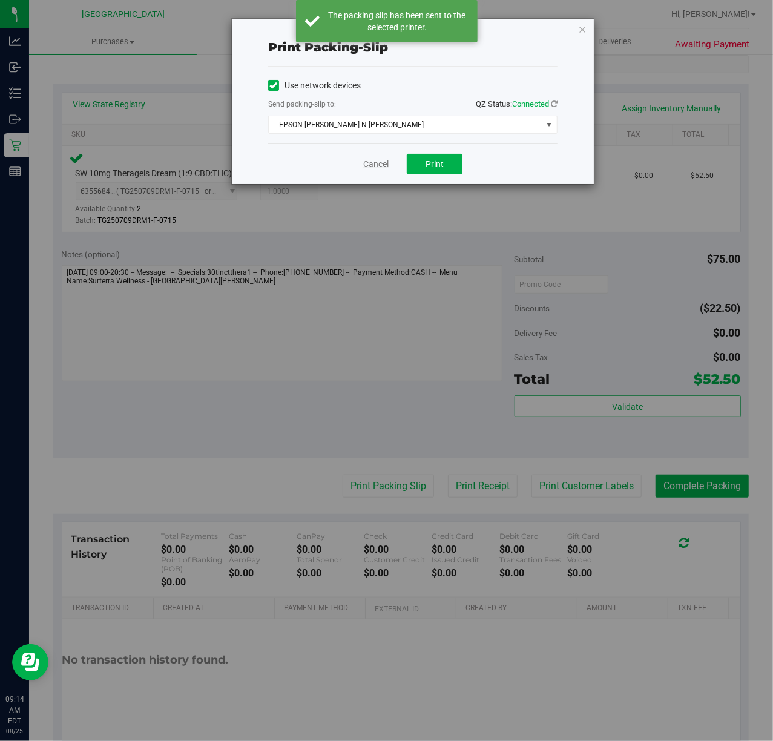
click at [379, 162] on link "Cancel" at bounding box center [375, 164] width 25 height 13
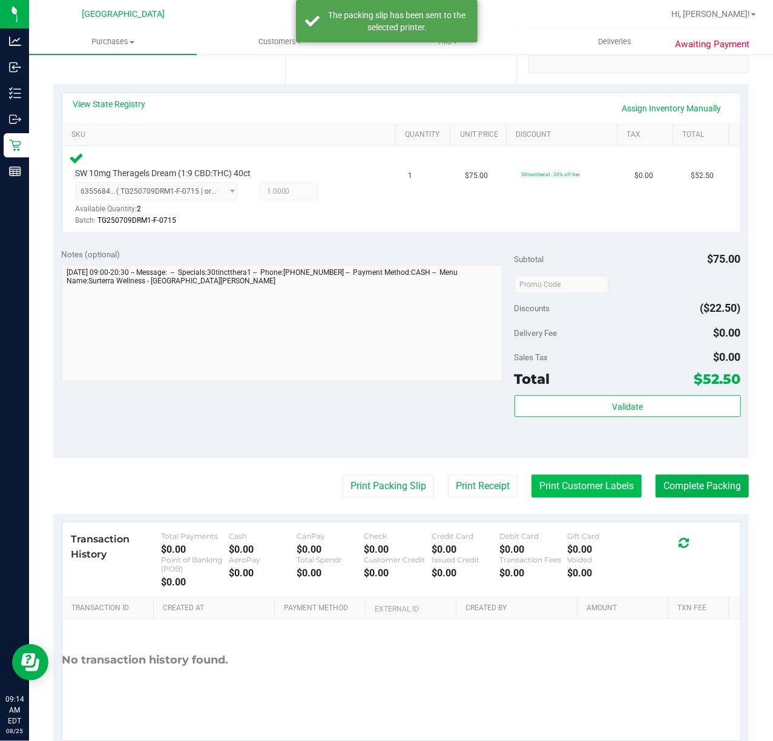
click at [582, 489] on button "Print Customer Labels" at bounding box center [586, 485] width 110 height 23
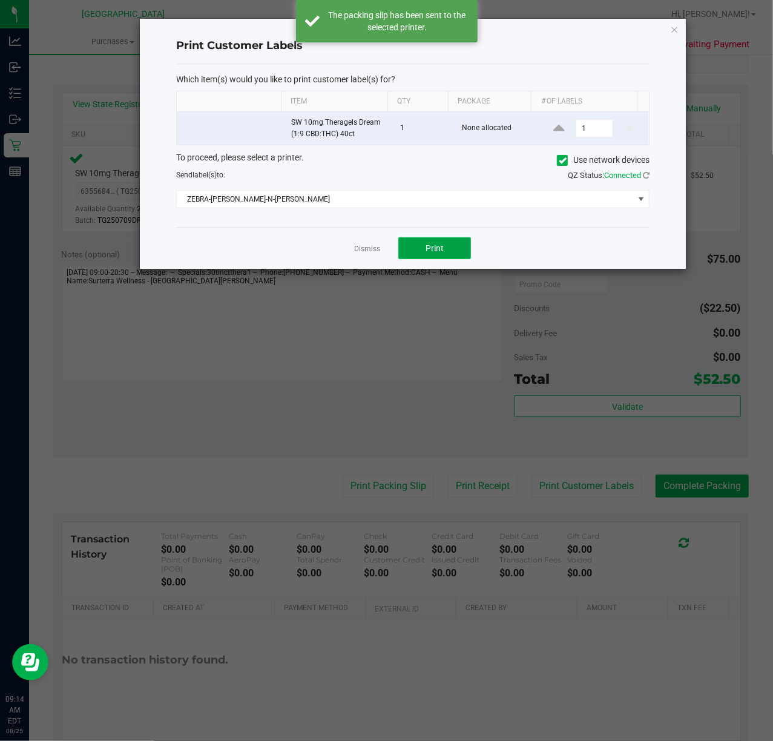
click at [428, 249] on span "Print" at bounding box center [434, 248] width 18 height 10
click at [364, 252] on link "Dismiss" at bounding box center [367, 249] width 26 height 10
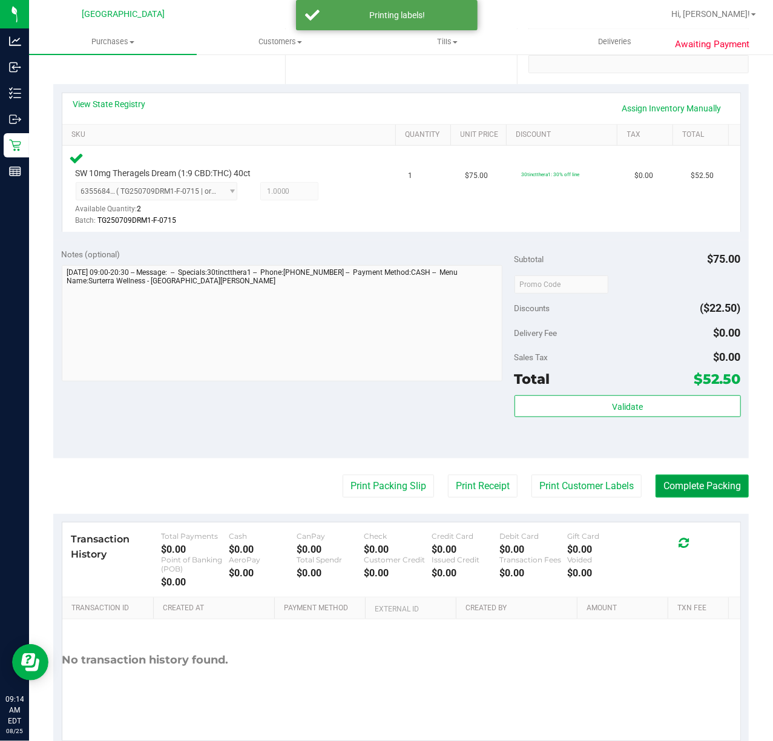
click at [707, 484] on button "Complete Packing" at bounding box center [701, 485] width 93 height 23
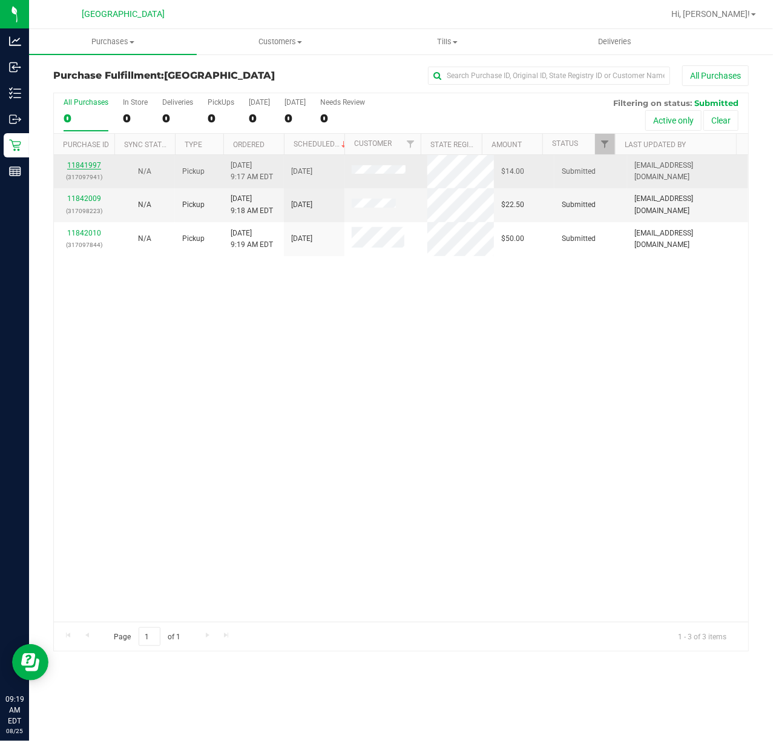
click at [82, 168] on link "11841997" at bounding box center [84, 165] width 34 height 8
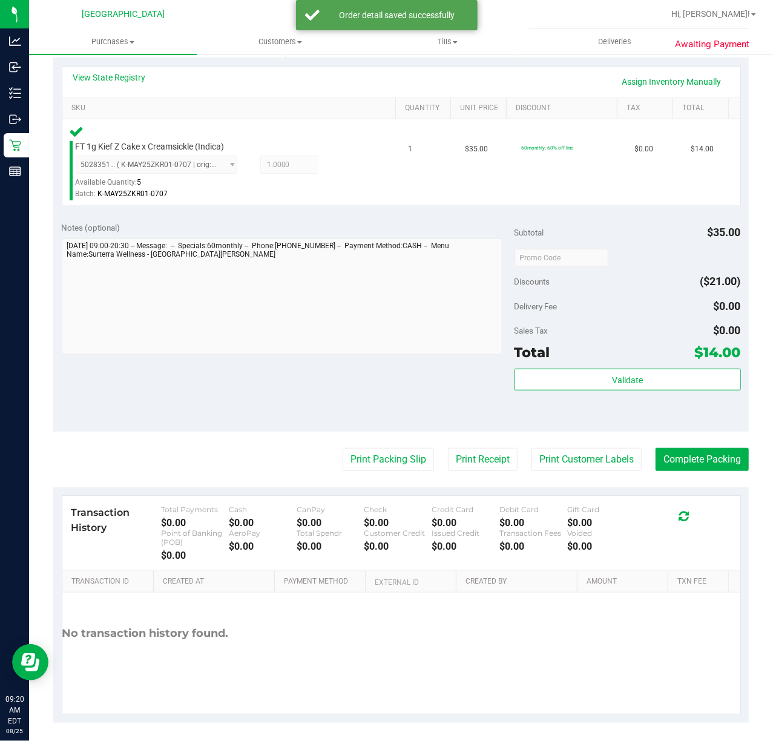
scroll to position [275, 0]
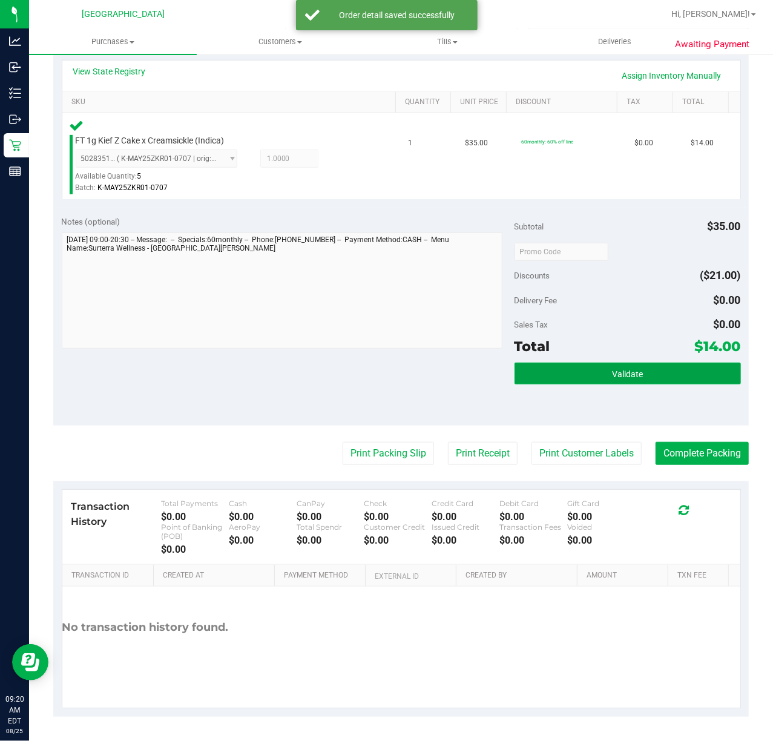
click at [644, 376] on button "Validate" at bounding box center [627, 373] width 226 height 22
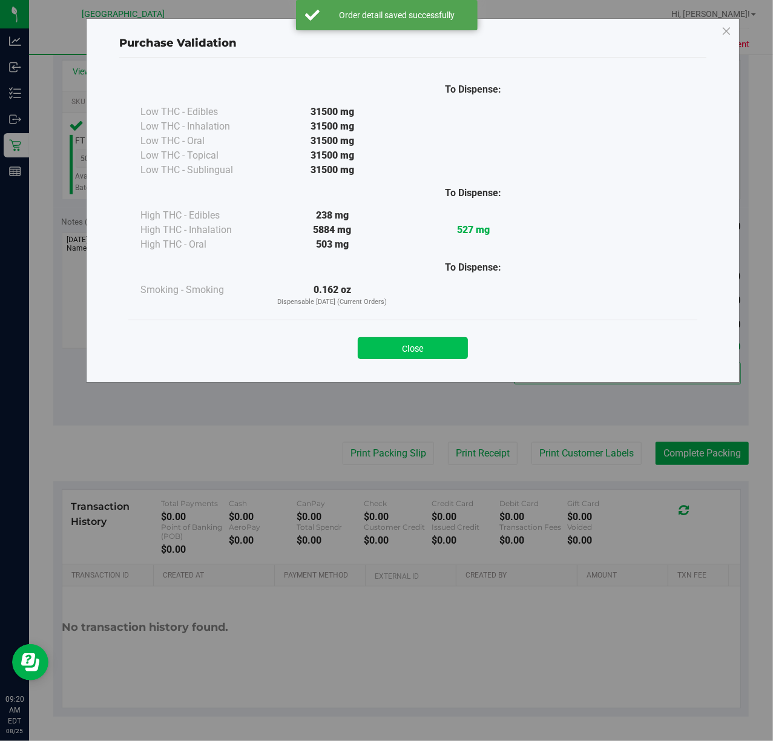
click at [431, 342] on button "Close" at bounding box center [413, 348] width 110 height 22
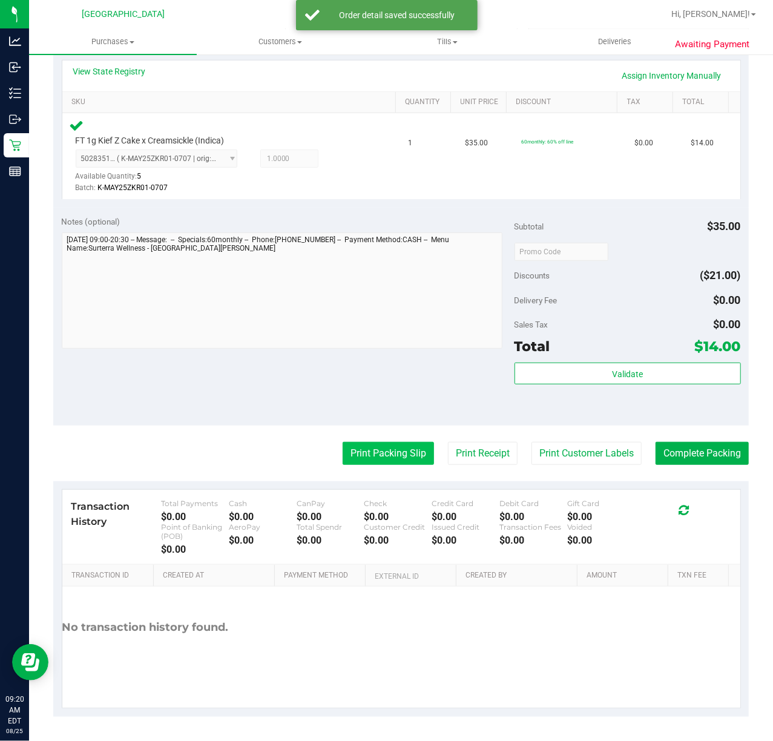
click at [373, 455] on button "Print Packing Slip" at bounding box center [387, 453] width 91 height 23
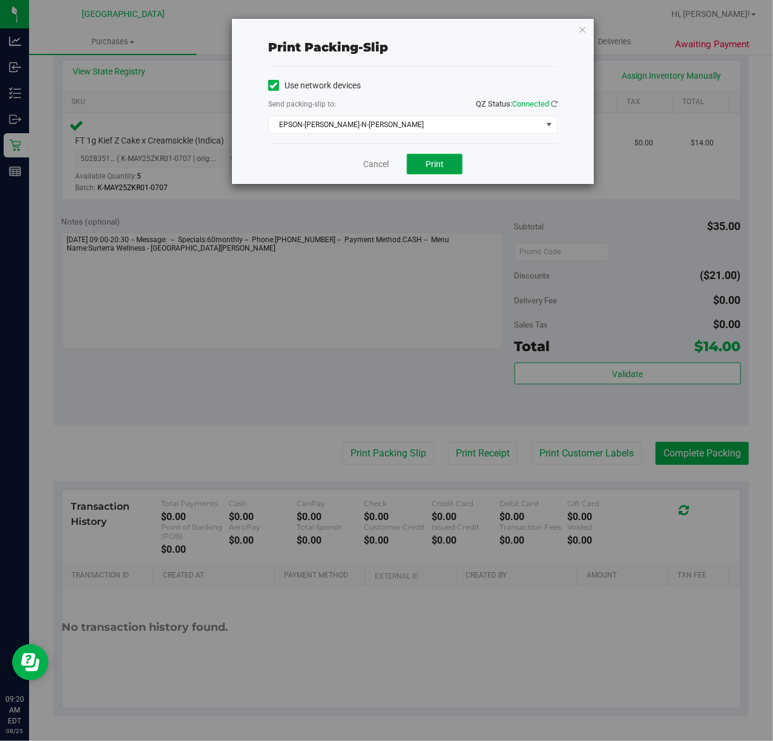
click at [414, 155] on button "Print" at bounding box center [435, 164] width 56 height 21
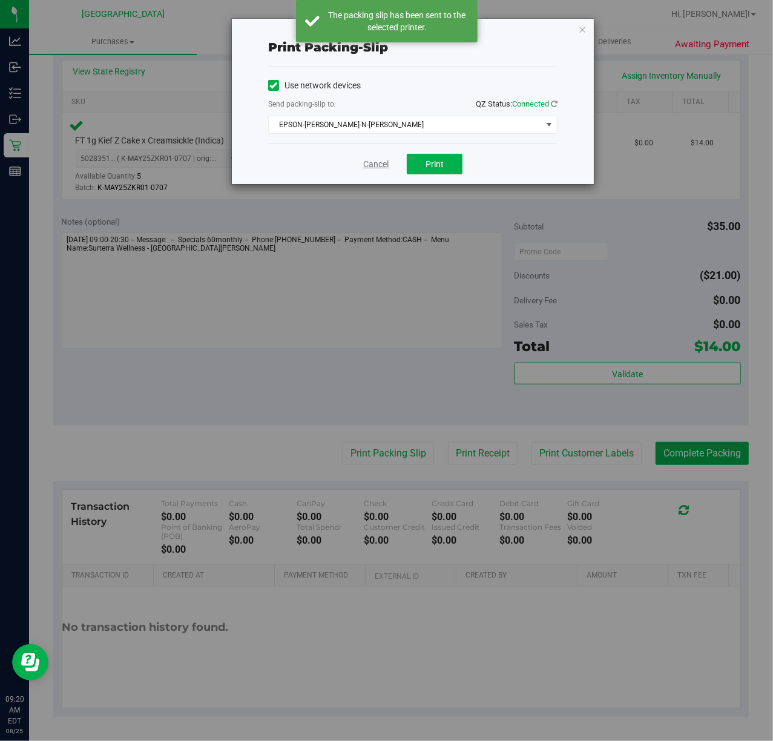
click at [382, 165] on link "Cancel" at bounding box center [375, 164] width 25 height 13
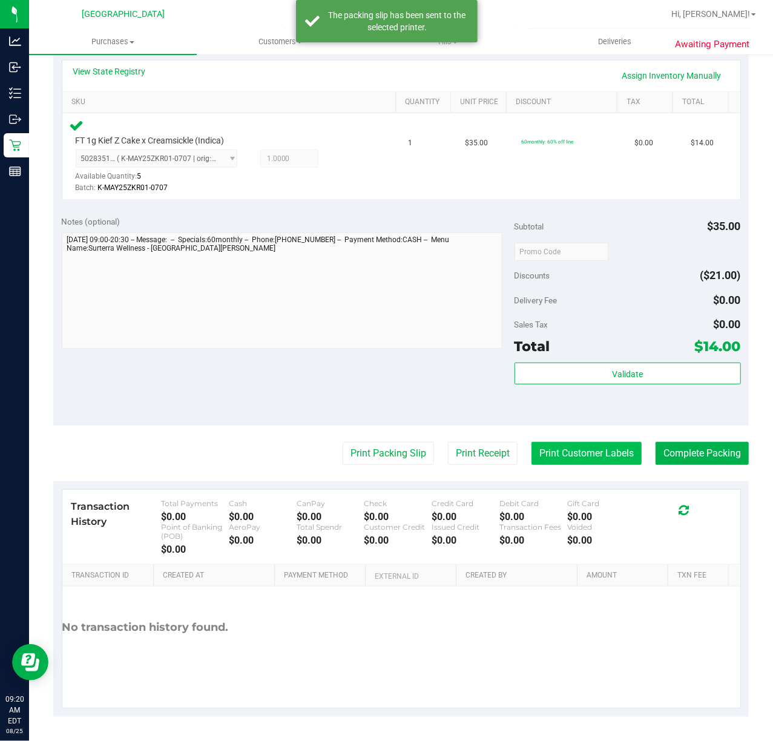
click at [610, 456] on button "Print Customer Labels" at bounding box center [586, 453] width 110 height 23
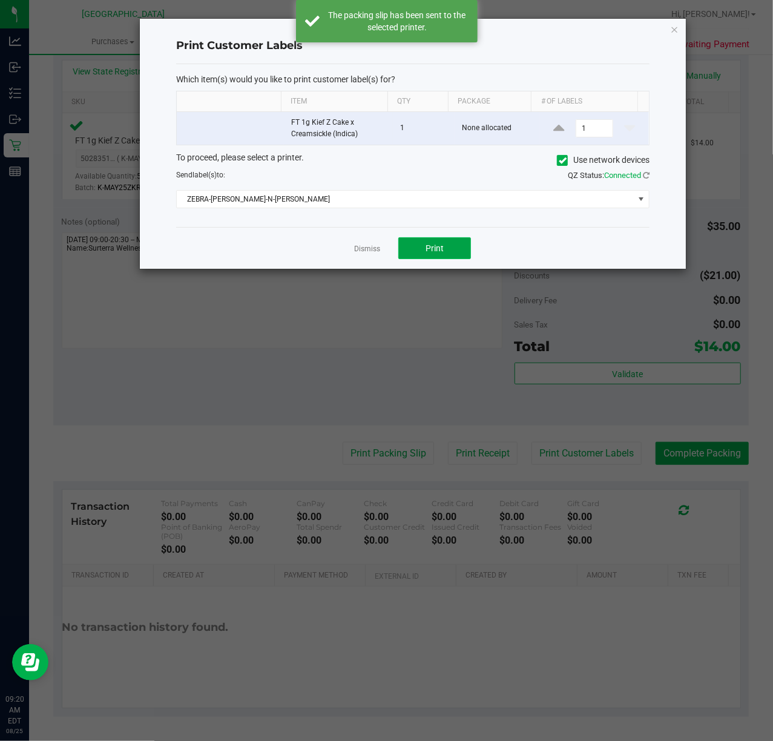
click at [419, 248] on button "Print" at bounding box center [434, 248] width 73 height 22
click at [371, 248] on link "Dismiss" at bounding box center [367, 249] width 26 height 10
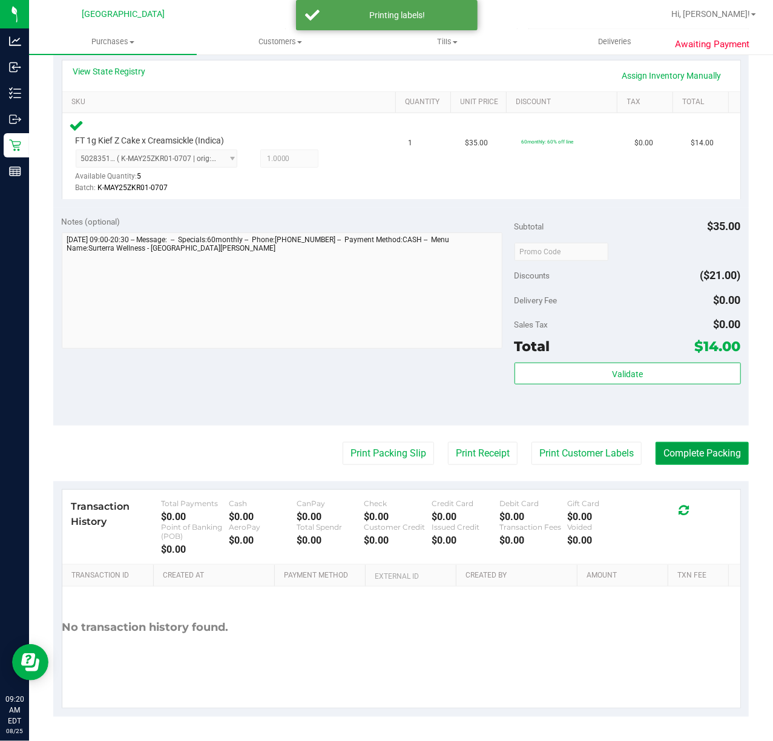
click at [664, 451] on button "Complete Packing" at bounding box center [701, 453] width 93 height 23
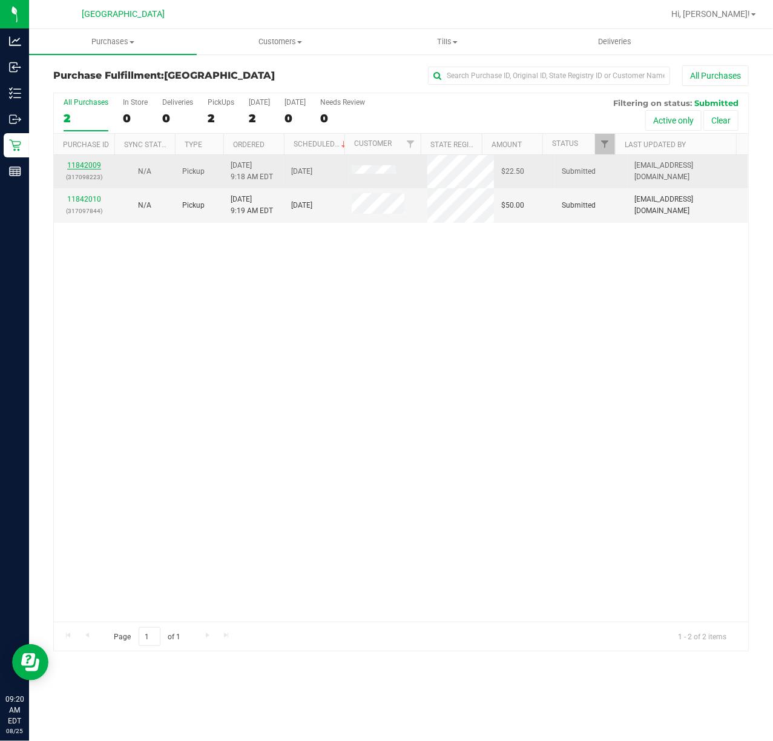
click at [80, 165] on link "11842009" at bounding box center [84, 165] width 34 height 8
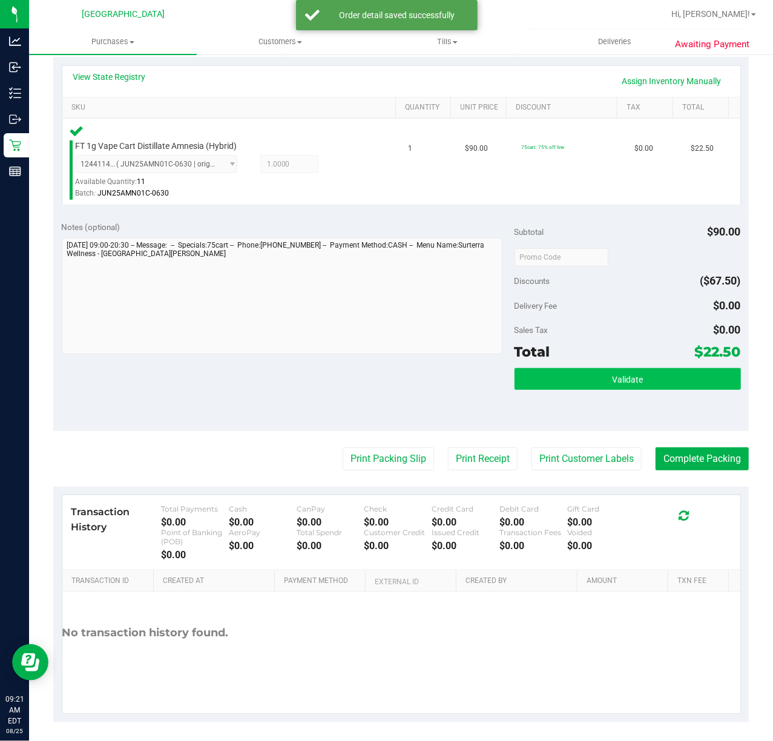
scroll to position [275, 0]
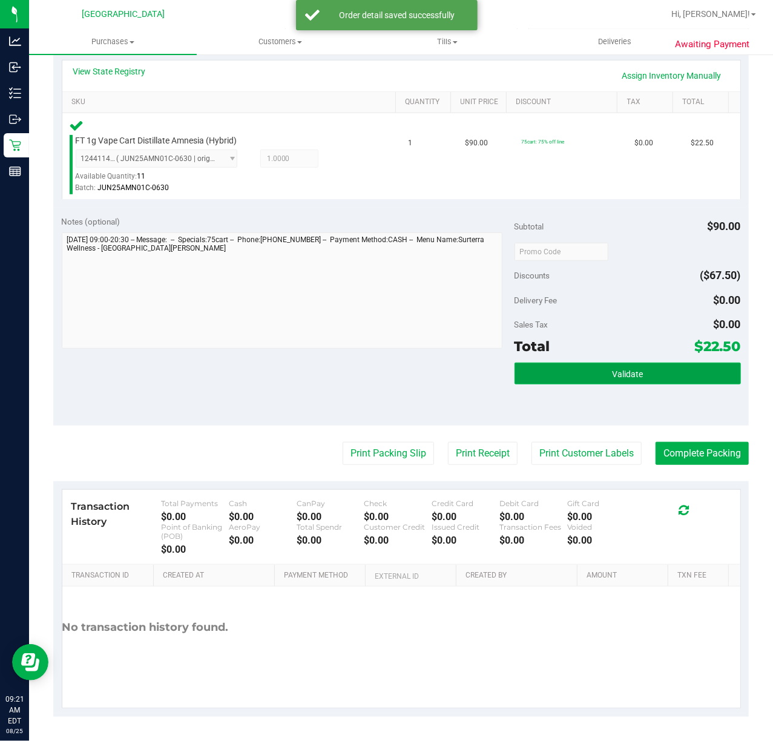
click at [528, 374] on button "Validate" at bounding box center [627, 373] width 226 height 22
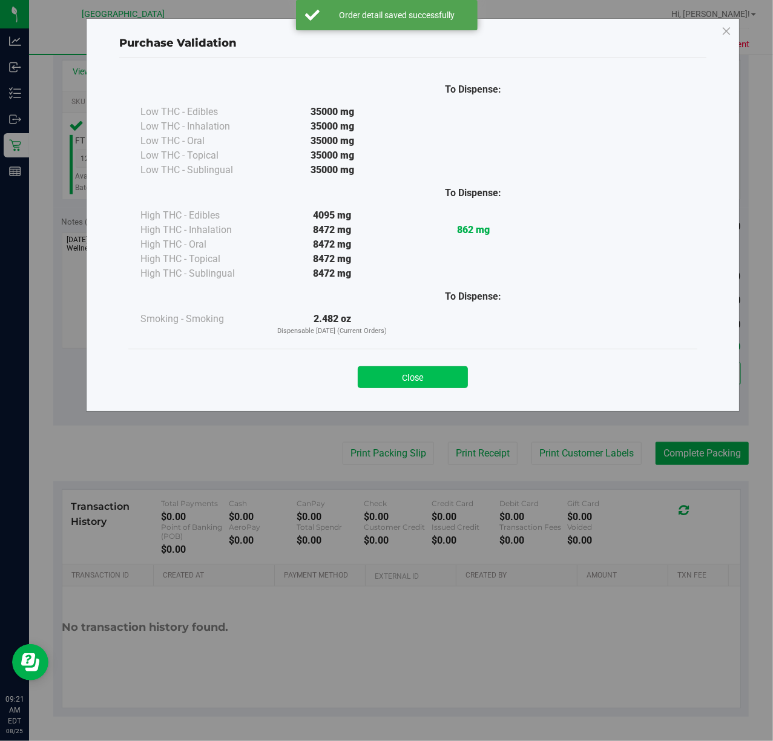
click at [421, 371] on button "Close" at bounding box center [413, 377] width 110 height 22
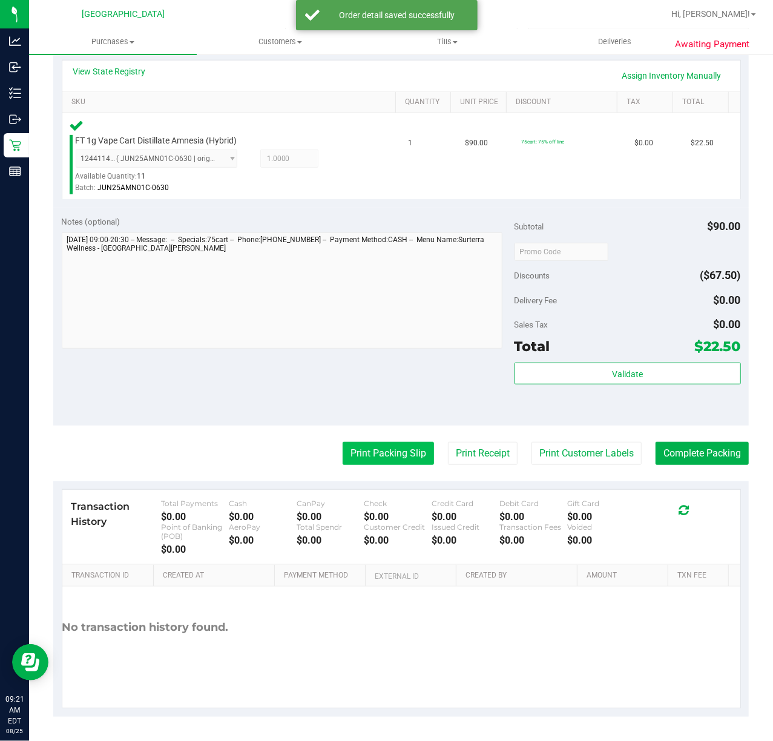
click at [384, 457] on button "Print Packing Slip" at bounding box center [387, 453] width 91 height 23
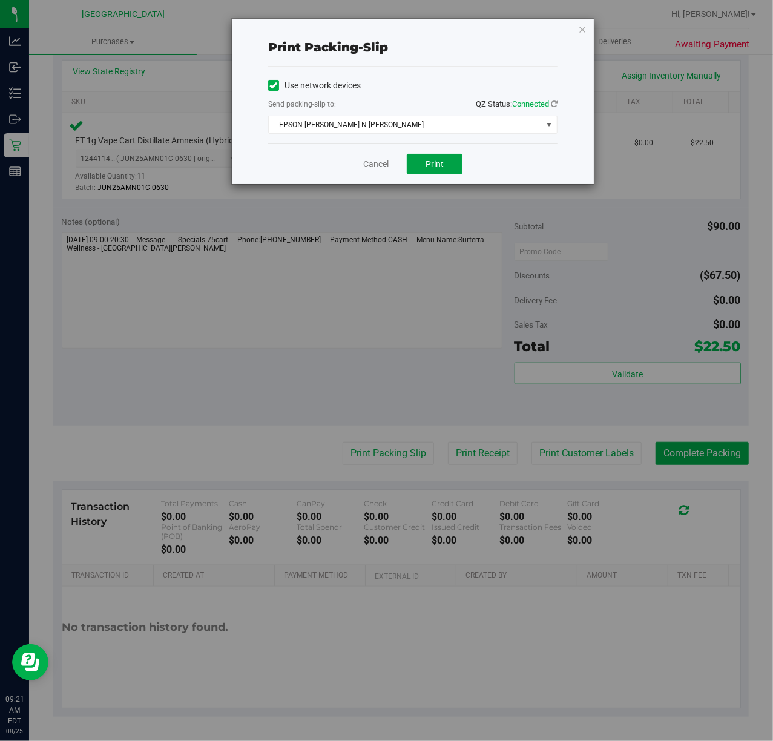
click at [436, 169] on span "Print" at bounding box center [434, 164] width 18 height 10
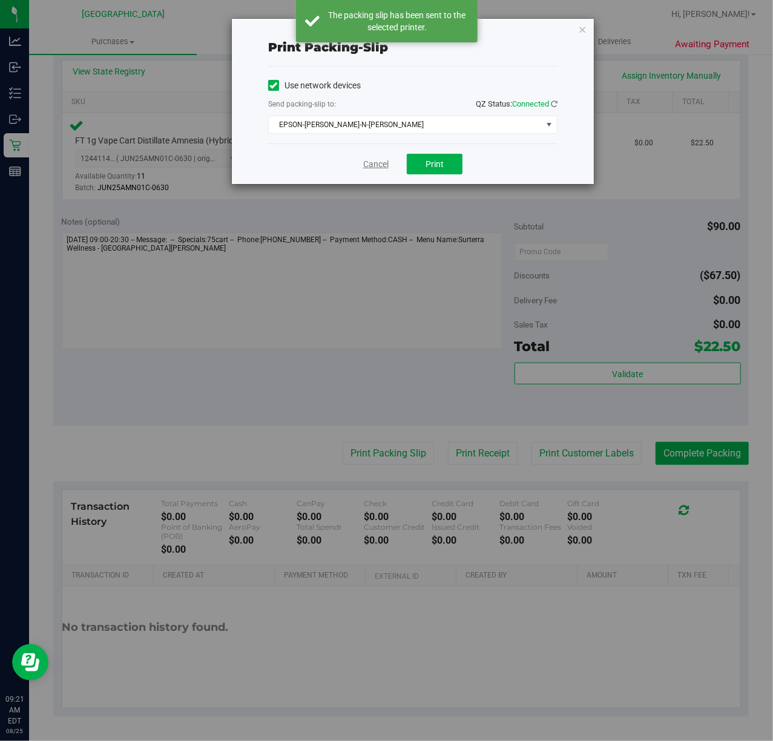
click at [376, 162] on link "Cancel" at bounding box center [375, 164] width 25 height 13
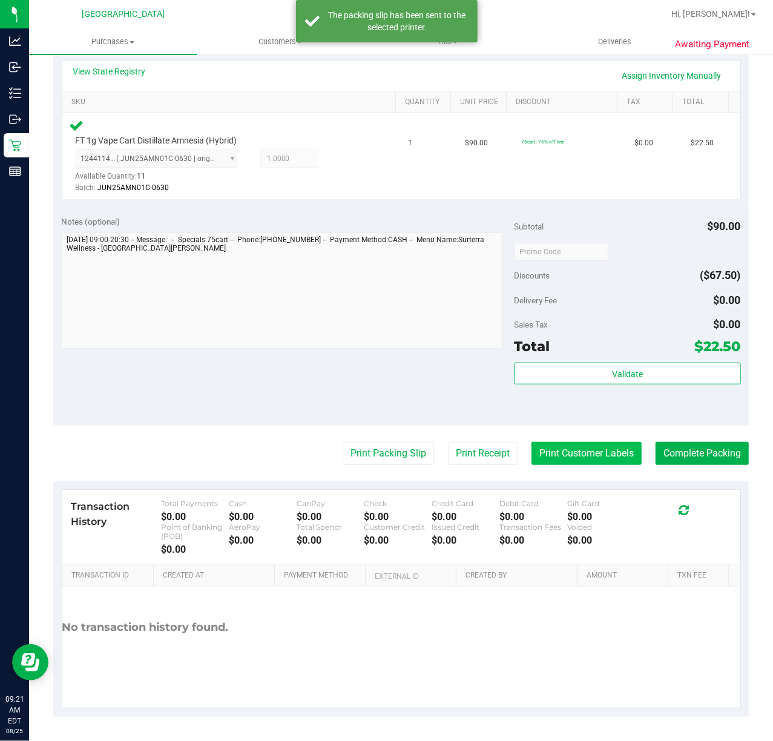
click at [597, 447] on button "Print Customer Labels" at bounding box center [586, 453] width 110 height 23
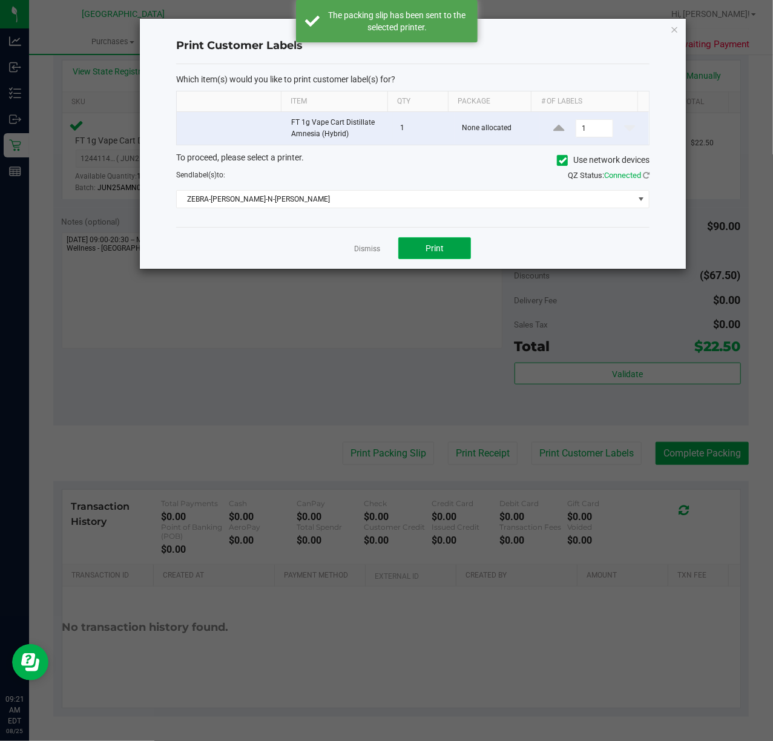
click at [427, 242] on button "Print" at bounding box center [434, 248] width 73 height 22
click at [368, 248] on link "Dismiss" at bounding box center [367, 249] width 26 height 10
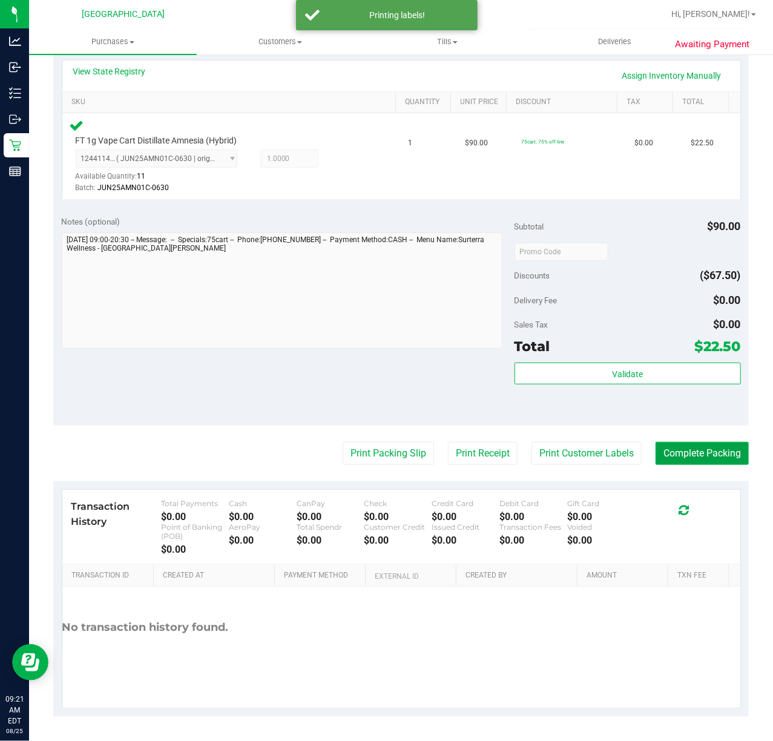
click at [682, 446] on button "Complete Packing" at bounding box center [701, 453] width 93 height 23
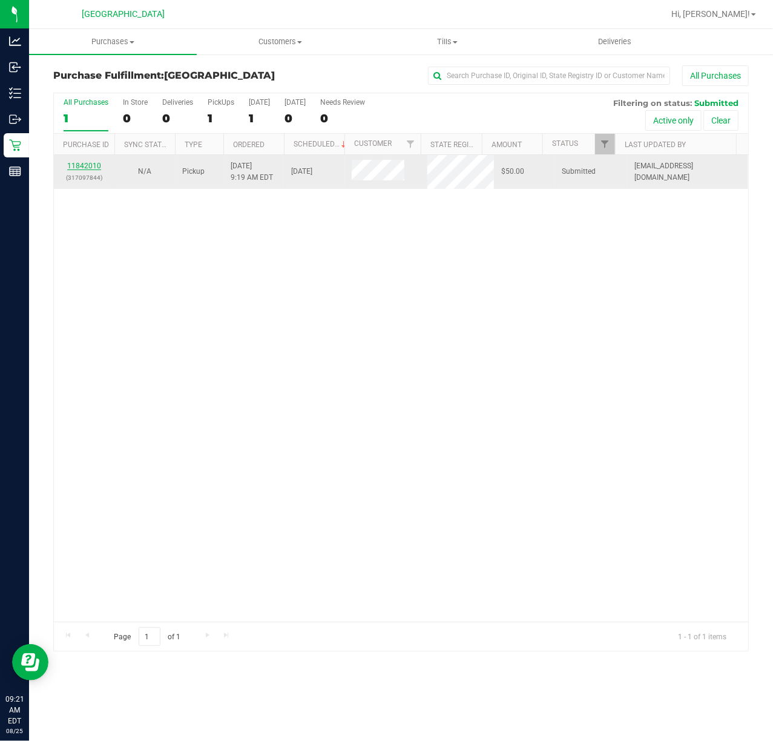
click at [85, 162] on link "11842010" at bounding box center [84, 166] width 34 height 8
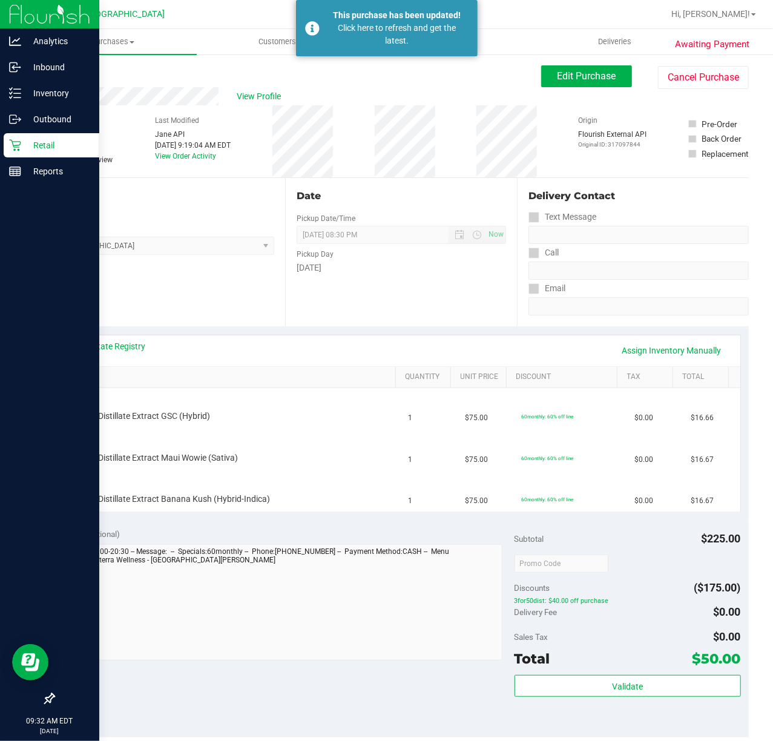
click at [16, 144] on icon at bounding box center [15, 145] width 12 height 12
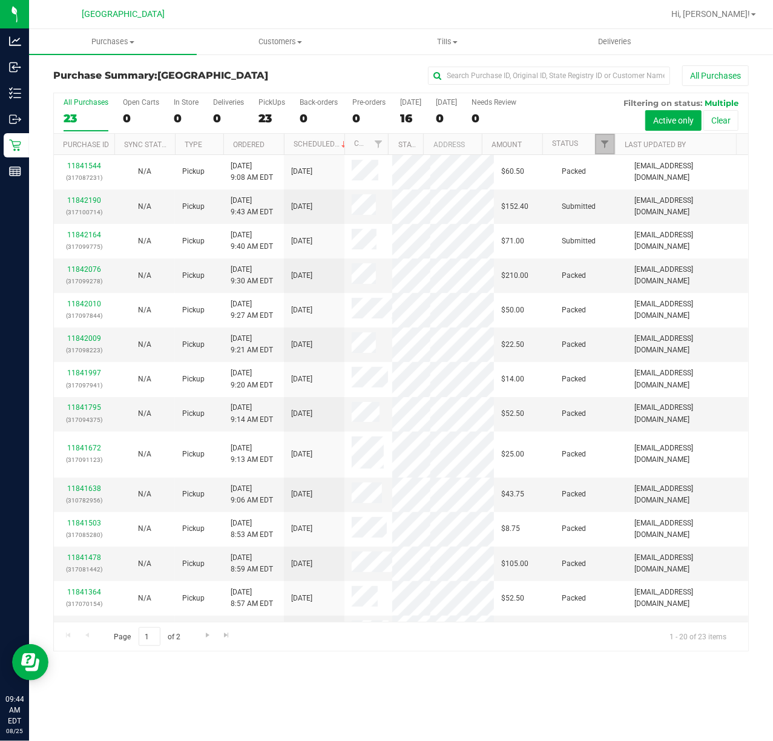
click at [599, 153] on link "Filter" at bounding box center [605, 144] width 20 height 21
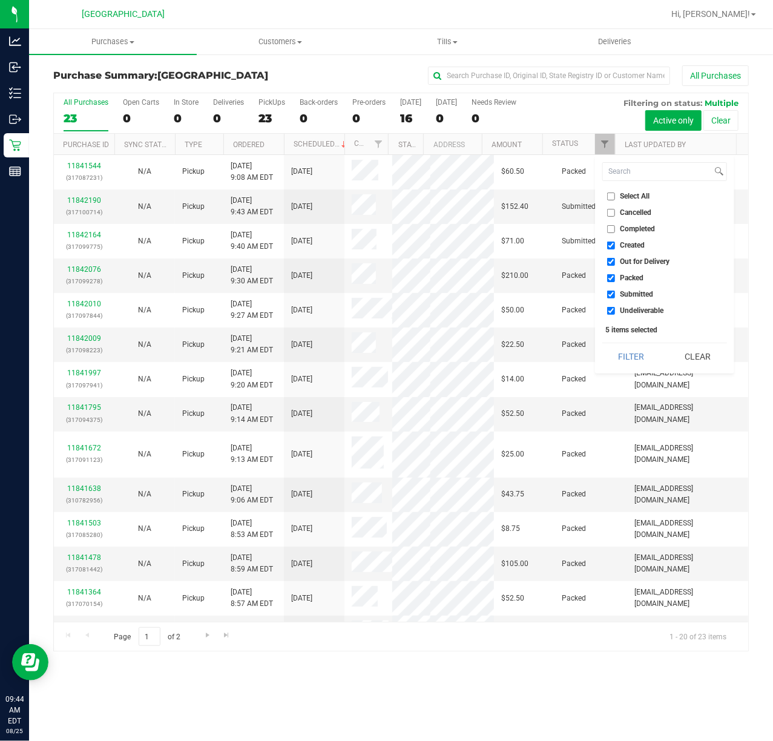
click at [615, 275] on label "Packed" at bounding box center [625, 278] width 37 height 8
click at [615, 275] on input "Packed" at bounding box center [611, 278] width 8 height 8
checkbox input "false"
click at [638, 357] on button "Filter" at bounding box center [631, 356] width 58 height 27
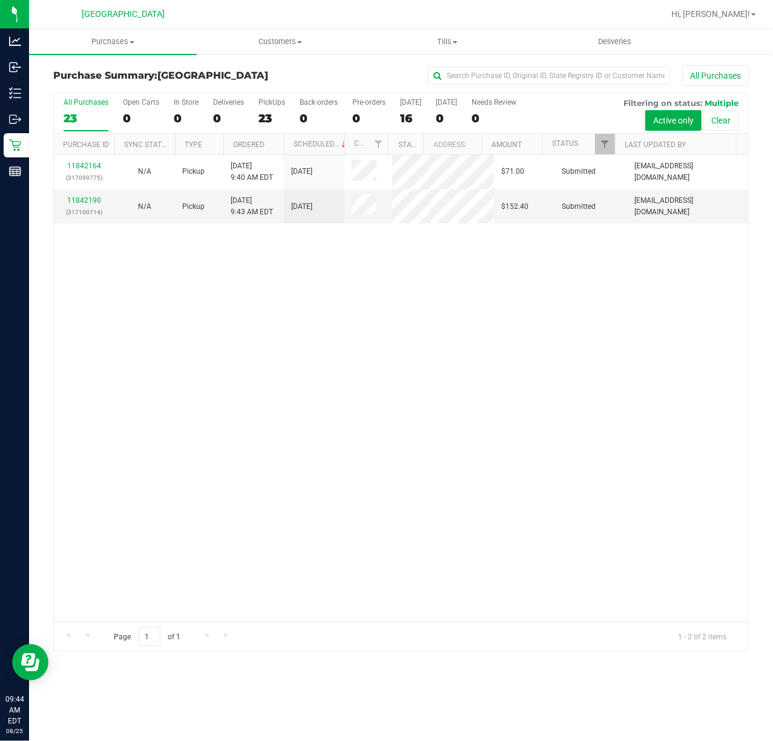
click at [298, 322] on div "11842164 (317099775) N/A Pickup [DATE] 9:40 AM EDT 8/25/2025 $71.00 Submitted […" at bounding box center [401, 388] width 694 height 466
click at [91, 203] on link "11842190" at bounding box center [84, 200] width 34 height 8
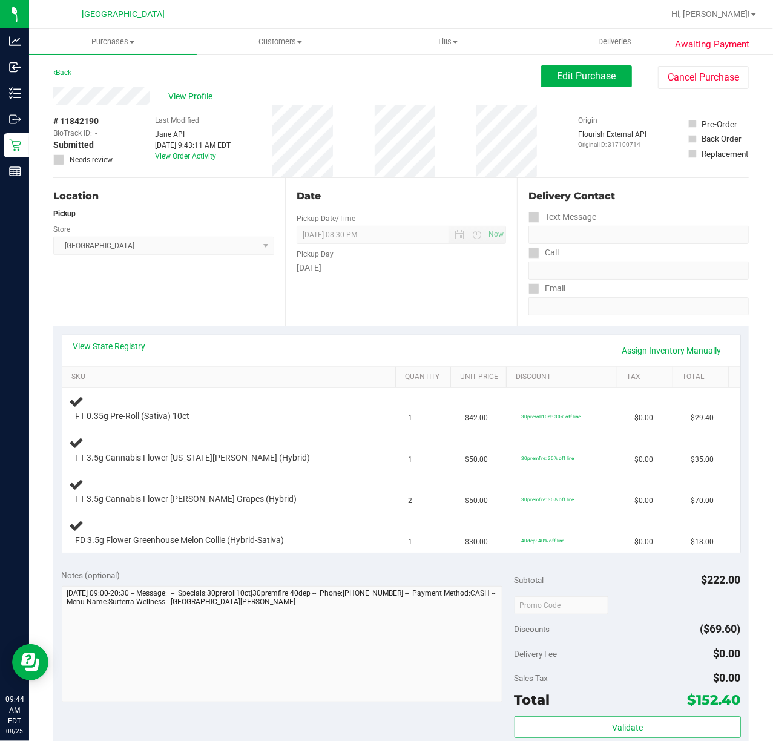
click at [298, 299] on div "Date Pickup Date/Time [DATE] Now [DATE] 08:30 PM Now Pickup Day [DATE]" at bounding box center [401, 252] width 232 height 148
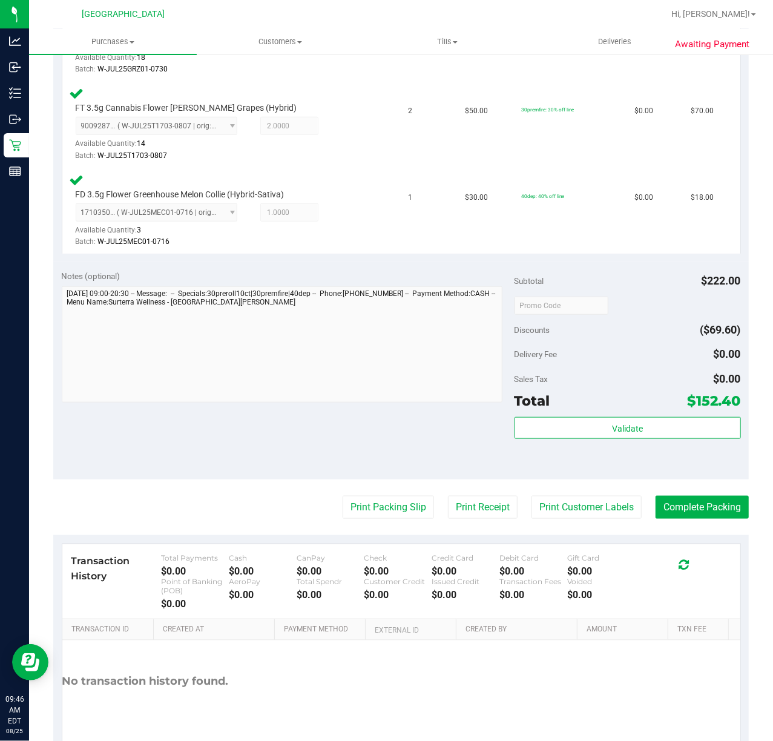
scroll to position [490, 0]
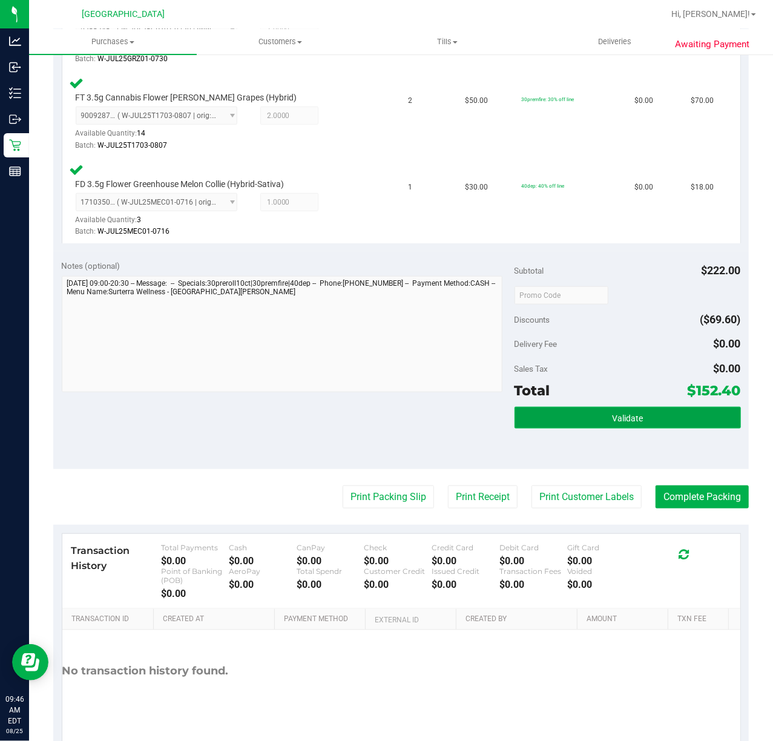
click at [635, 426] on button "Validate" at bounding box center [627, 418] width 226 height 22
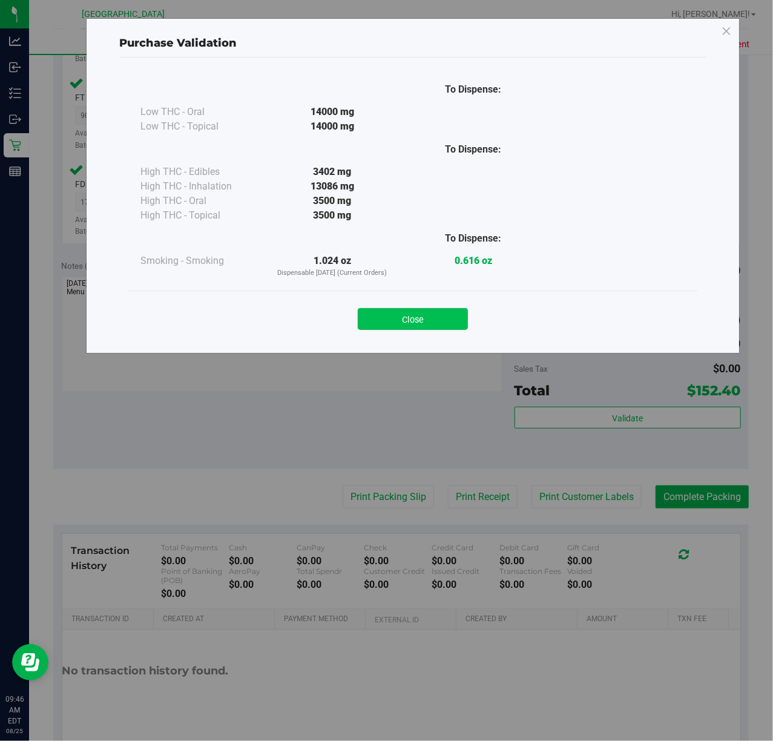
click at [402, 308] on button "Close" at bounding box center [413, 319] width 110 height 22
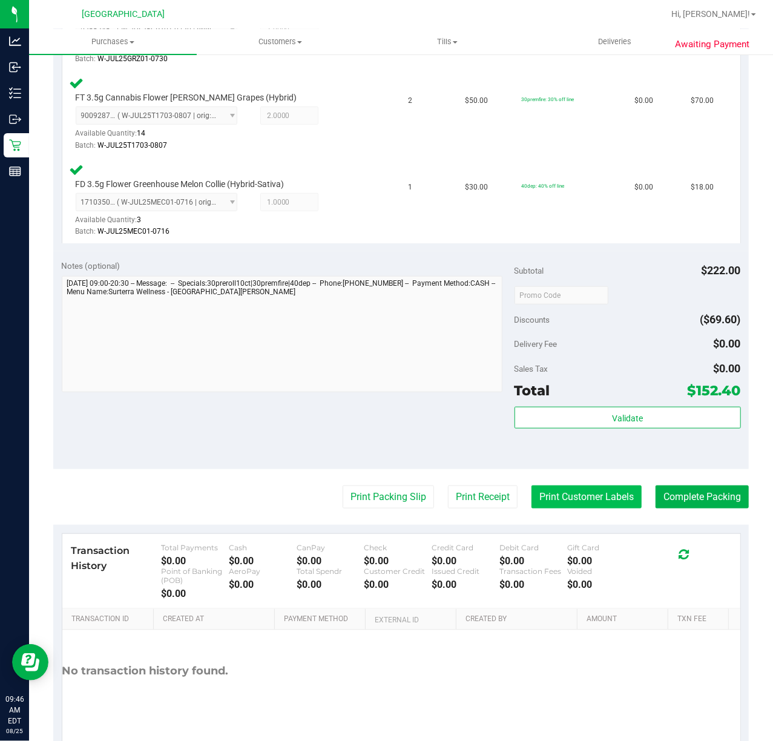
click at [582, 496] on button "Print Customer Labels" at bounding box center [586, 496] width 110 height 23
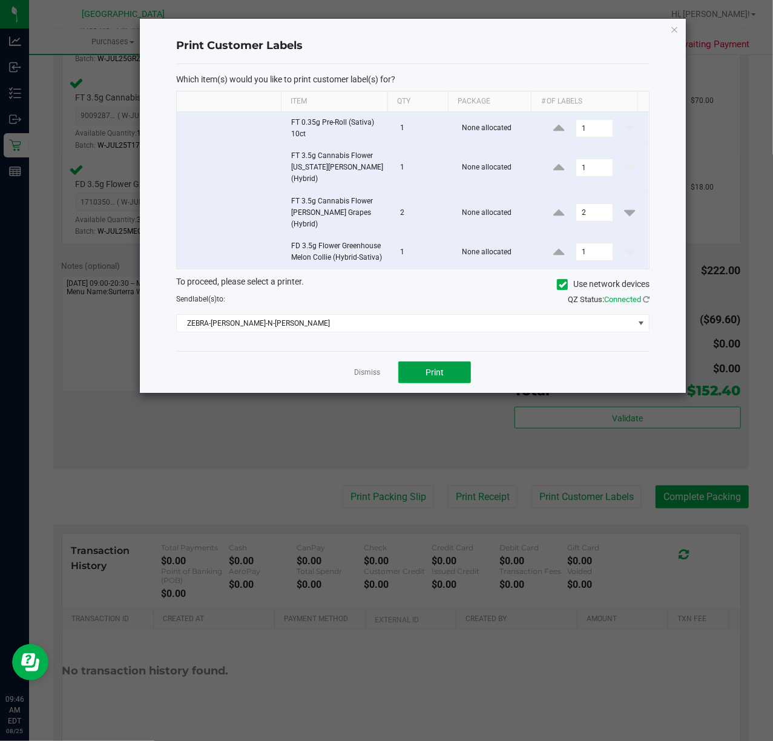
click at [427, 362] on button "Print" at bounding box center [434, 372] width 73 height 22
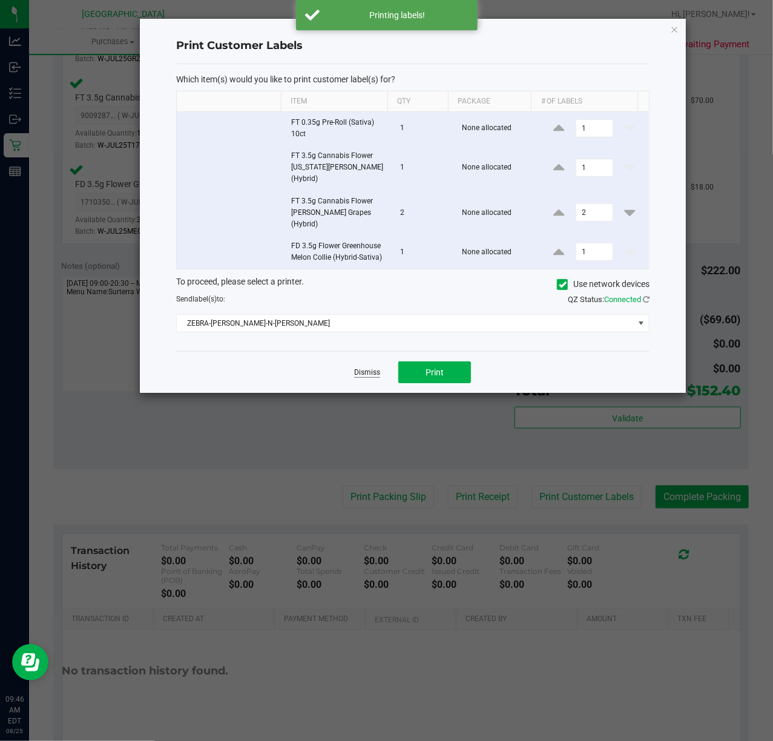
click at [371, 367] on link "Dismiss" at bounding box center [367, 372] width 26 height 10
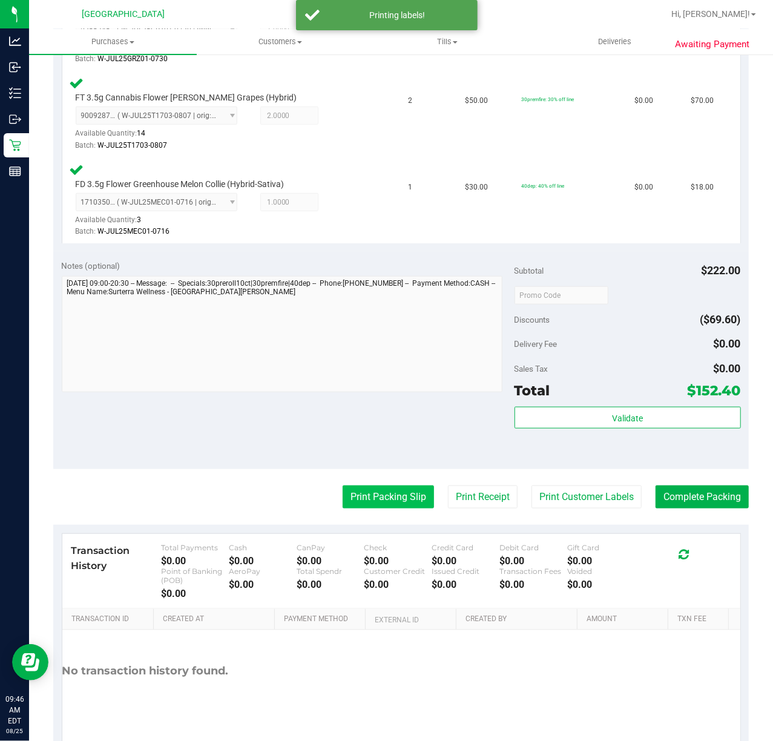
click at [357, 497] on button "Print Packing Slip" at bounding box center [387, 496] width 91 height 23
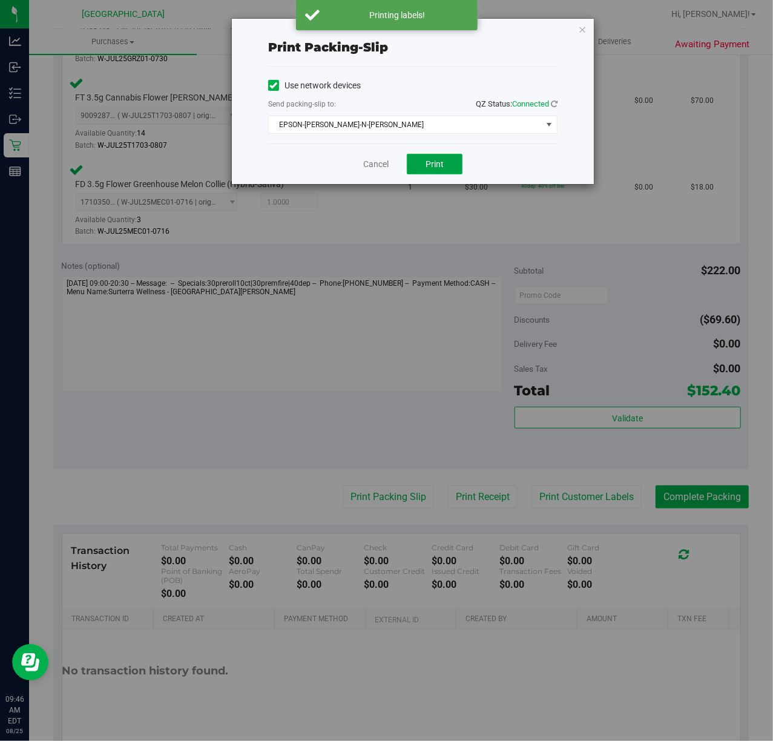
click at [426, 172] on button "Print" at bounding box center [435, 164] width 56 height 21
click at [369, 165] on link "Cancel" at bounding box center [375, 164] width 25 height 13
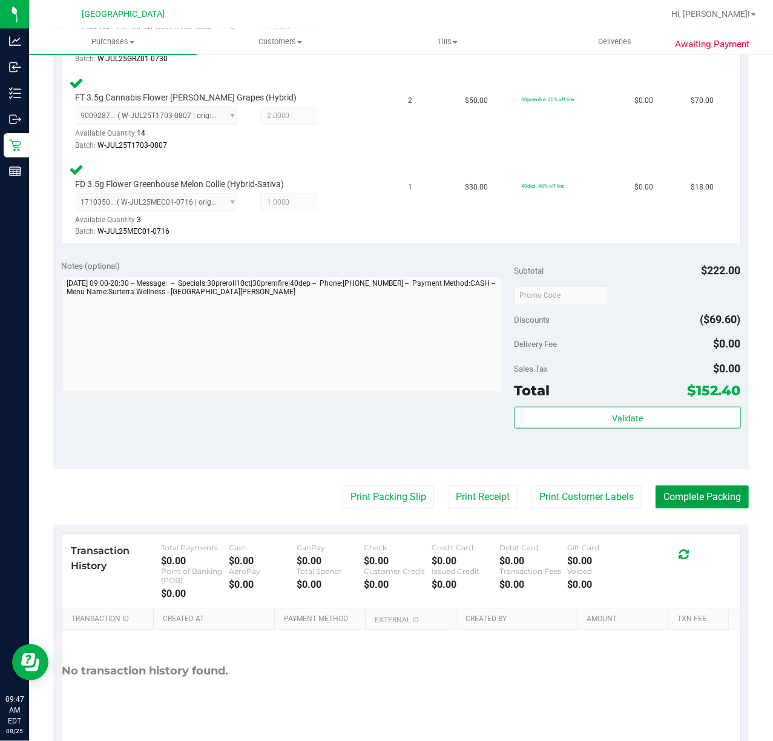
click at [707, 491] on button "Complete Packing" at bounding box center [701, 496] width 93 height 23
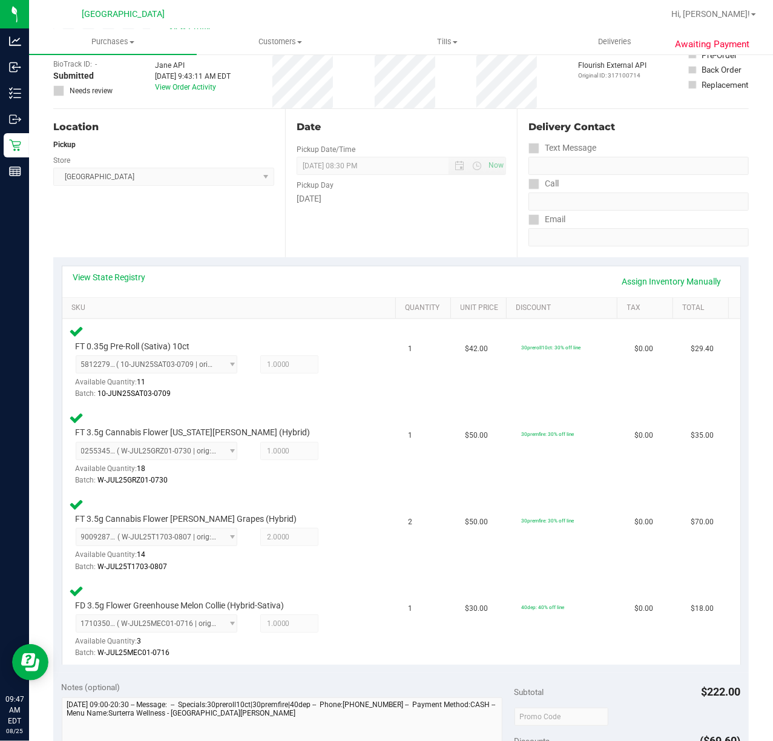
scroll to position [0, 0]
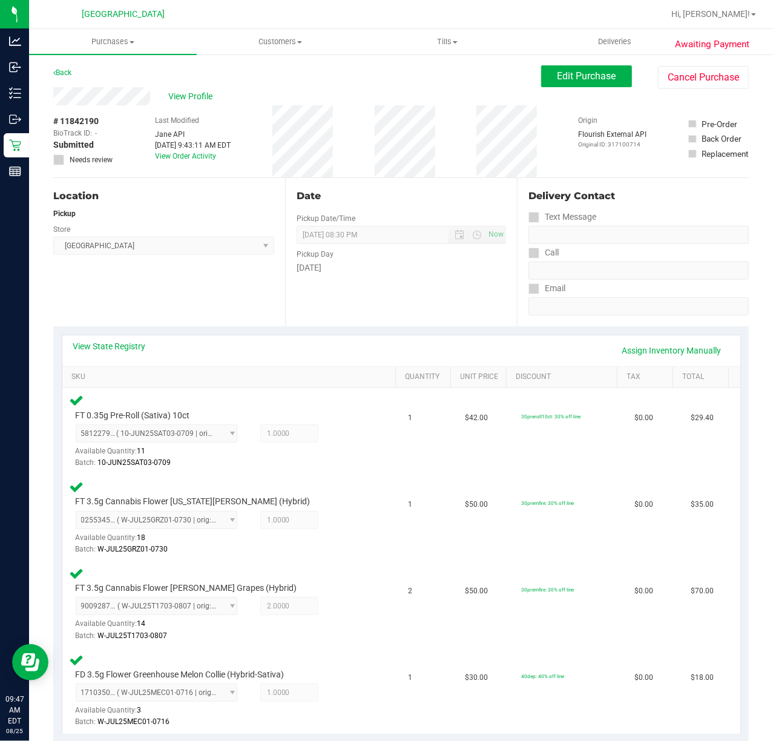
click at [371, 266] on div "[DATE]" at bounding box center [400, 267] width 209 height 13
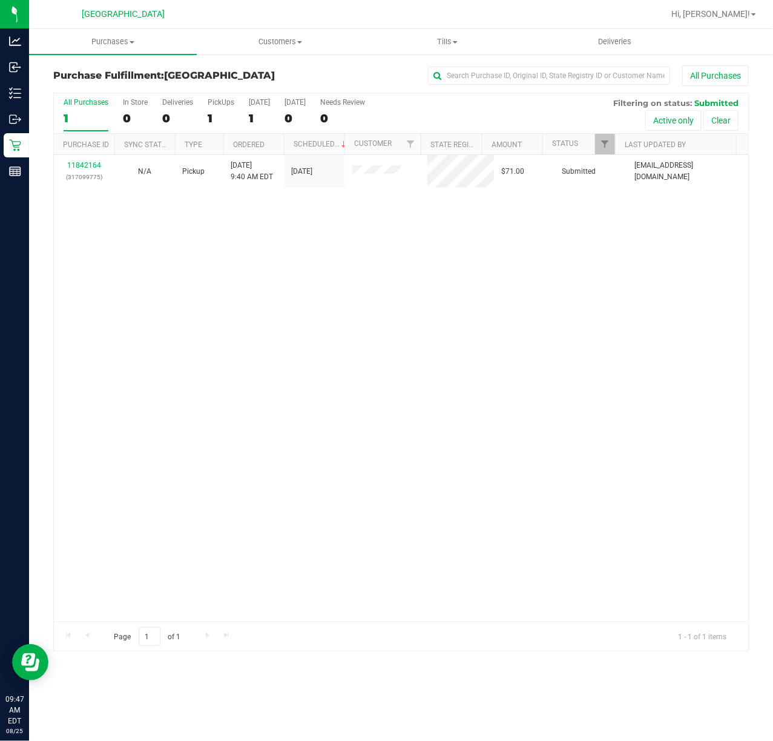
click at [390, 281] on div "11842164 (317099775) N/A Pickup [DATE] 9:40 AM EDT 8/25/2025 $71.00 Submitted […" at bounding box center [401, 388] width 694 height 466
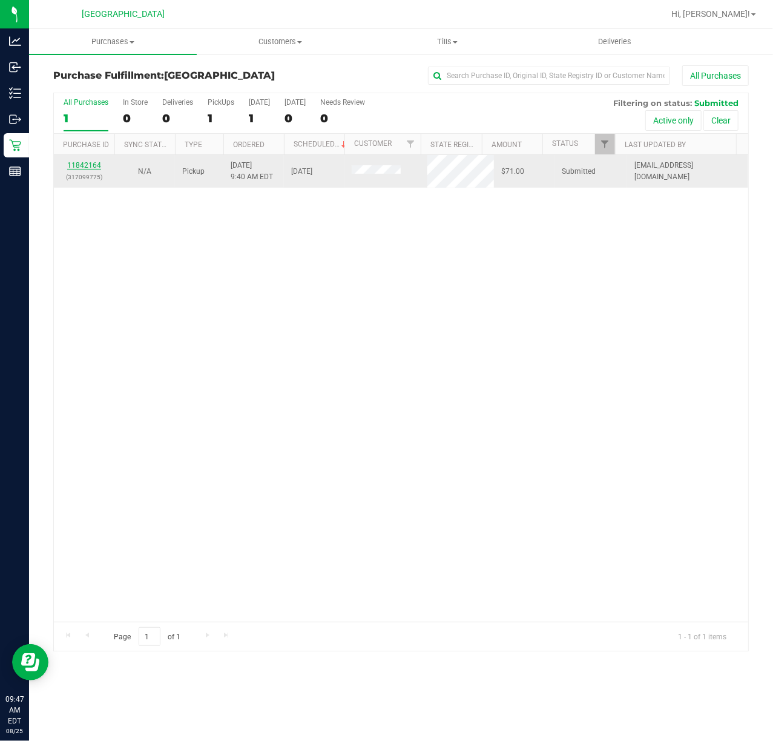
click at [93, 163] on link "11842164" at bounding box center [84, 165] width 34 height 8
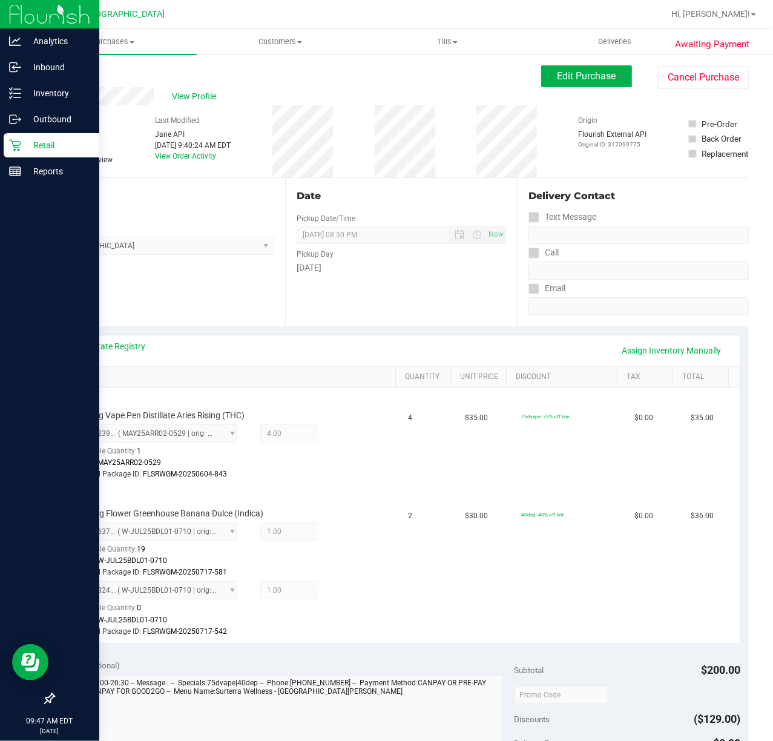
click at [17, 143] on icon at bounding box center [15, 145] width 12 height 12
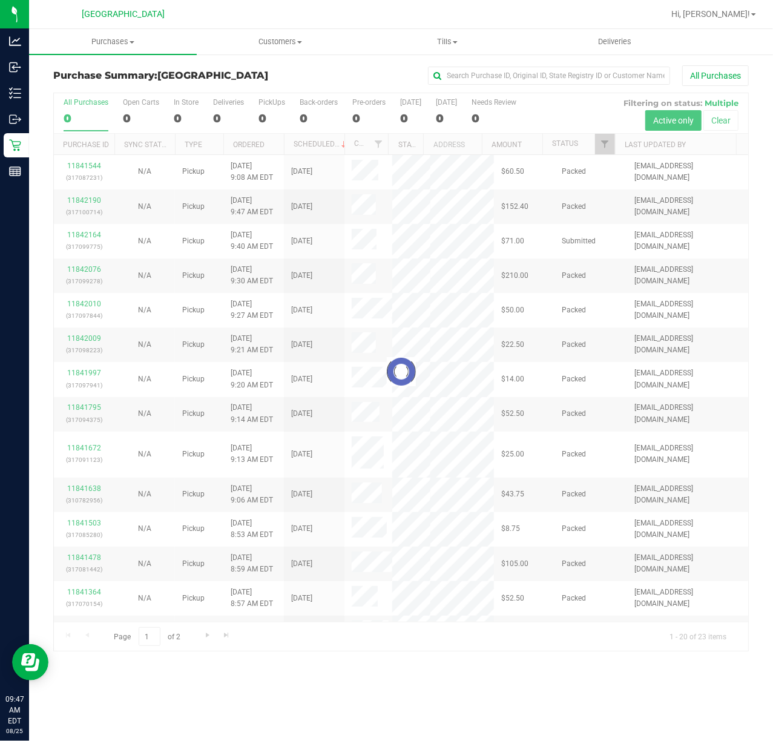
click at [603, 144] on div at bounding box center [401, 371] width 694 height 557
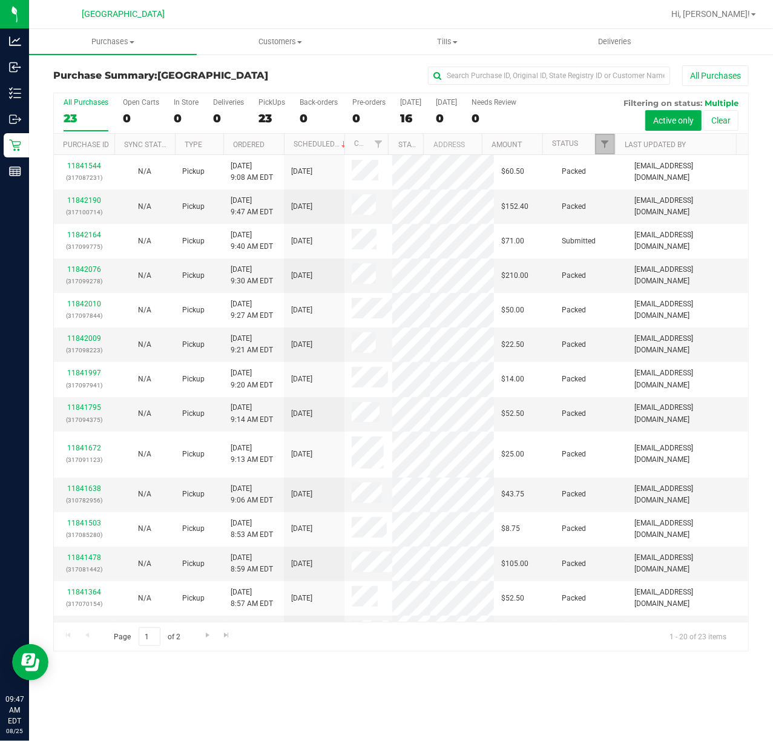
click at [603, 144] on span "Filter" at bounding box center [605, 144] width 10 height 10
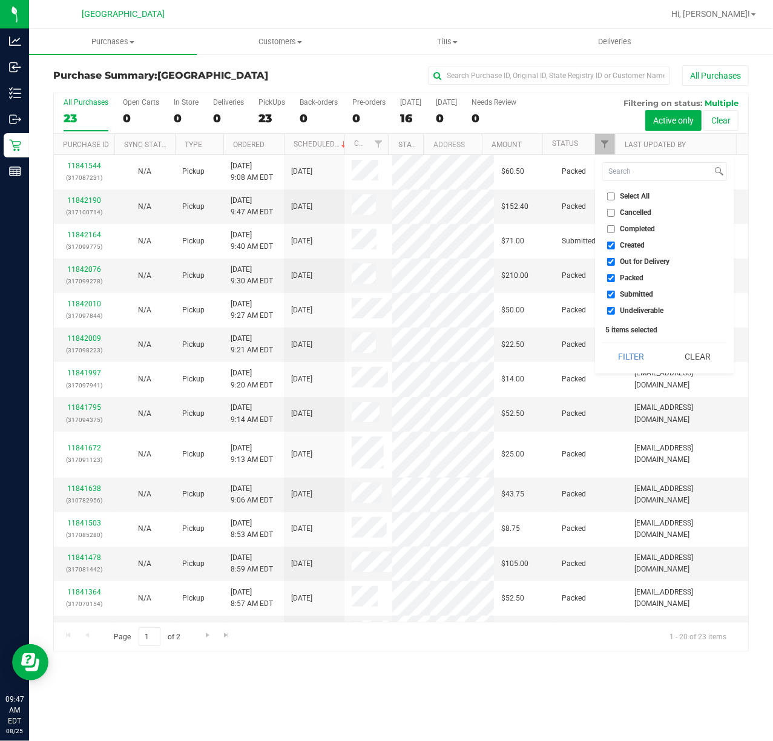
click at [635, 280] on span "Packed" at bounding box center [632, 277] width 24 height 7
click at [615, 280] on input "Packed" at bounding box center [611, 278] width 8 height 8
checkbox input "false"
click at [632, 359] on button "Filter" at bounding box center [631, 356] width 58 height 27
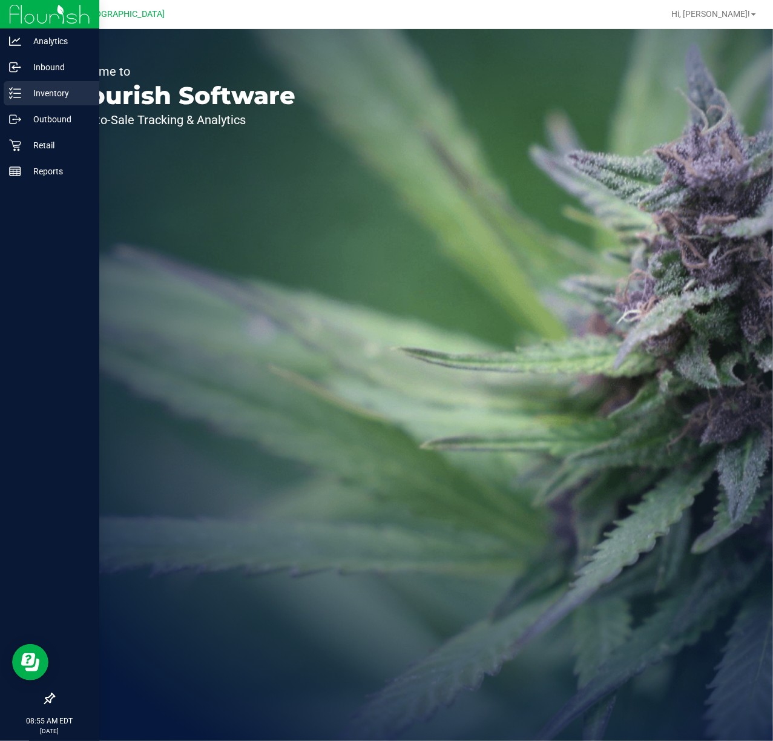
click at [41, 95] on p "Inventory" at bounding box center [57, 93] width 73 height 15
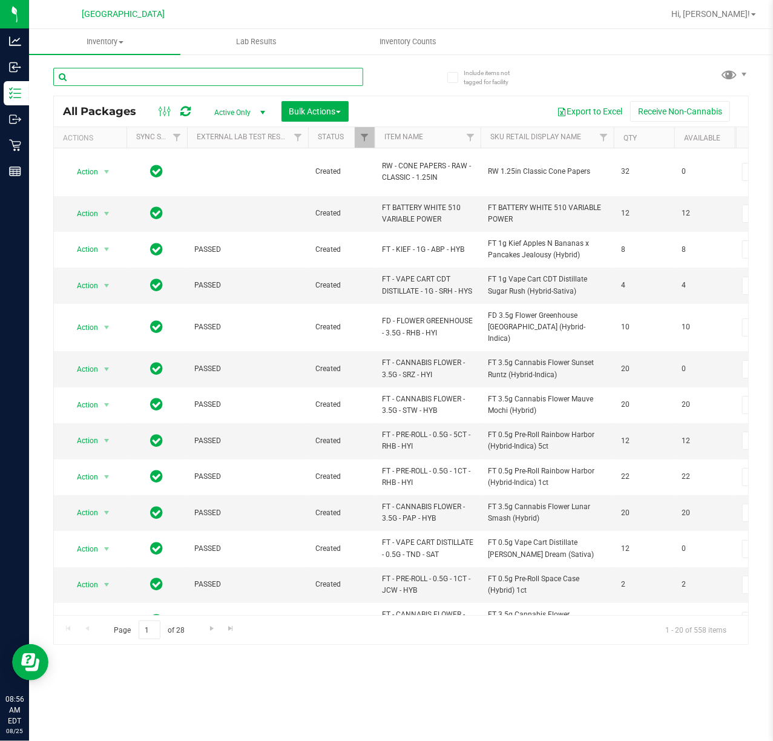
click at [208, 78] on input "text" at bounding box center [208, 77] width 310 height 18
type input "4297331856272721"
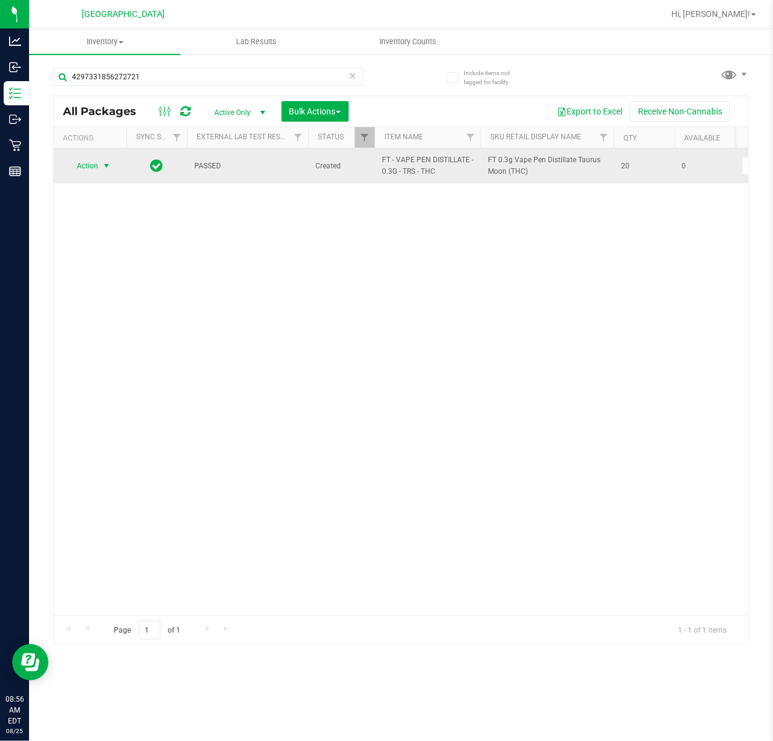
click at [107, 162] on span "select" at bounding box center [107, 166] width 10 height 10
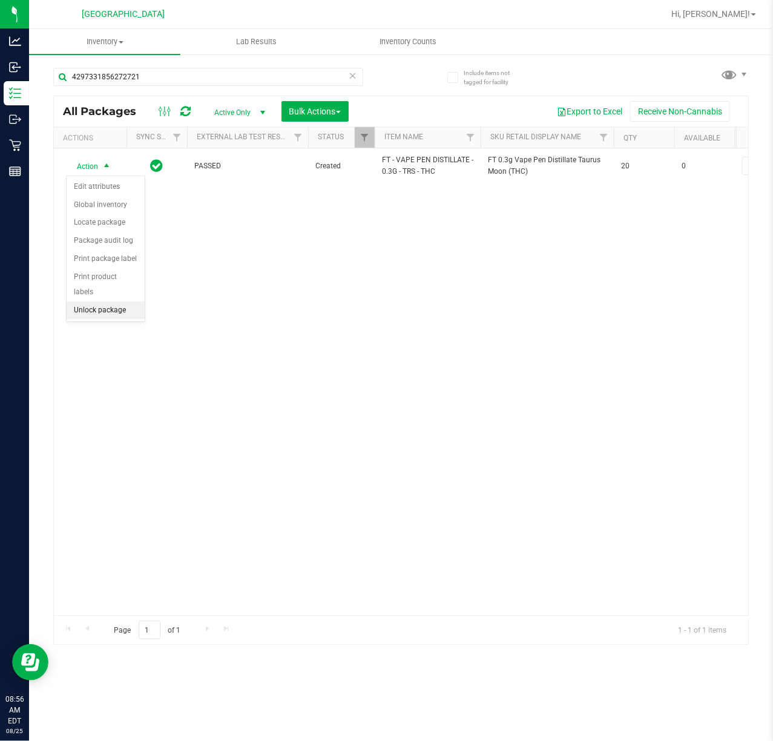
click at [94, 313] on li "Unlock package" at bounding box center [106, 310] width 78 height 18
